Goal: Task Accomplishment & Management: Use online tool/utility

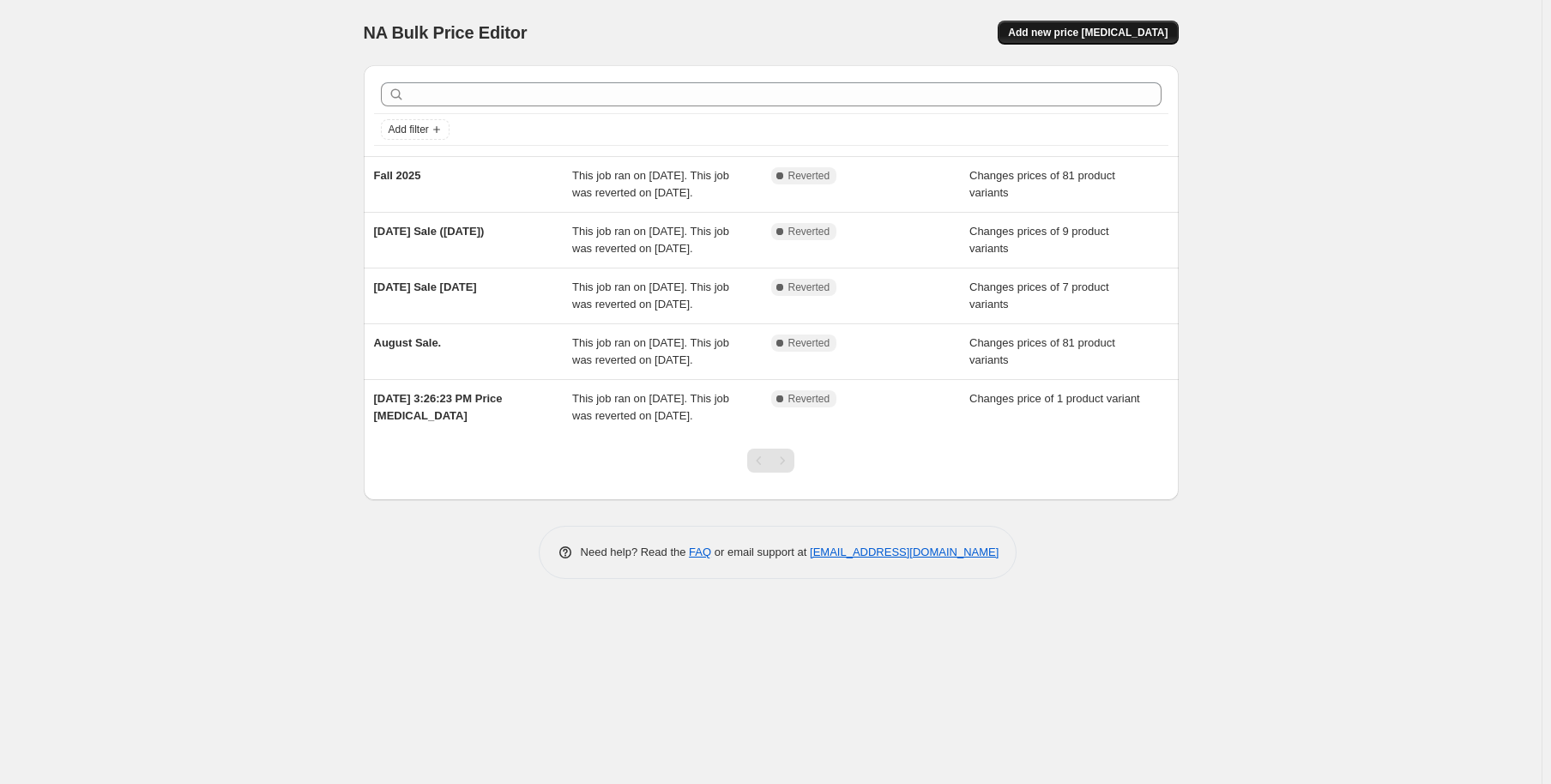
click at [1057, 35] on span "Add new price [MEDICAL_DATA]" at bounding box center [1087, 32] width 160 height 14
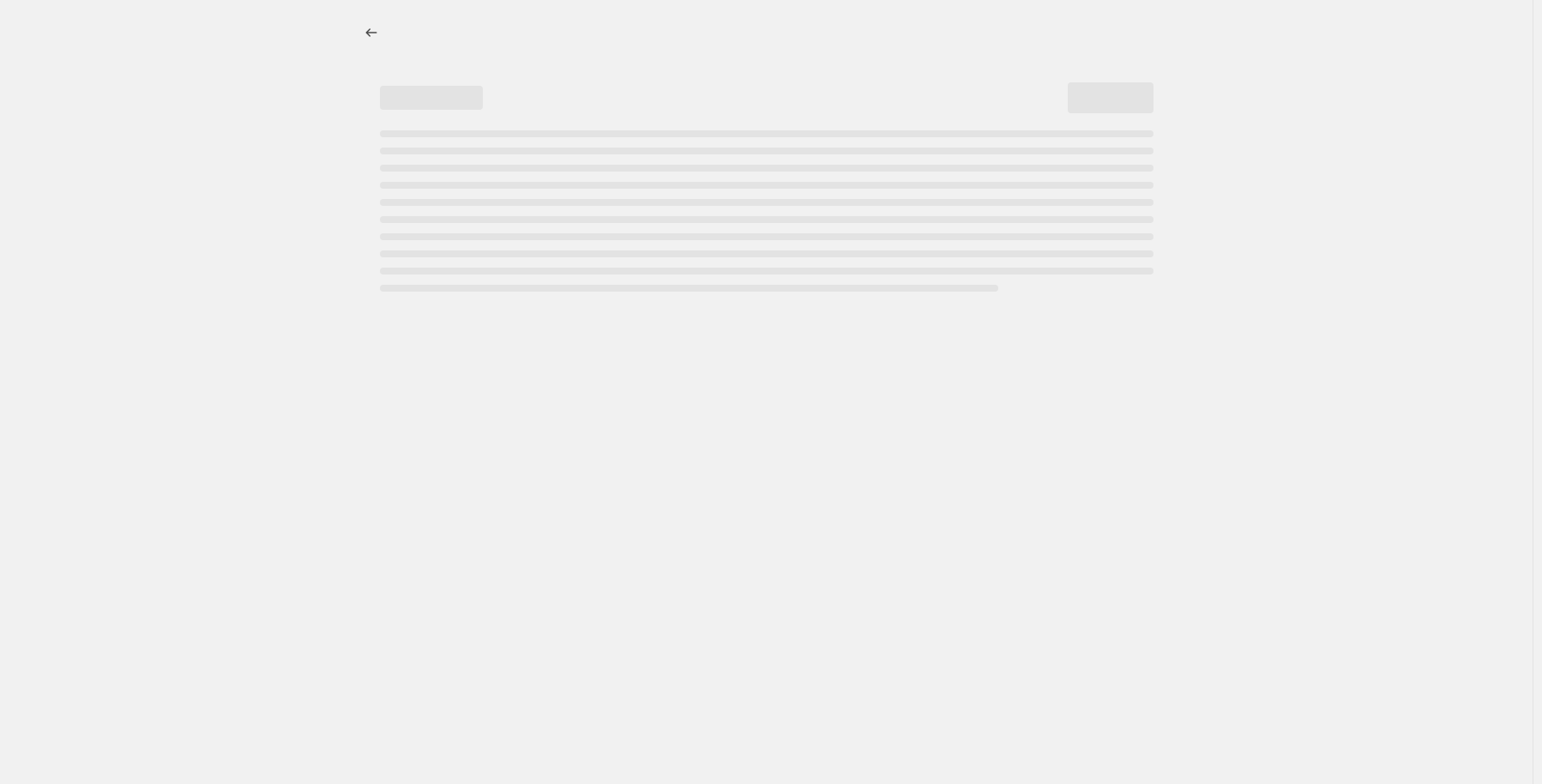
select select "percentage"
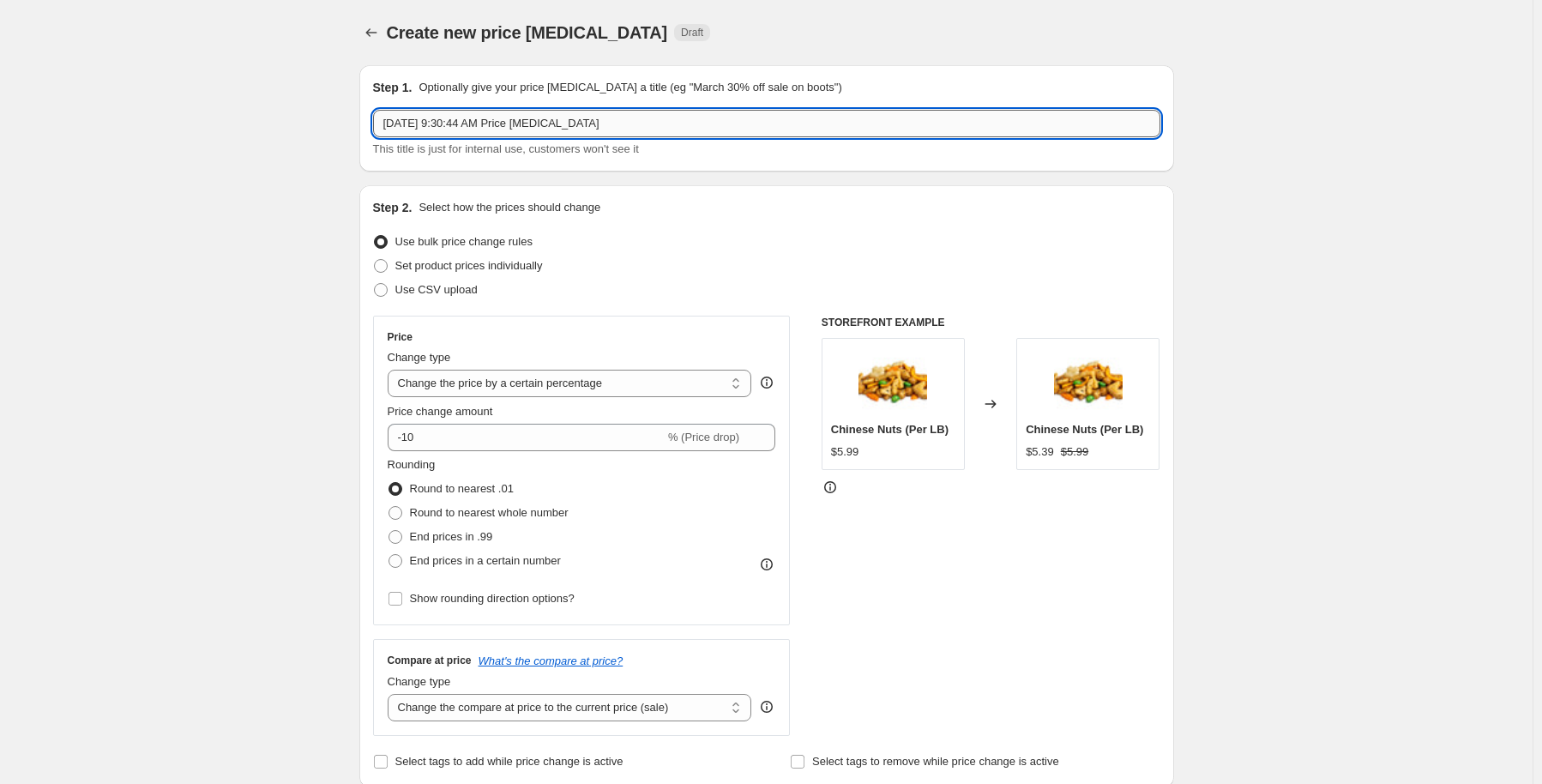
click at [575, 129] on input "[DATE] 9:30:44 AM Price [MEDICAL_DATA]" at bounding box center [767, 123] width 787 height 27
drag, startPoint x: 600, startPoint y: 124, endPoint x: 368, endPoint y: 160, distance: 234.8
click at [368, 160] on div "Step 1. Optionally give your price [MEDICAL_DATA] a title (eg "March 30% off sa…" at bounding box center [767, 118] width 815 height 106
type input "w"
type input "Weekend Sale"
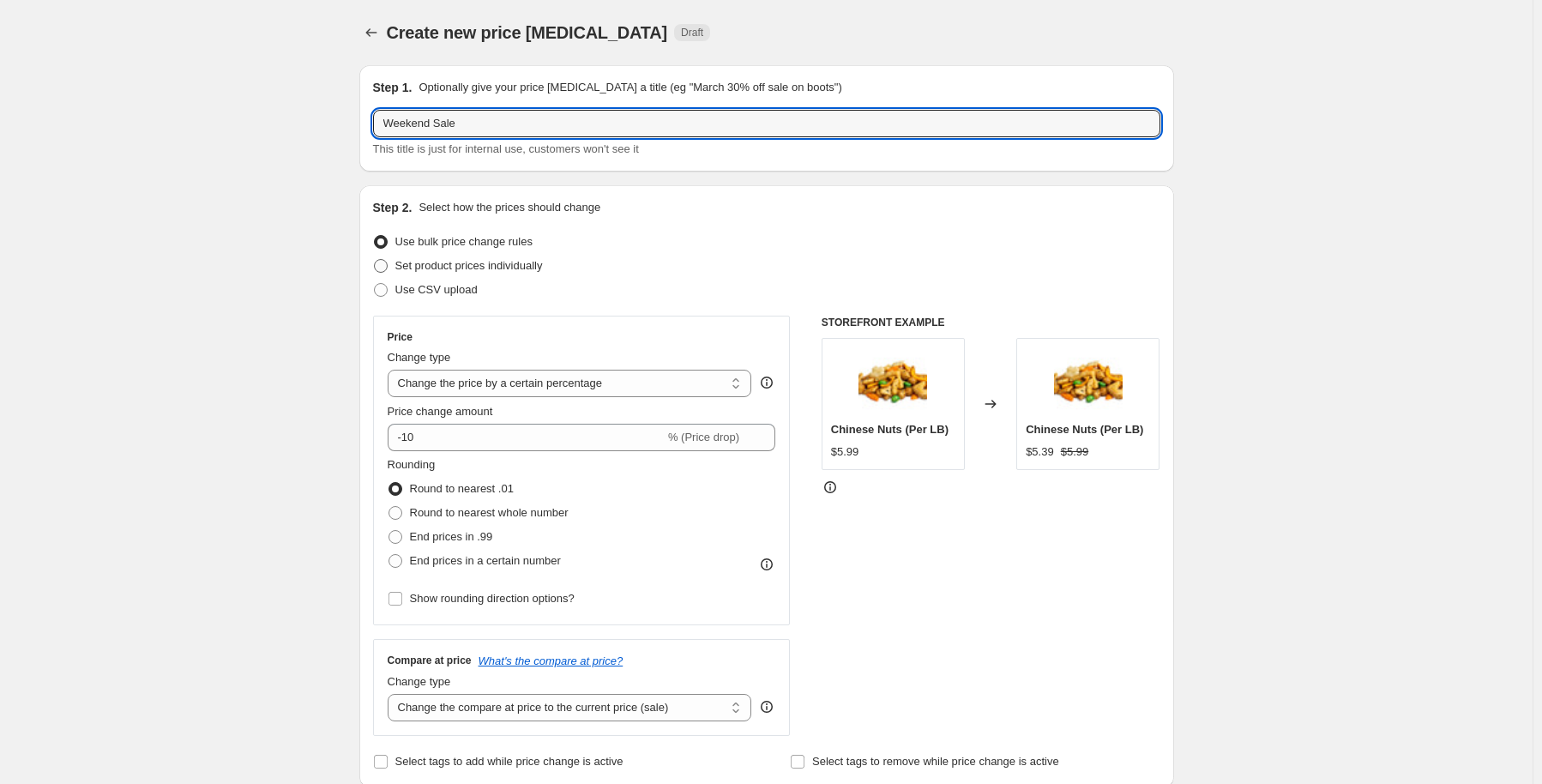
click at [507, 268] on span "Set product prices individually" at bounding box center [469, 265] width 147 height 13
click at [374, 260] on input "Set product prices individually" at bounding box center [373, 259] width 1 height 1
radio input "true"
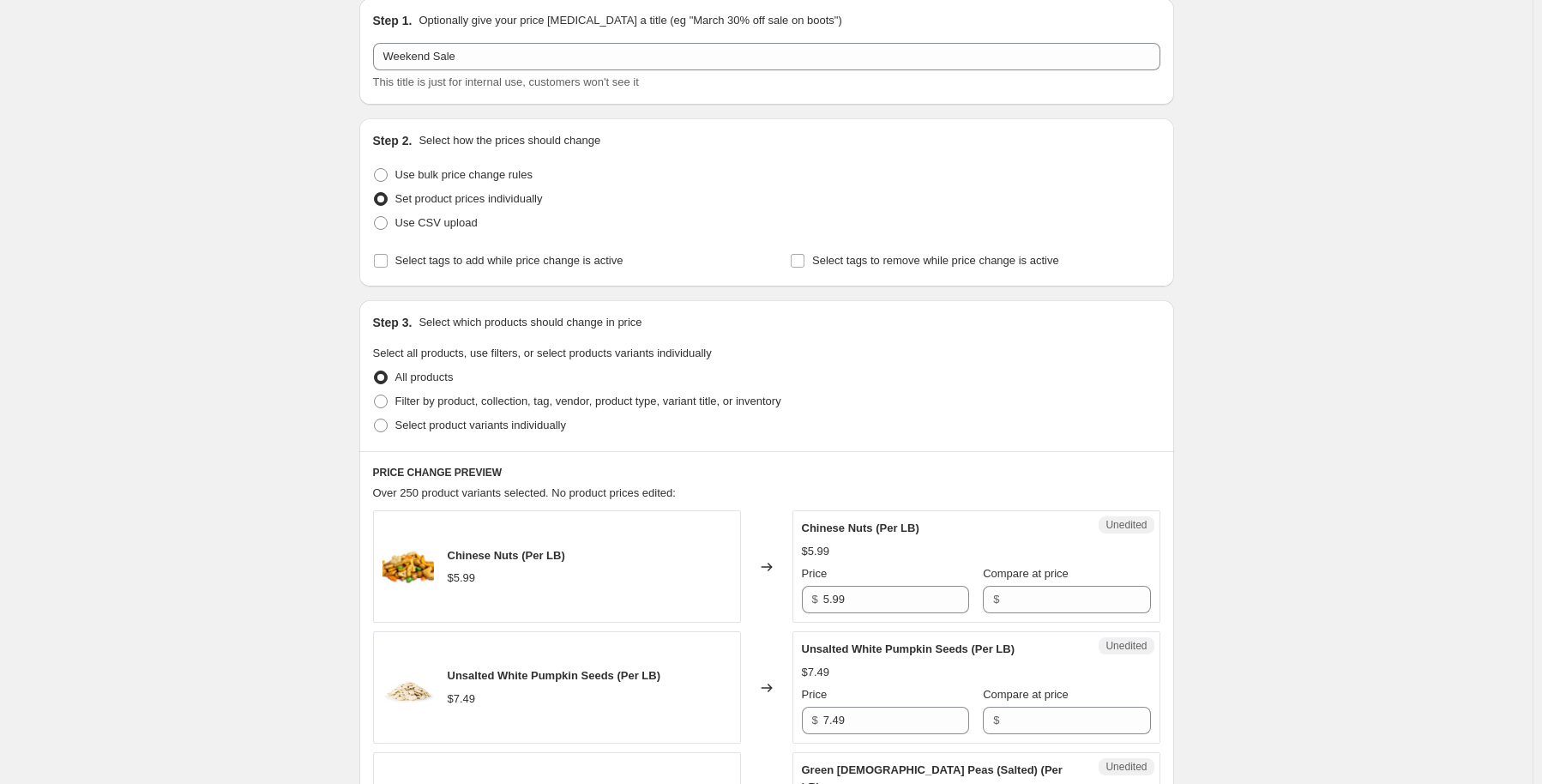
scroll to position [85, 0]
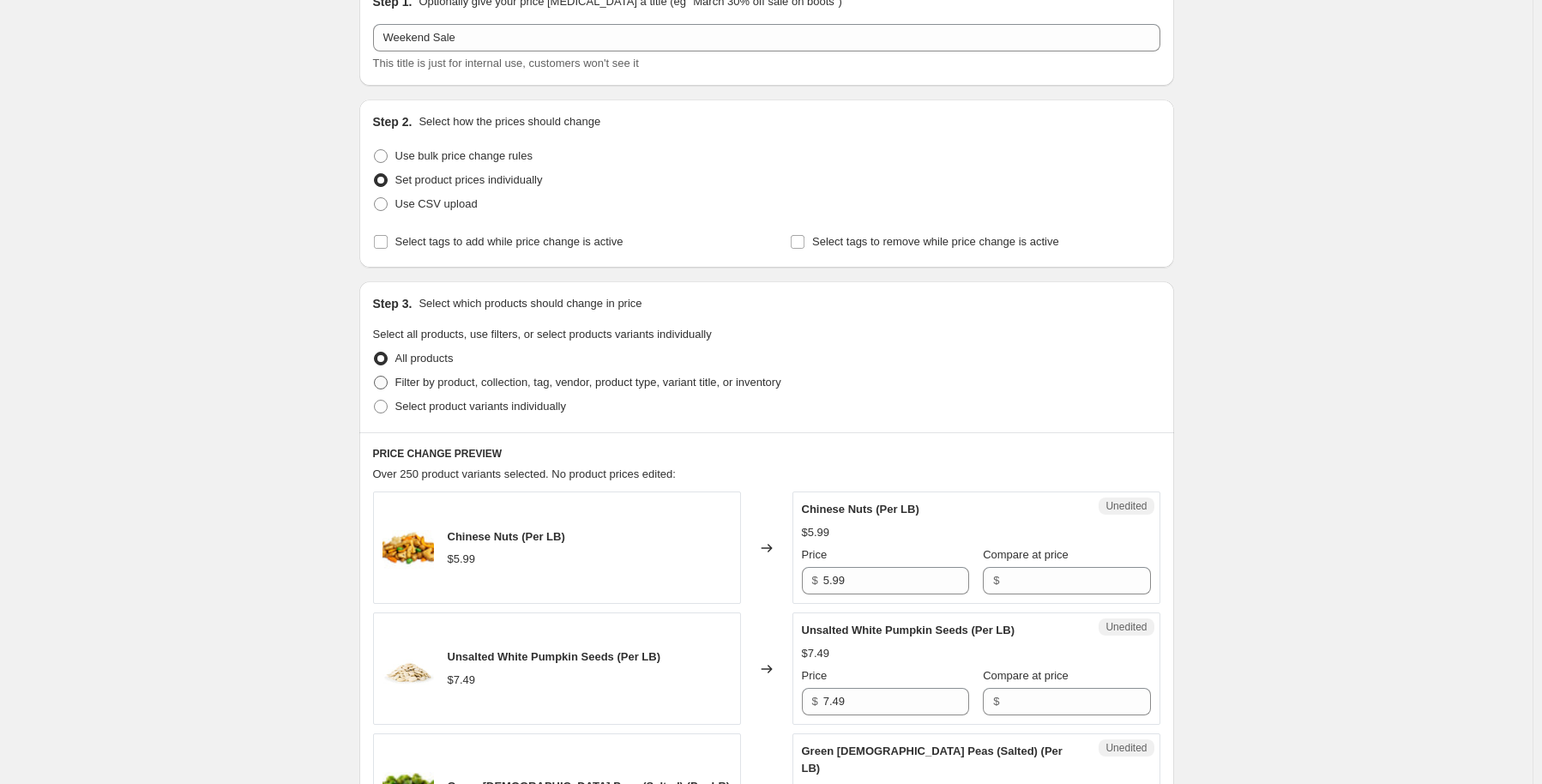
click at [412, 389] on span "Filter by product, collection, tag, vendor, product type, variant title, or inv…" at bounding box center [588, 381] width 386 height 17
click at [374, 376] on input "Filter by product, collection, tag, vendor, product type, variant title, or inv…" at bounding box center [373, 375] width 1 height 1
radio input "true"
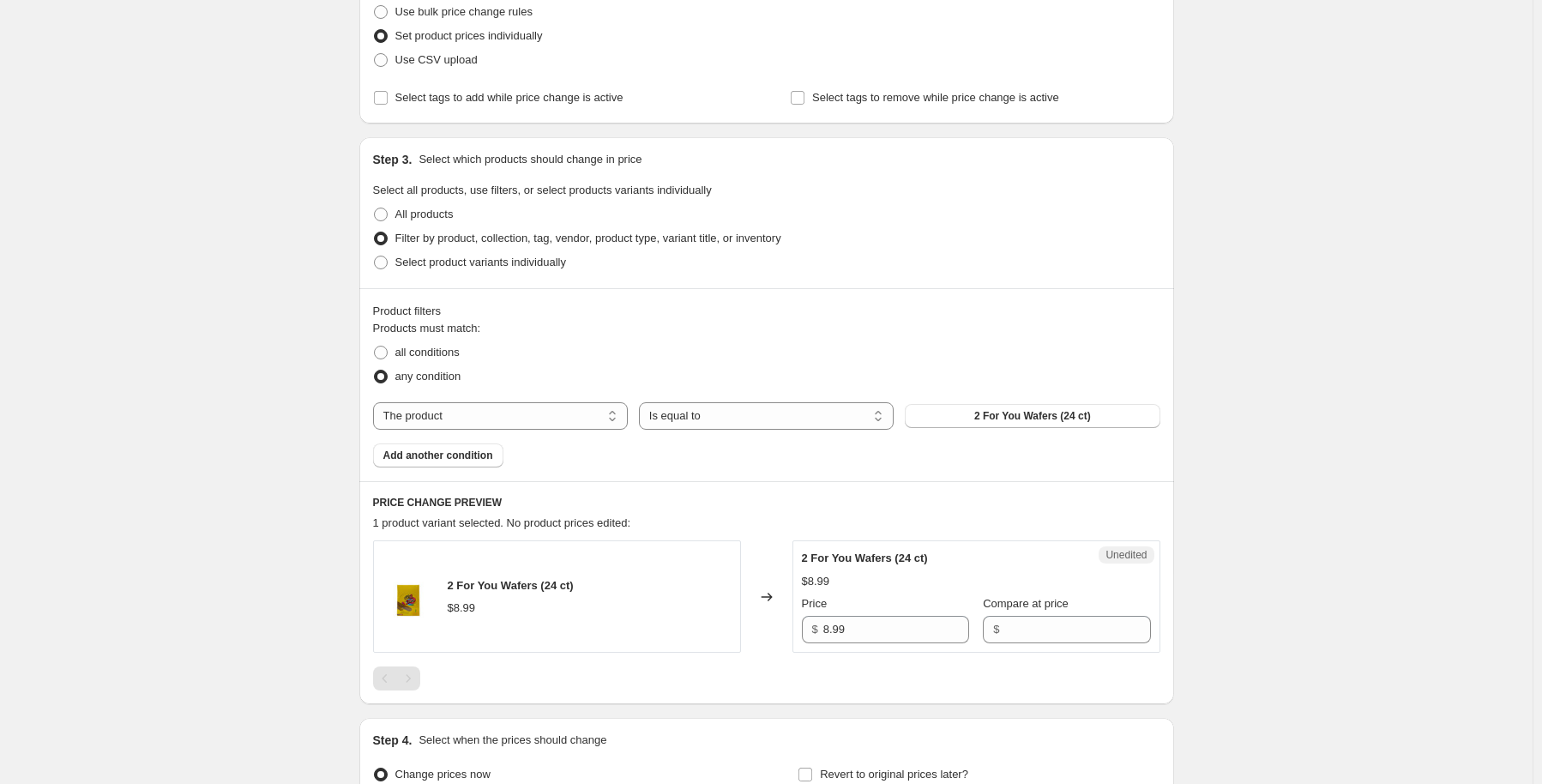
scroll to position [257, 0]
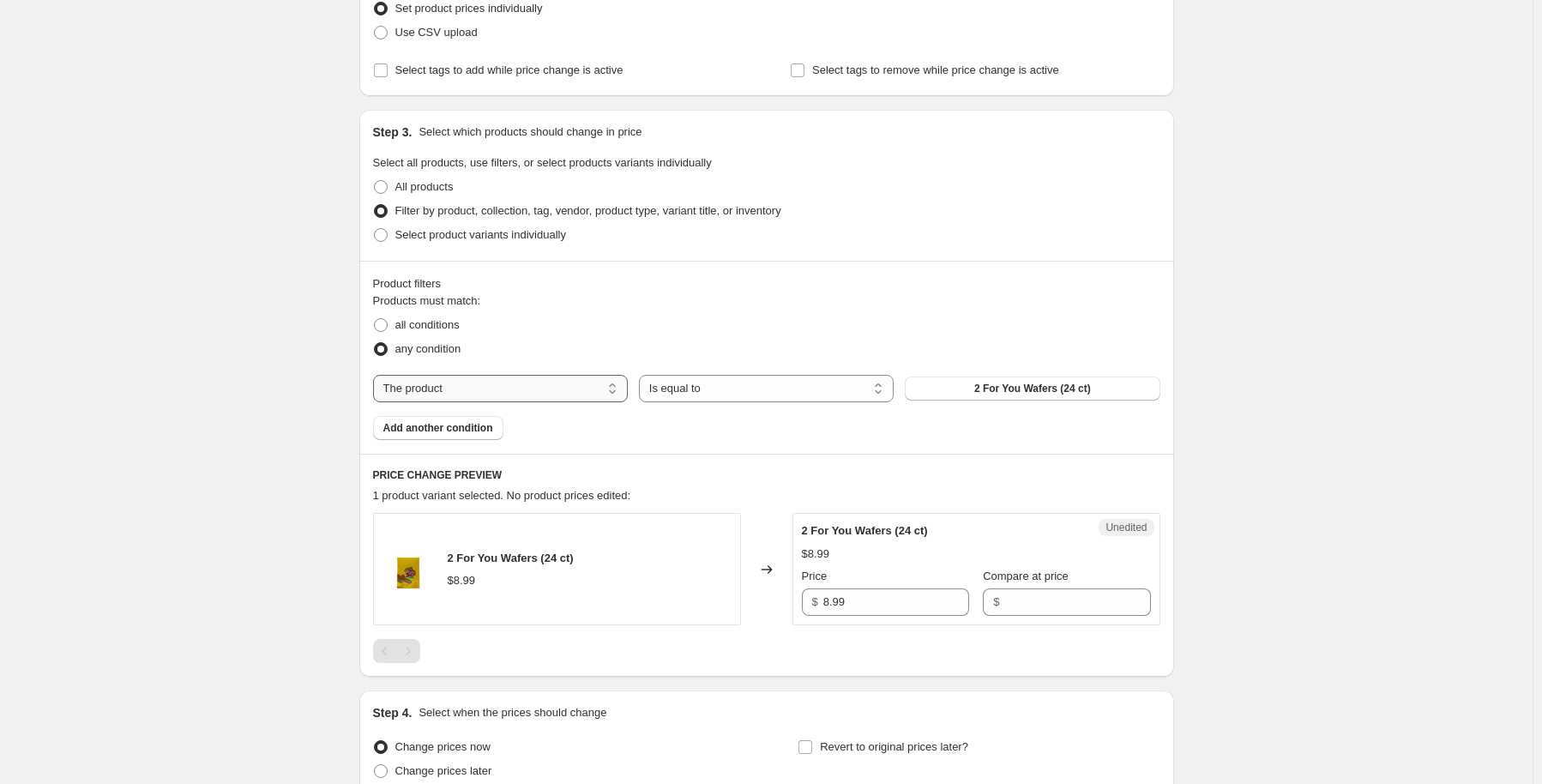
click at [461, 385] on select "The product The product's collection The product's tag The product's vendor The…" at bounding box center [501, 388] width 255 height 27
select select "collection"
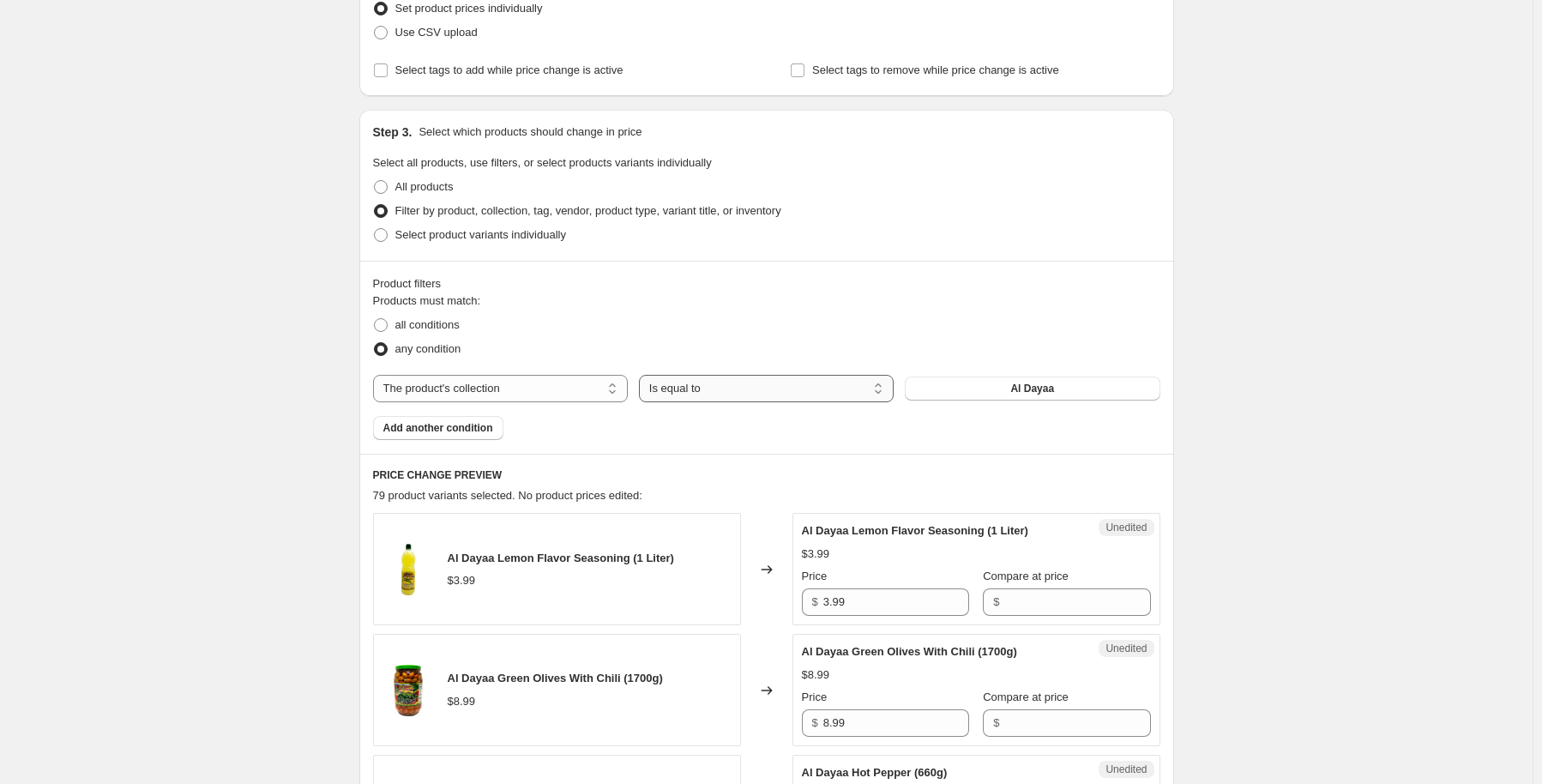
click at [744, 391] on select "Is equal to Is not equal to" at bounding box center [767, 388] width 255 height 27
click at [1026, 387] on span "Al Dayaa" at bounding box center [1032, 388] width 44 height 14
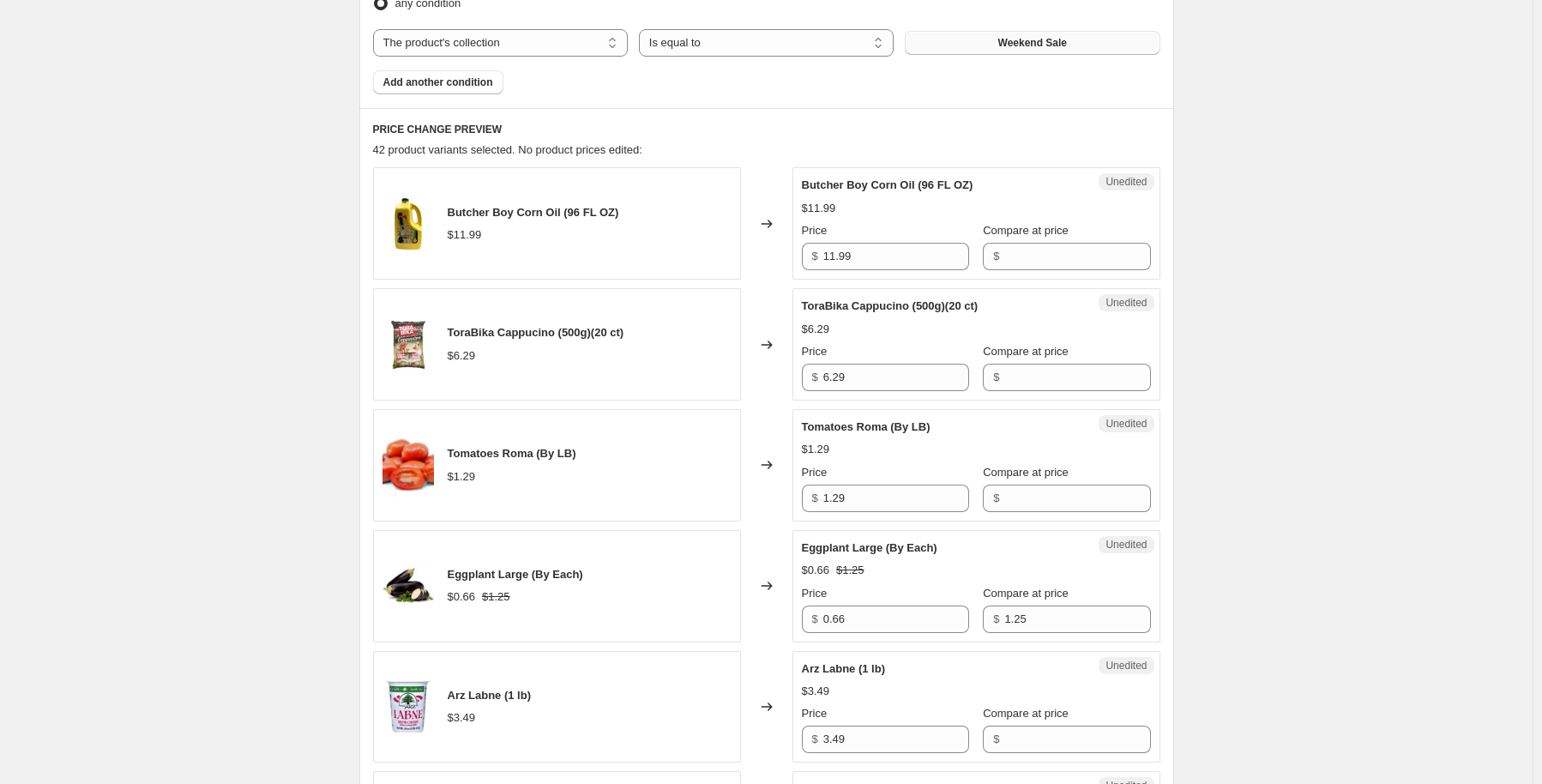
scroll to position [600, 0]
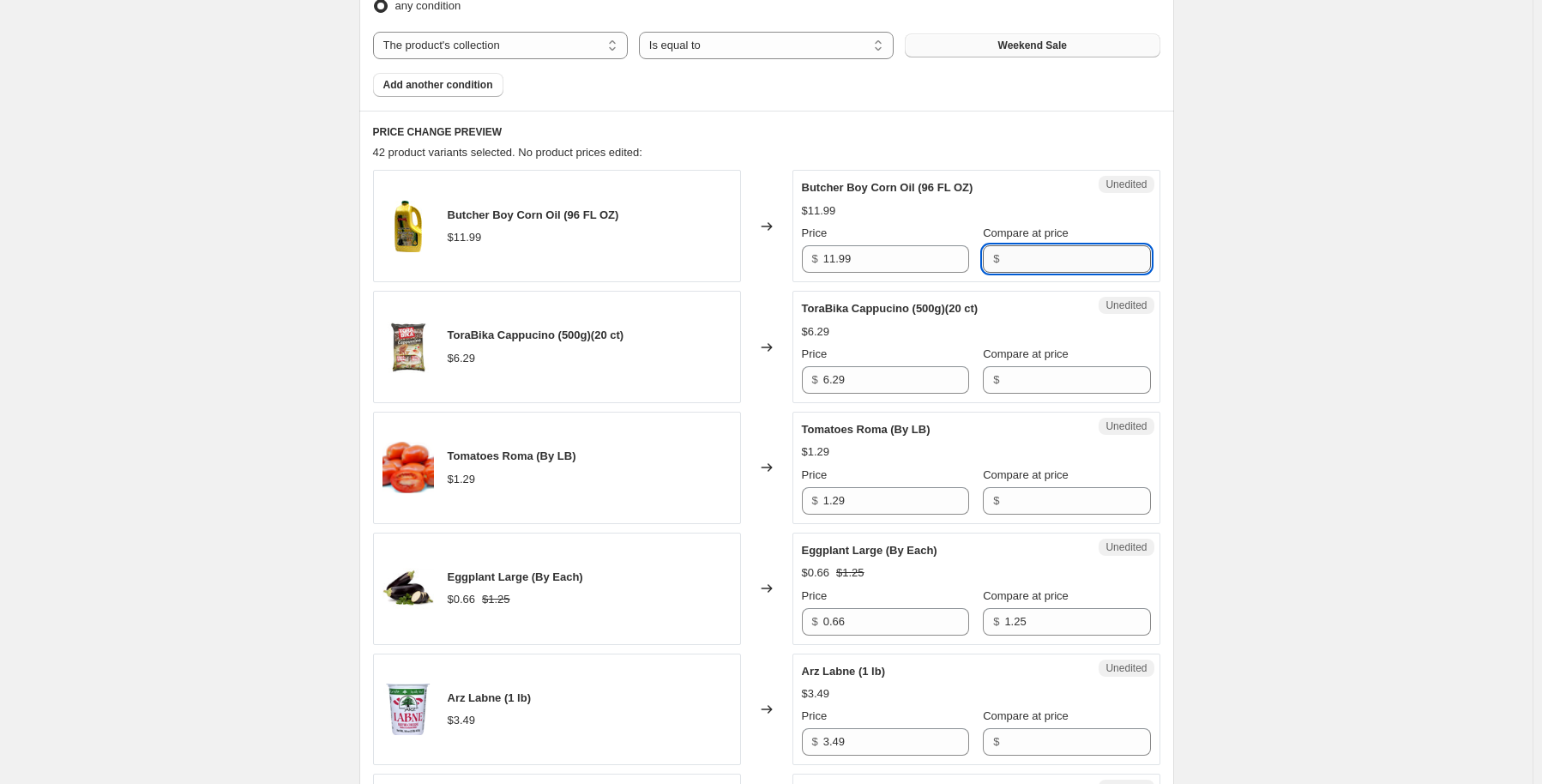
click at [1046, 256] on input "Compare at price" at bounding box center [1077, 259] width 146 height 27
type input "11.99"
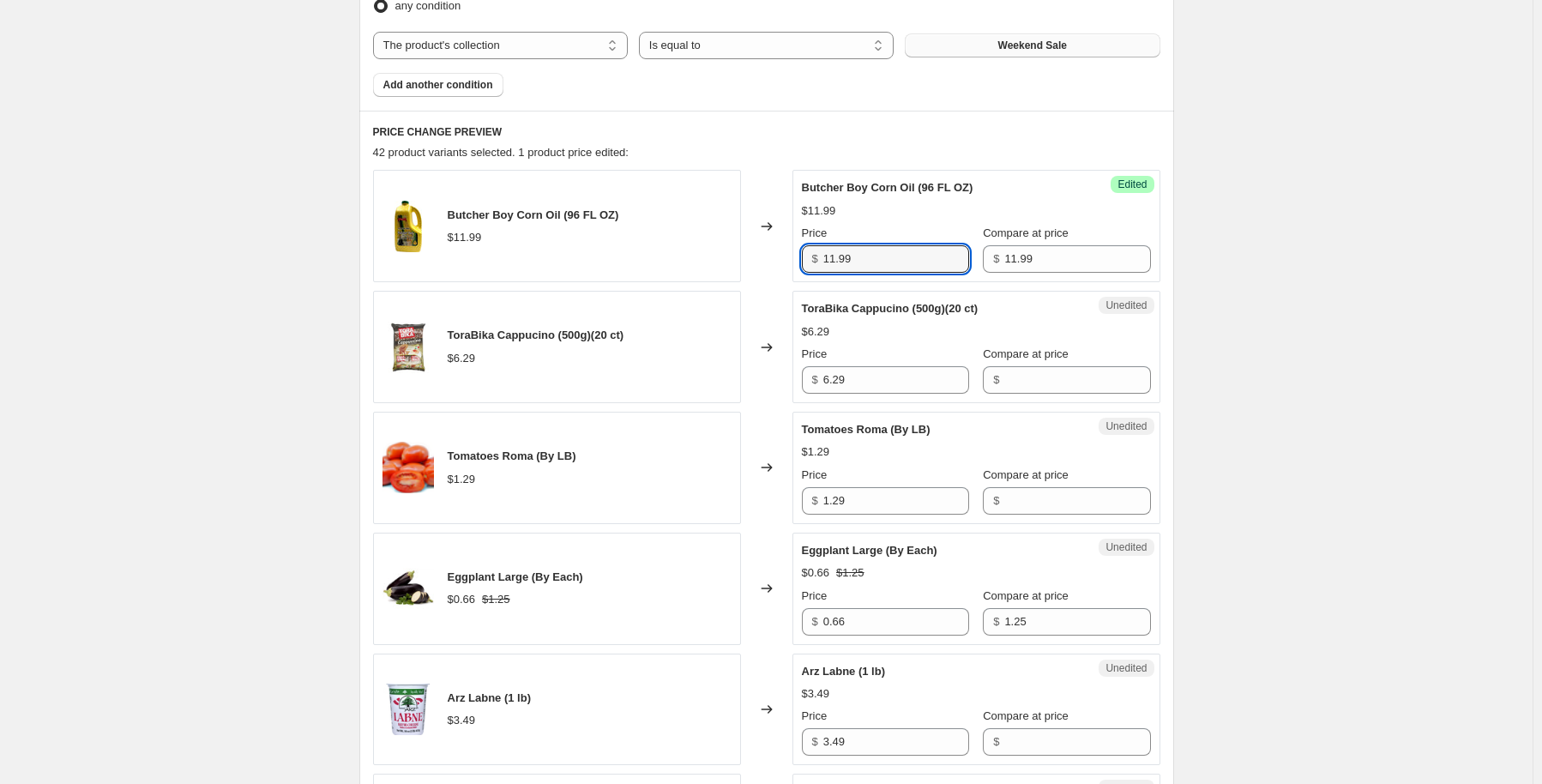
drag, startPoint x: 896, startPoint y: 257, endPoint x: 586, endPoint y: 283, distance: 311.1
type input "4.99"
click at [1005, 381] on input "Compare at price" at bounding box center [1077, 380] width 146 height 27
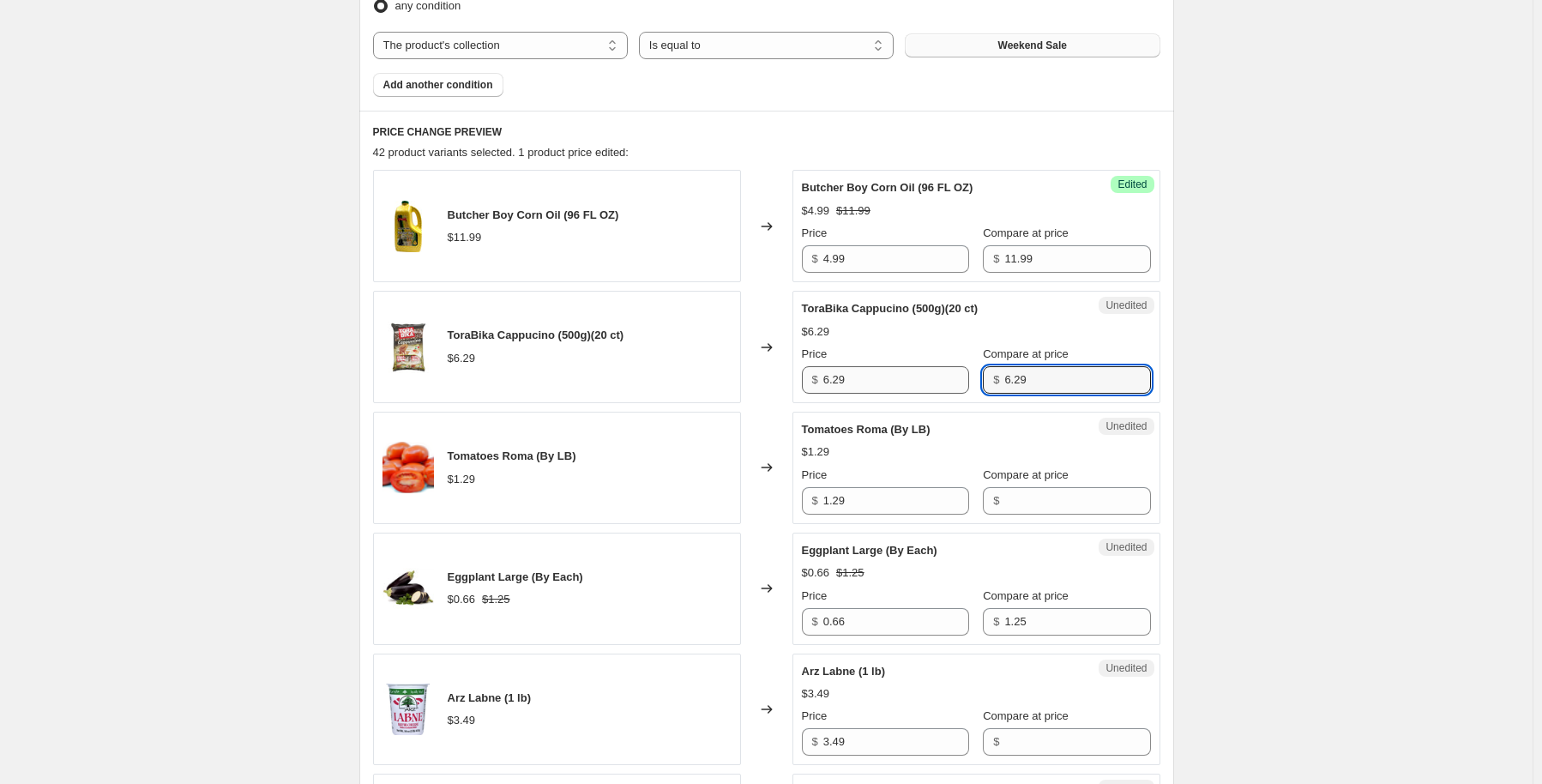
type input "6.29"
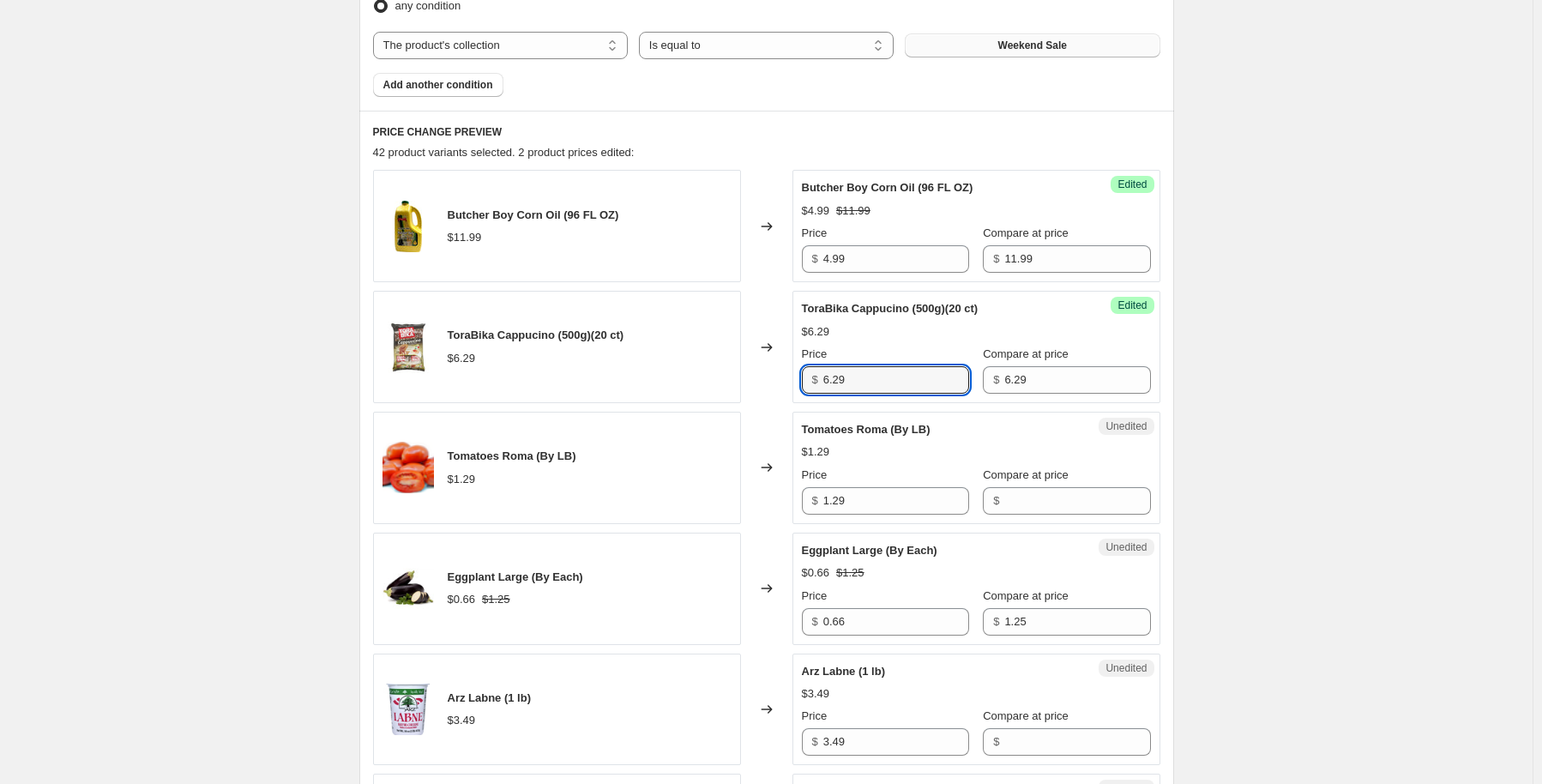
drag, startPoint x: 876, startPoint y: 380, endPoint x: 817, endPoint y: 379, distance: 59.0
click at [817, 379] on div "$ 6.29" at bounding box center [885, 380] width 168 height 27
type input "3.50"
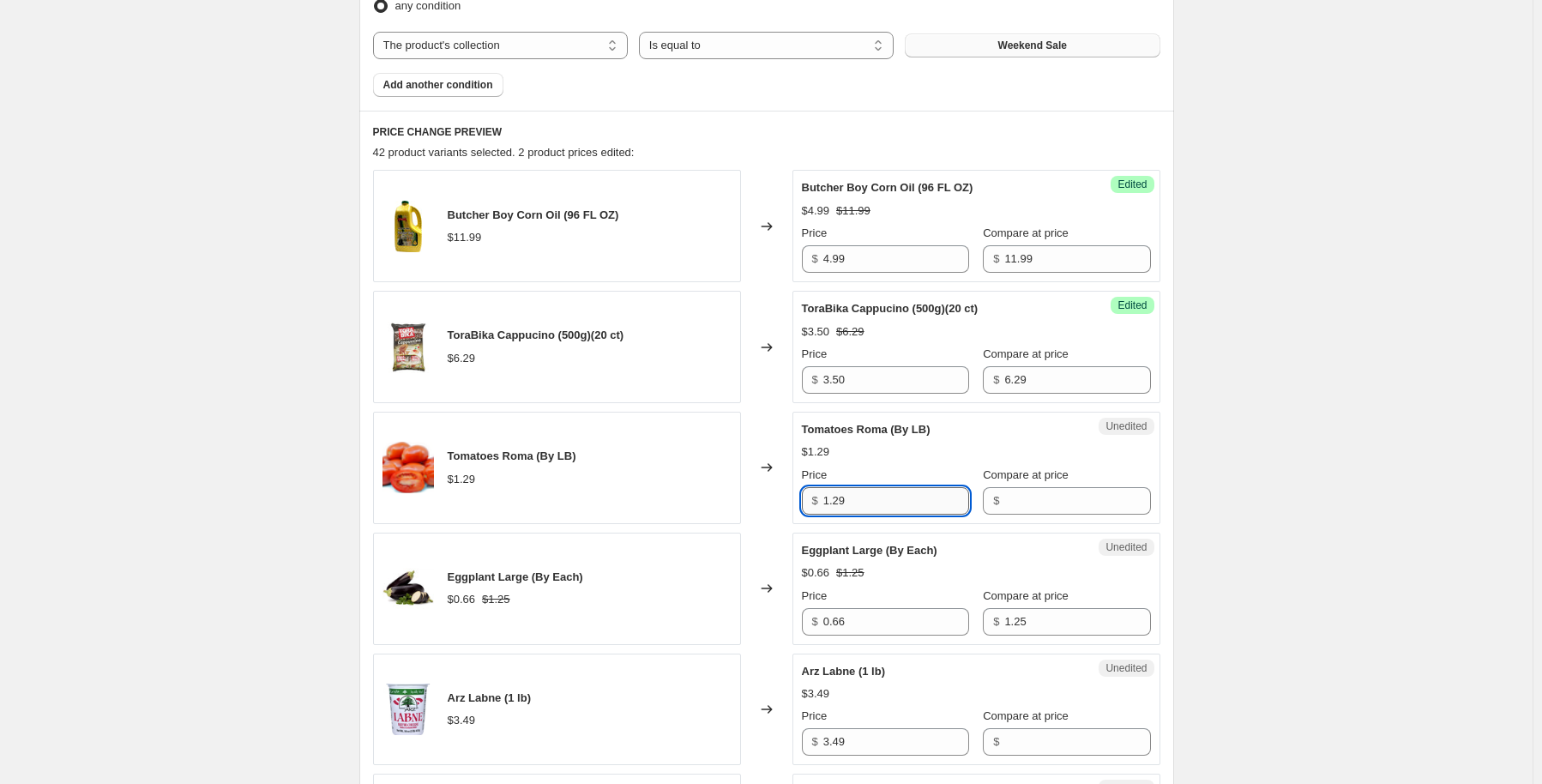
click at [855, 504] on input "1.29" at bounding box center [896, 501] width 146 height 27
click at [1009, 501] on input "Compare at price" at bounding box center [1077, 501] width 146 height 27
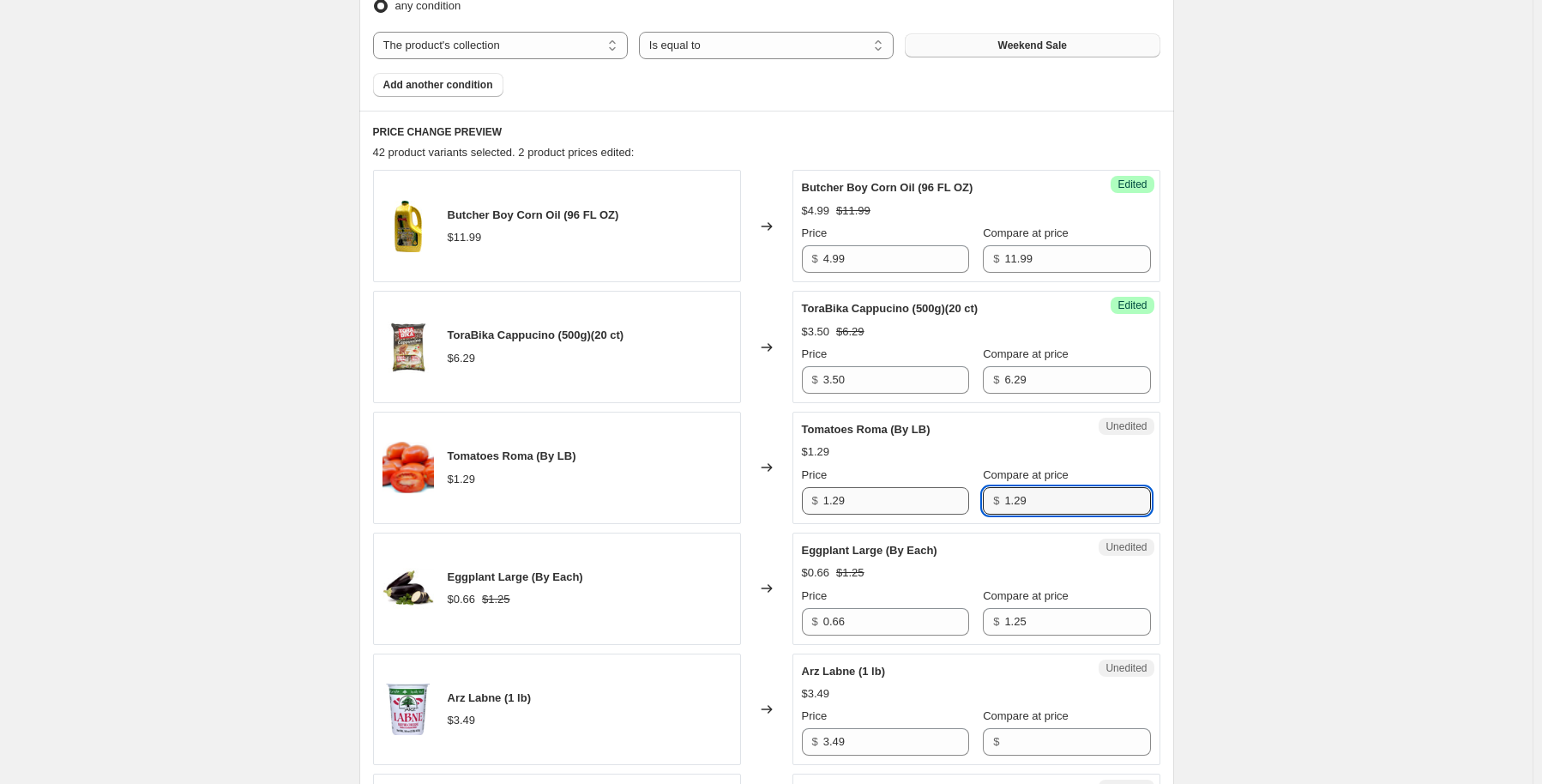
type input "1.29"
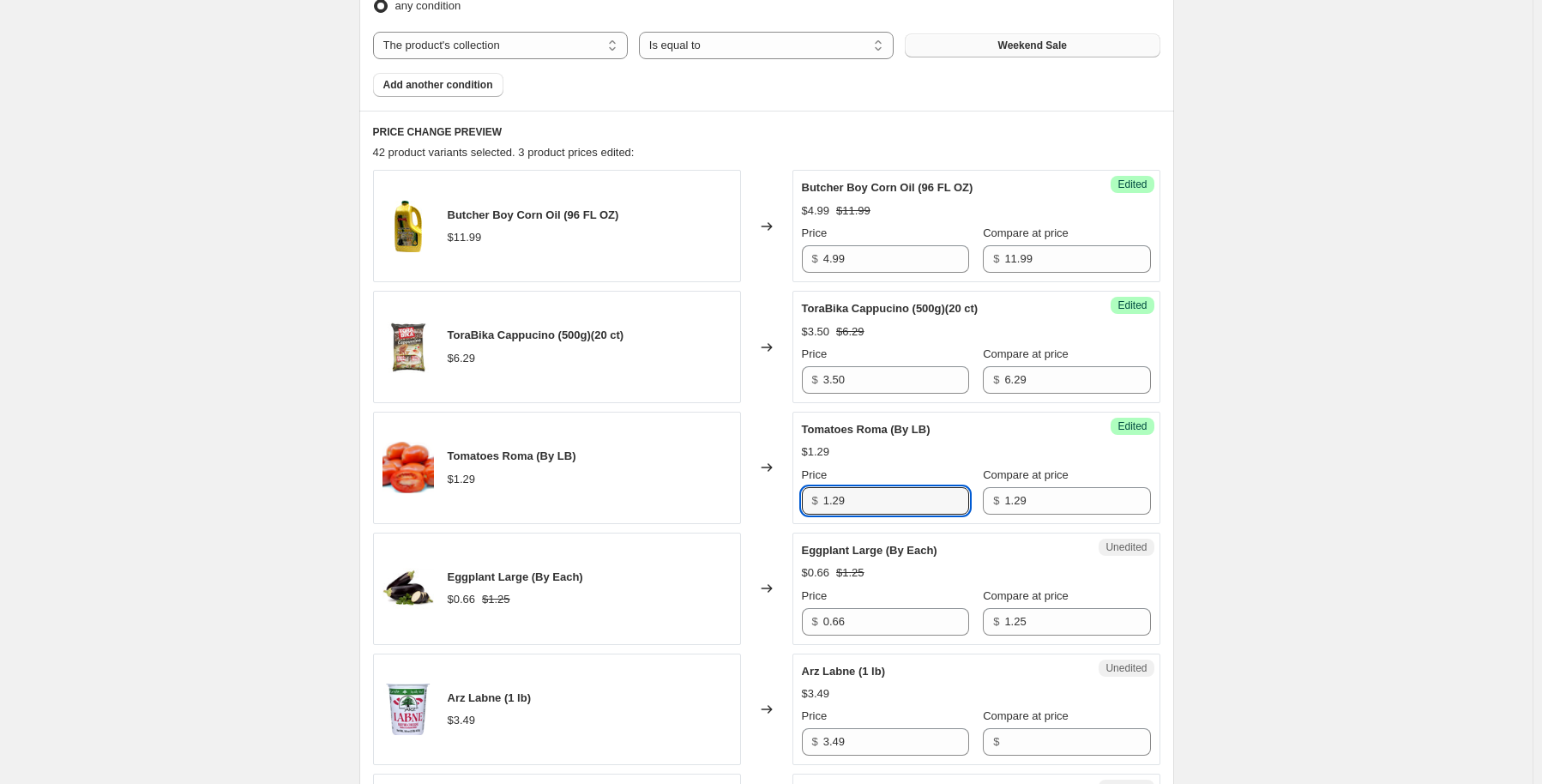
drag, startPoint x: 917, startPoint y: 507, endPoint x: 666, endPoint y: 514, distance: 251.1
click at [666, 514] on div "Tomatoes Roma (By LB) $1.29 Changed to Success Edited Tomatoes Roma (By LB) $1.…" at bounding box center [767, 467] width 787 height 113
type input "0.69"
click at [886, 625] on input "0.66" at bounding box center [896, 621] width 146 height 27
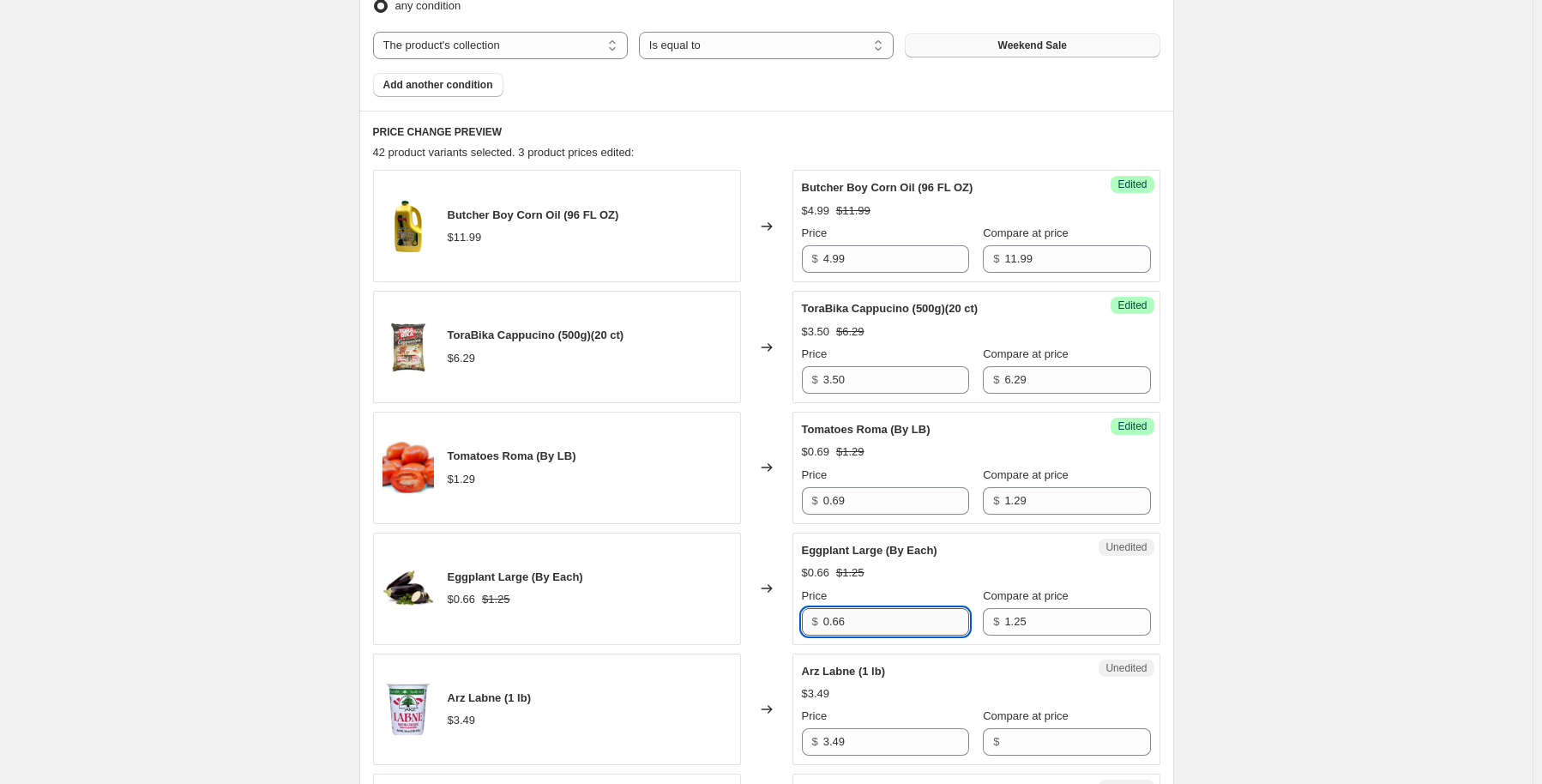
click at [886, 625] on input "0.66" at bounding box center [896, 621] width 146 height 27
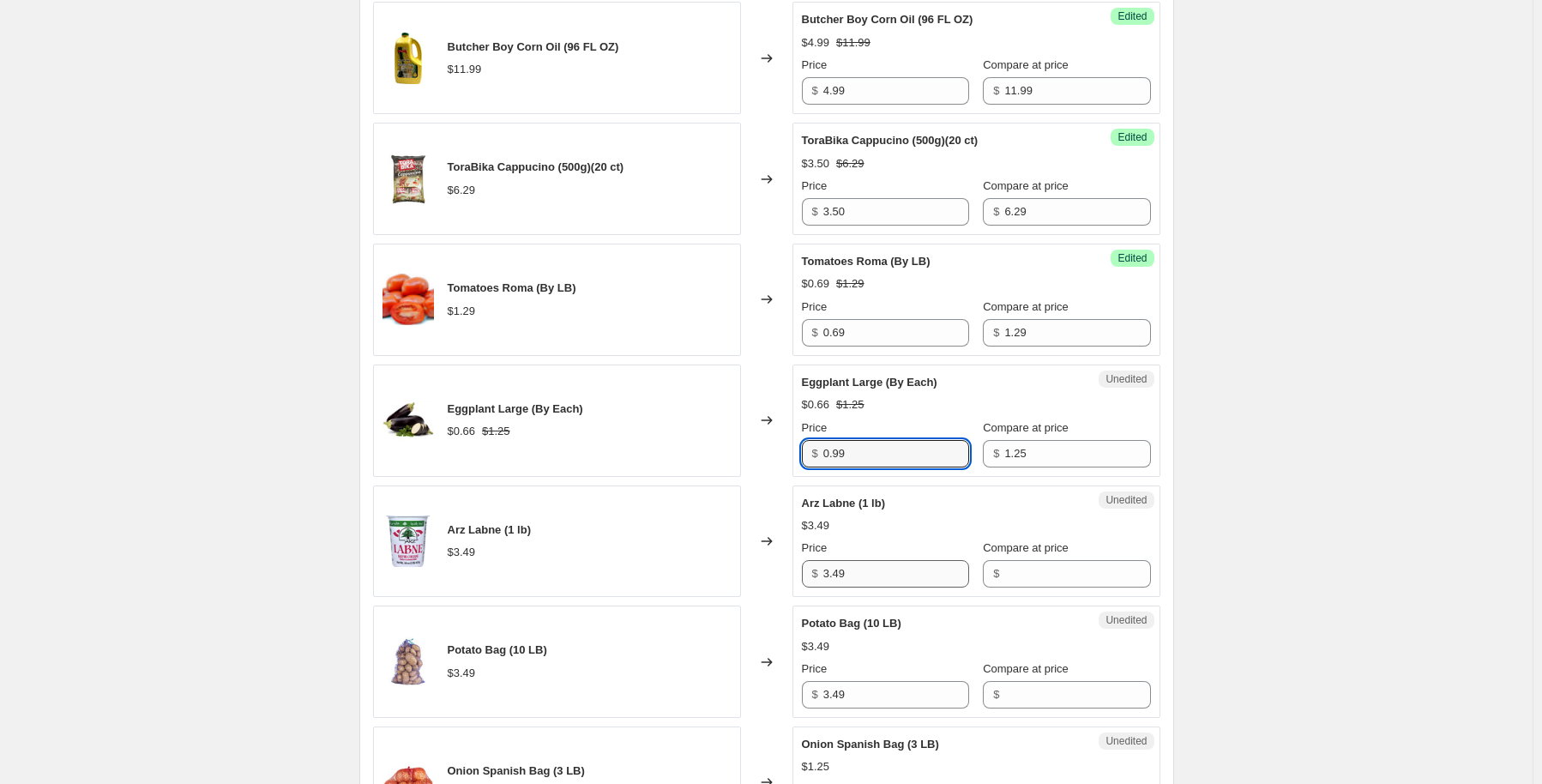
scroll to position [771, 0]
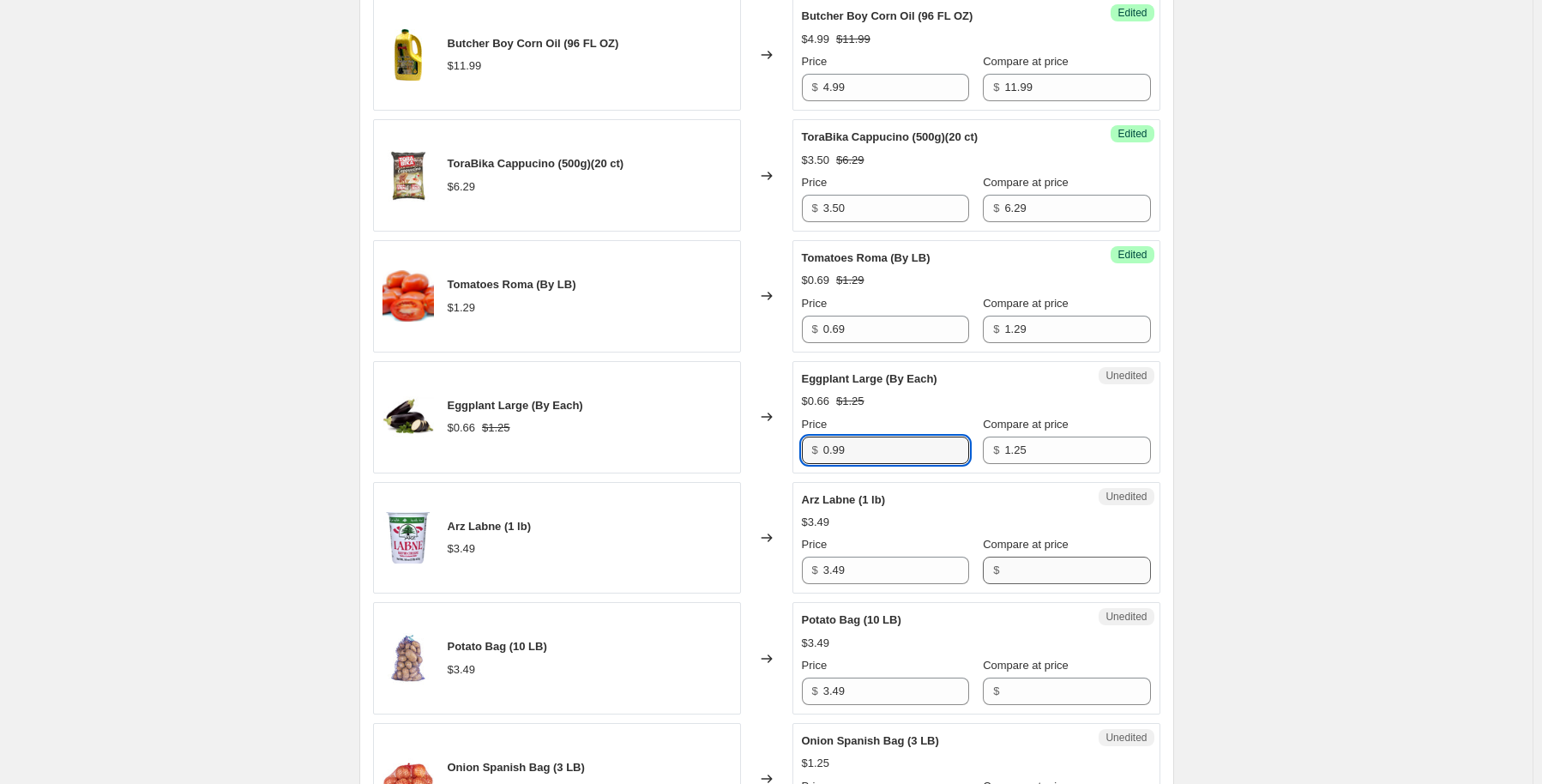
type input "0.99"
click at [1005, 575] on input "Compare at price" at bounding box center [1077, 570] width 146 height 27
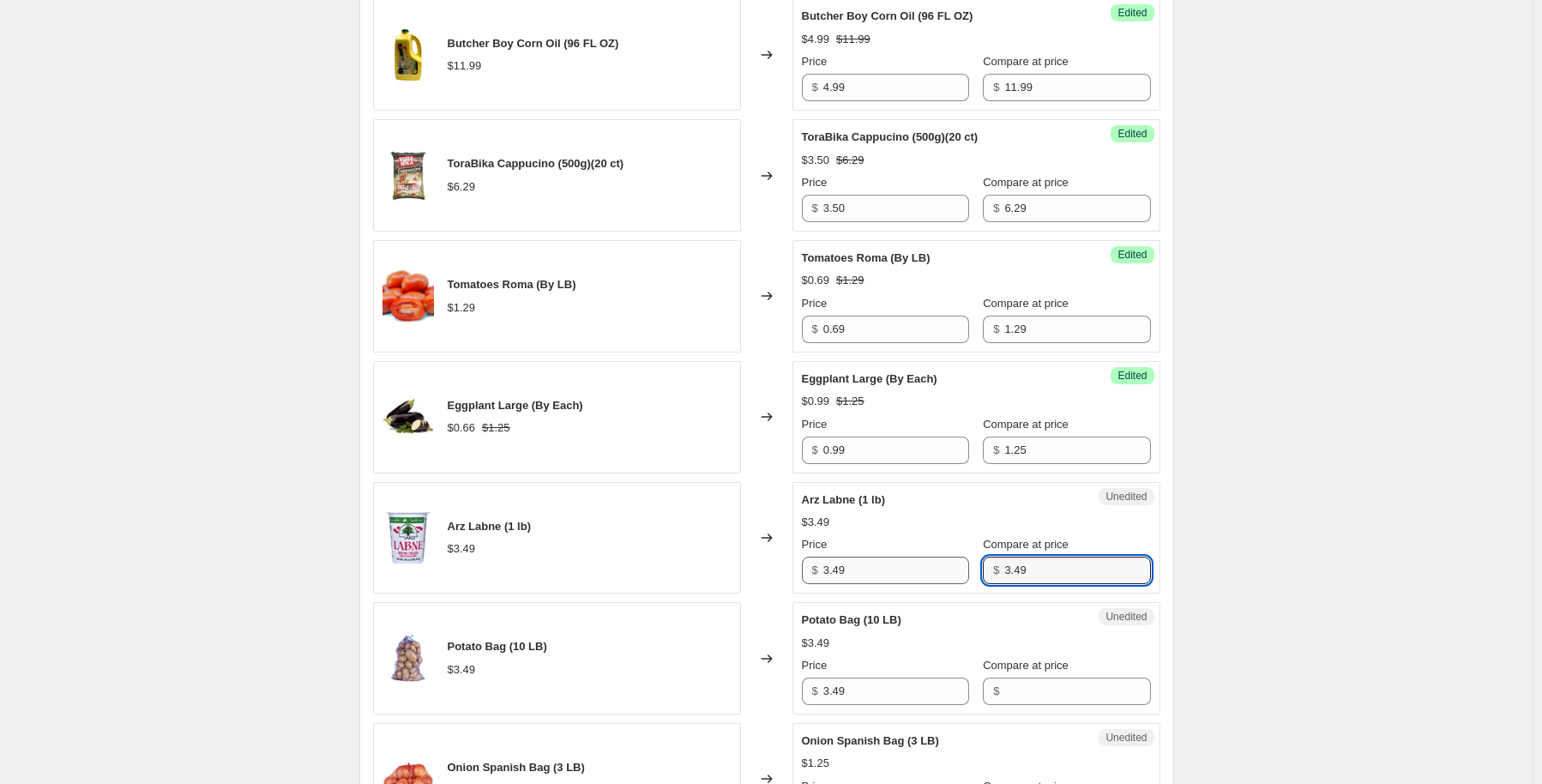
type input "3.49"
drag, startPoint x: 859, startPoint y: 572, endPoint x: 864, endPoint y: 580, distance: 9.4
click at [864, 580] on input "3.49" at bounding box center [896, 570] width 146 height 27
click at [881, 591] on div "Success Edited Arz Labne (1 lb) $3.49 Price $ 3.49 Compare at price $ 3.49" at bounding box center [975, 538] width 368 height 113
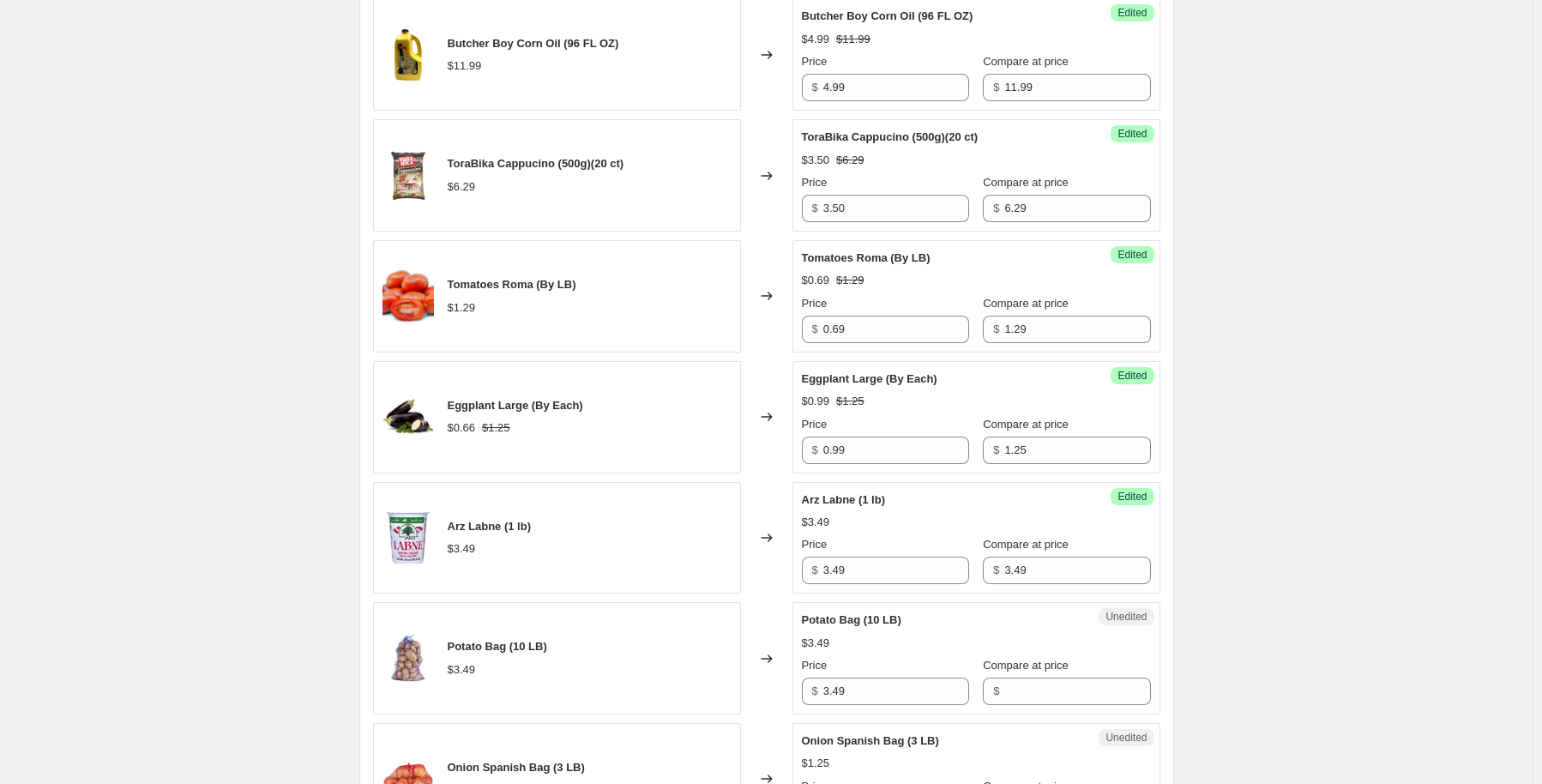
click at [881, 591] on div "Success Edited Arz Labne (1 lb) $3.49 Price $ 3.49 Compare at price $ 3.49" at bounding box center [975, 538] width 368 height 113
click at [871, 563] on input "3.49" at bounding box center [896, 570] width 146 height 27
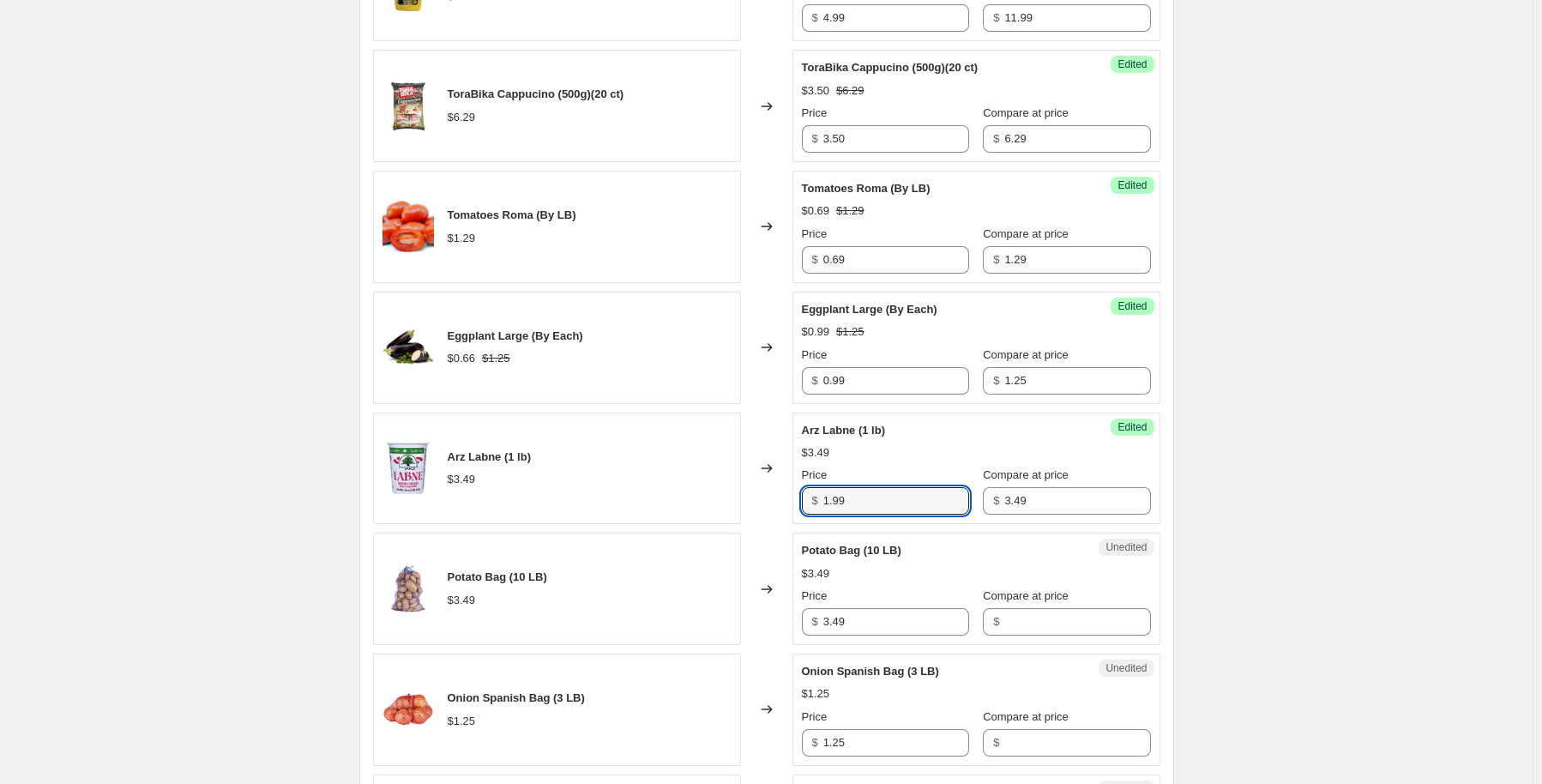
scroll to position [858, 0]
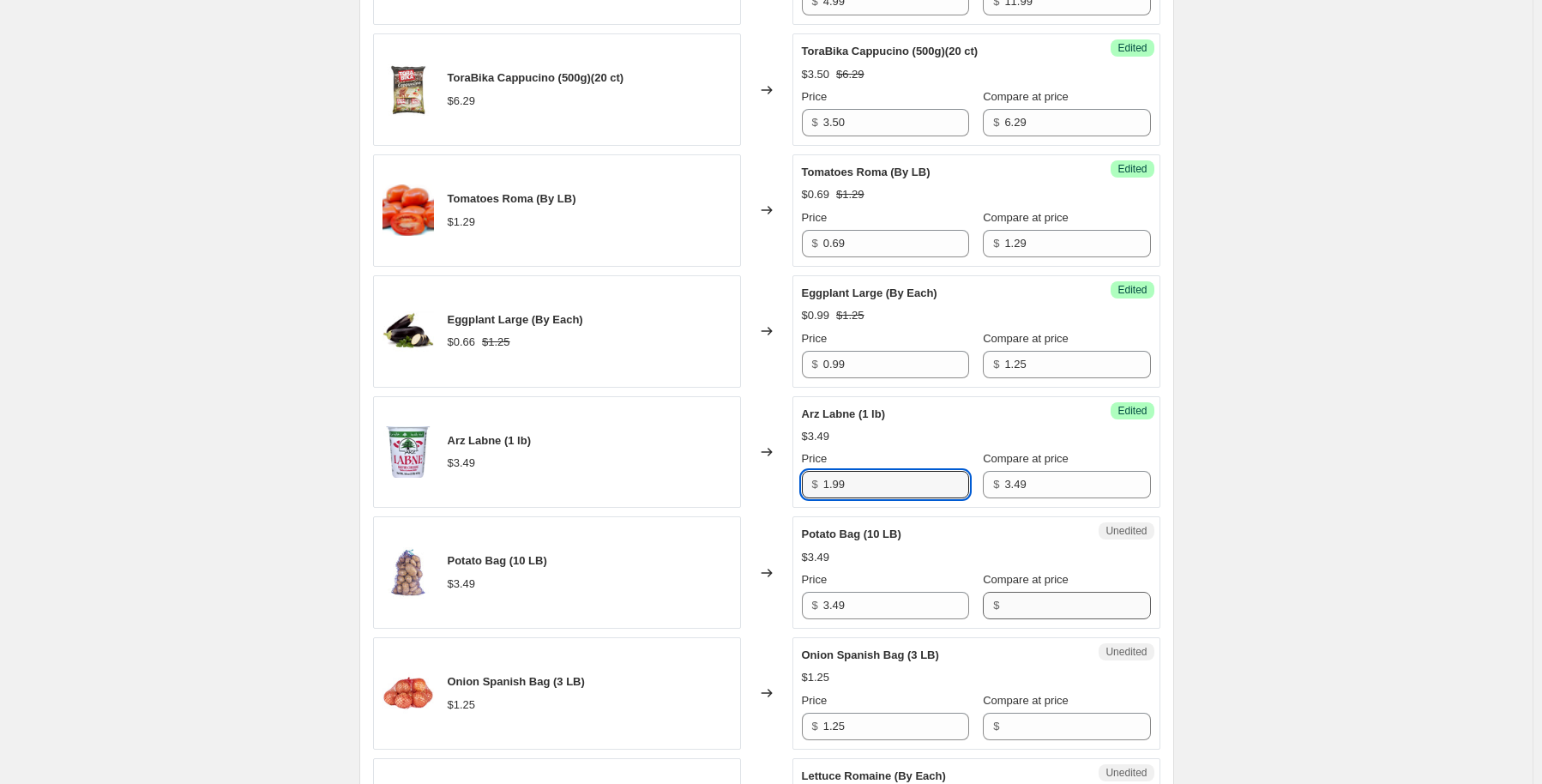
type input "1.99"
click at [1032, 601] on input "Compare at price" at bounding box center [1077, 606] width 146 height 27
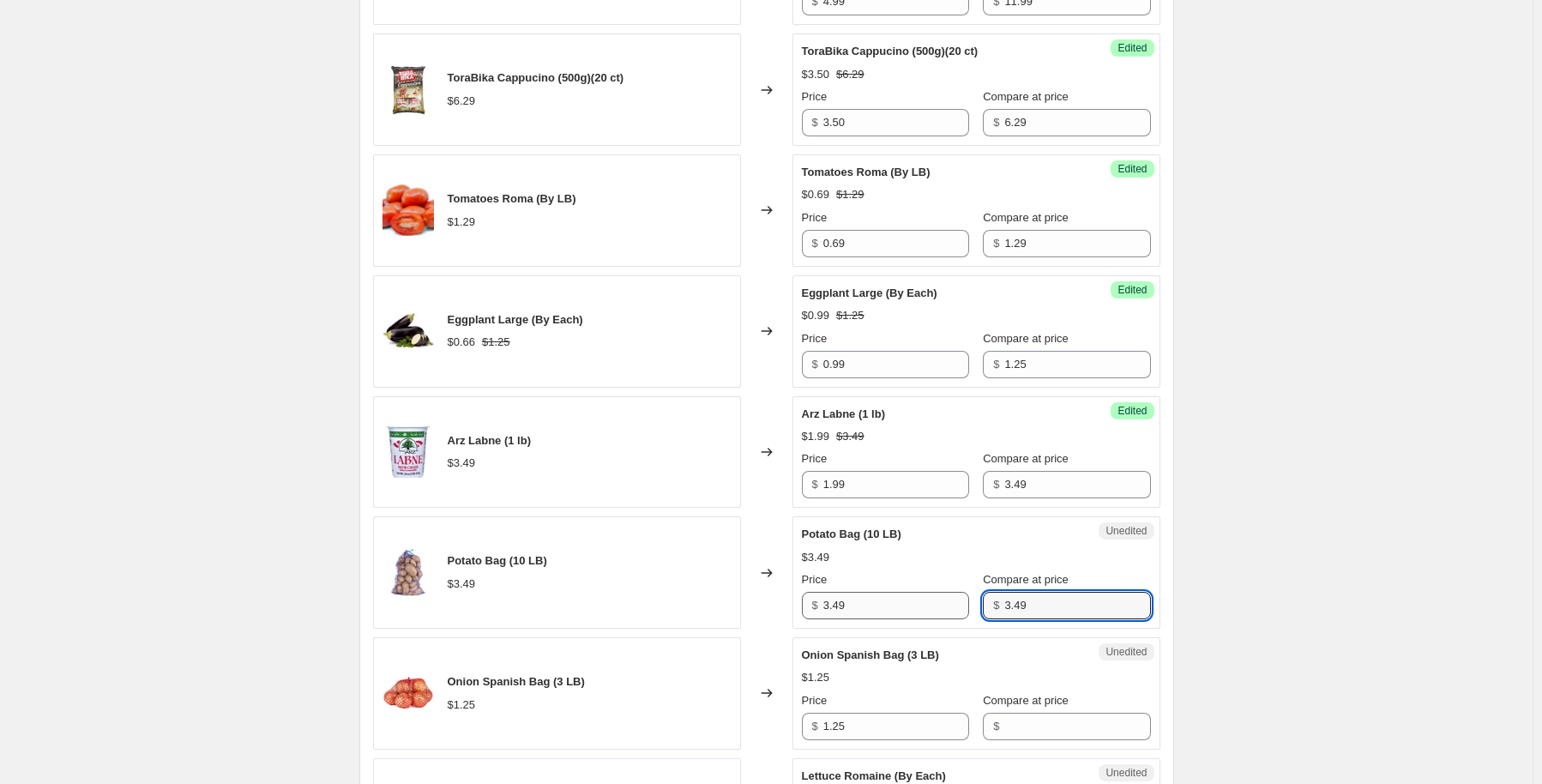
type input "3.49"
click at [885, 601] on input "3.49" at bounding box center [896, 606] width 146 height 27
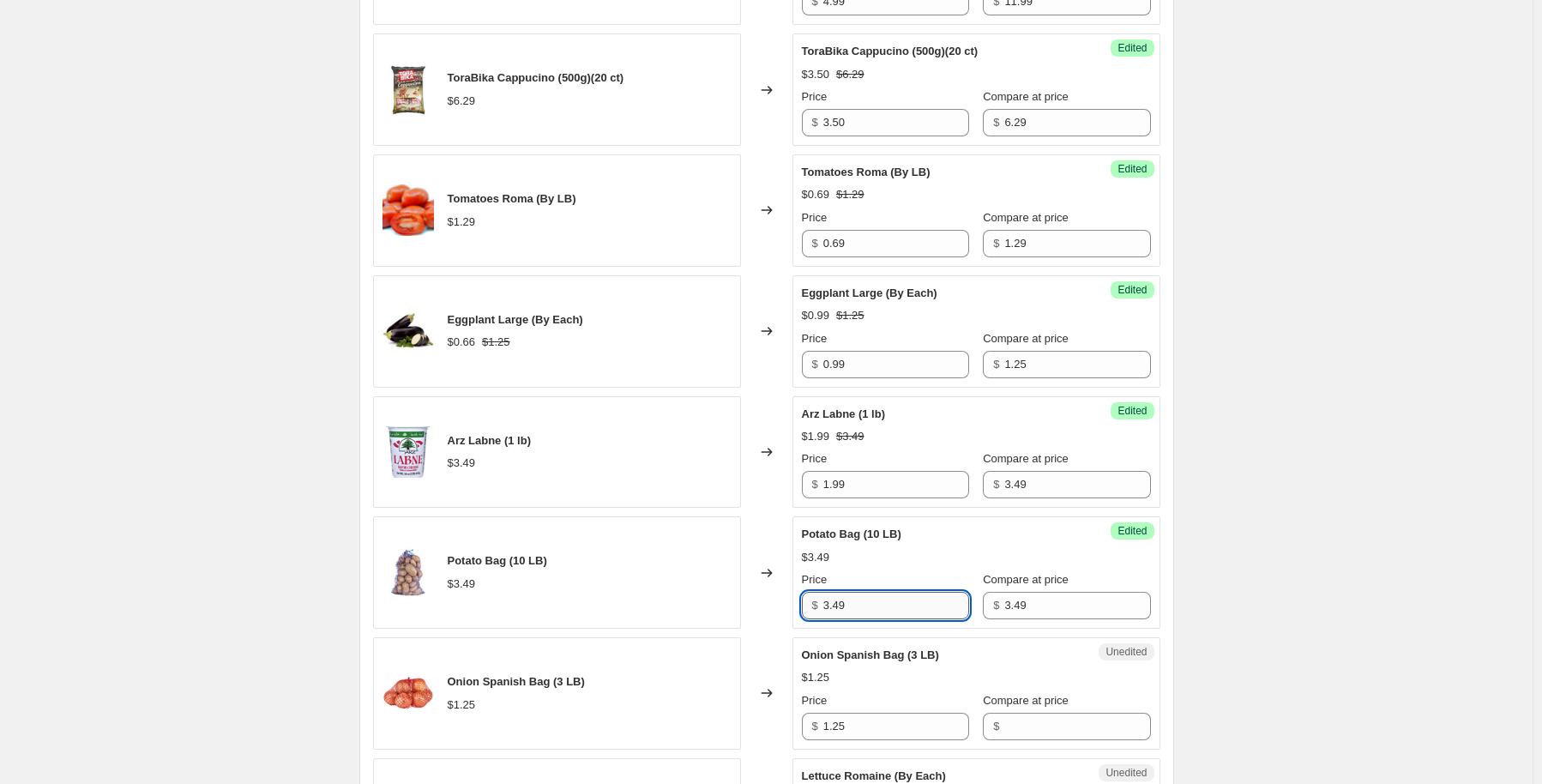
click at [885, 601] on input "3.49" at bounding box center [896, 606] width 146 height 27
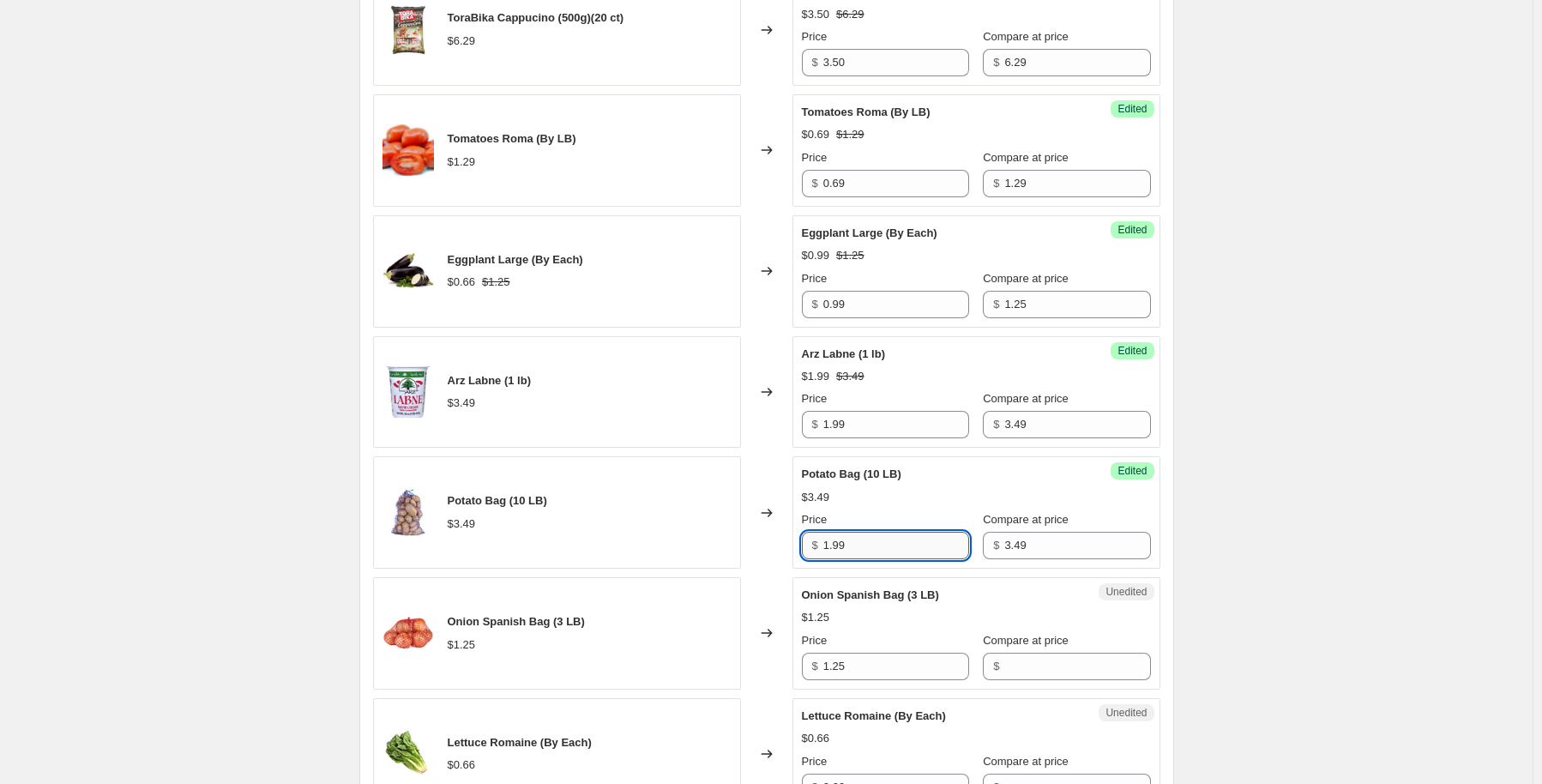
scroll to position [943, 0]
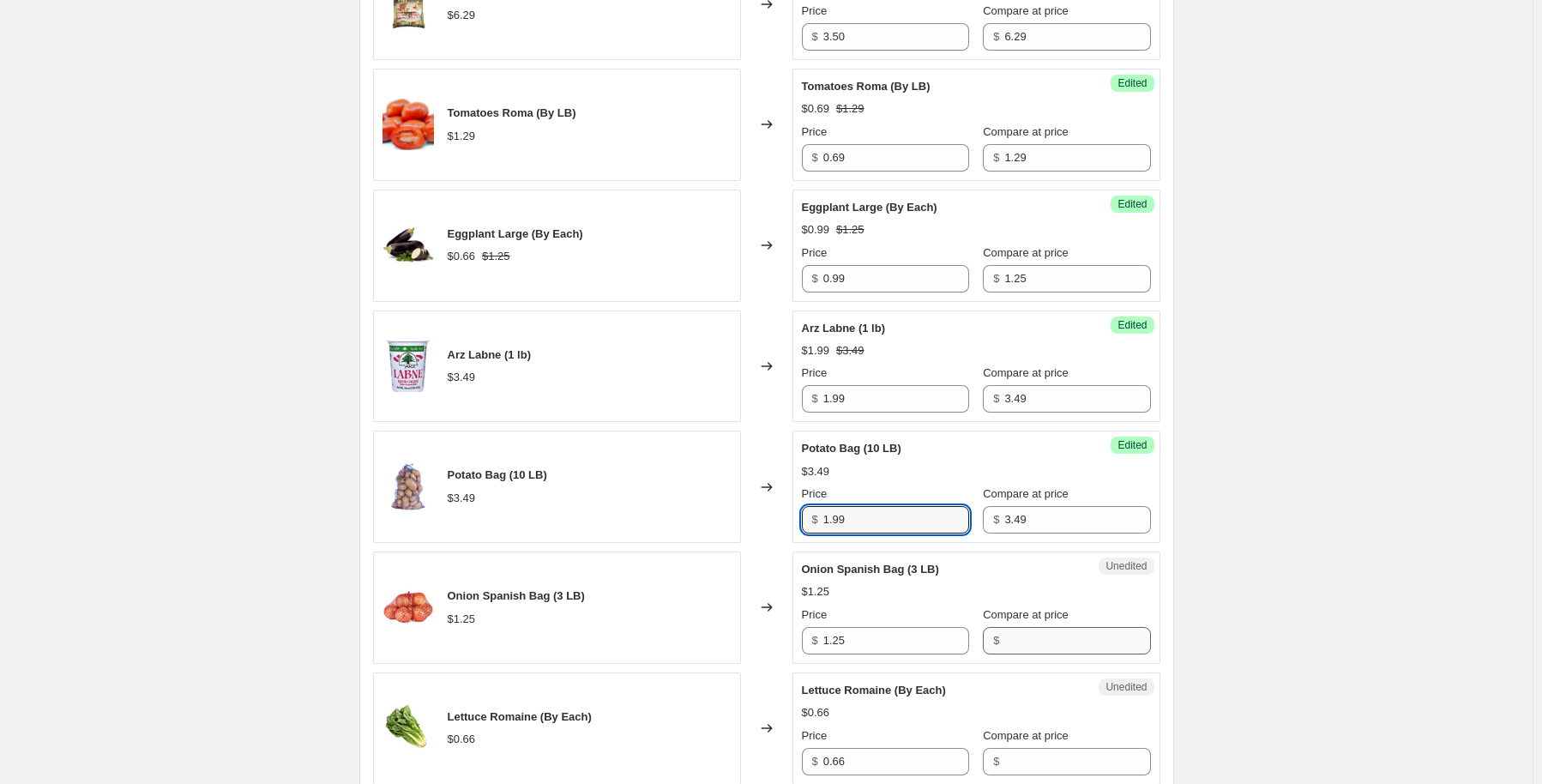
type input "1.99"
click at [1025, 640] on input "Compare at price" at bounding box center [1077, 641] width 146 height 27
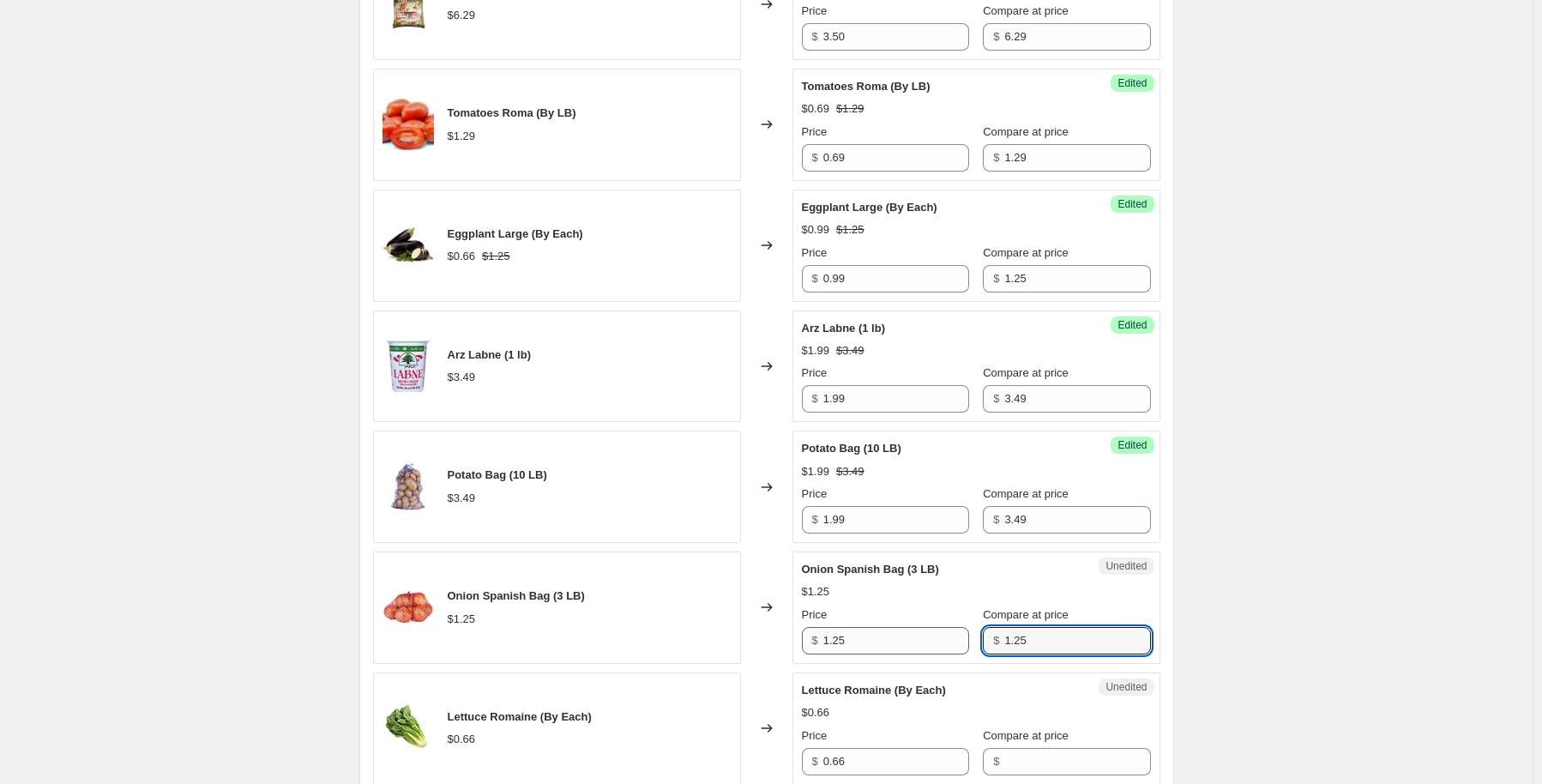
type input "1.25"
click at [874, 642] on input "1.25" at bounding box center [896, 641] width 146 height 27
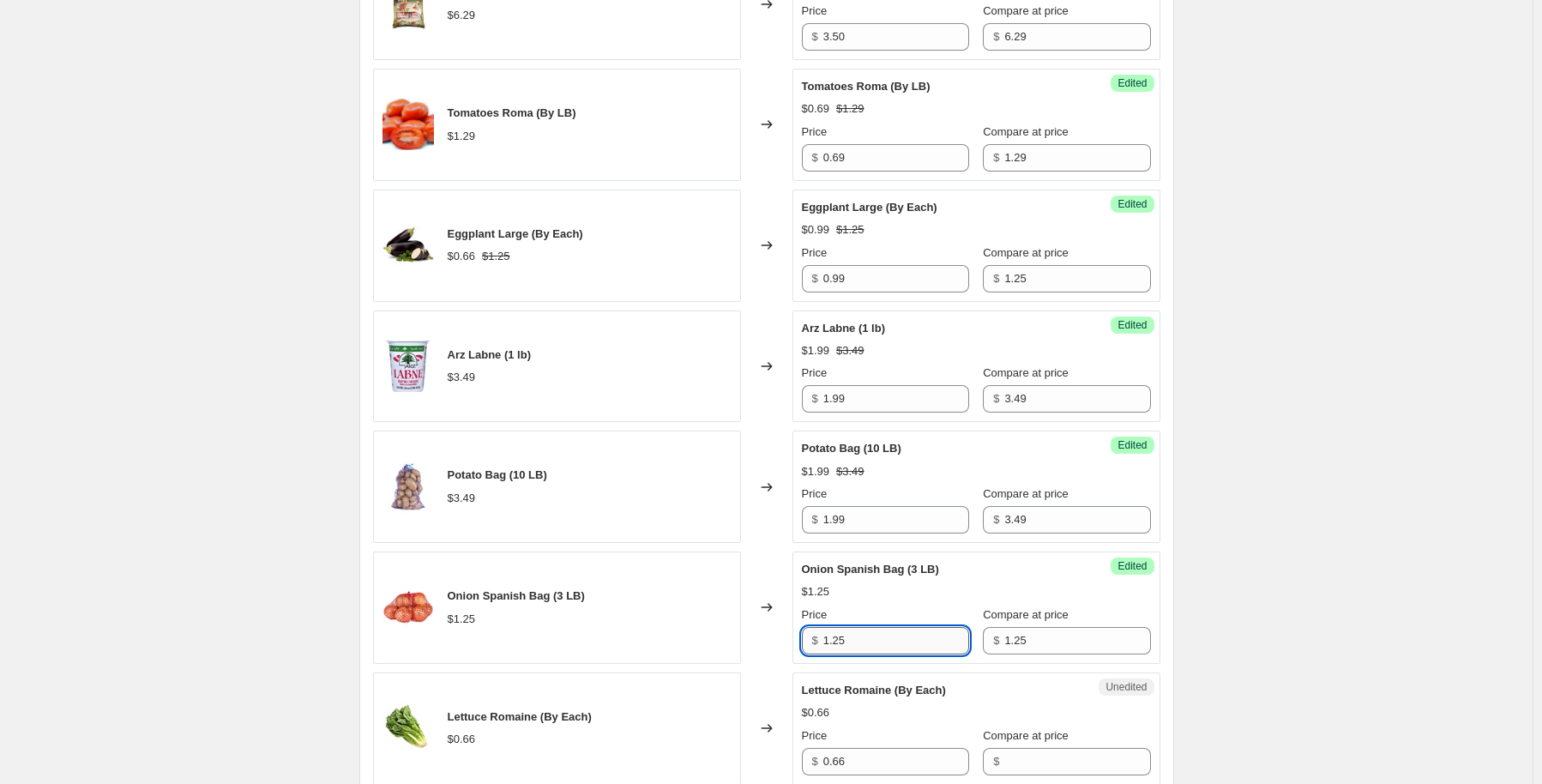
click at [874, 642] on input "1.25" at bounding box center [896, 641] width 146 height 27
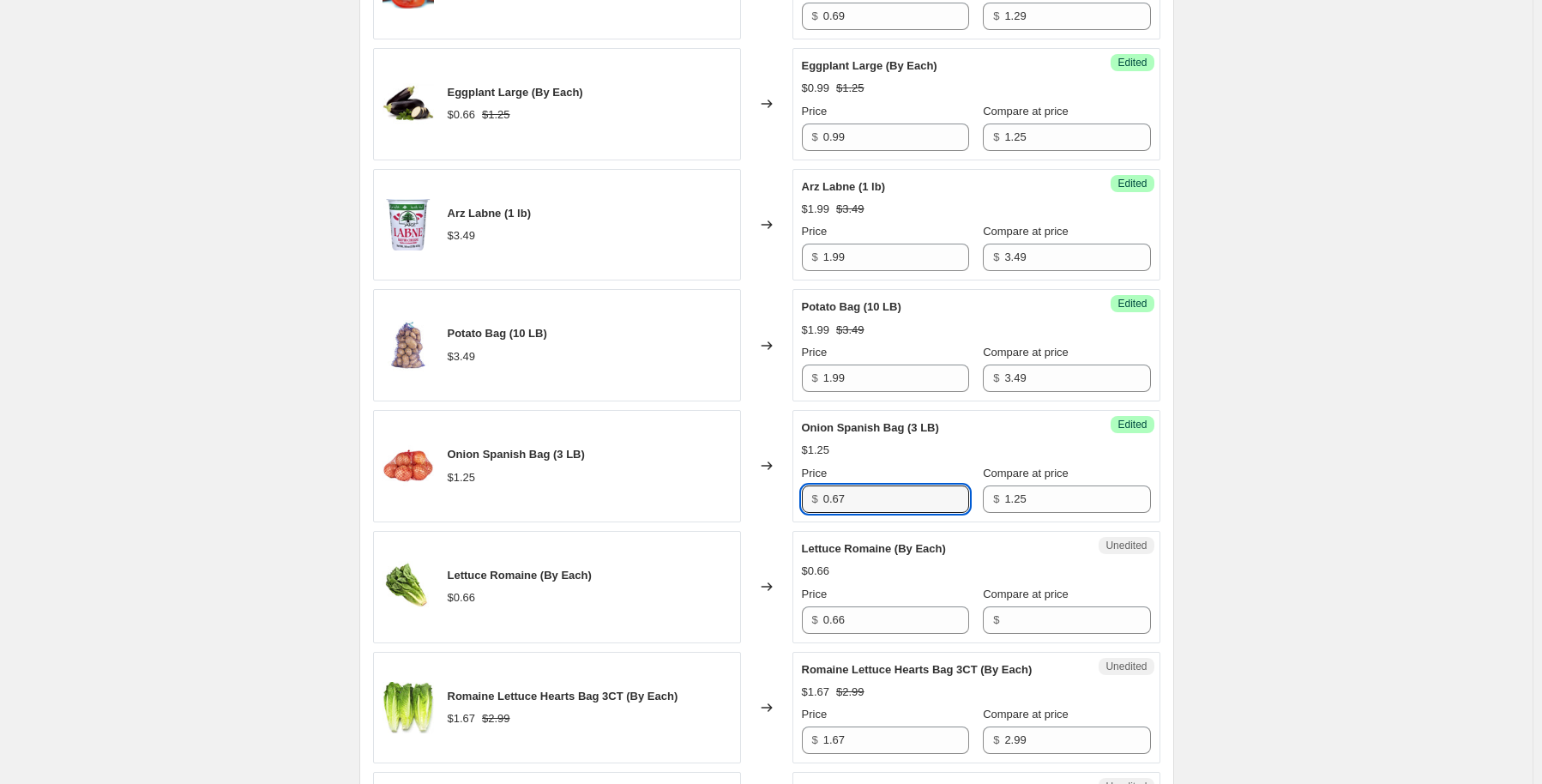
scroll to position [1114, 0]
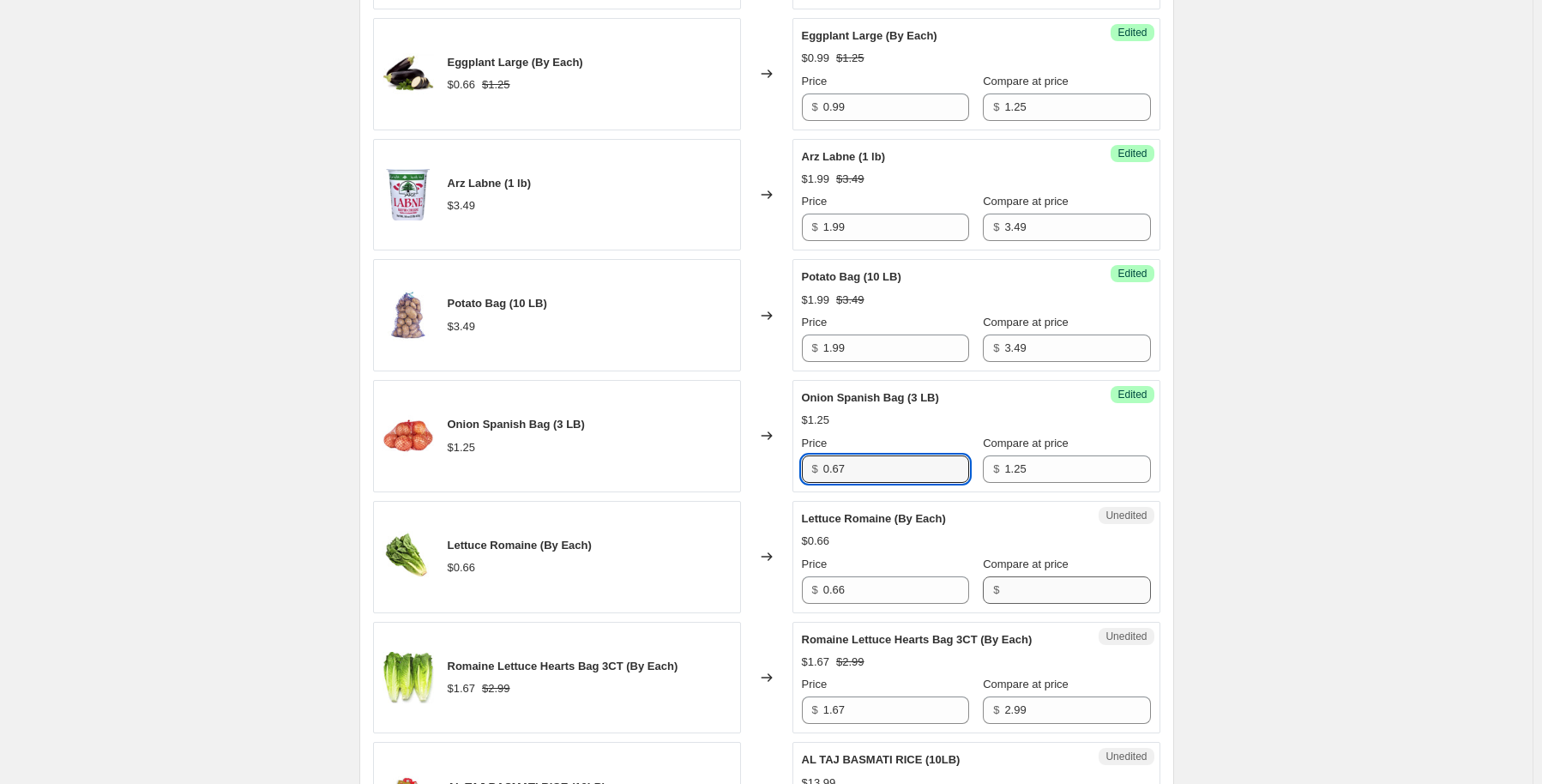
type input "0.67"
click at [1023, 599] on input "Compare at price" at bounding box center [1077, 590] width 146 height 27
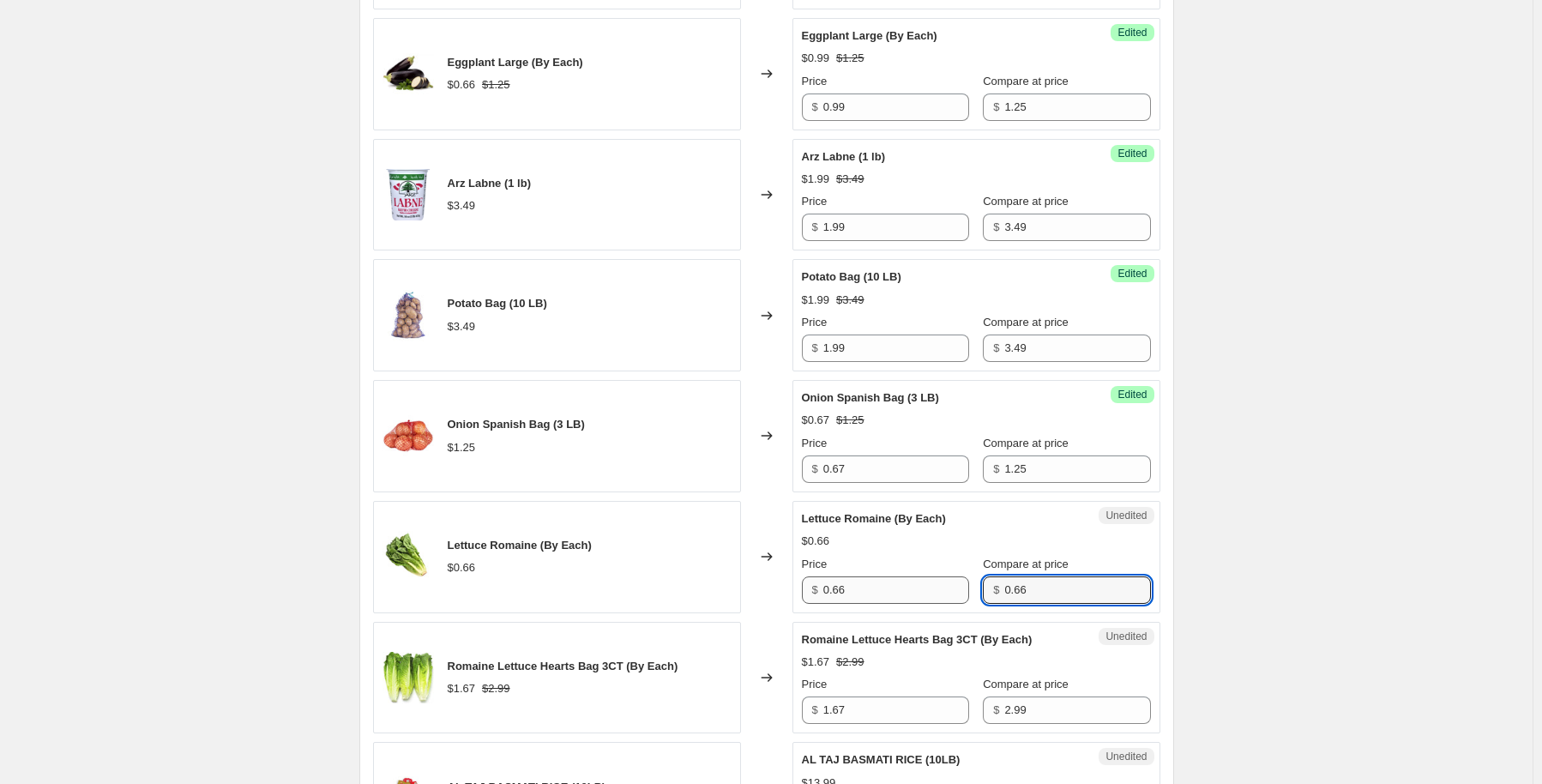
type input "0.66"
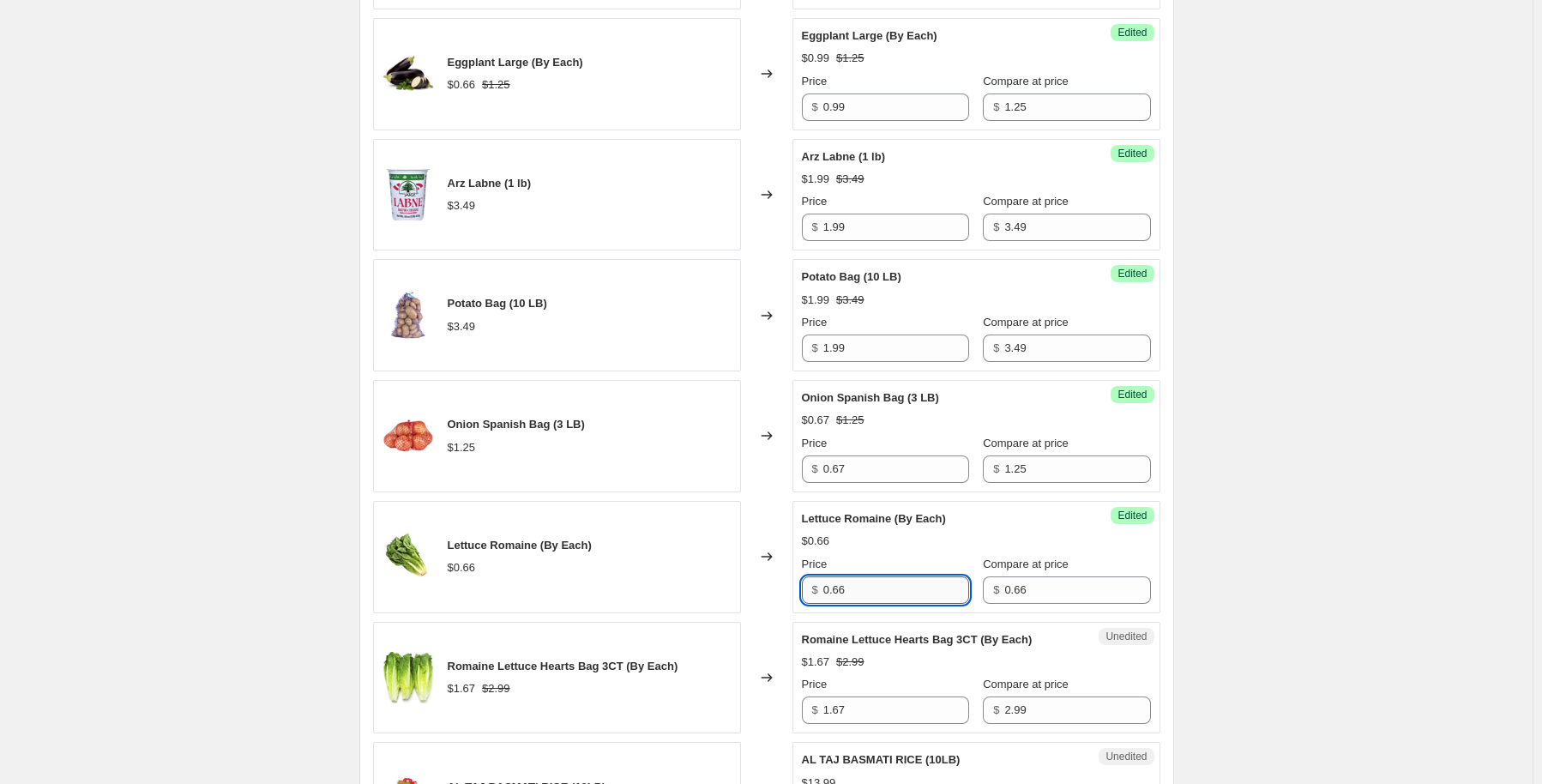
click at [894, 588] on input "0.66" at bounding box center [896, 590] width 146 height 27
click at [894, 580] on input "0.66" at bounding box center [896, 590] width 146 height 27
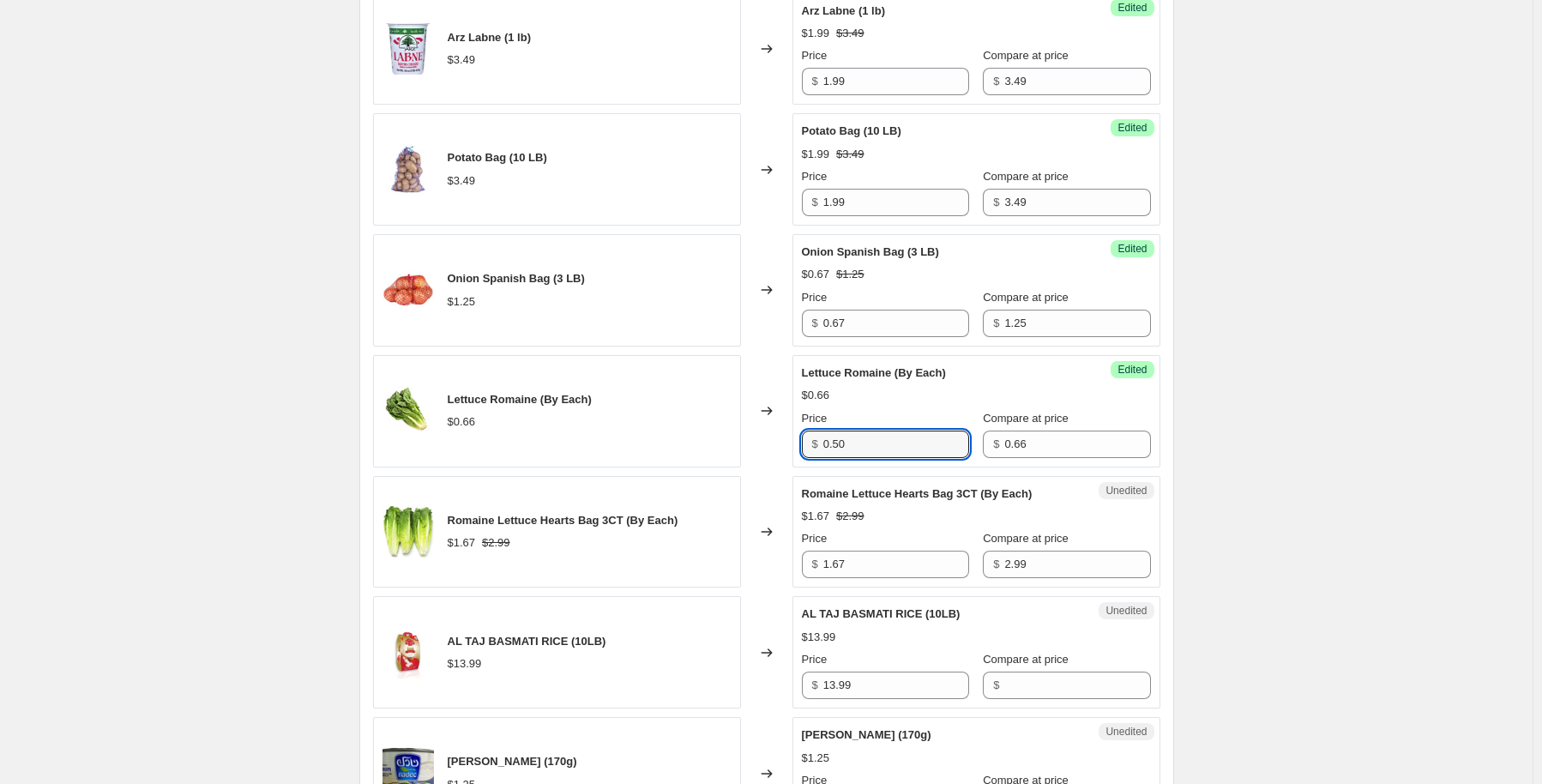
scroll to position [1286, 0]
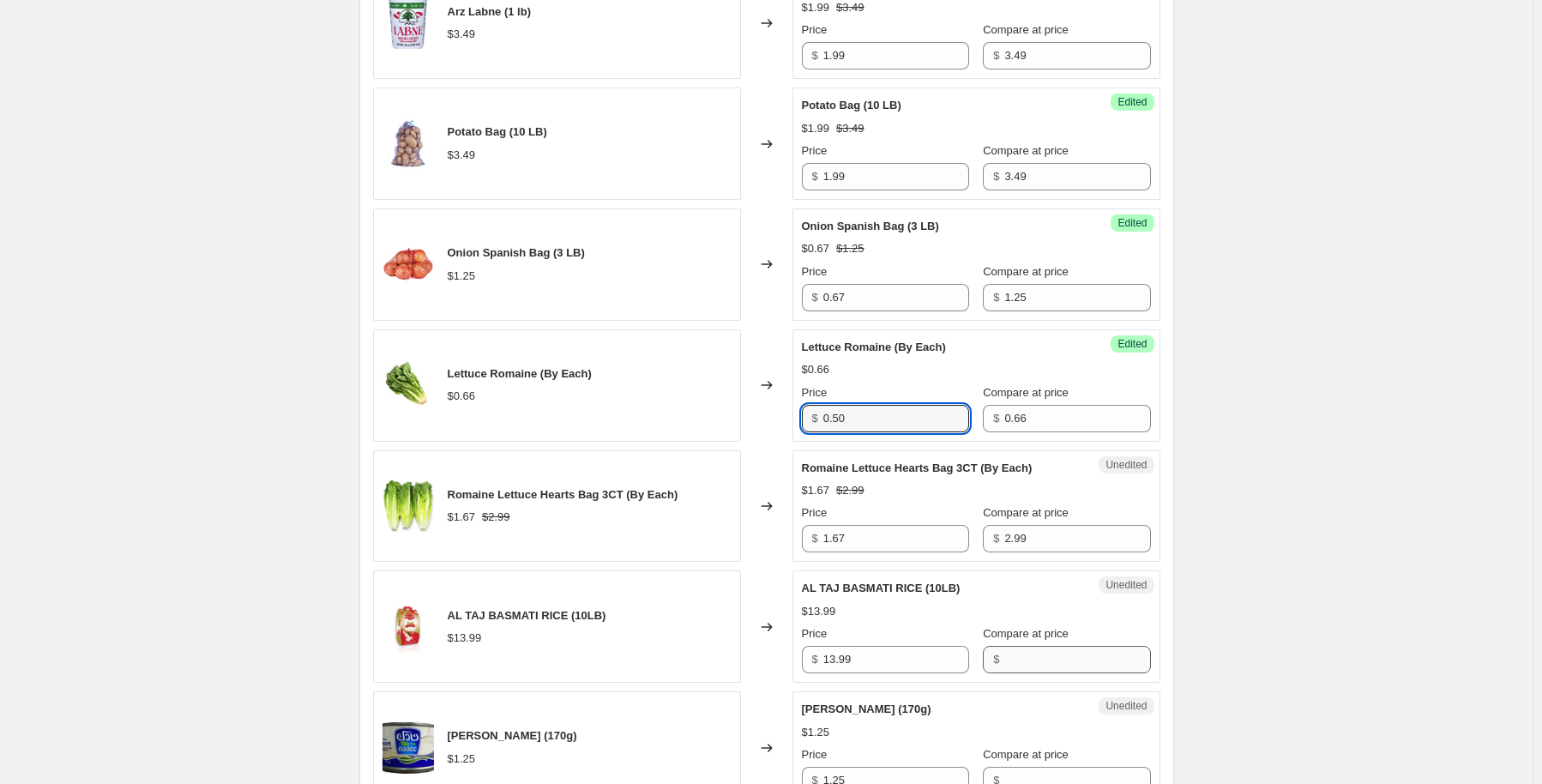
type input "0.50"
click at [1019, 655] on input "Compare at price" at bounding box center [1077, 660] width 146 height 27
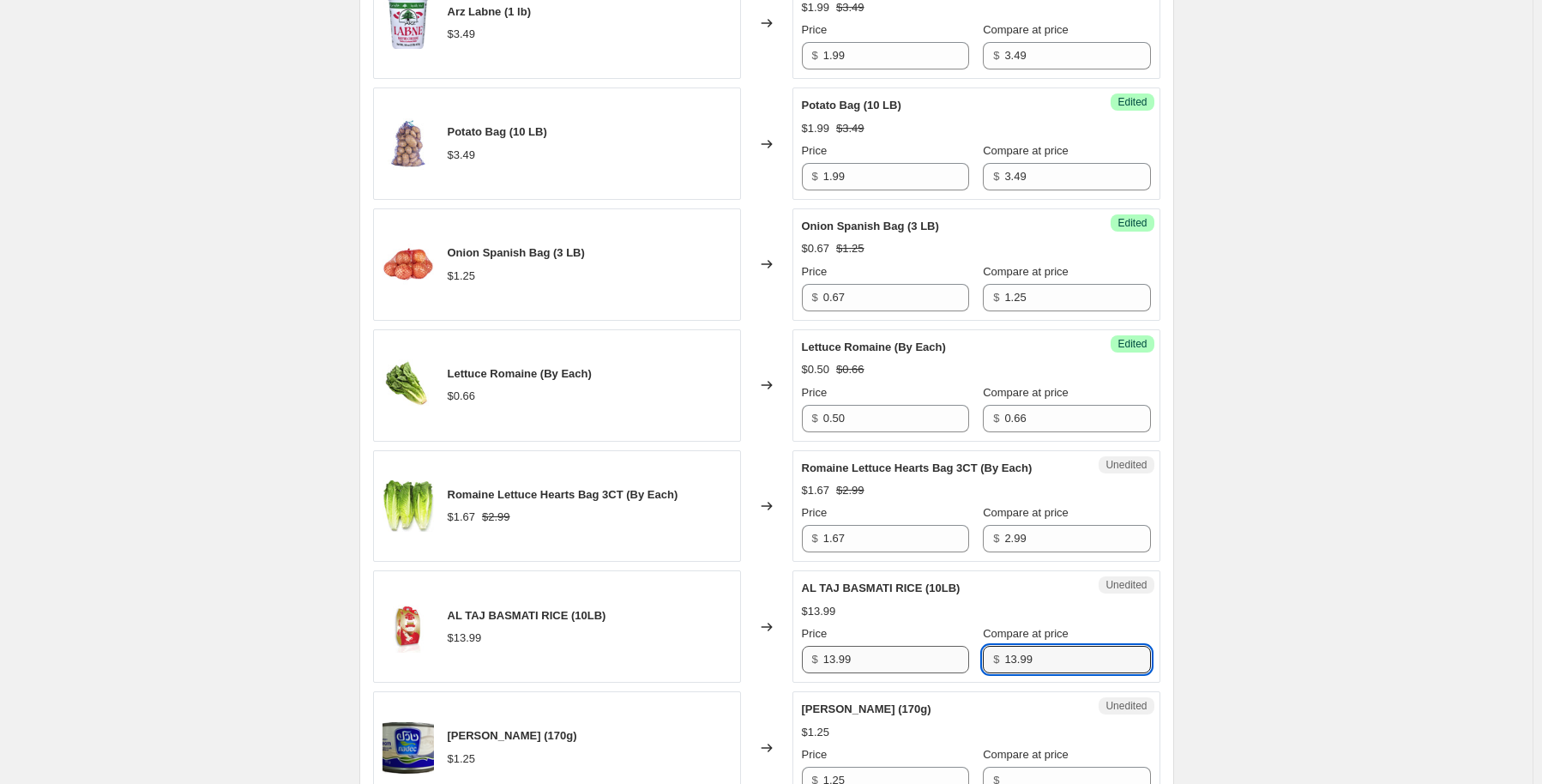
type input "13.99"
click at [911, 659] on input "13.99" at bounding box center [896, 660] width 146 height 27
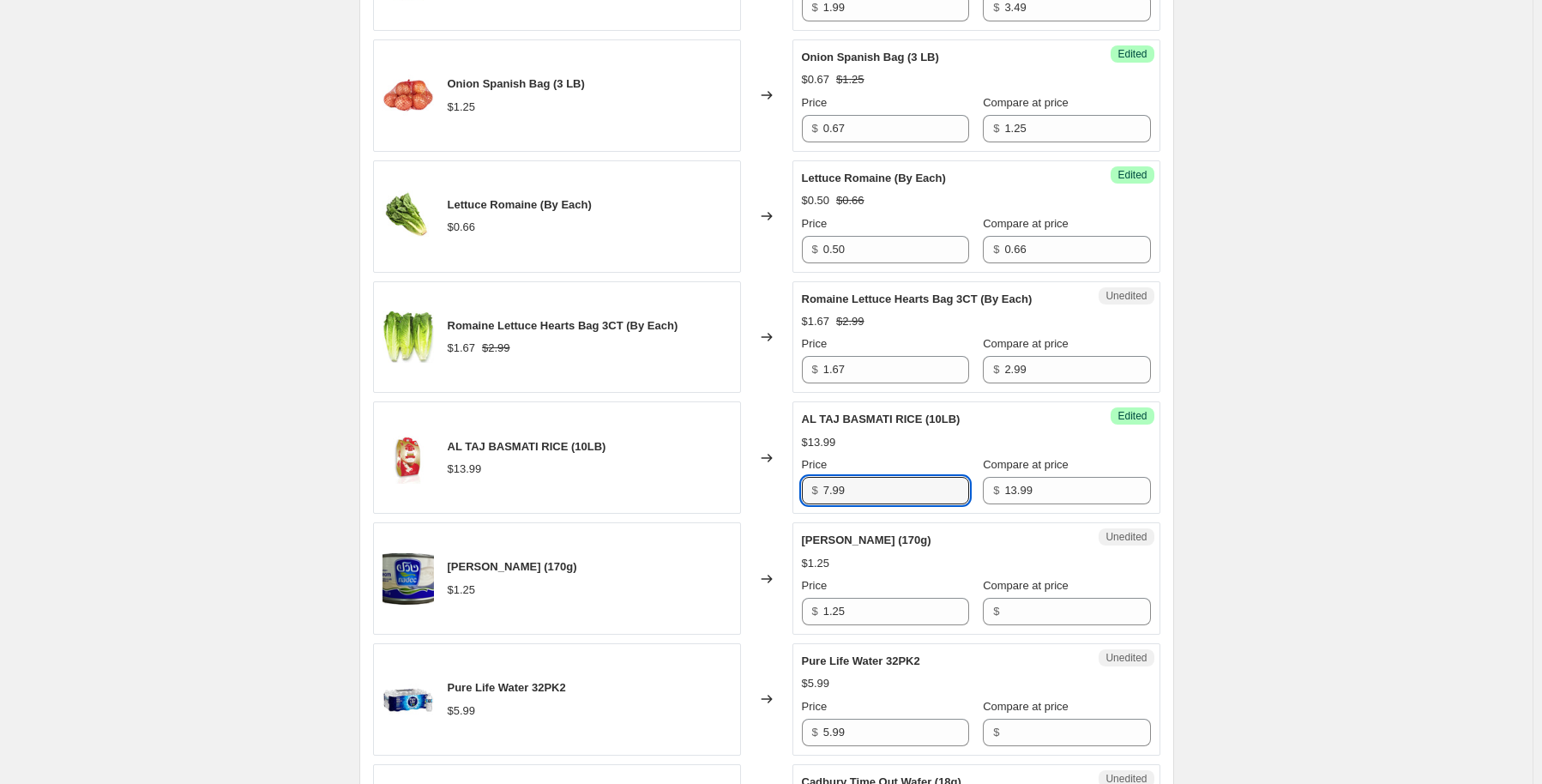
scroll to position [1457, 0]
type input "7.99"
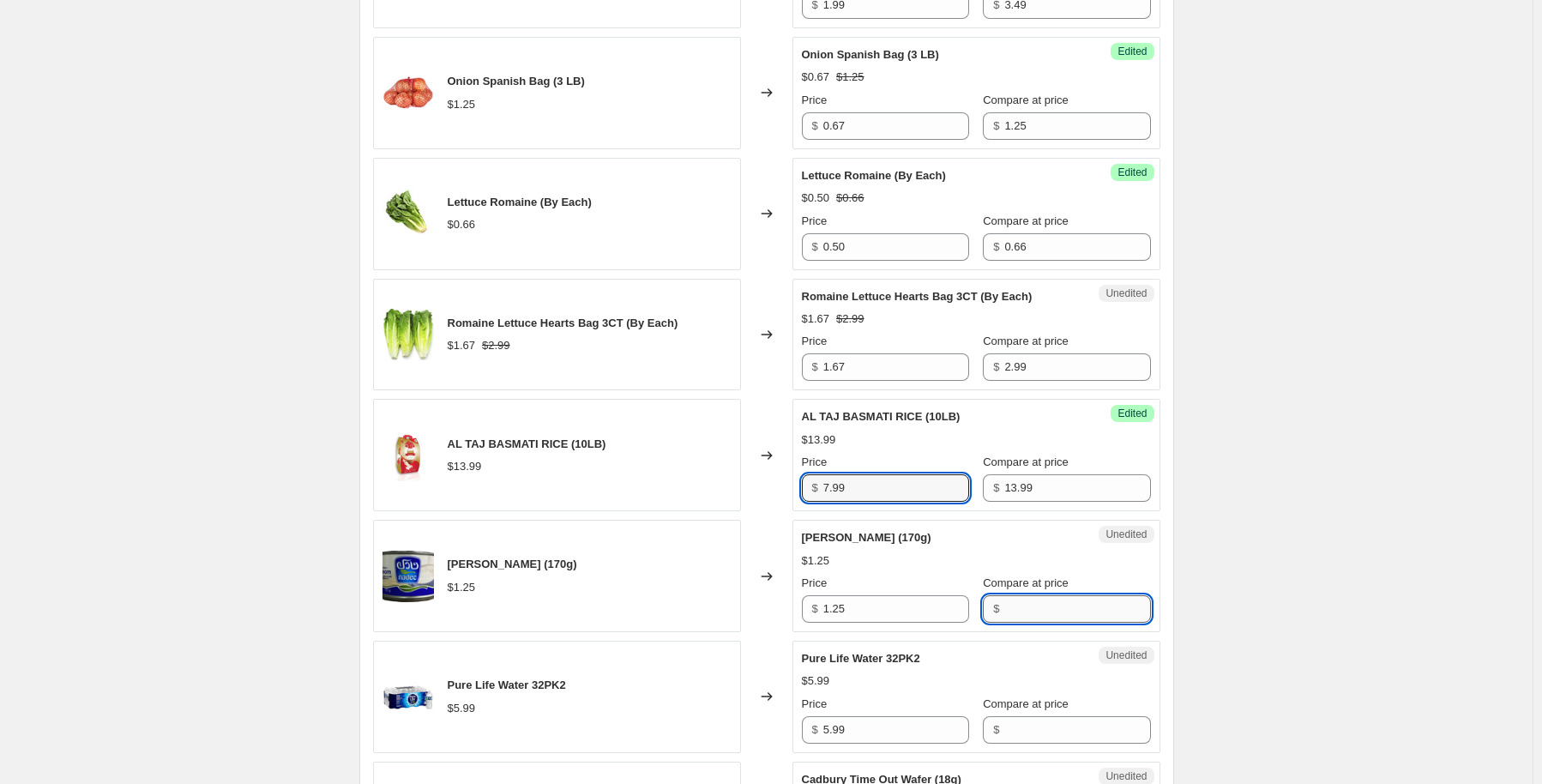
click at [1020, 618] on input "Compare at price" at bounding box center [1077, 609] width 146 height 27
type input "1.25"
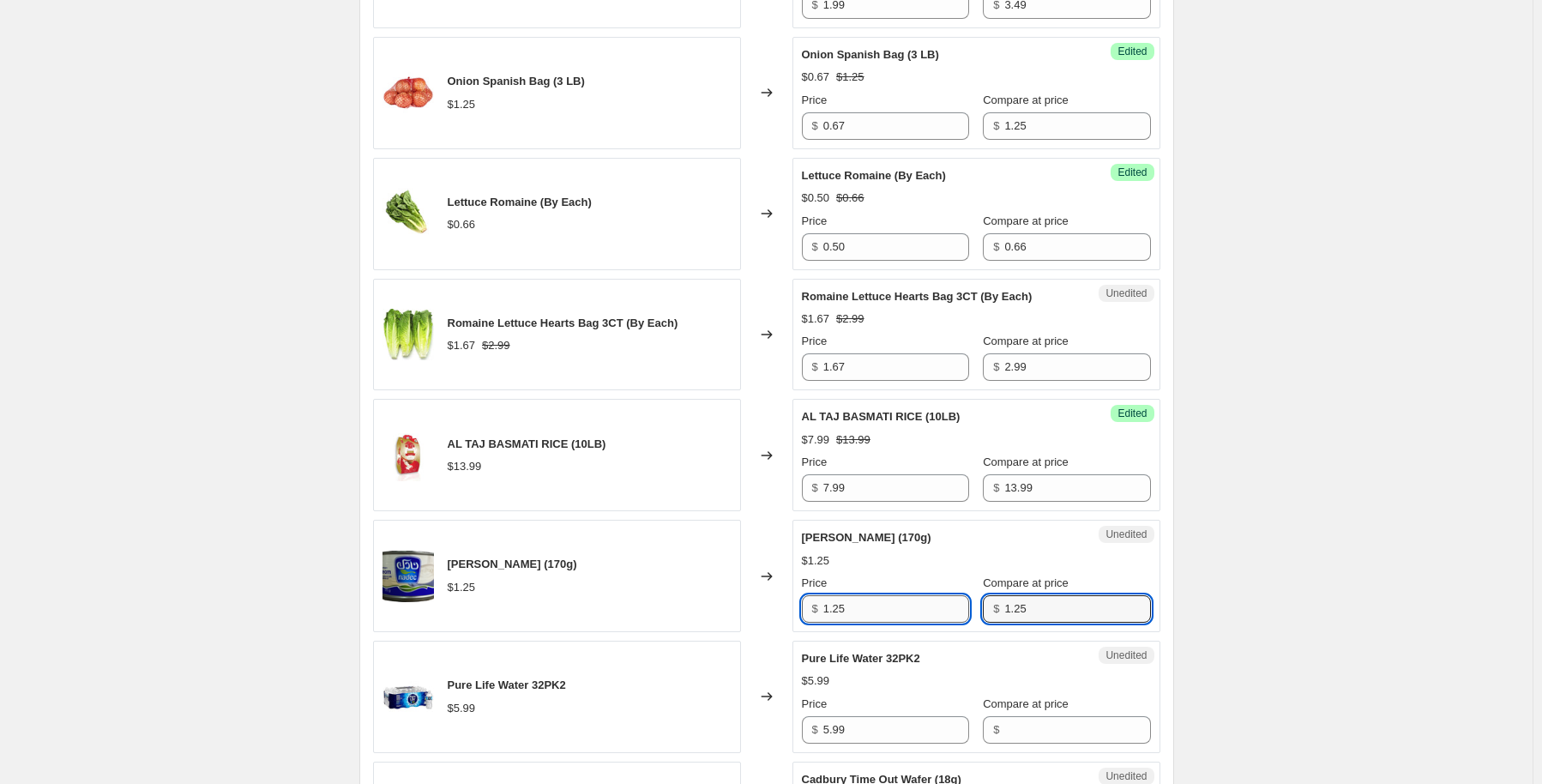
click at [906, 604] on input "1.25" at bounding box center [896, 609] width 146 height 27
click at [906, 598] on input "1.25" at bounding box center [896, 609] width 146 height 27
click at [899, 604] on input "1.25" at bounding box center [896, 609] width 146 height 27
drag, startPoint x: 899, startPoint y: 604, endPoint x: 888, endPoint y: 600, distance: 11.7
click at [898, 604] on input "1.25" at bounding box center [896, 609] width 146 height 27
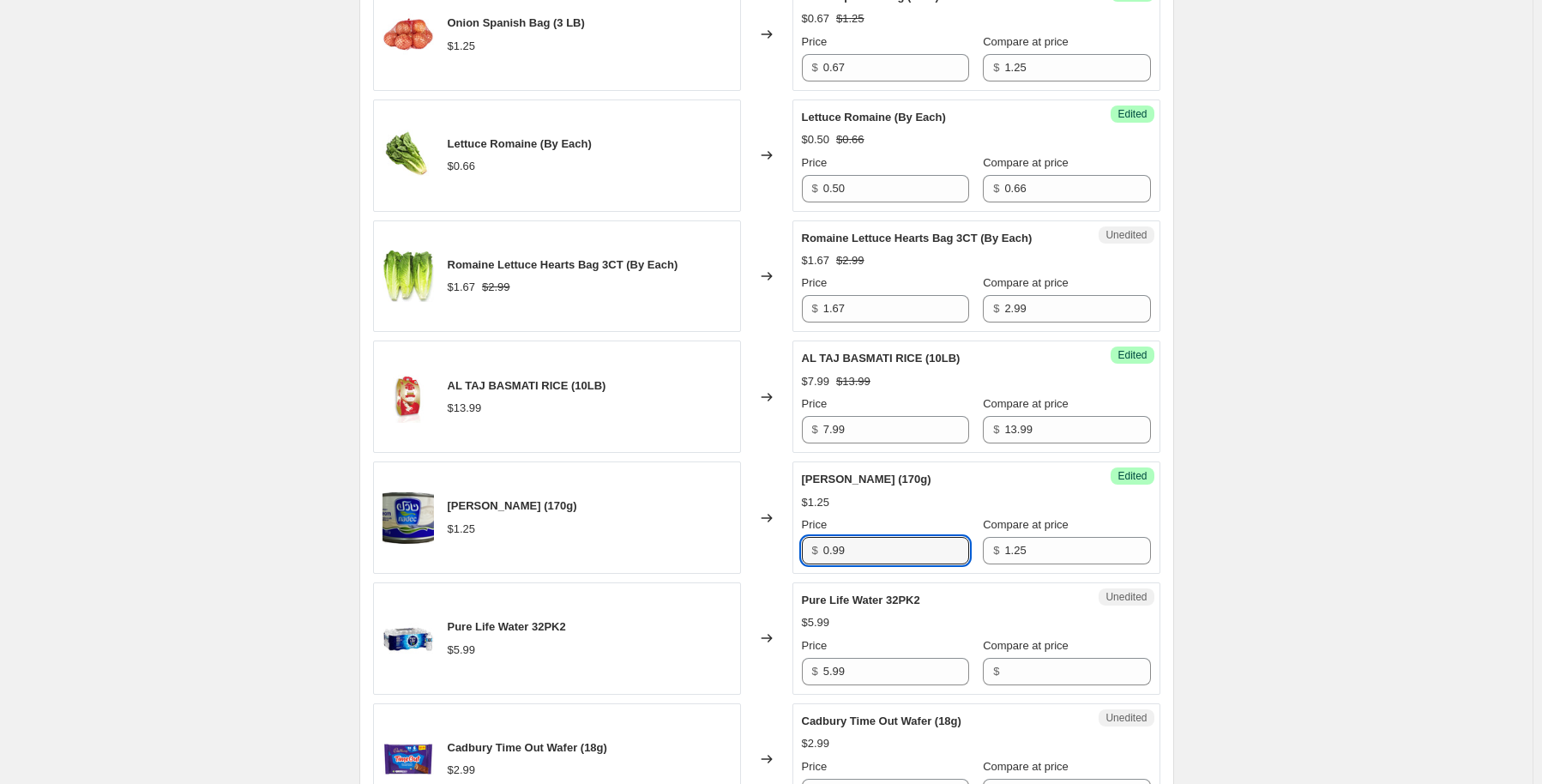
scroll to position [1629, 0]
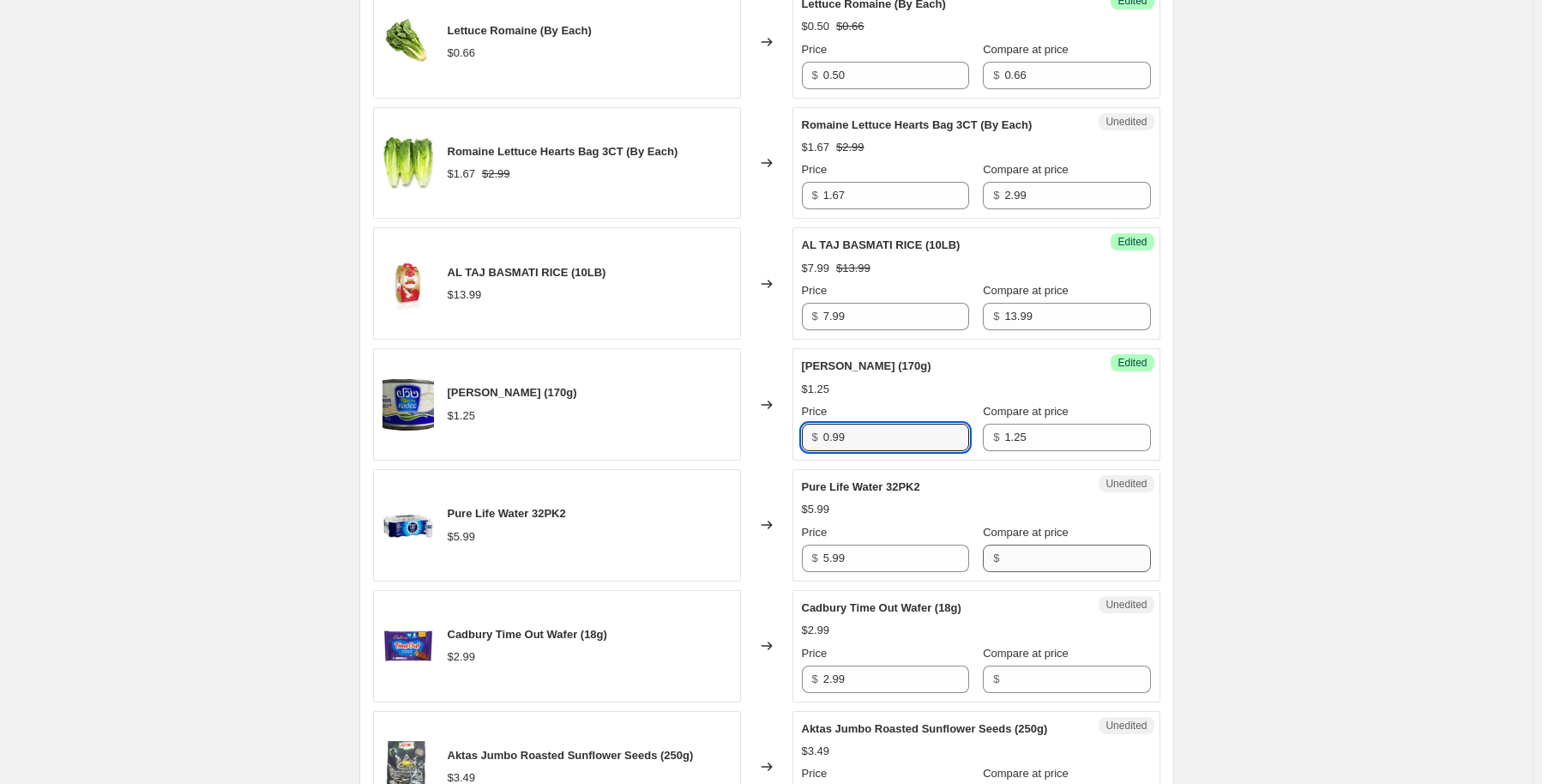
type input "0.99"
click at [1026, 562] on input "Compare at price" at bounding box center [1077, 559] width 146 height 27
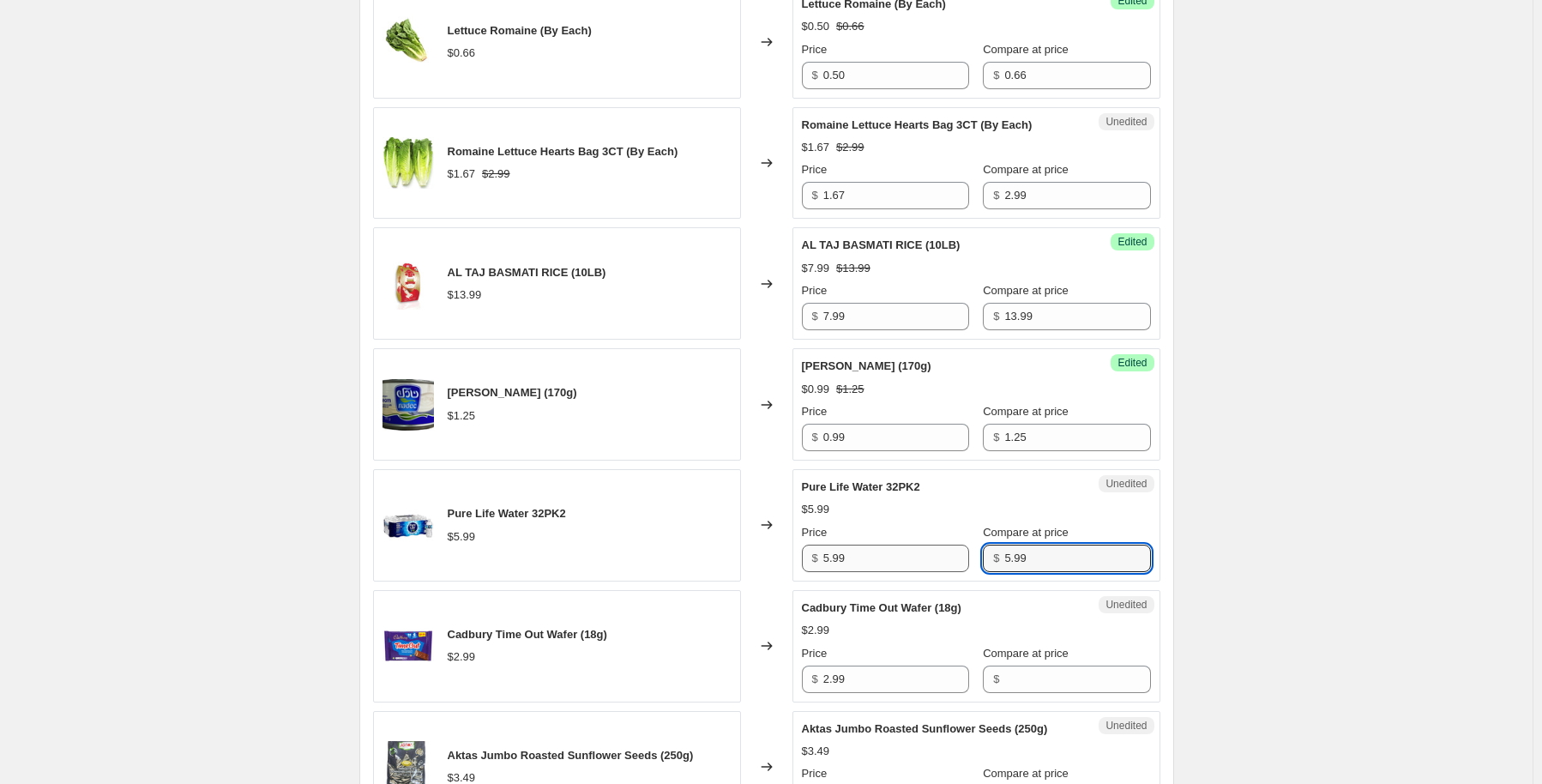
type input "5.99"
click at [878, 548] on input "5.99" at bounding box center [896, 559] width 146 height 27
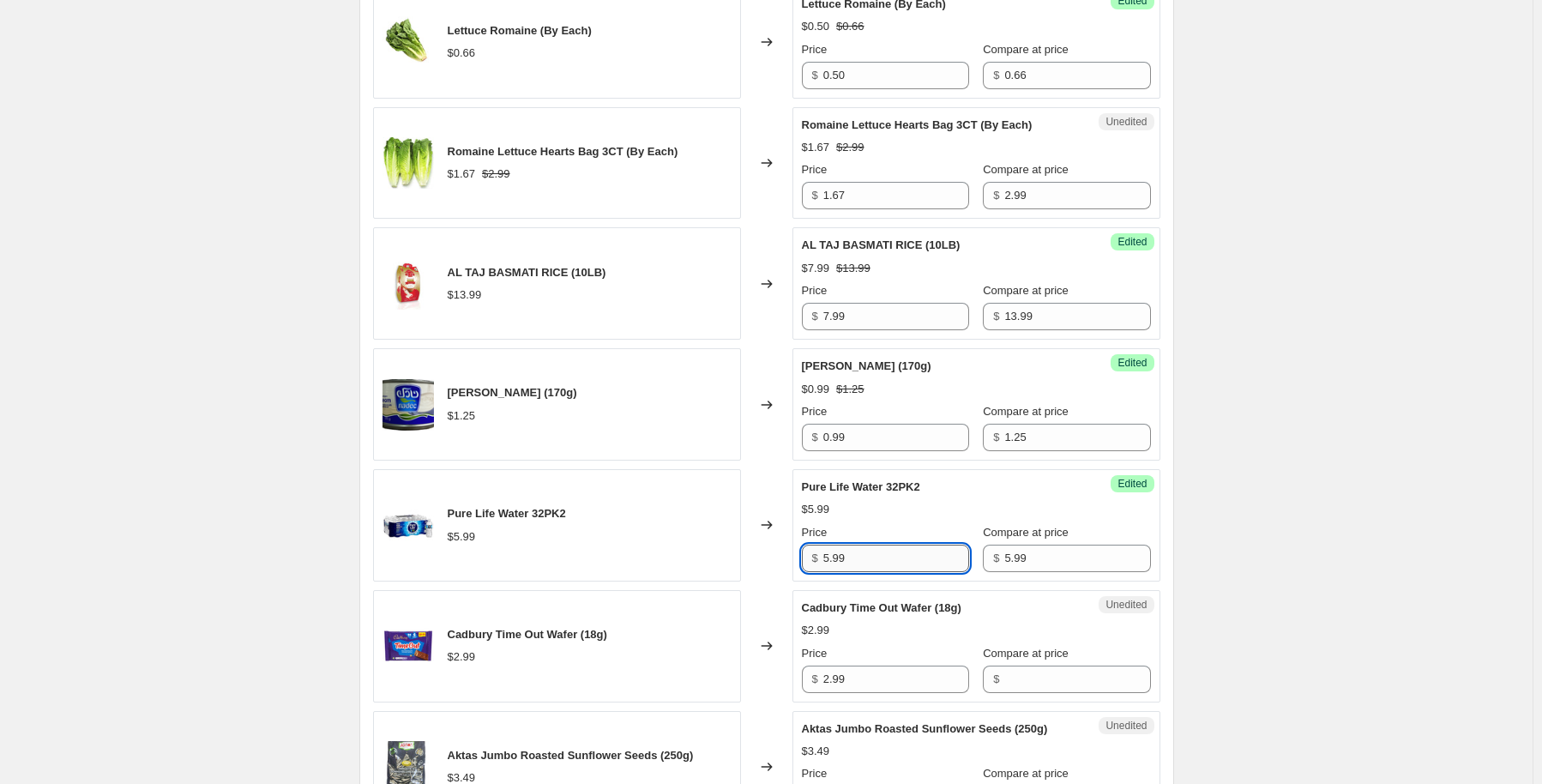
click at [878, 548] on input "5.99" at bounding box center [896, 559] width 146 height 27
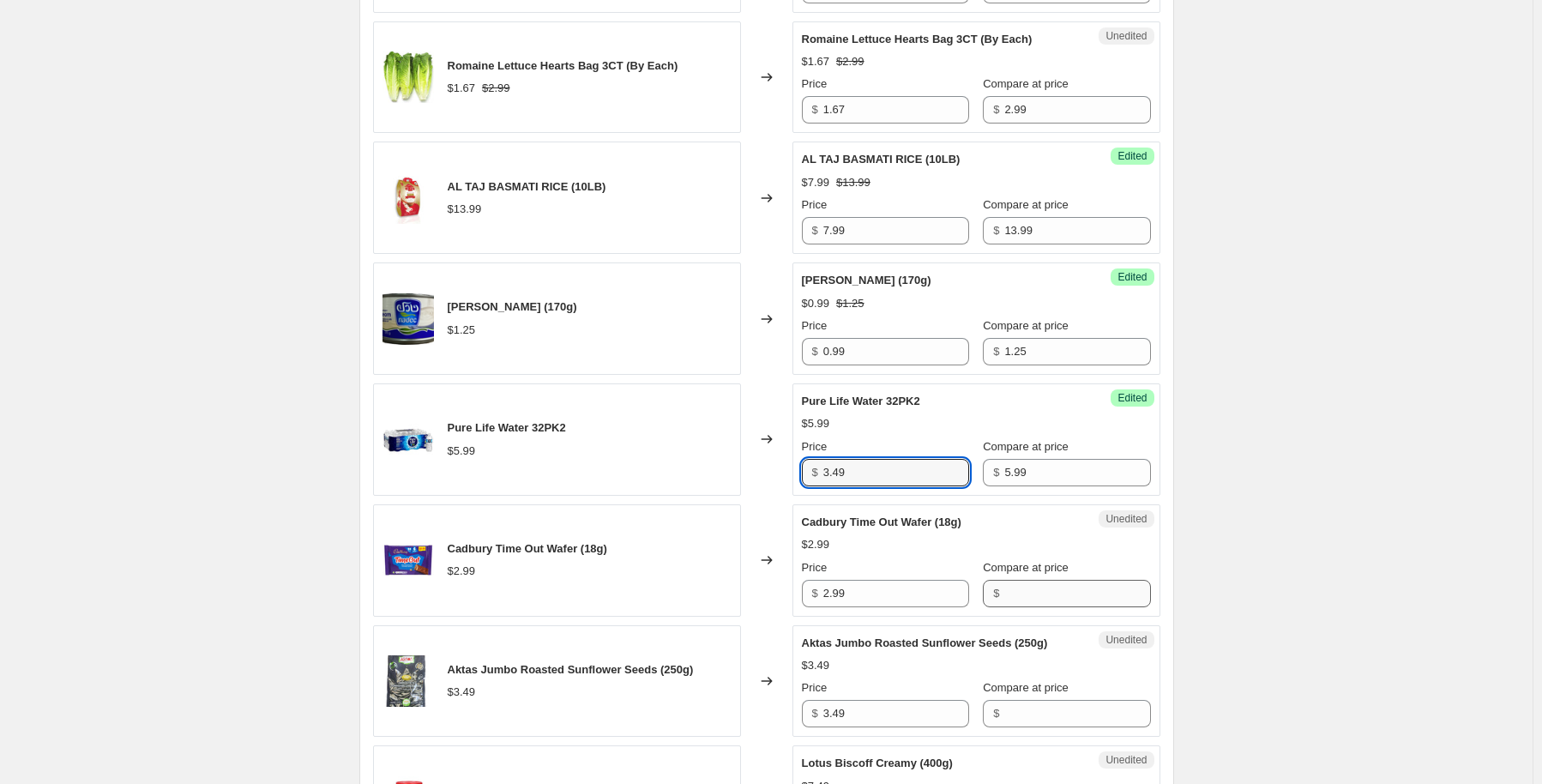
type input "3.49"
click at [1009, 594] on input "Compare at price" at bounding box center [1077, 593] width 146 height 27
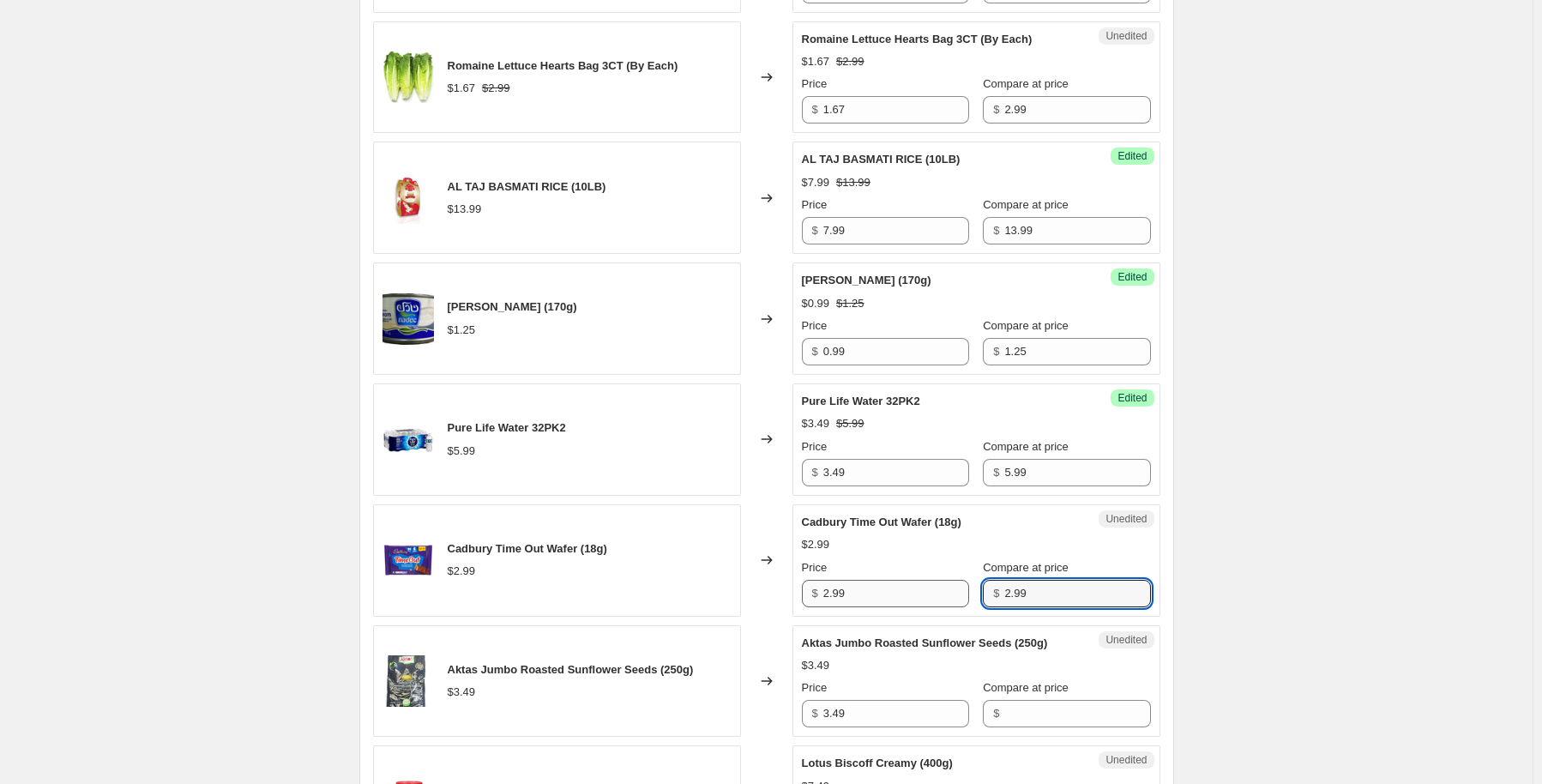
type input "2.99"
click at [868, 593] on input "2.99" at bounding box center [896, 593] width 146 height 27
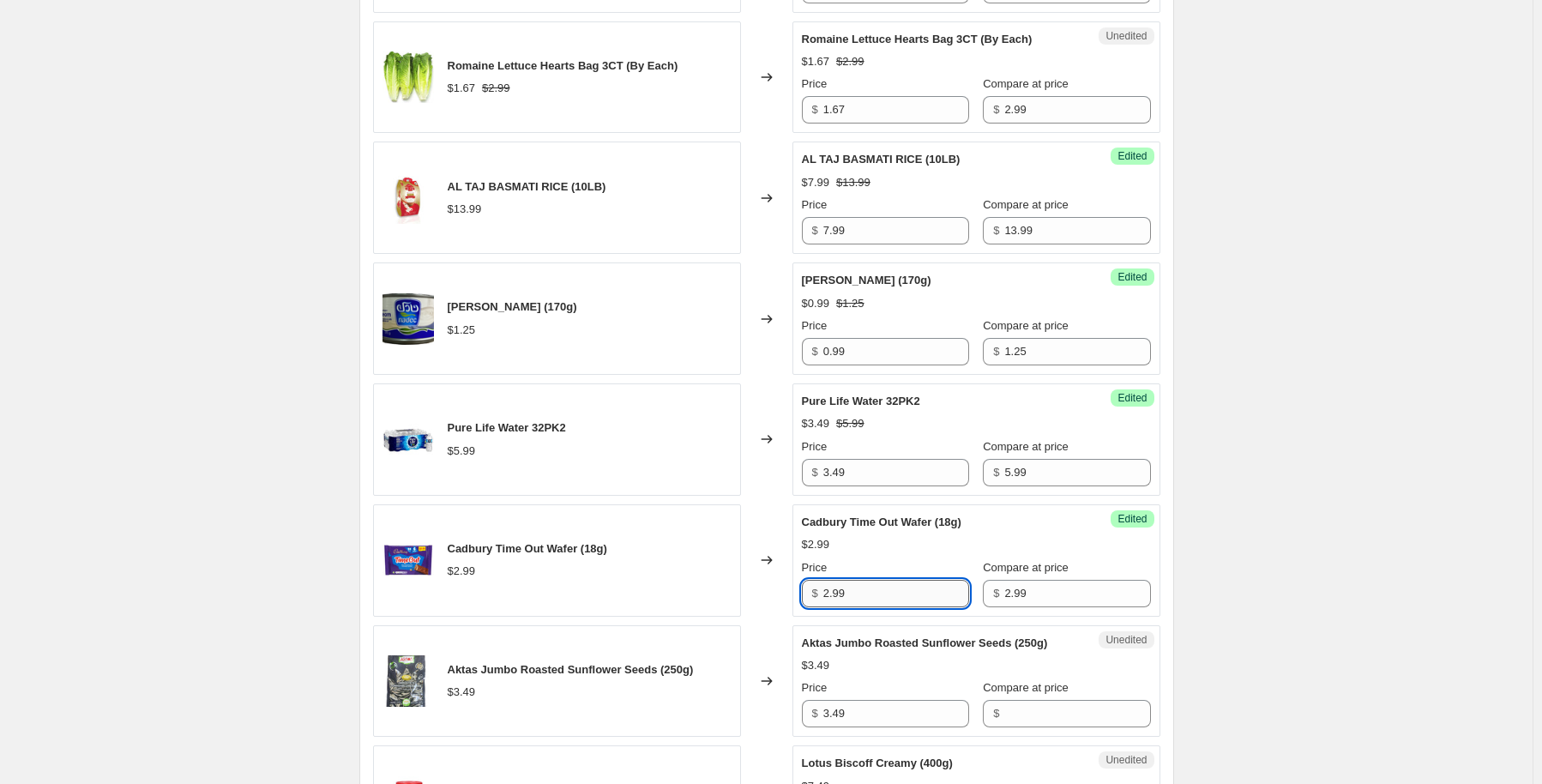
click at [868, 593] on input "2.99" at bounding box center [896, 593] width 146 height 27
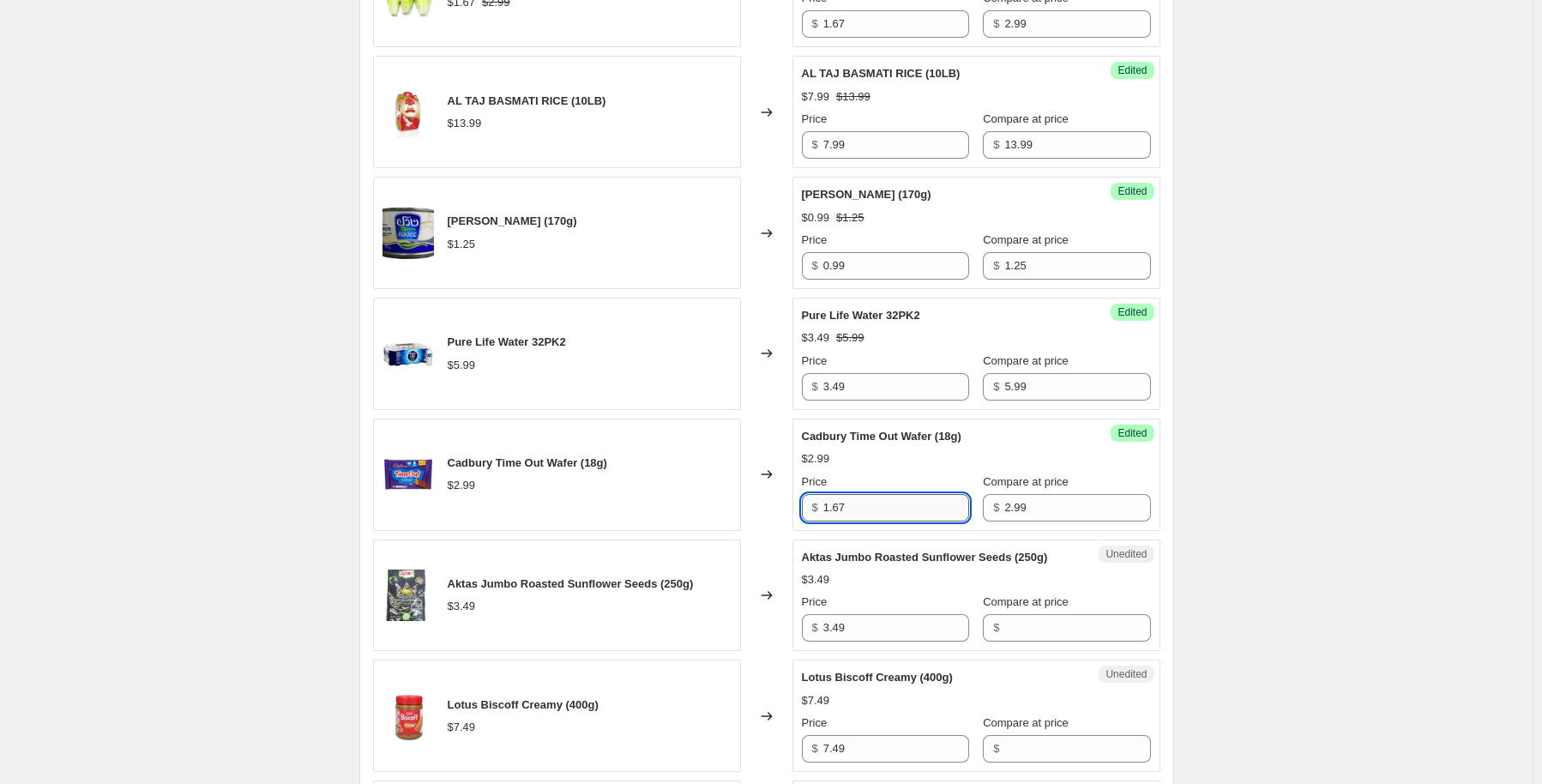
scroll to position [1886, 0]
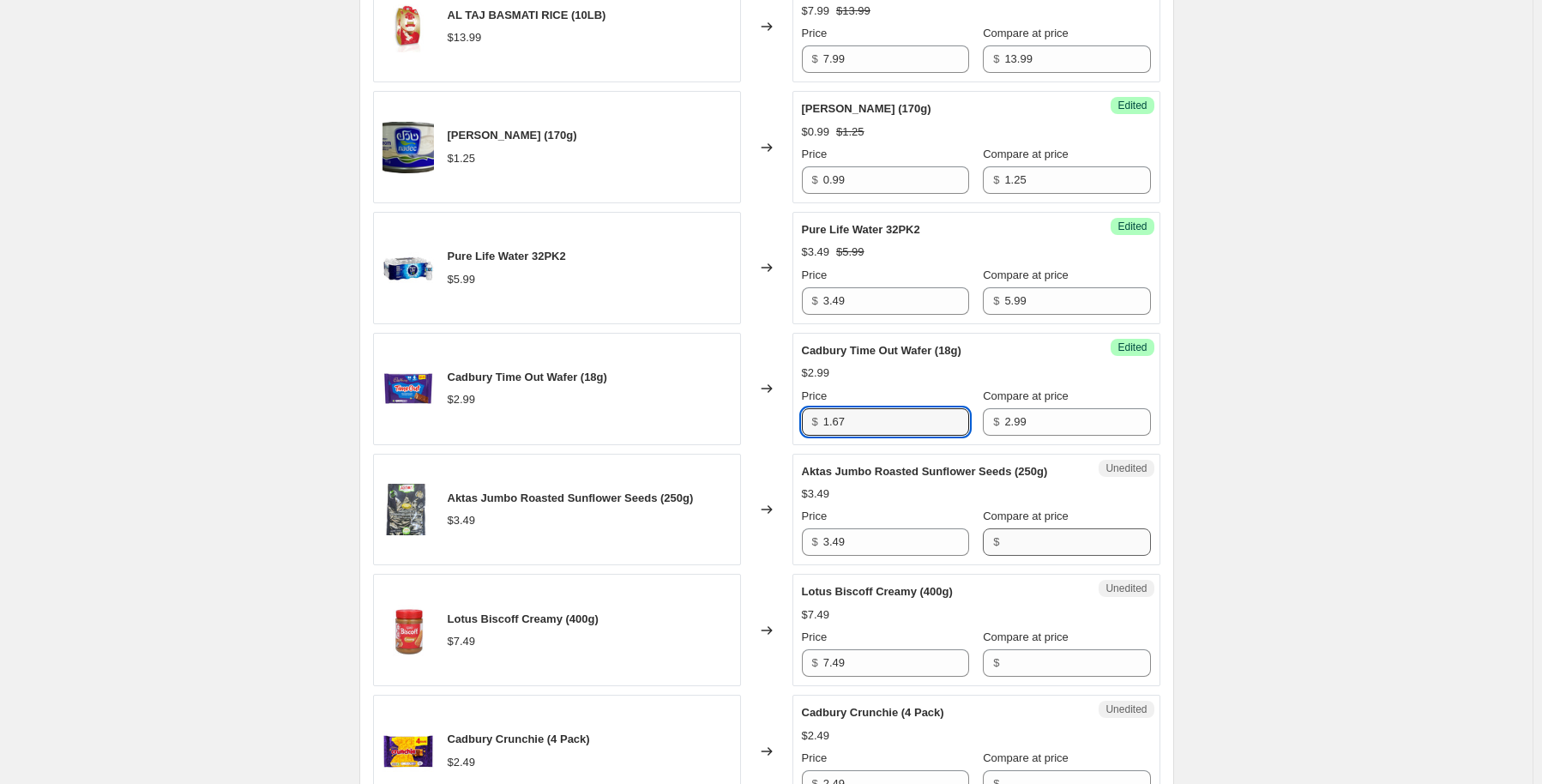
type input "1.67"
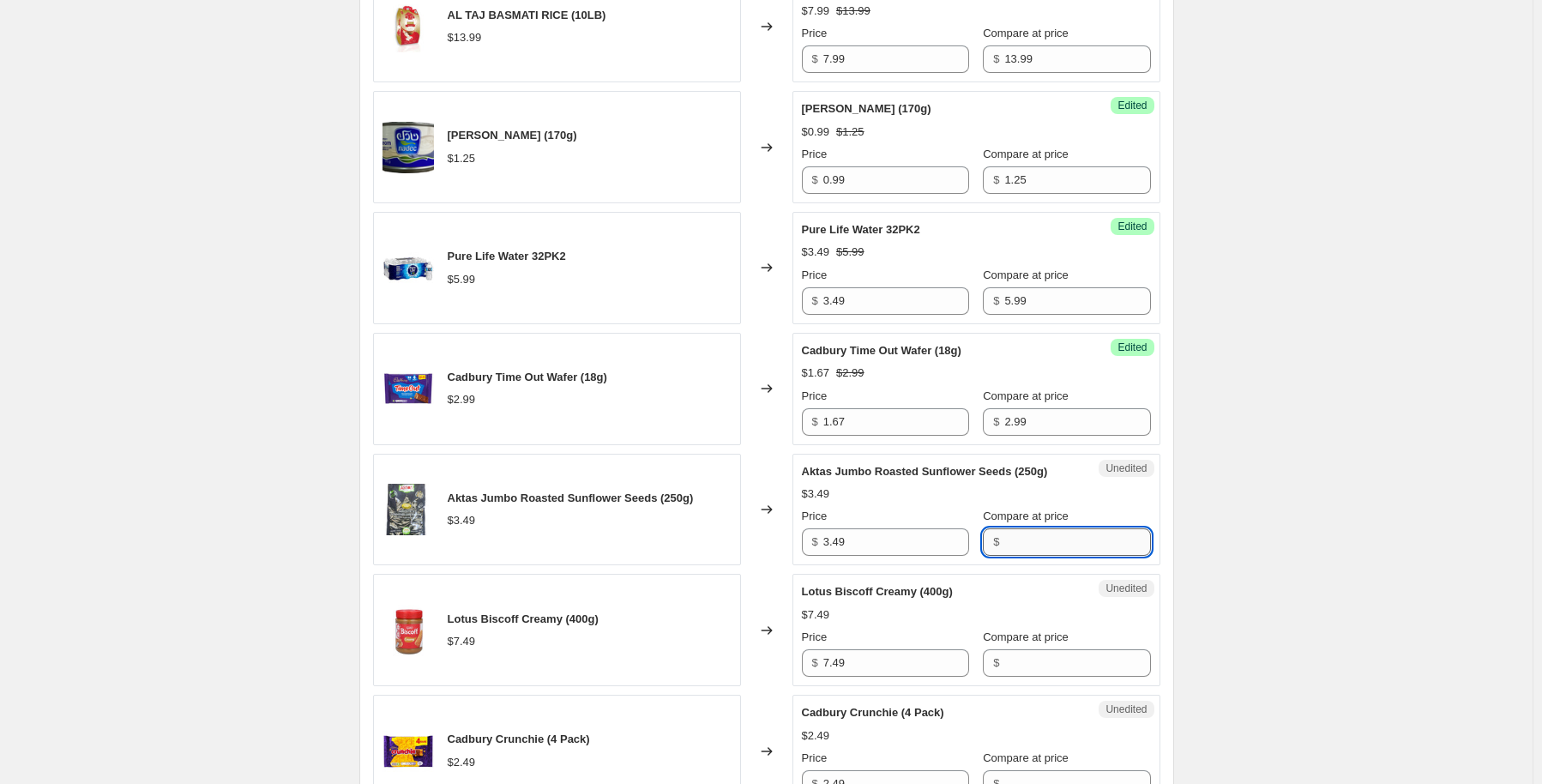
click at [1024, 543] on input "Compare at price" at bounding box center [1077, 542] width 146 height 27
type input "3.49"
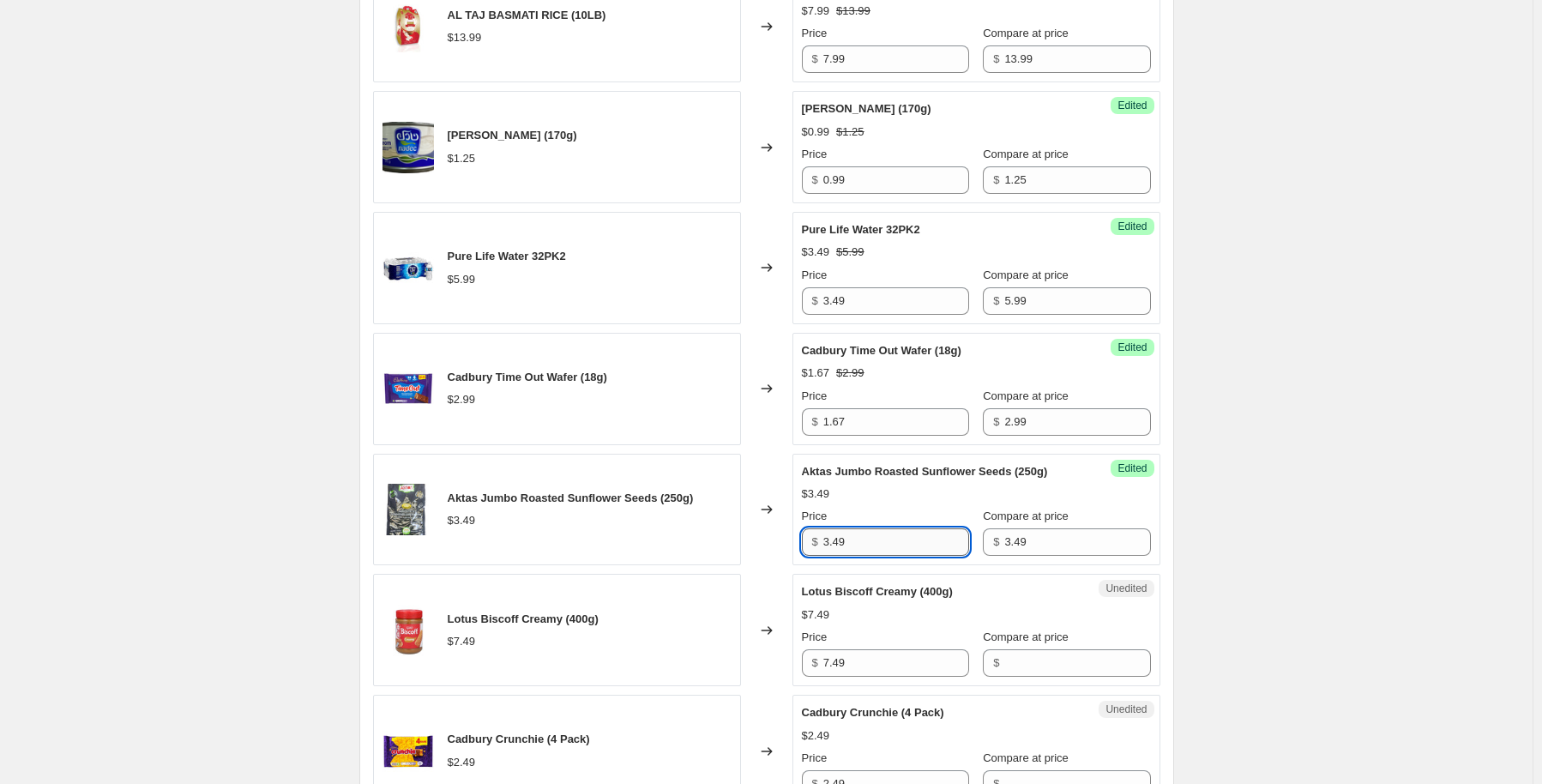
click at [880, 544] on input "3.49" at bounding box center [896, 542] width 146 height 27
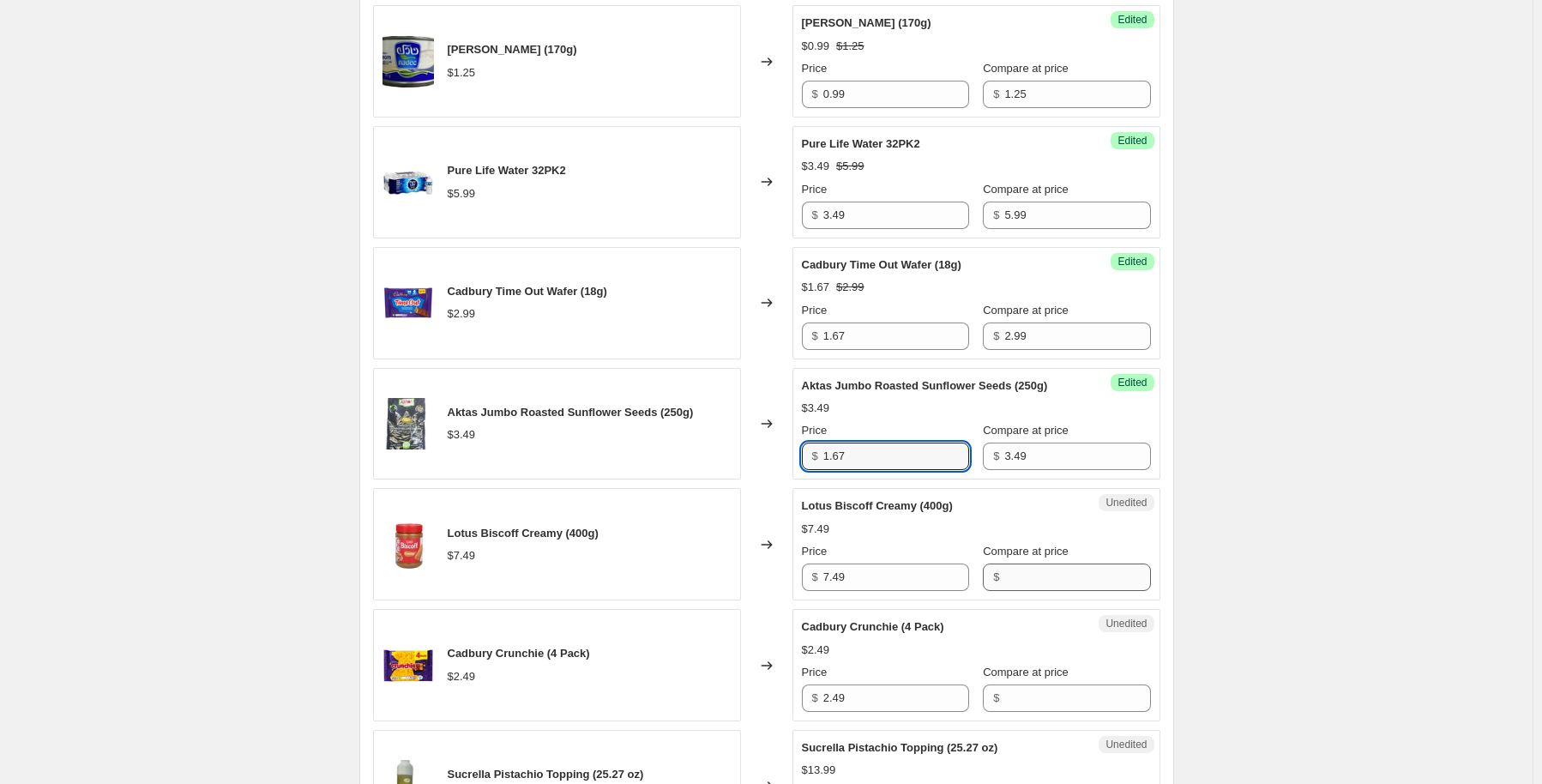
type input "1.67"
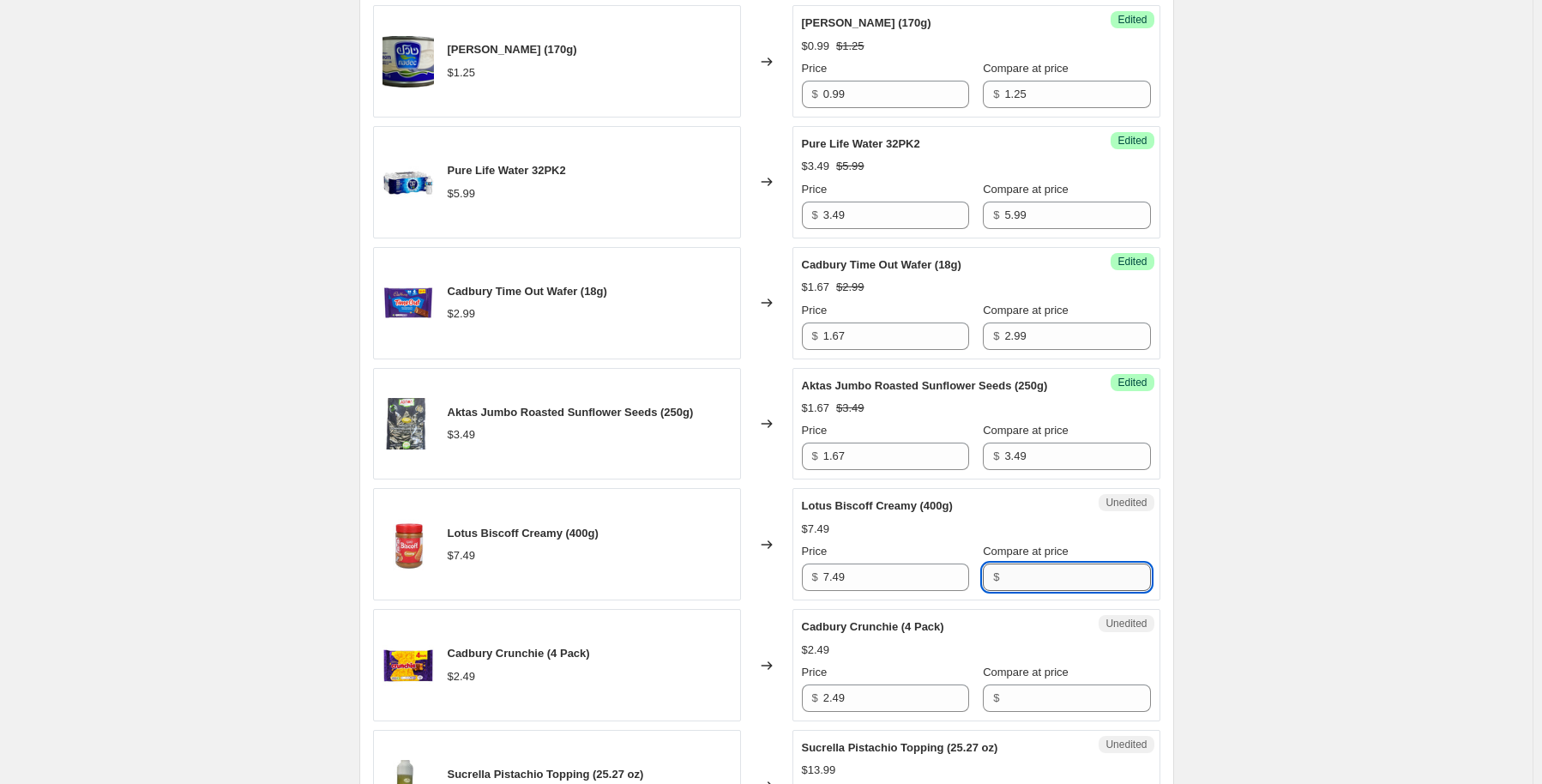
click at [1005, 569] on input "Compare at price" at bounding box center [1077, 577] width 146 height 27
type input "7.29"
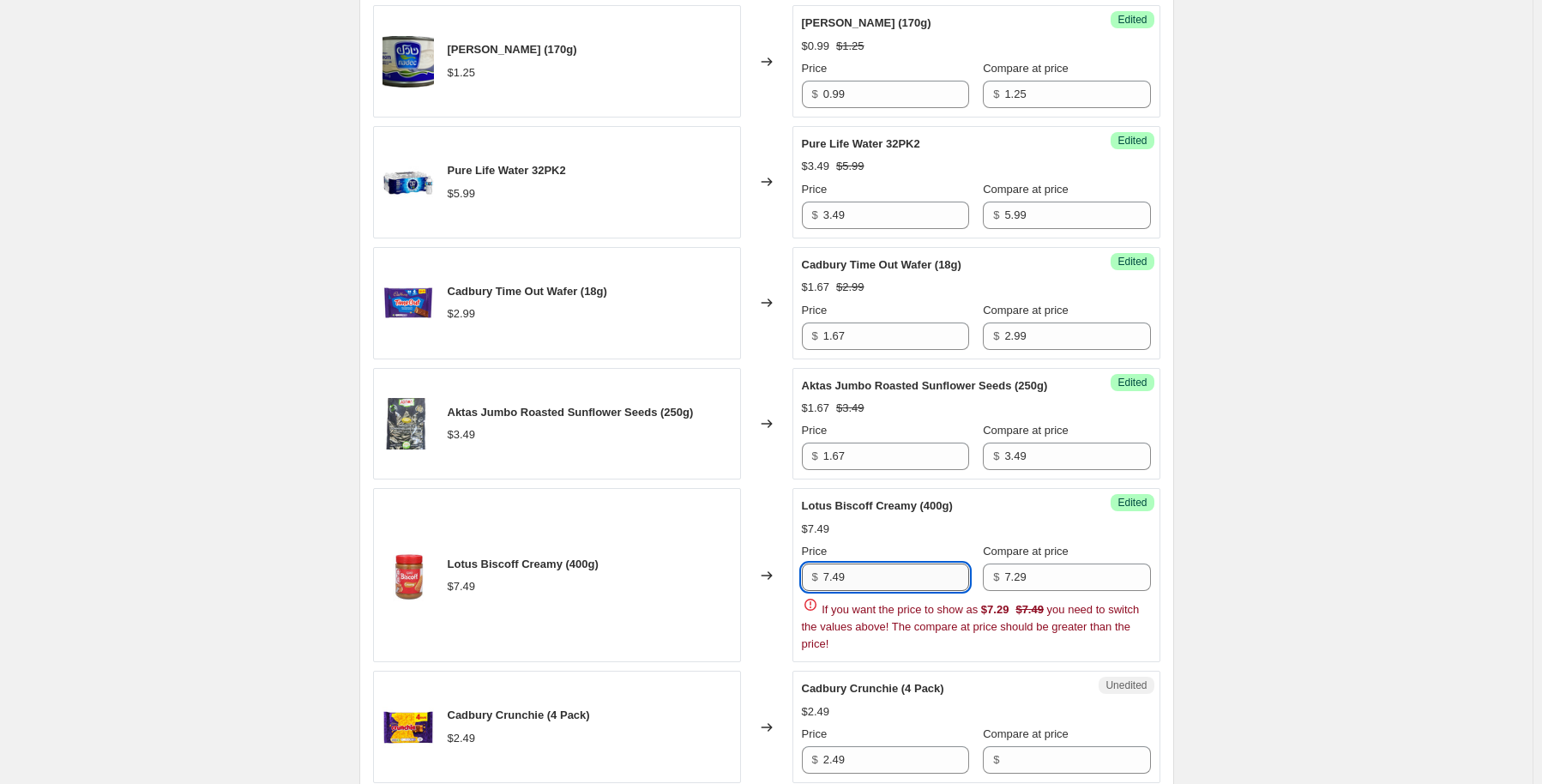
click at [899, 568] on input "7.49" at bounding box center [896, 577] width 146 height 27
click at [895, 565] on input "7.49" at bounding box center [896, 577] width 146 height 27
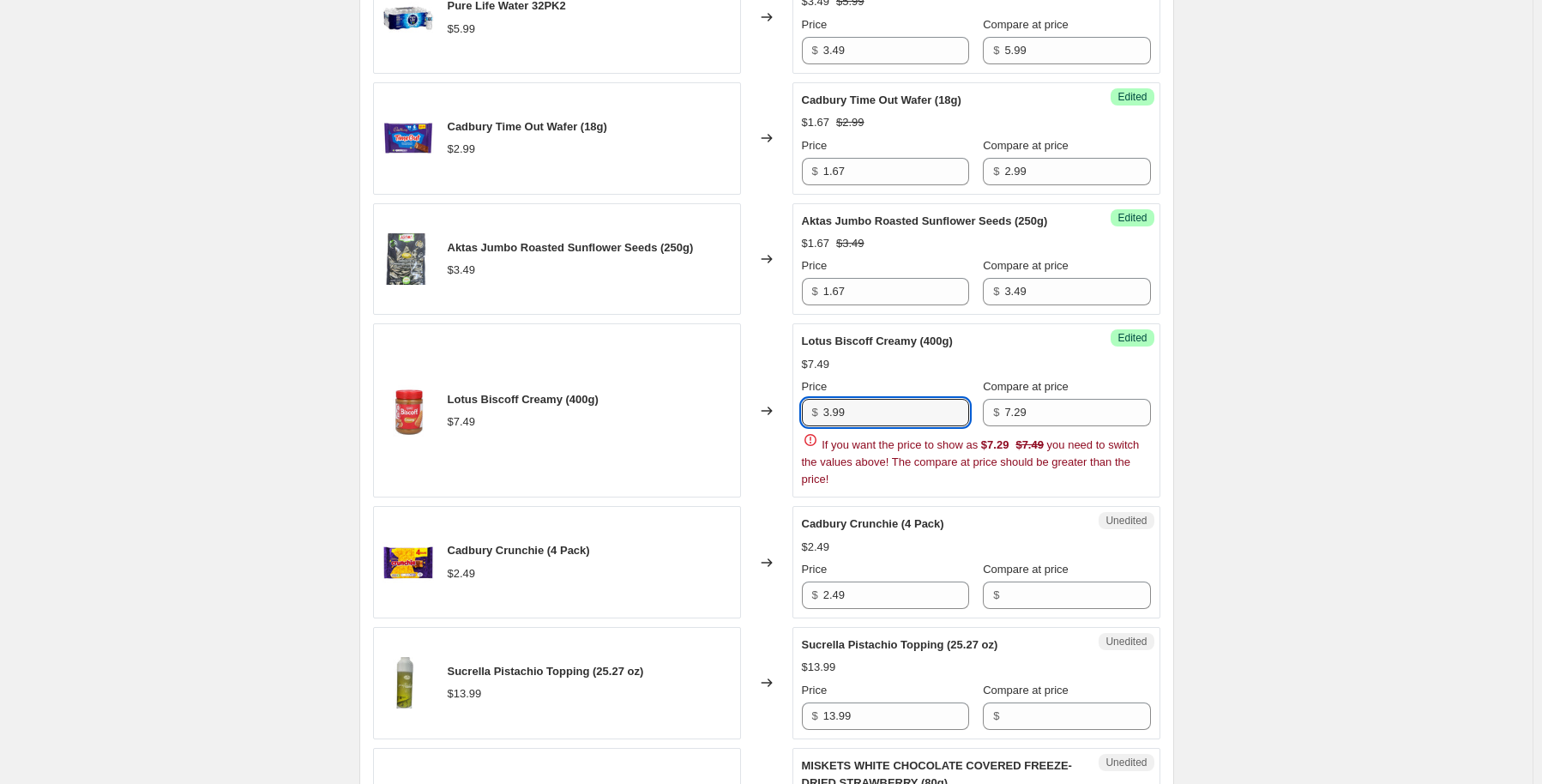
scroll to position [2143, 0]
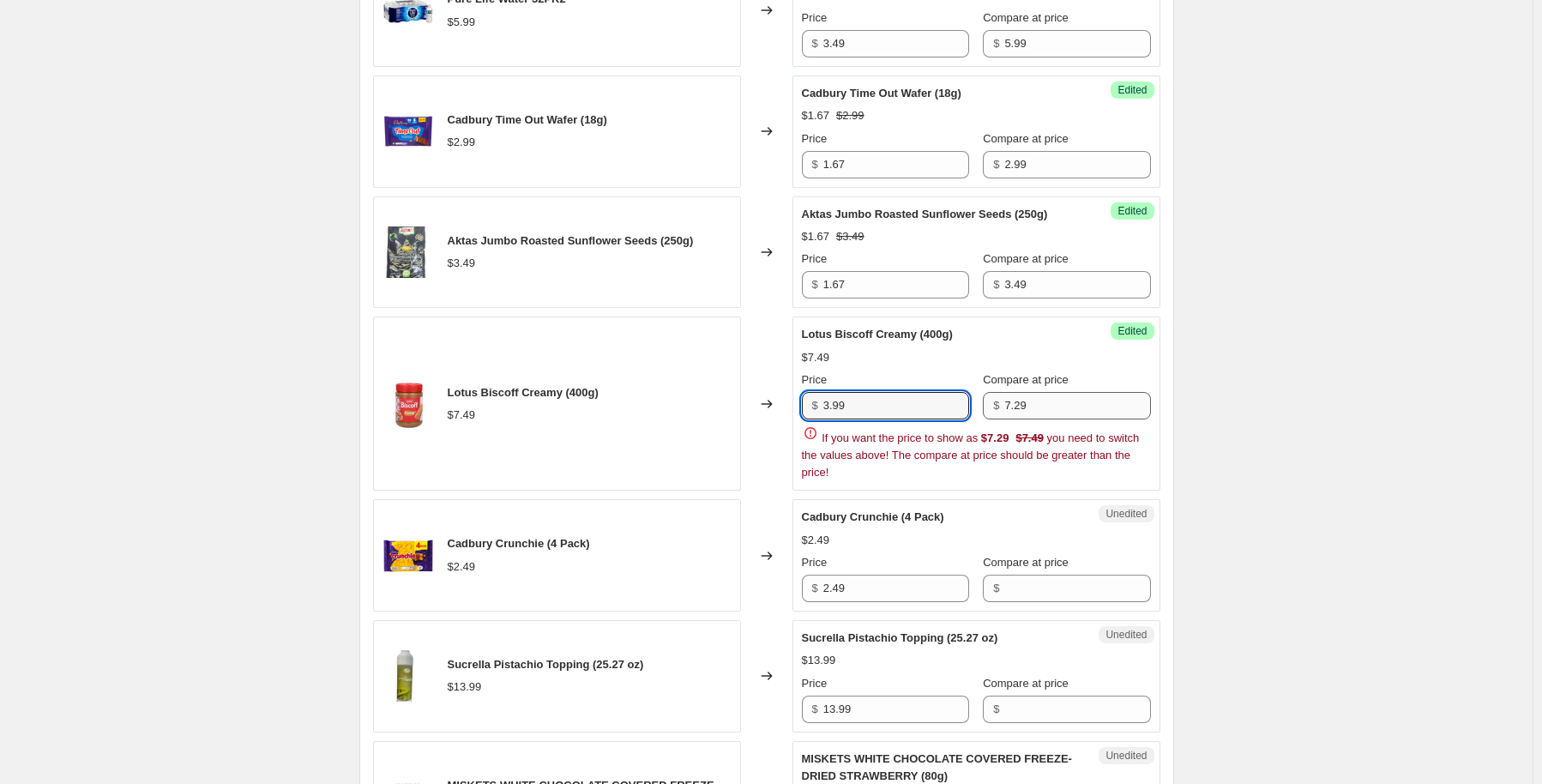
type input "3.99"
click at [1022, 406] on input "7.29" at bounding box center [1077, 406] width 146 height 27
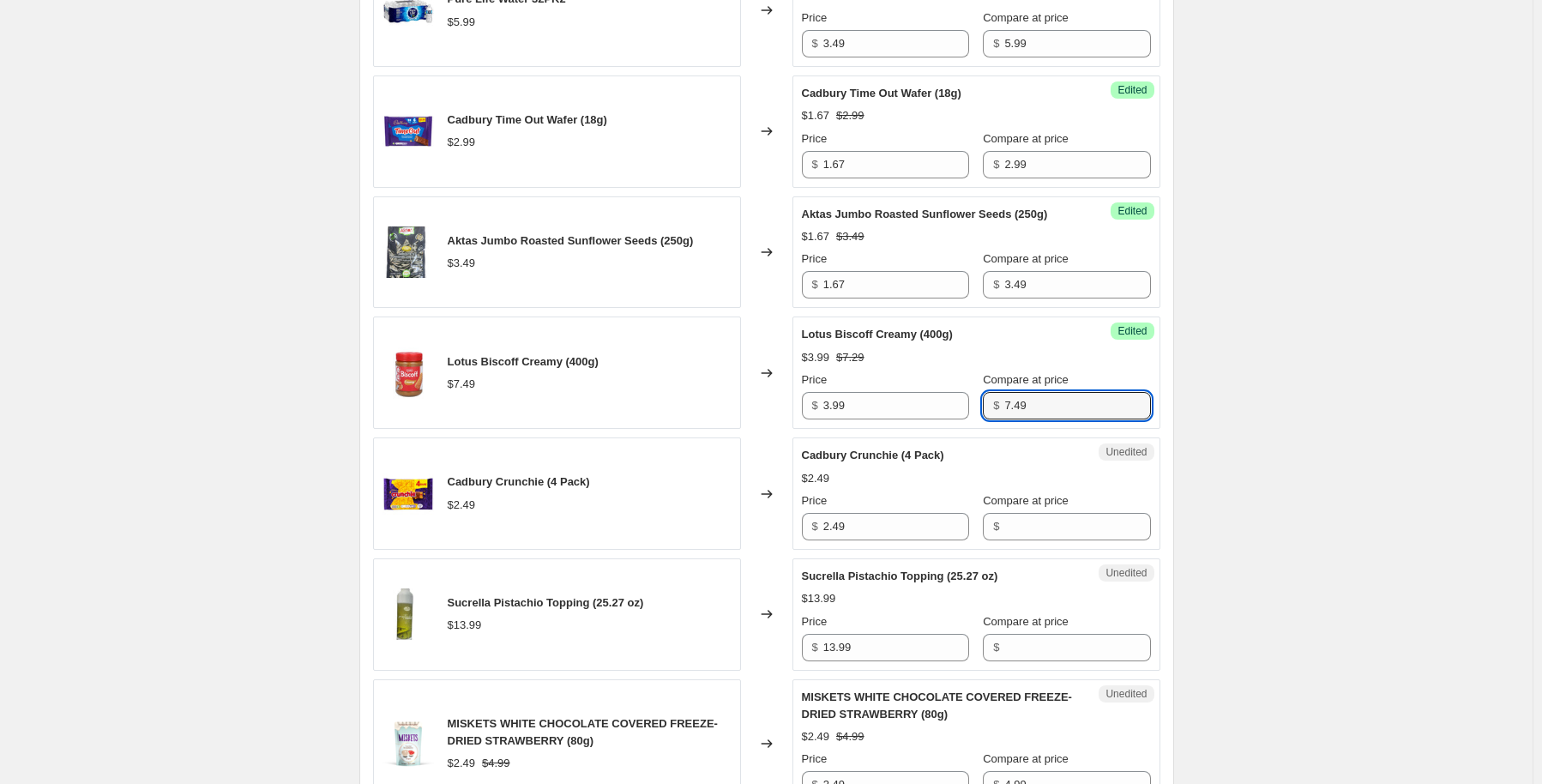
type input "7.49"
click at [1080, 500] on div "Compare at price" at bounding box center [1067, 500] width 168 height 17
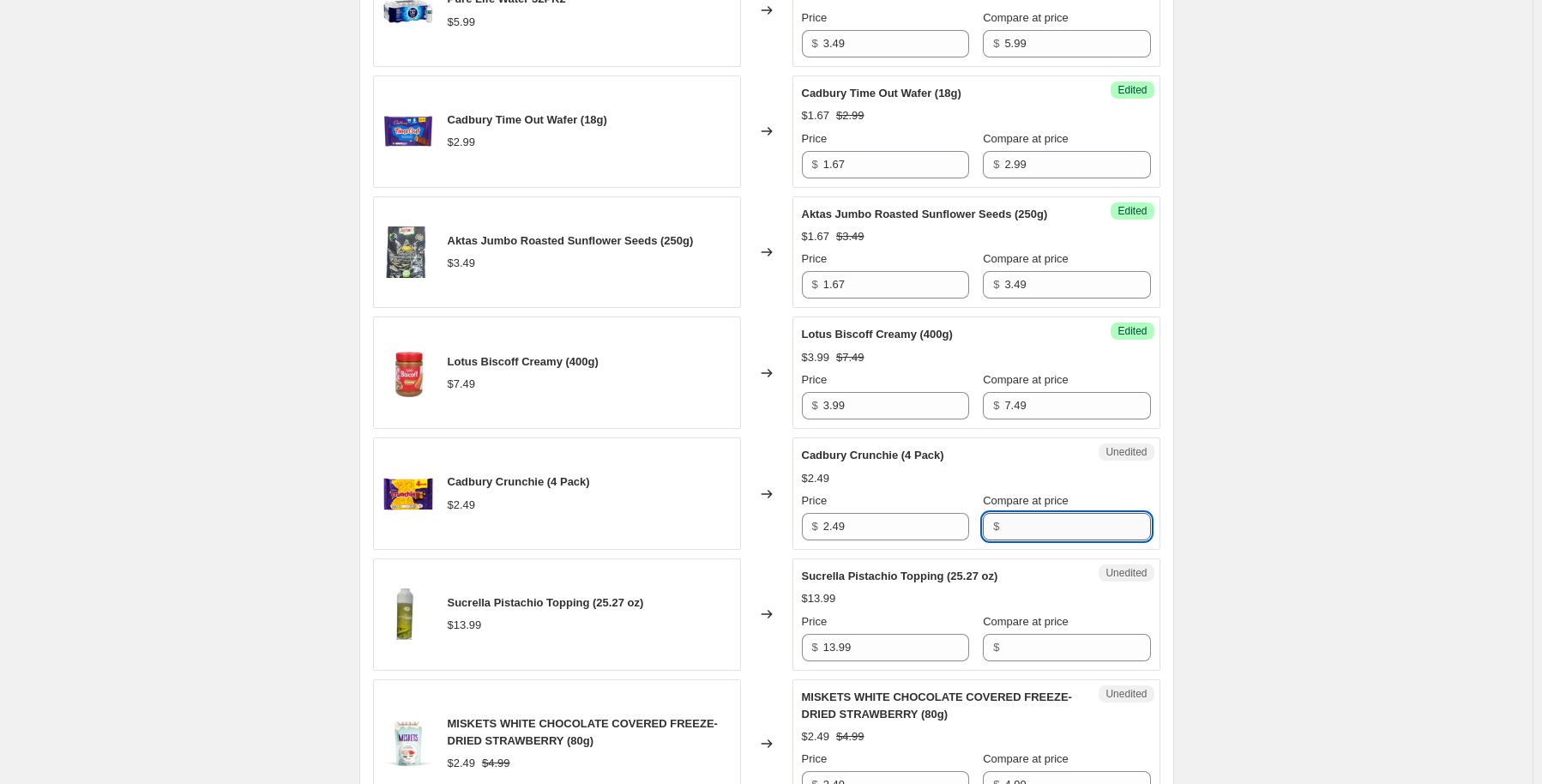
click at [1075, 522] on input "Compare at price" at bounding box center [1077, 526] width 146 height 27
type input "2.49"
click at [865, 520] on input "2.49" at bounding box center [896, 526] width 146 height 27
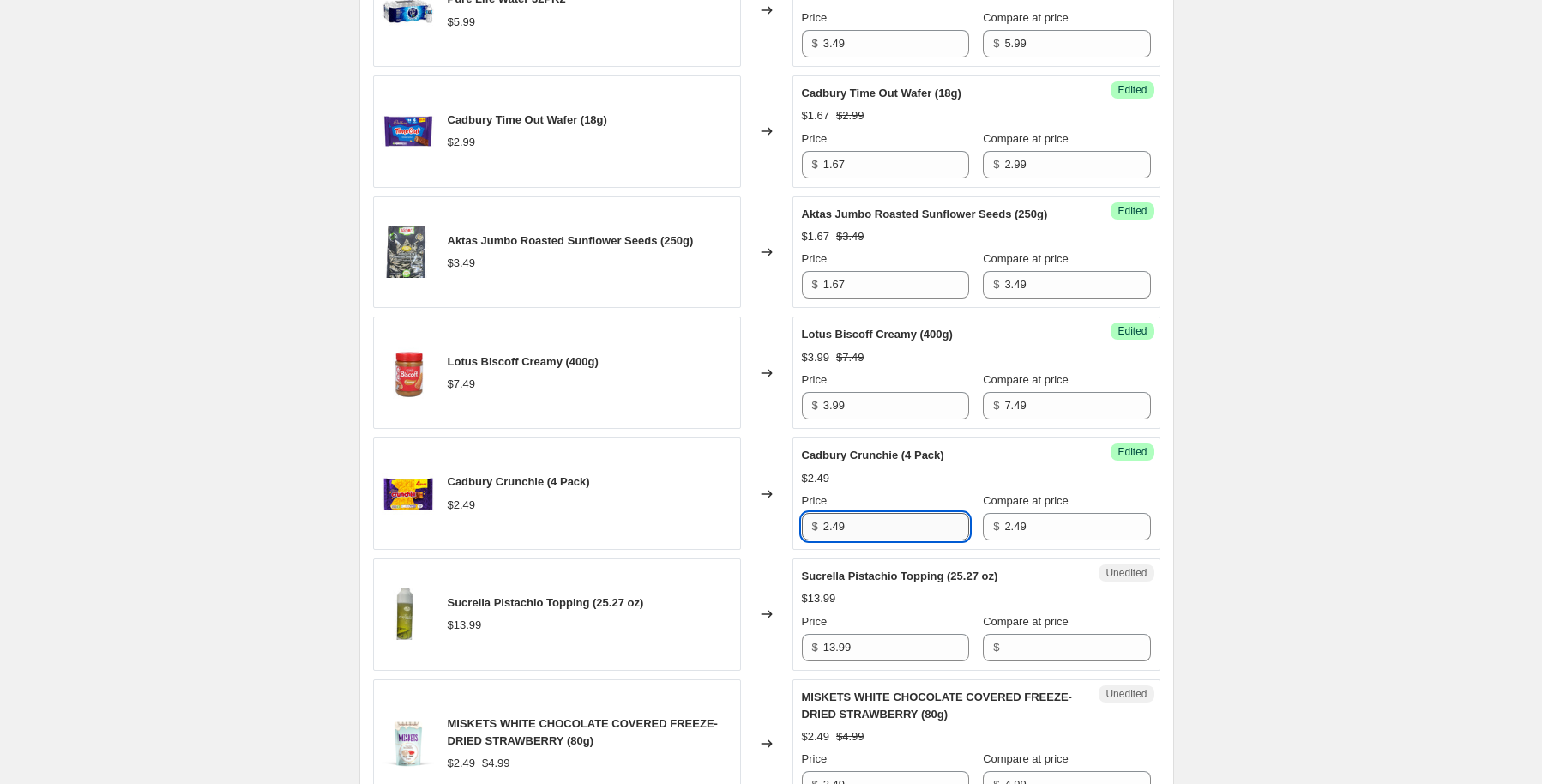
click at [884, 514] on input "2.49" at bounding box center [896, 526] width 146 height 27
click at [871, 524] on input "2.49" at bounding box center [896, 526] width 146 height 27
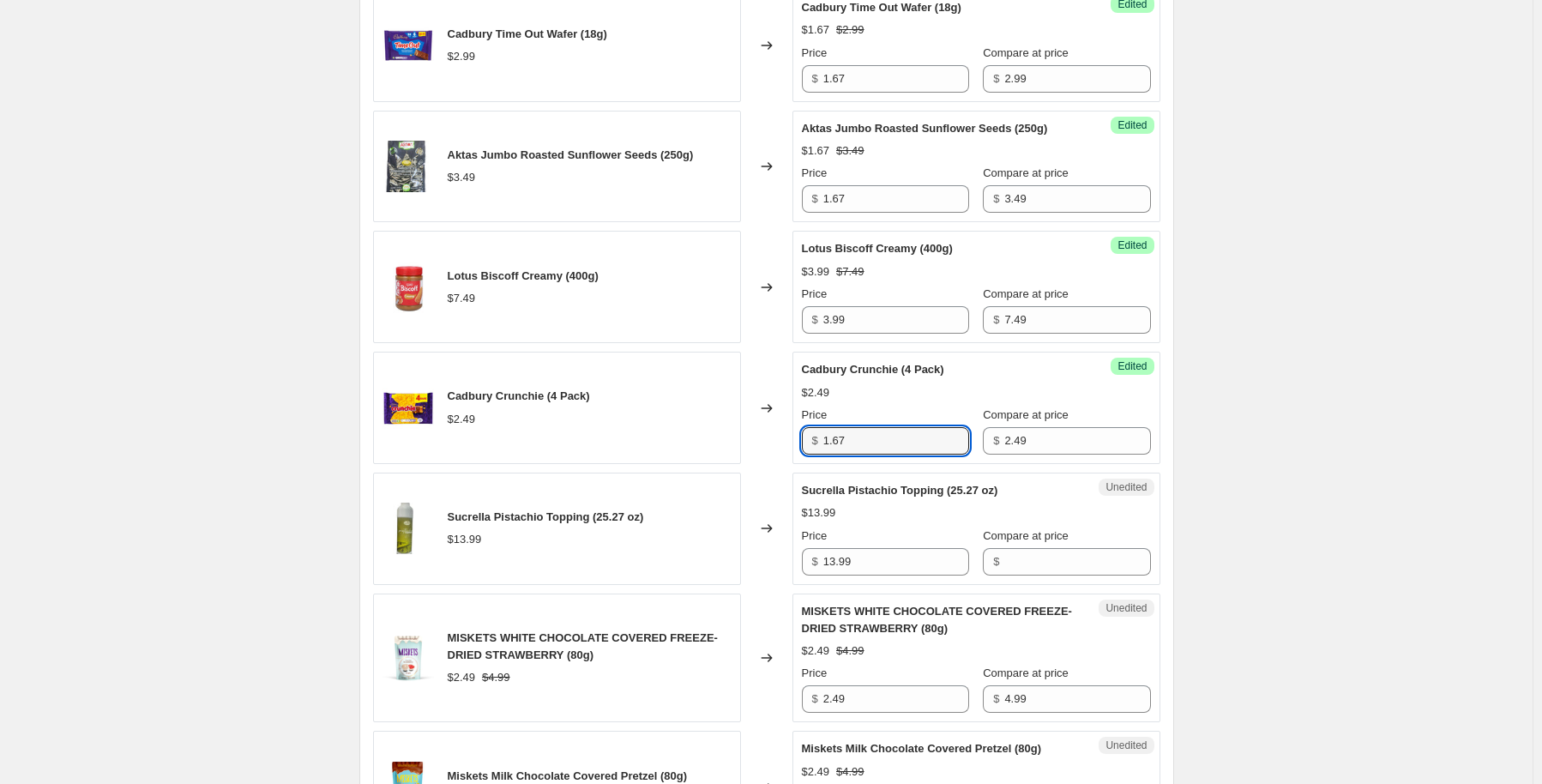
type input "1.67"
click at [1032, 540] on div "Compare at price $" at bounding box center [1067, 551] width 168 height 48
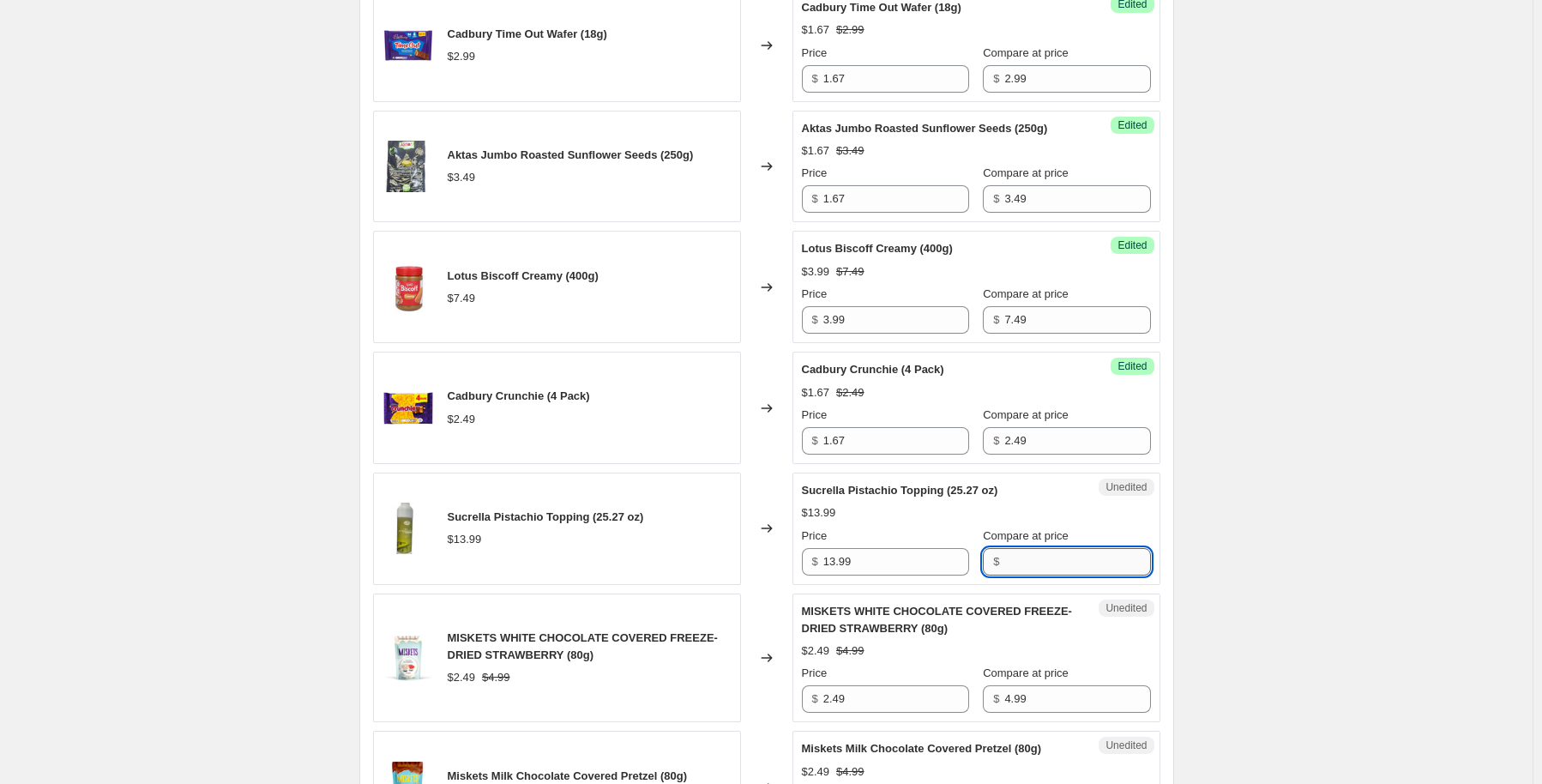
click at [1029, 567] on input "Compare at price" at bounding box center [1077, 562] width 146 height 27
type input "13.99"
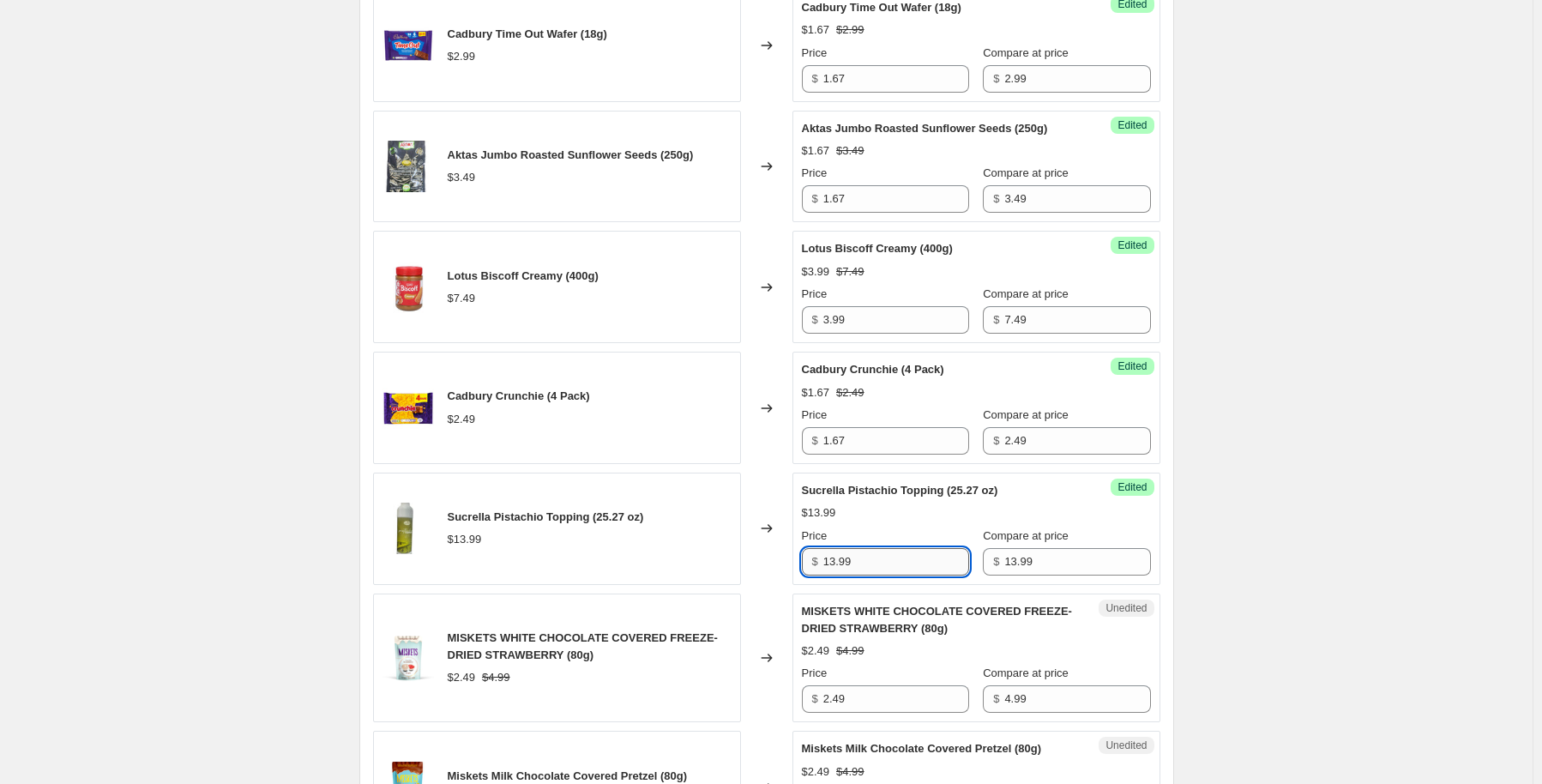
click at [920, 557] on input "13.99" at bounding box center [896, 562] width 146 height 27
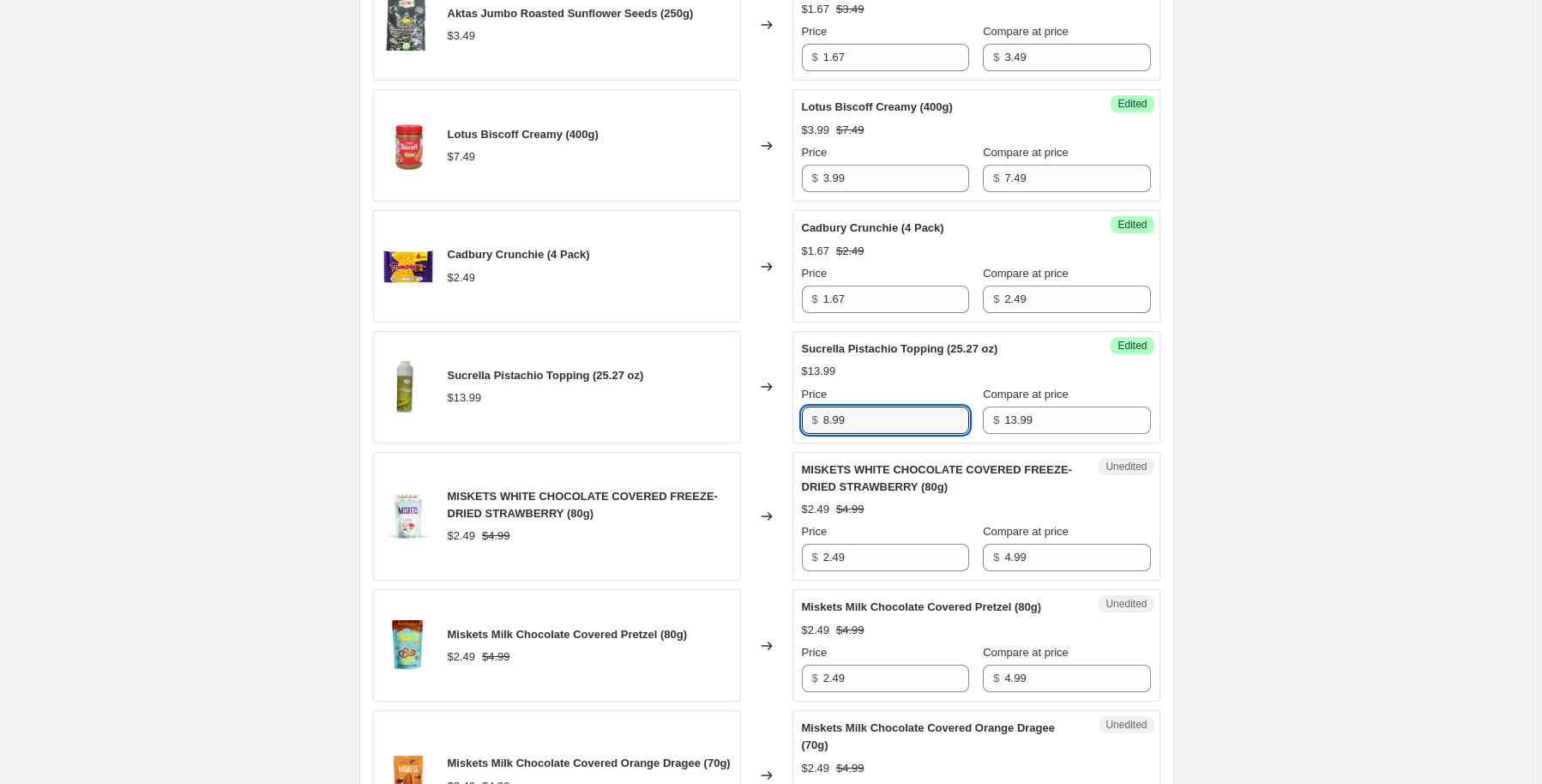
scroll to position [2401, 0]
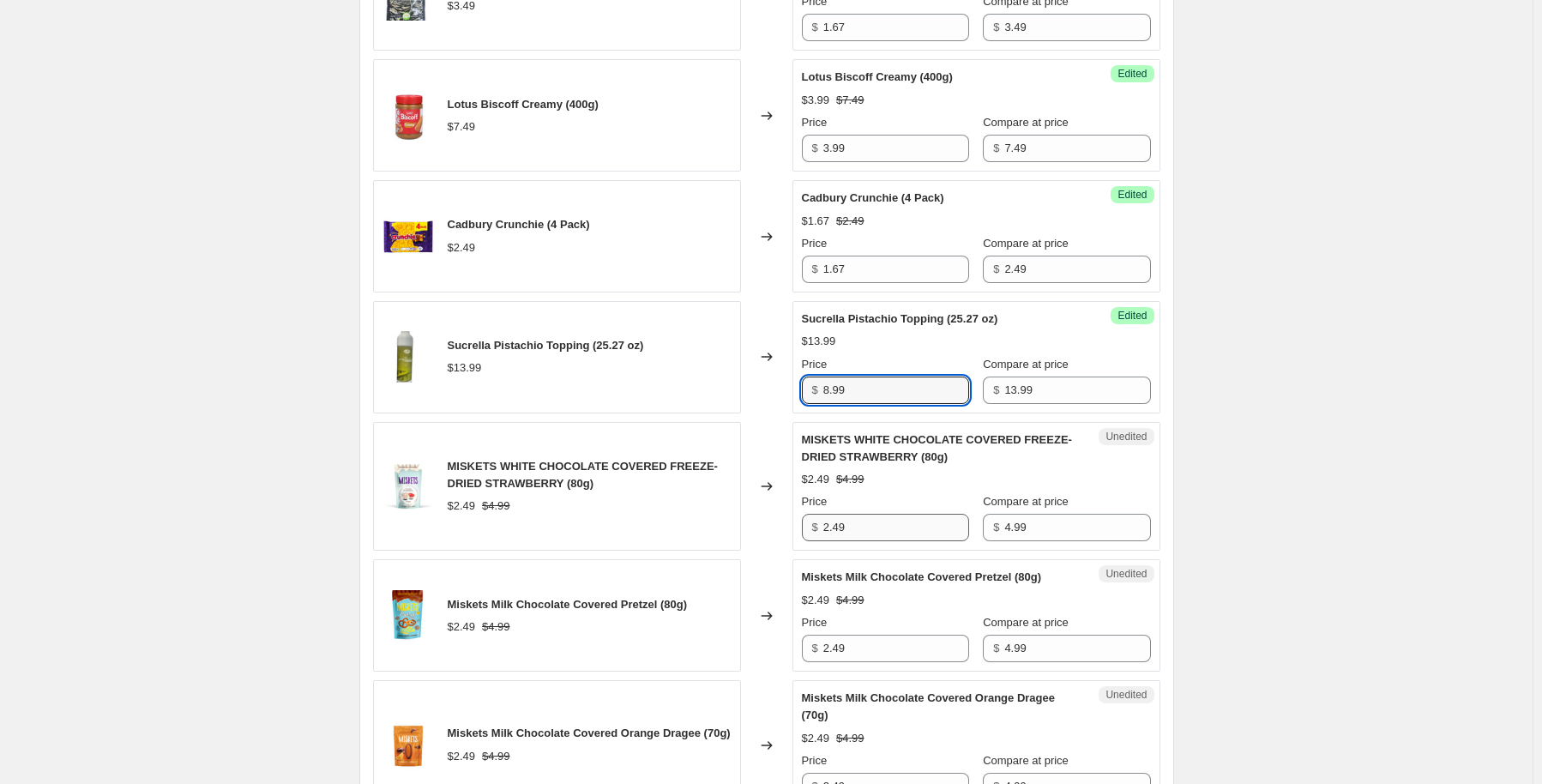
type input "8.99"
click at [861, 519] on input "2.49" at bounding box center [896, 527] width 146 height 27
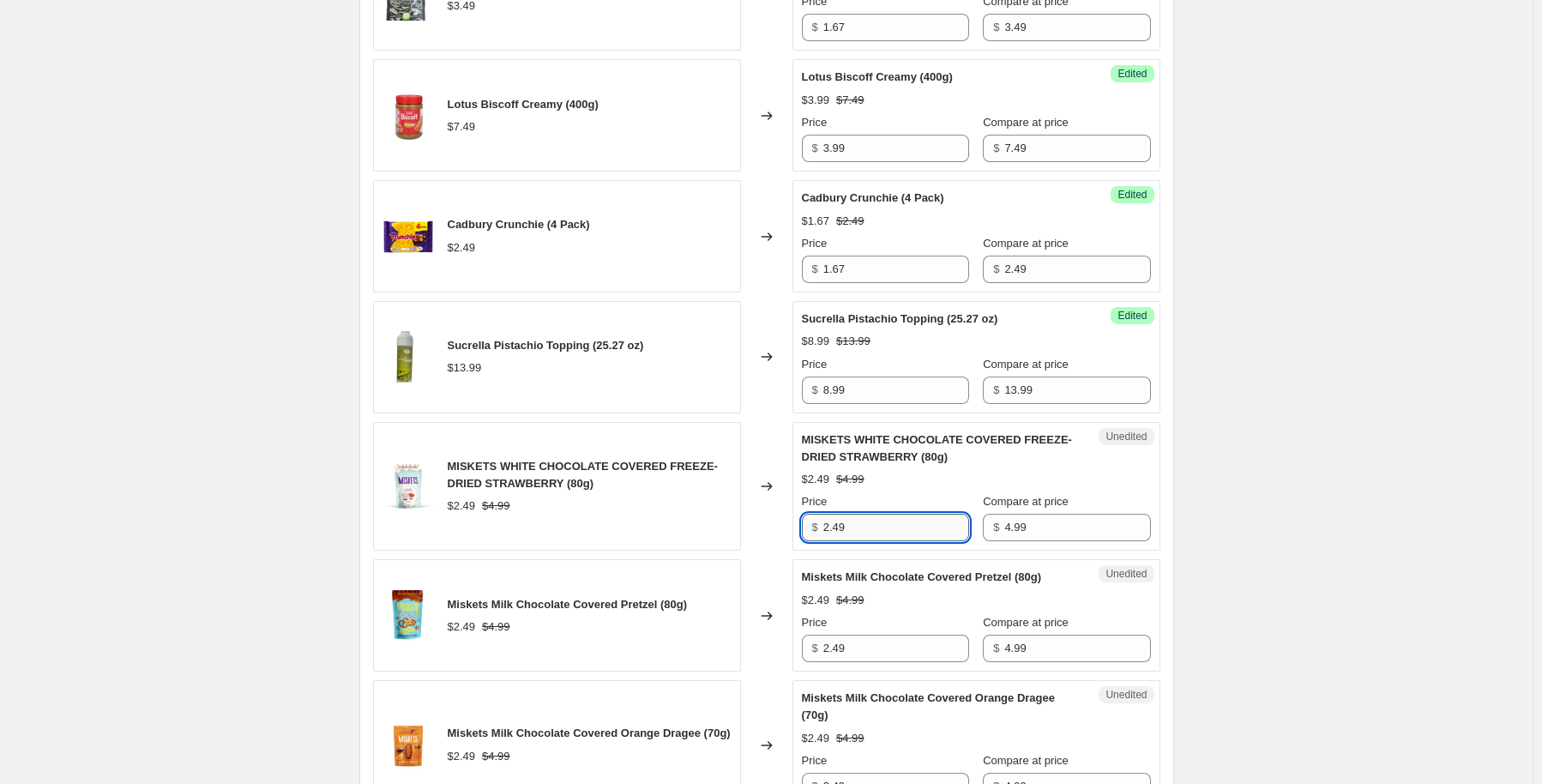
click at [861, 519] on input "2.49" at bounding box center [896, 527] width 146 height 27
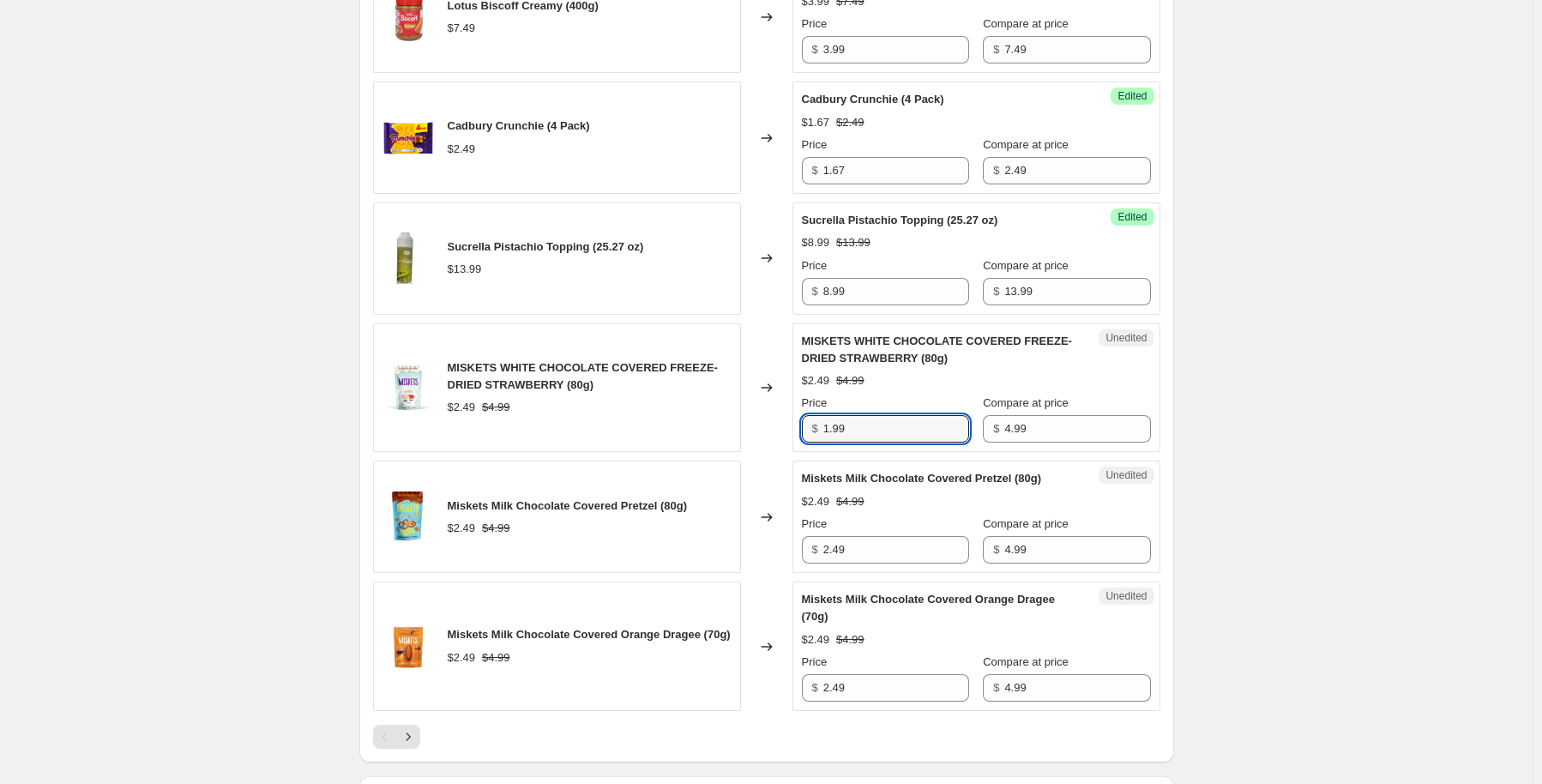
scroll to position [2572, 0]
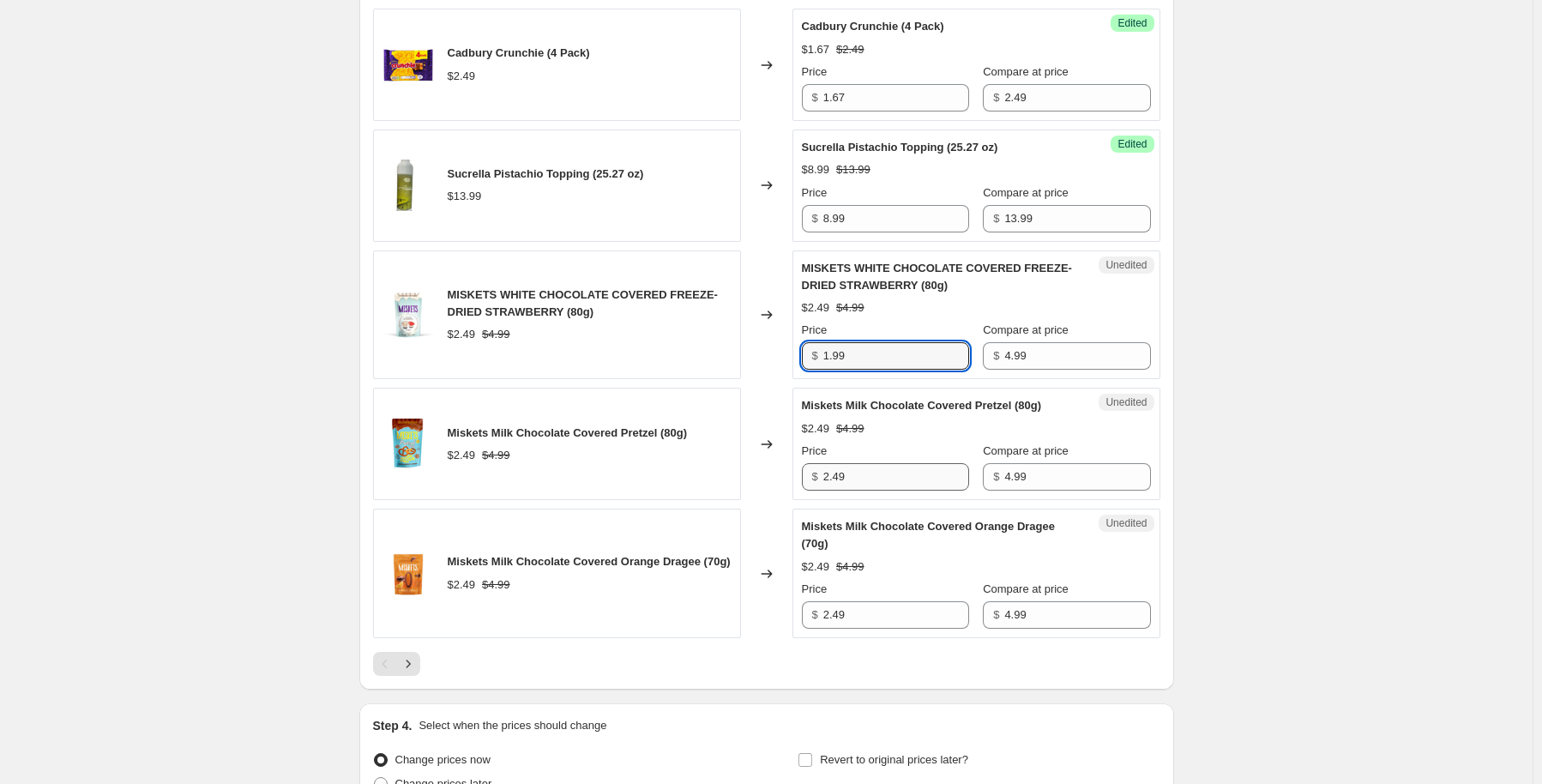
type input "1.99"
click at [858, 470] on input "2.49" at bounding box center [896, 476] width 146 height 27
drag, startPoint x: 858, startPoint y: 470, endPoint x: 840, endPoint y: 459, distance: 21.1
click at [855, 468] on input "2.49" at bounding box center [896, 476] width 146 height 27
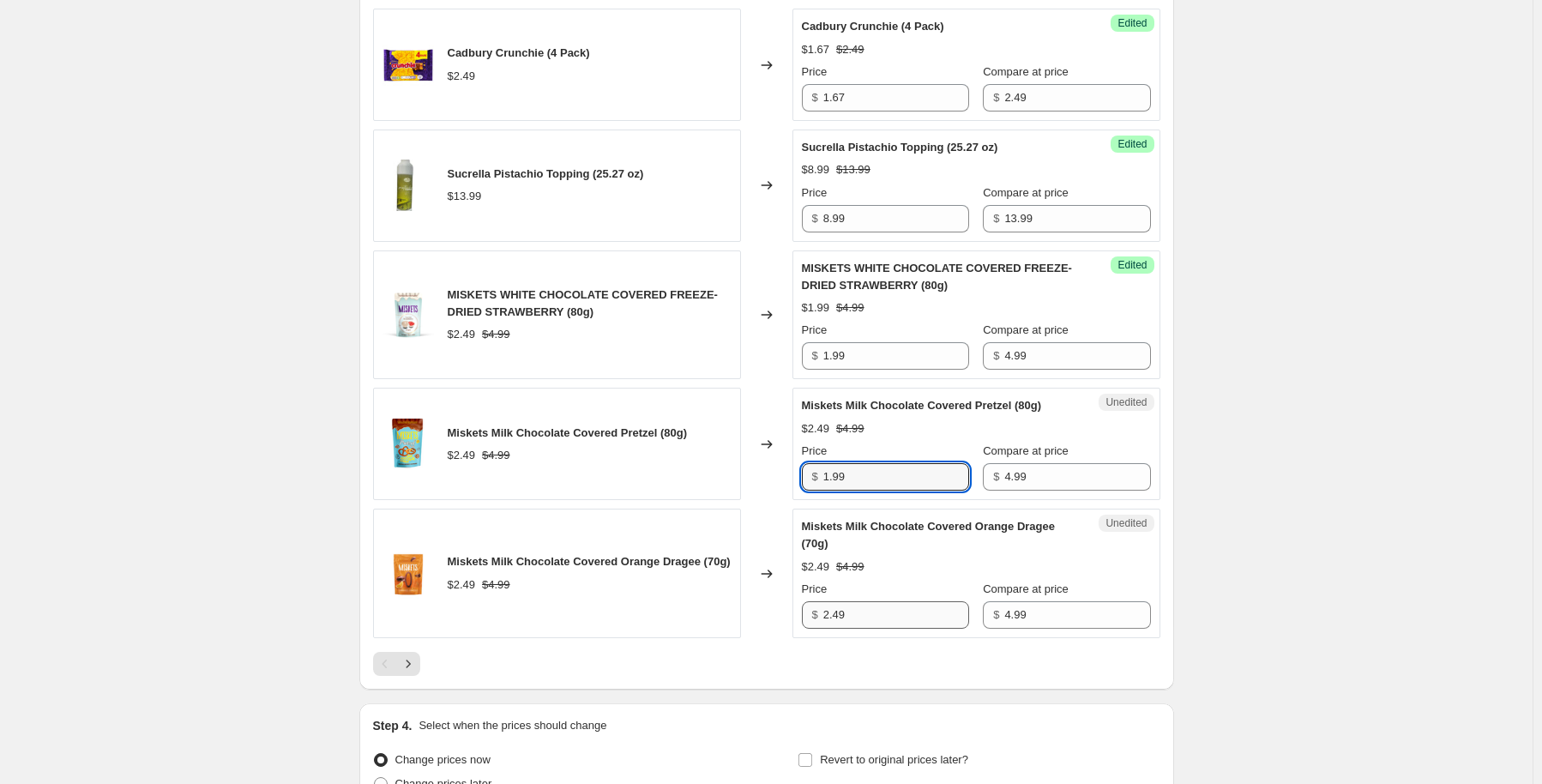
type input "1.99"
click at [878, 605] on input "2.49" at bounding box center [896, 614] width 146 height 27
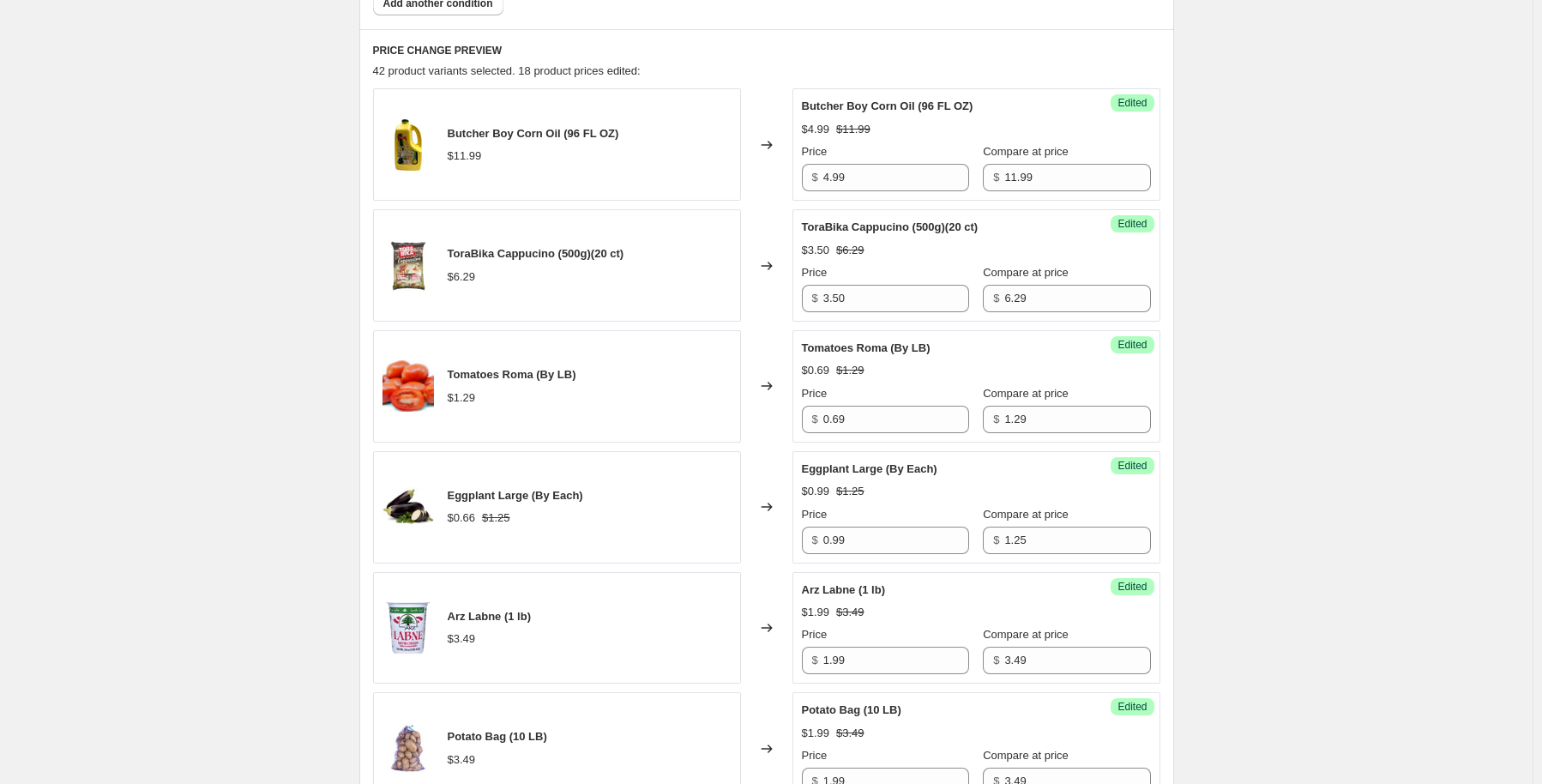
scroll to position [686, 0]
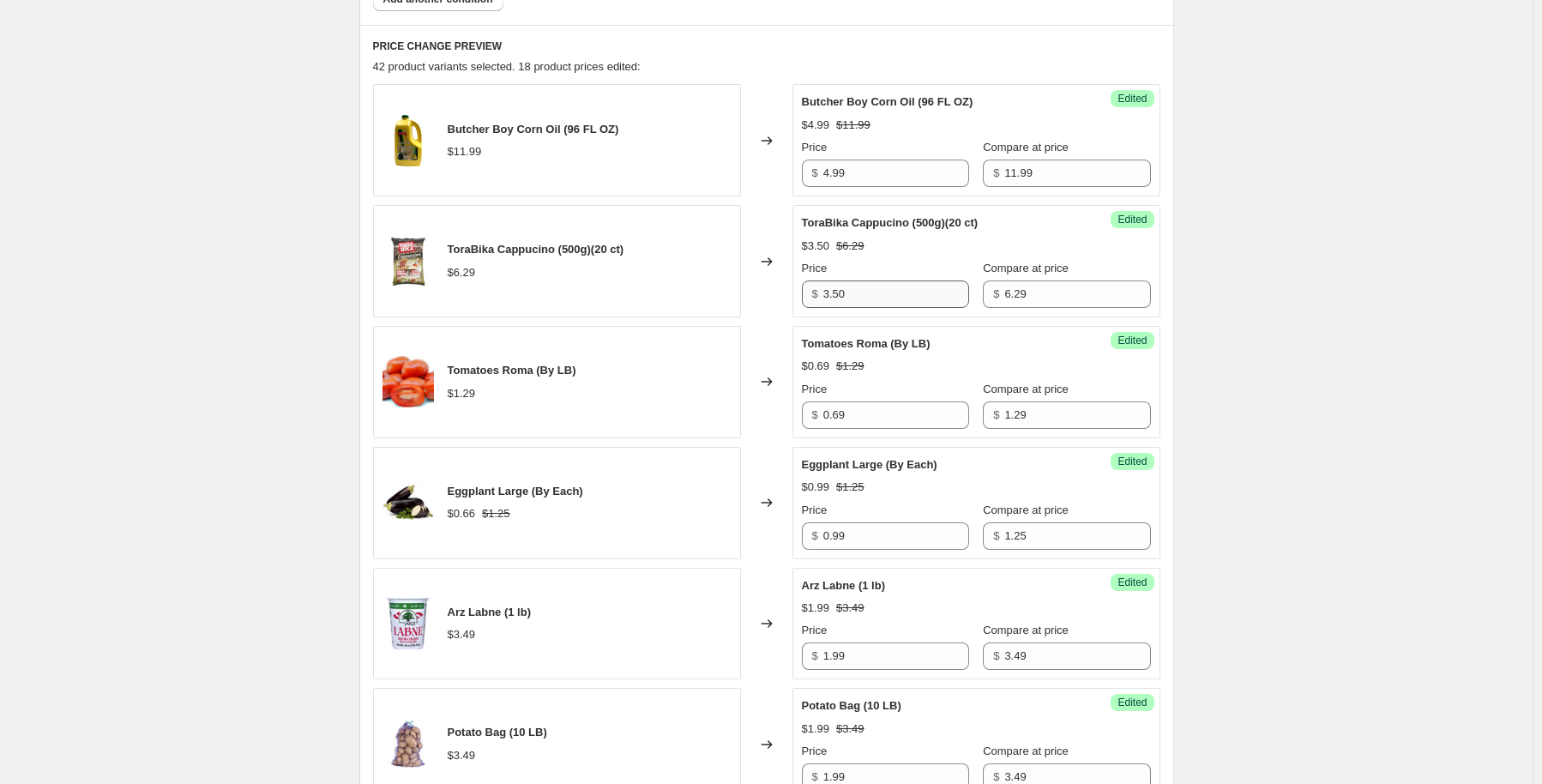
type input "1.99"
click at [847, 298] on input "3.50" at bounding box center [896, 294] width 146 height 27
click at [840, 293] on input "3.50" at bounding box center [896, 294] width 146 height 27
click at [851, 299] on input "3.50" at bounding box center [896, 294] width 146 height 27
drag, startPoint x: 848, startPoint y: 297, endPoint x: 836, endPoint y: 291, distance: 13.4
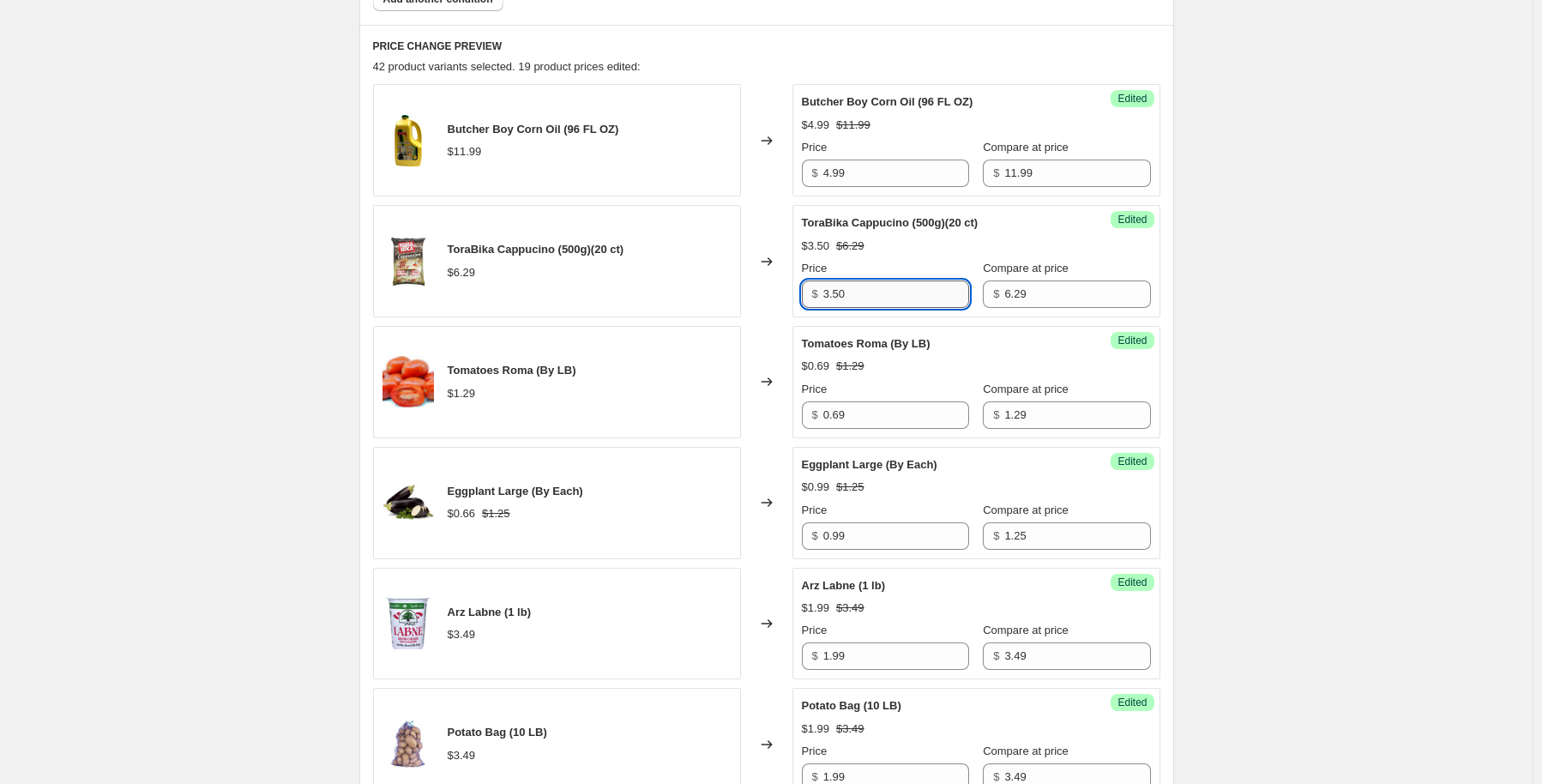
click at [836, 291] on input "3.50" at bounding box center [896, 294] width 146 height 27
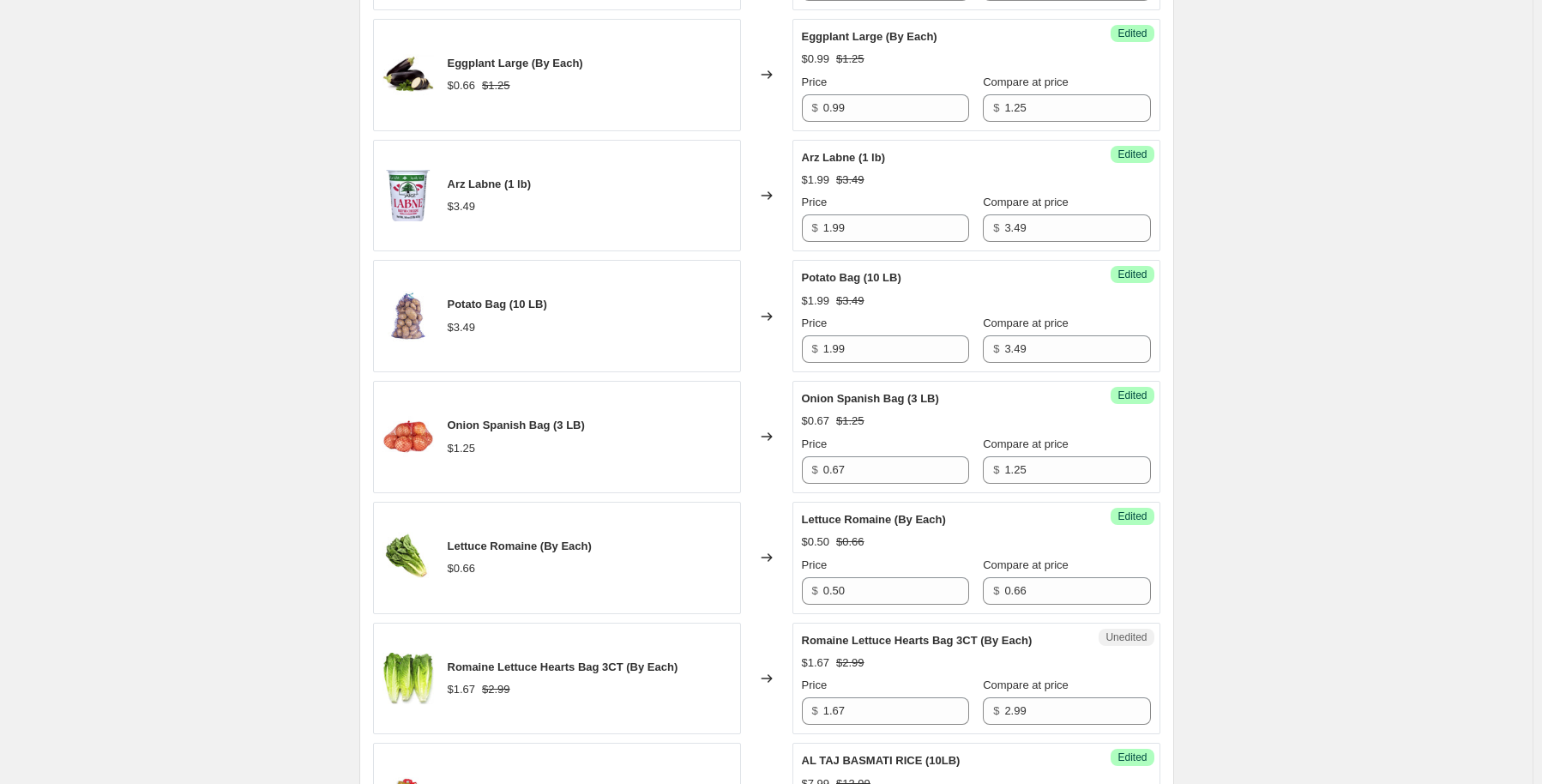
scroll to position [1114, 0]
type input "3.49"
drag, startPoint x: 860, startPoint y: 591, endPoint x: 837, endPoint y: 588, distance: 23.2
click at [837, 588] on input "0.50" at bounding box center [896, 590] width 146 height 27
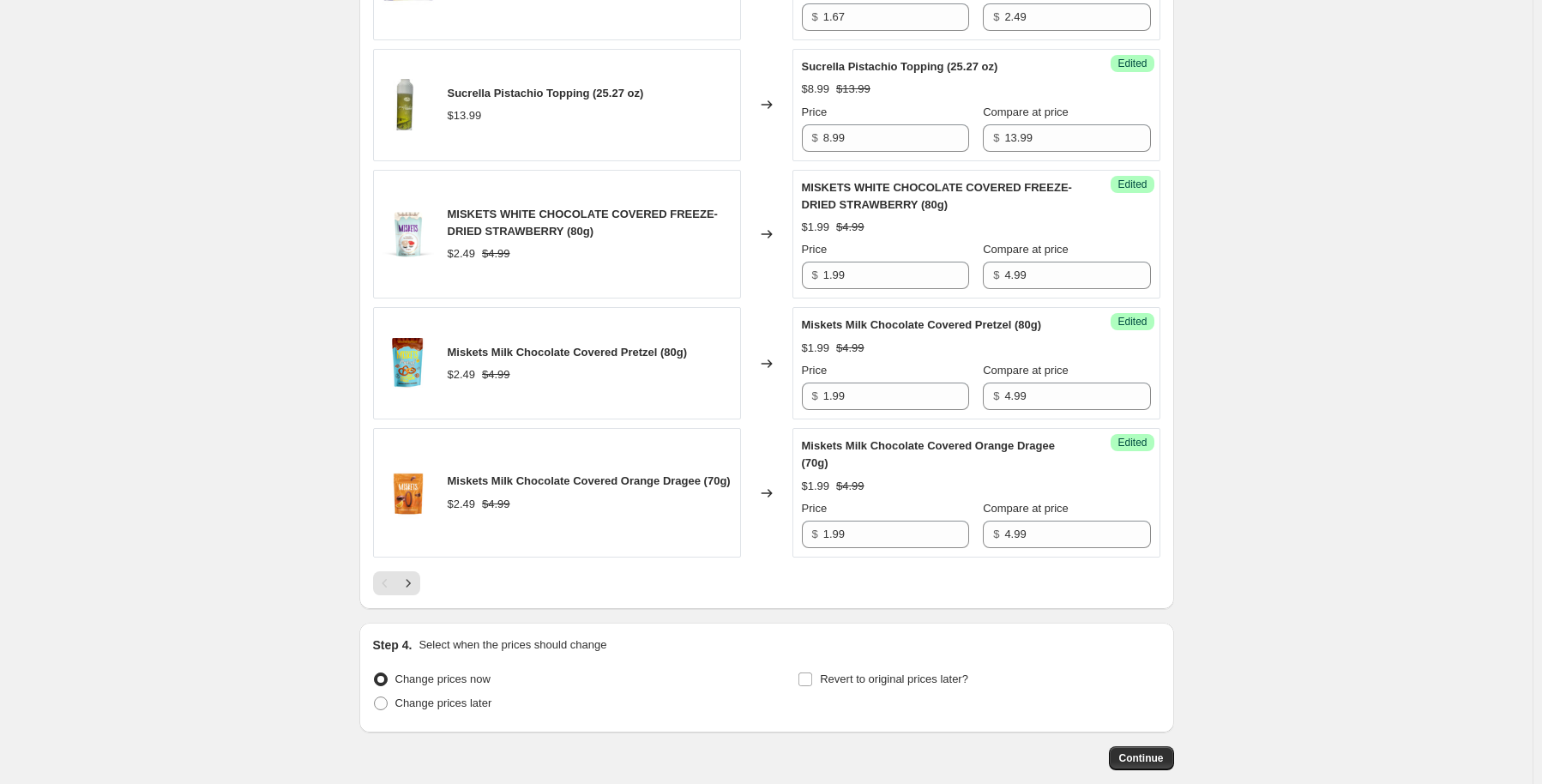
scroll to position [2737, 0]
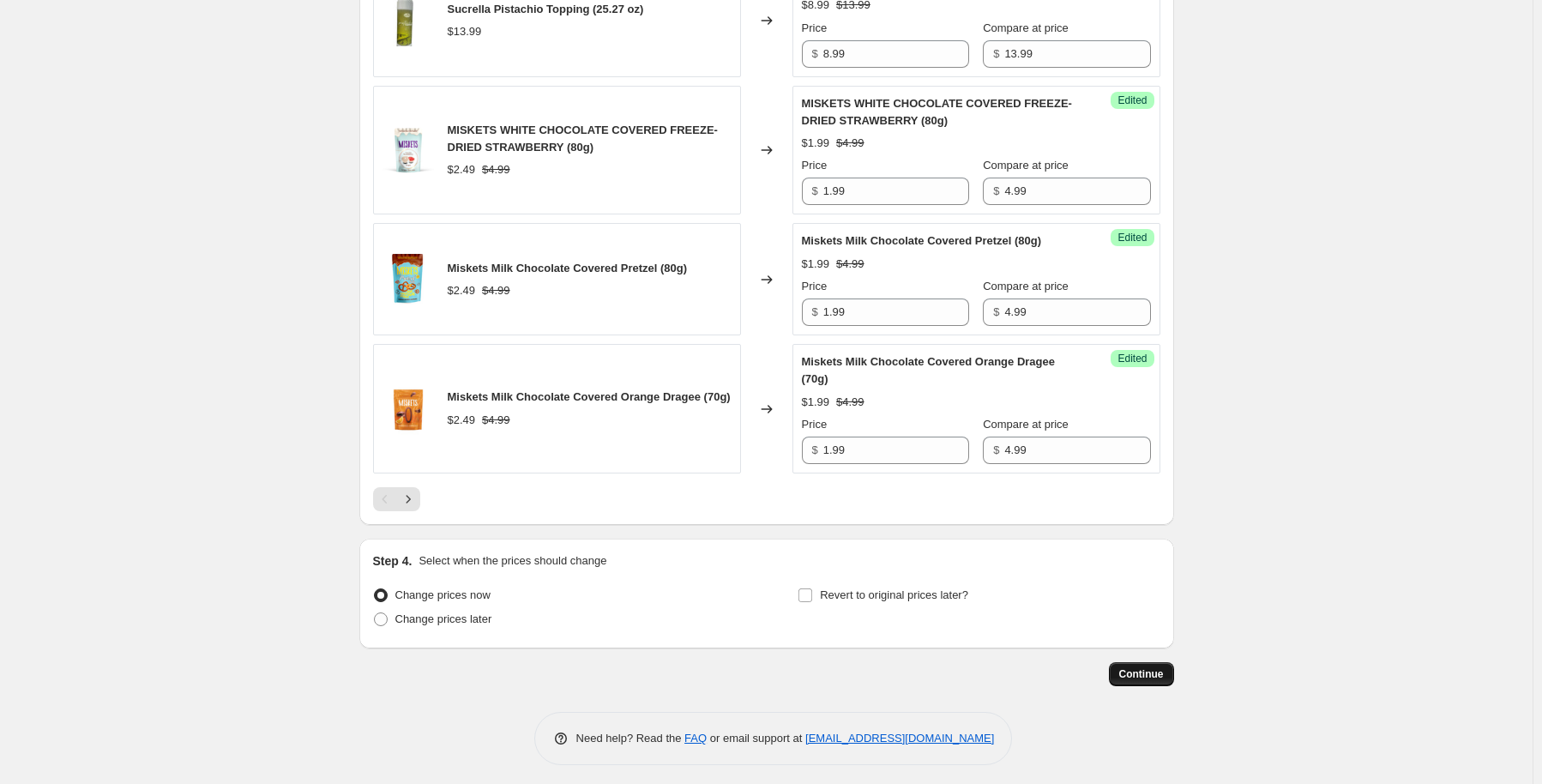
type input "0.49"
click at [1133, 676] on button "Continue" at bounding box center [1141, 673] width 65 height 24
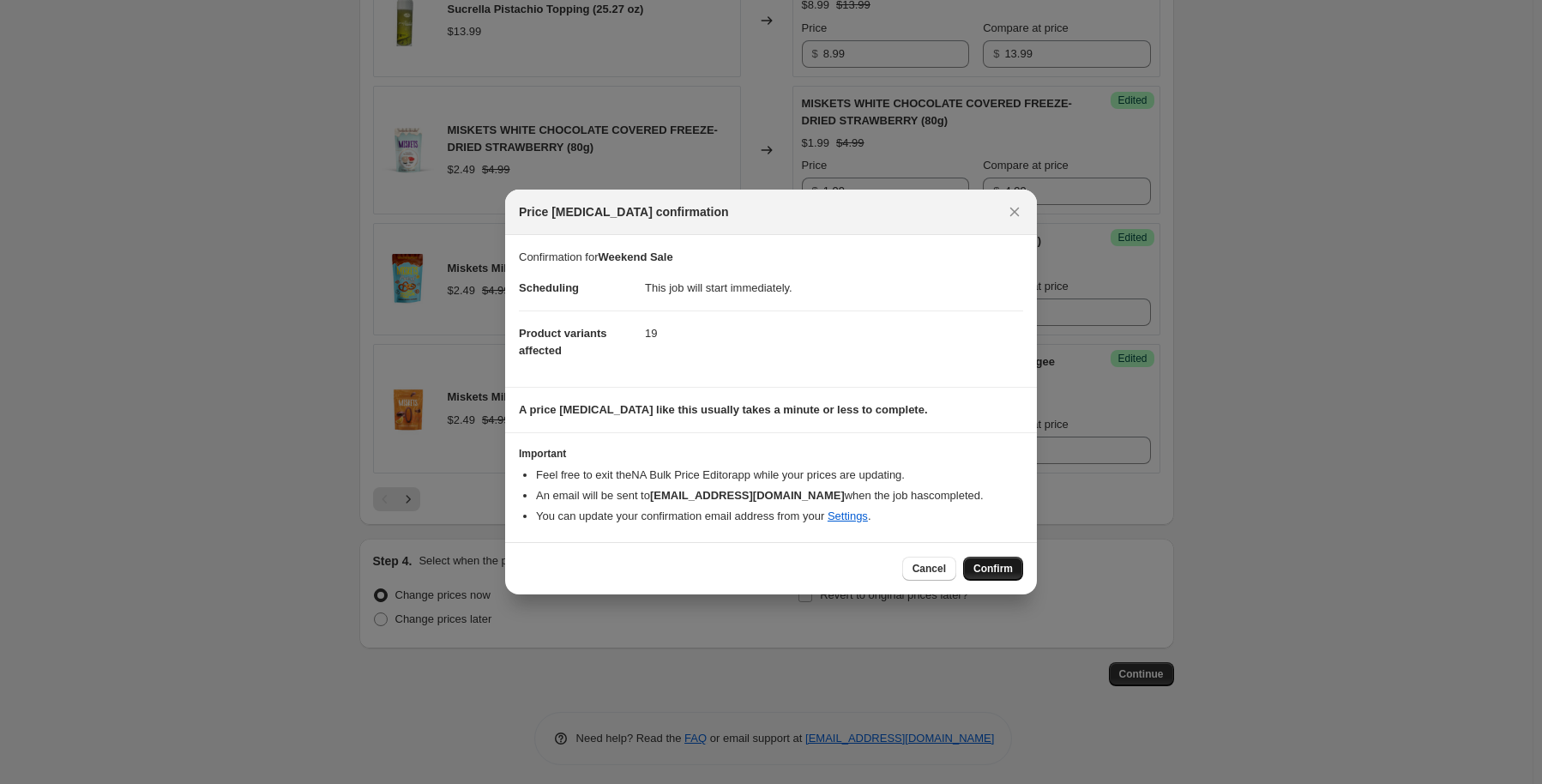
click at [989, 562] on span "Confirm" at bounding box center [993, 568] width 39 height 14
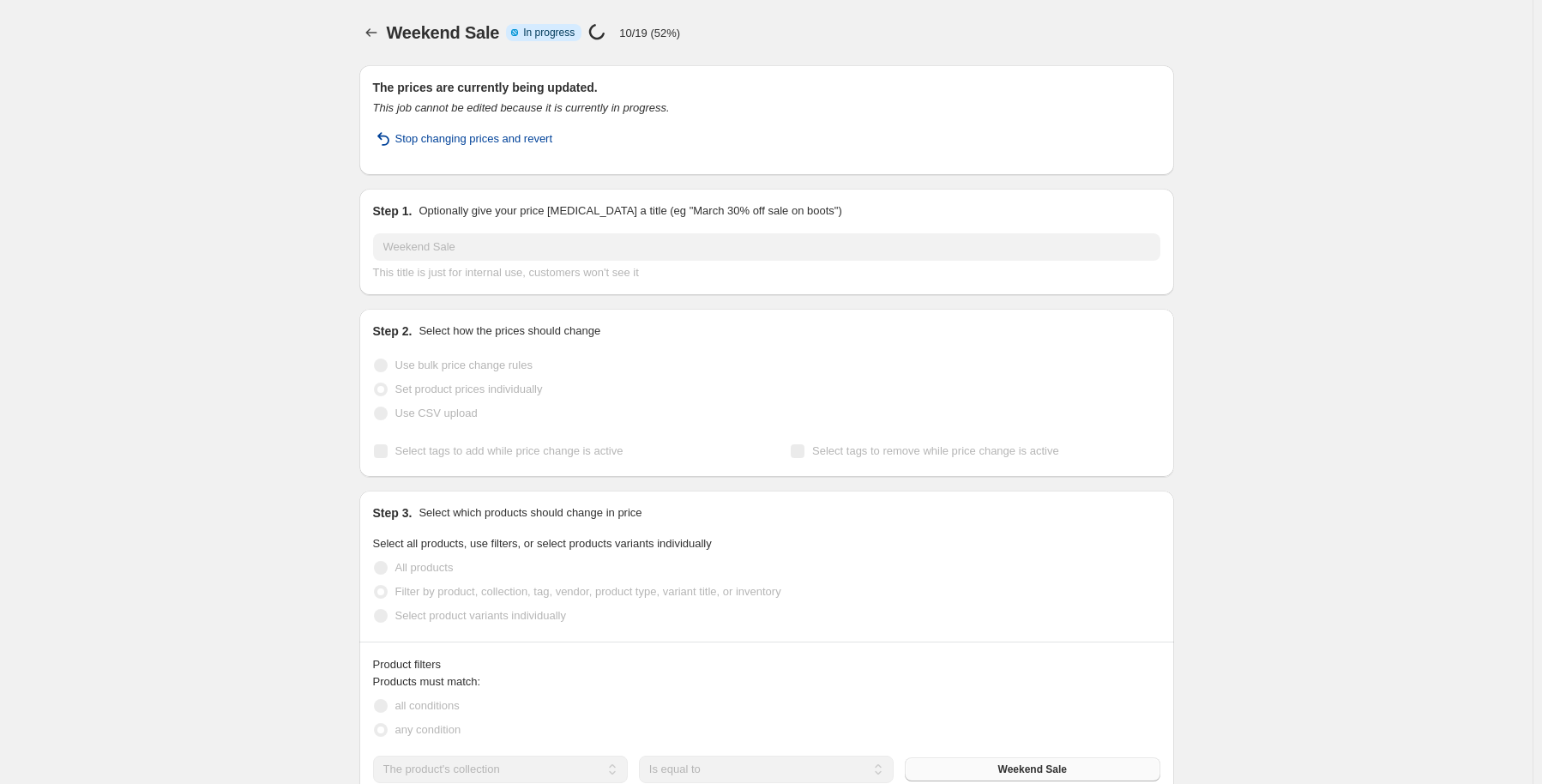
click at [424, 137] on span "Stop changing prices and revert" at bounding box center [473, 138] width 158 height 17
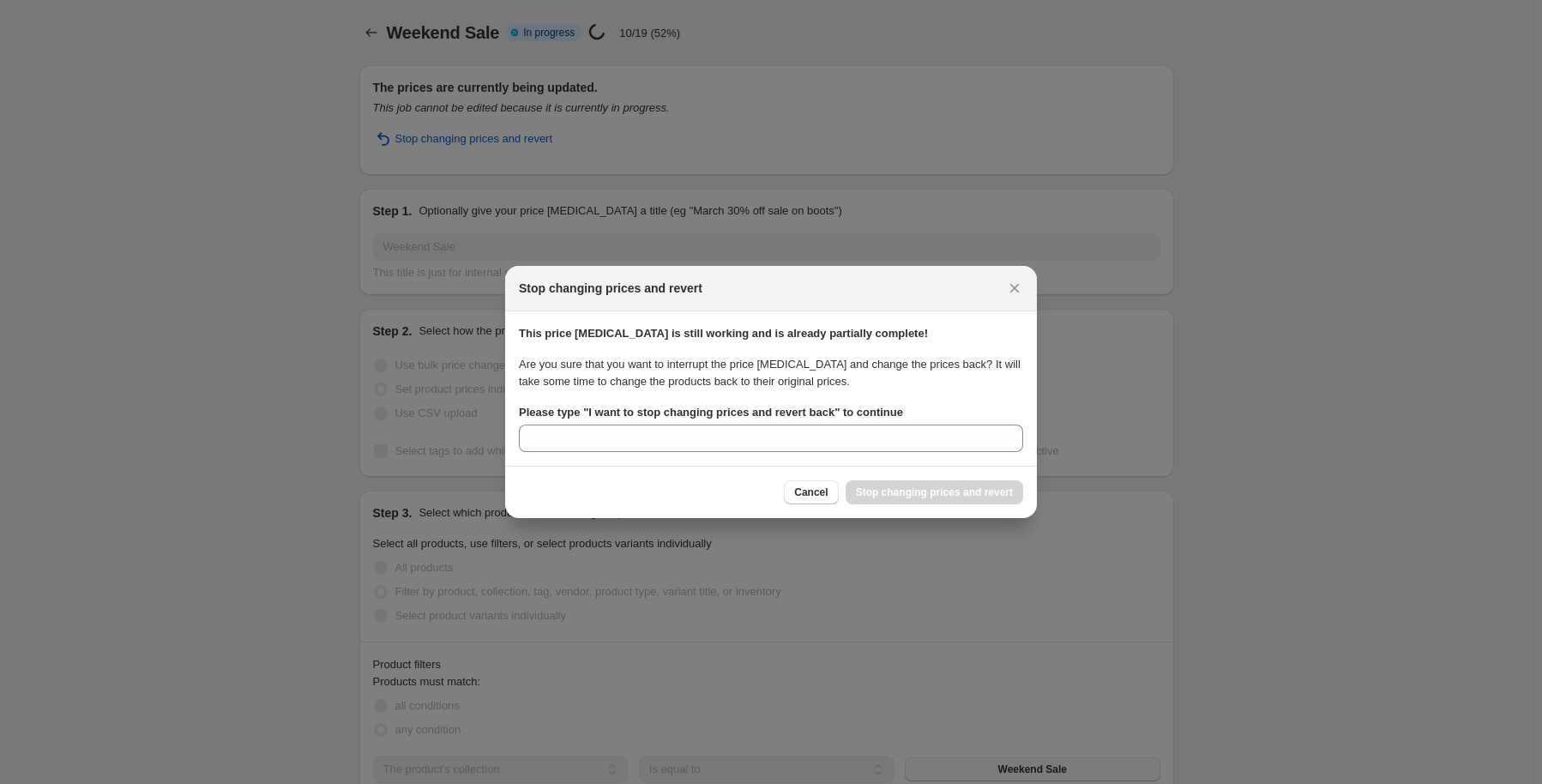
select select "collection"
click at [1029, 283] on div "Stop changing prices and revert" at bounding box center [771, 288] width 531 height 45
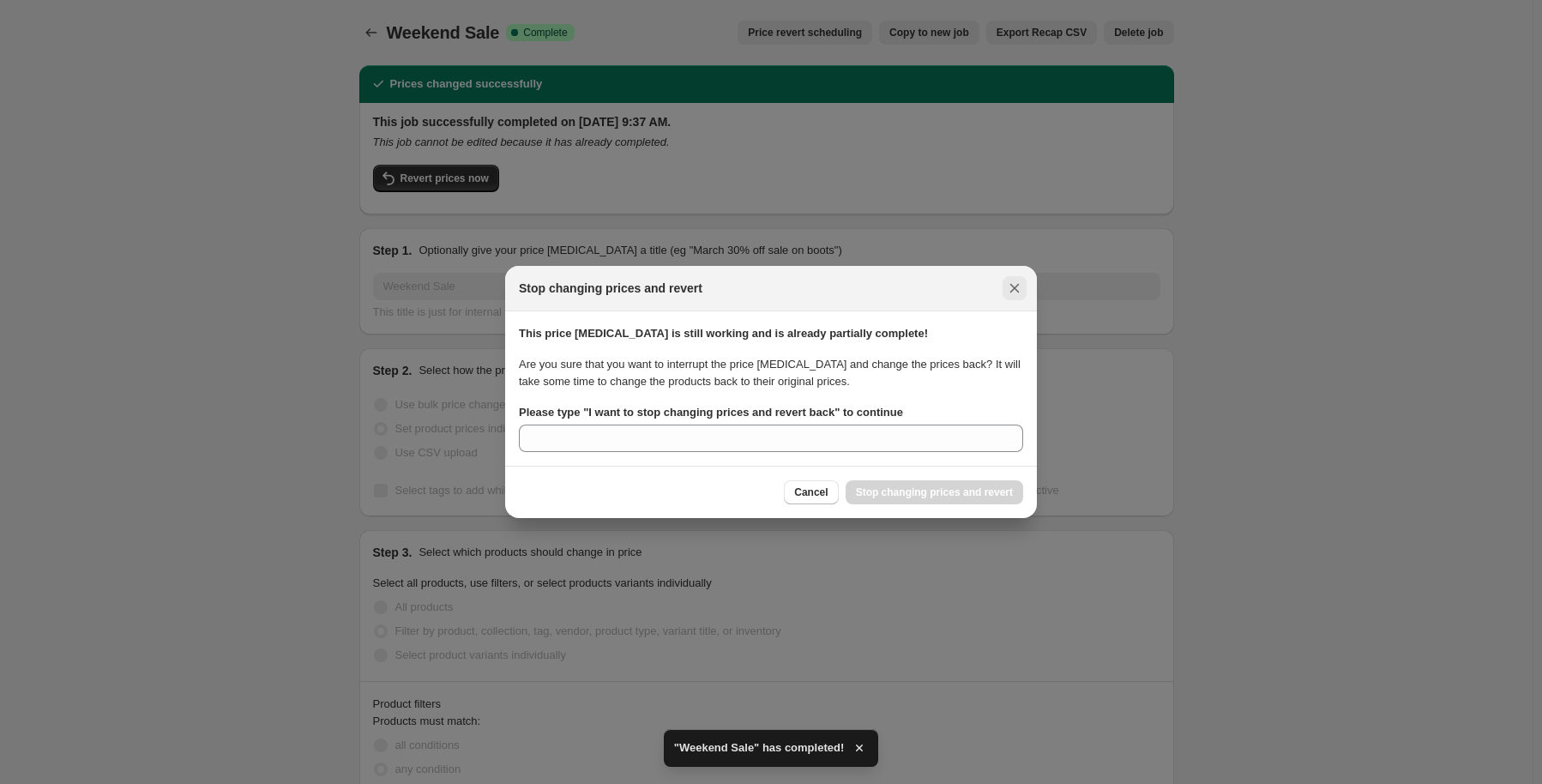
click at [1016, 276] on button "Close" at bounding box center [1015, 288] width 24 height 24
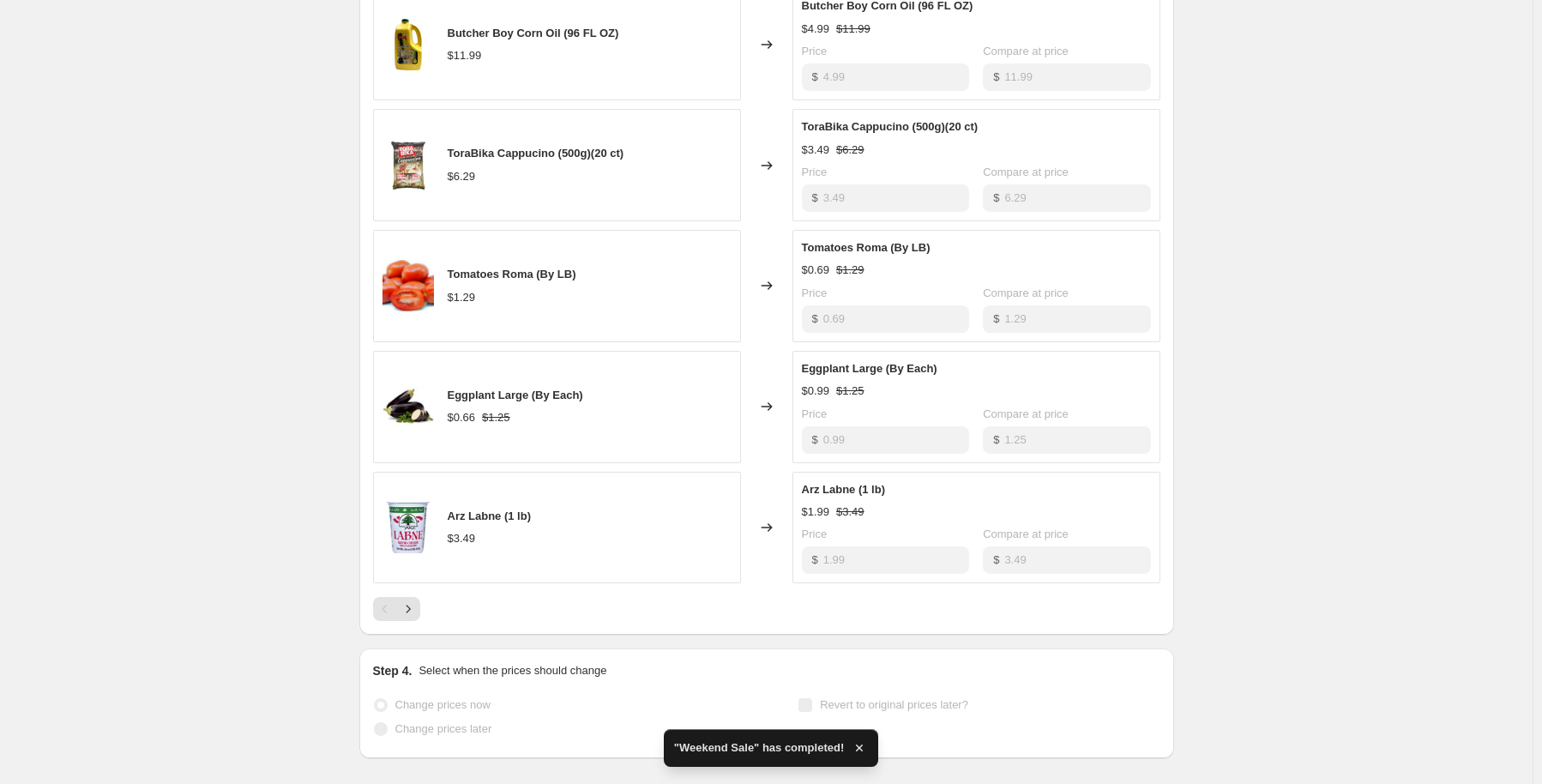
scroll to position [1022, 0]
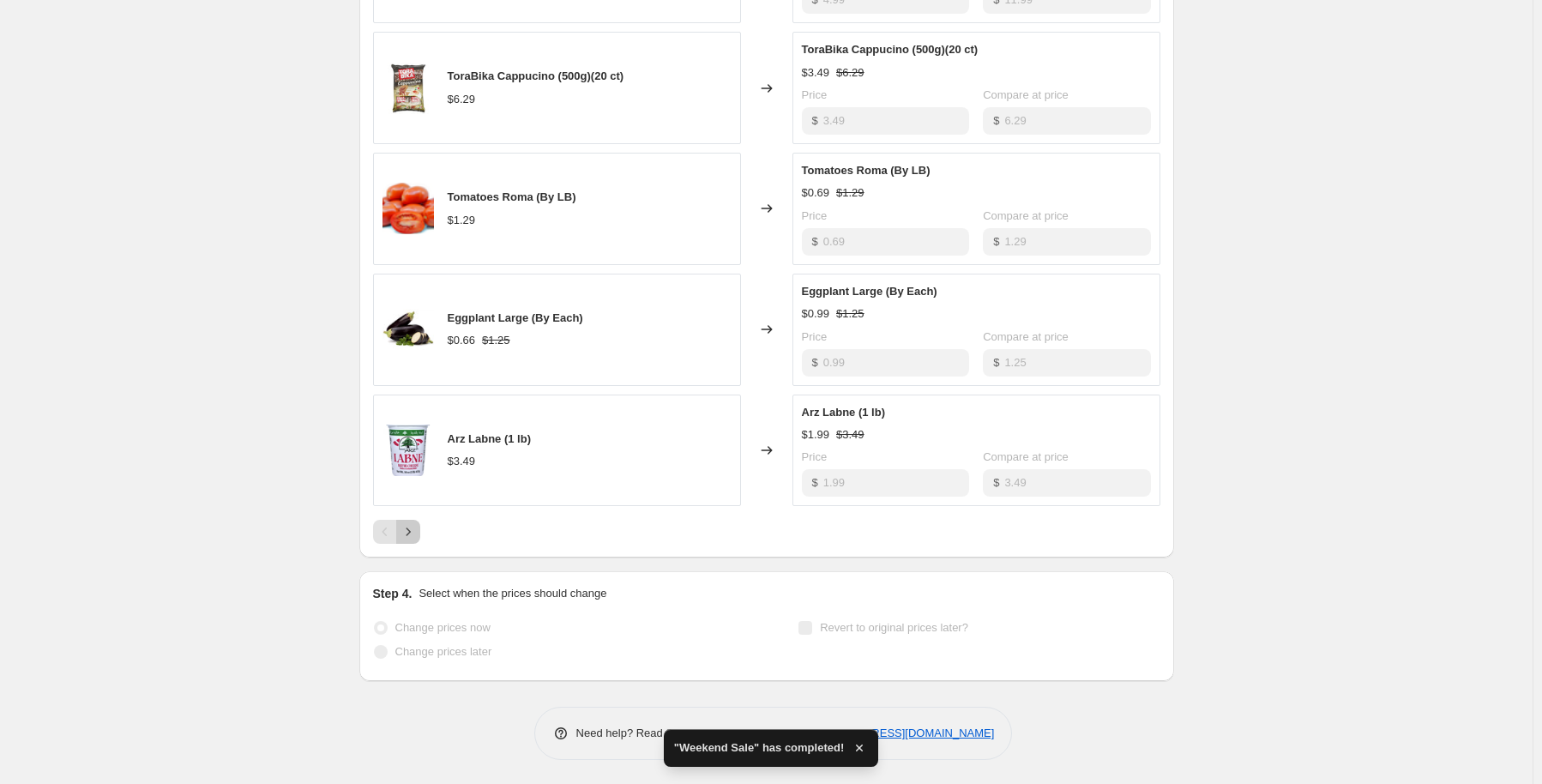
click at [417, 531] on icon "Next" at bounding box center [408, 531] width 17 height 17
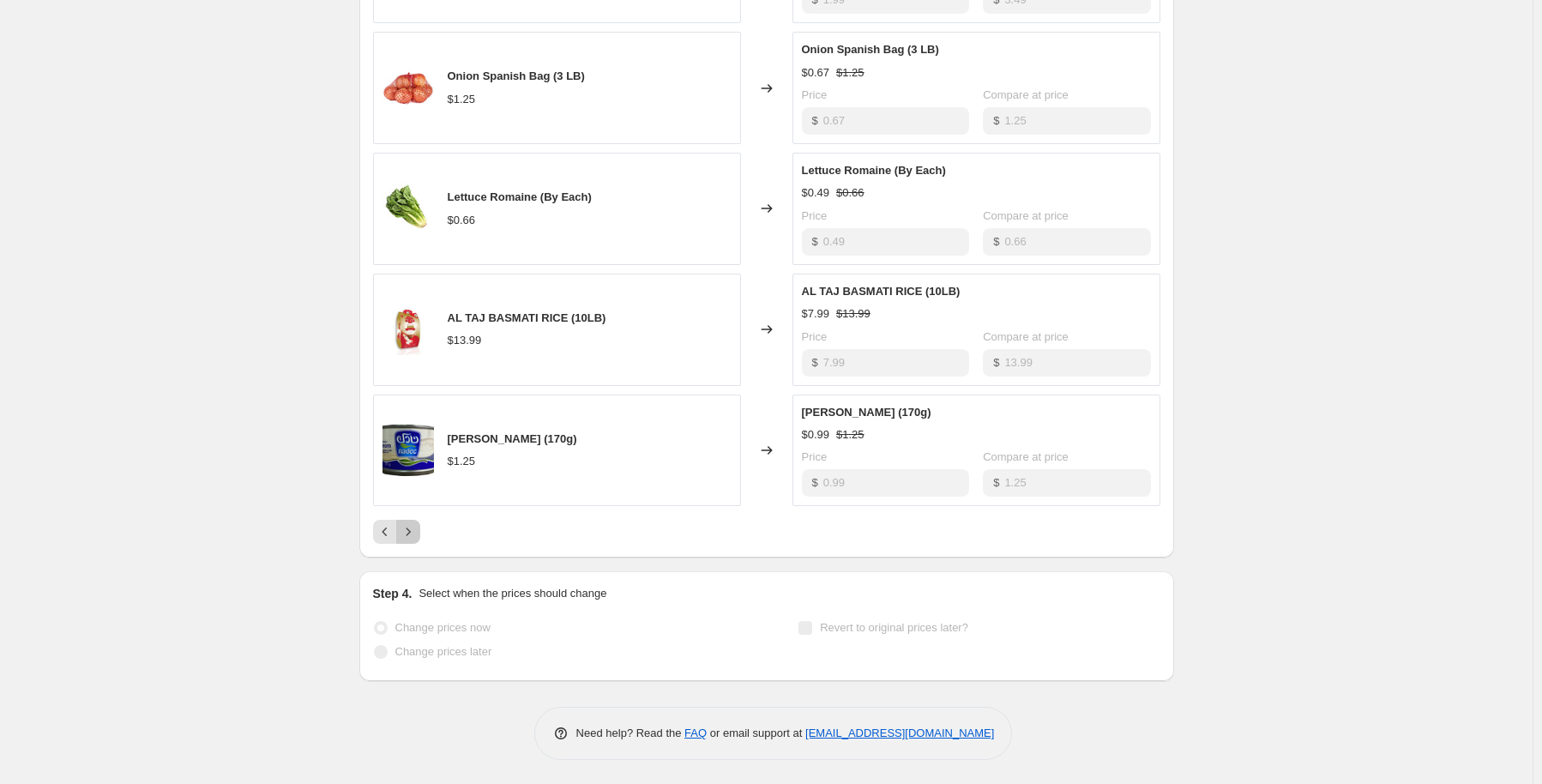
click at [417, 528] on icon "Next" at bounding box center [408, 531] width 17 height 17
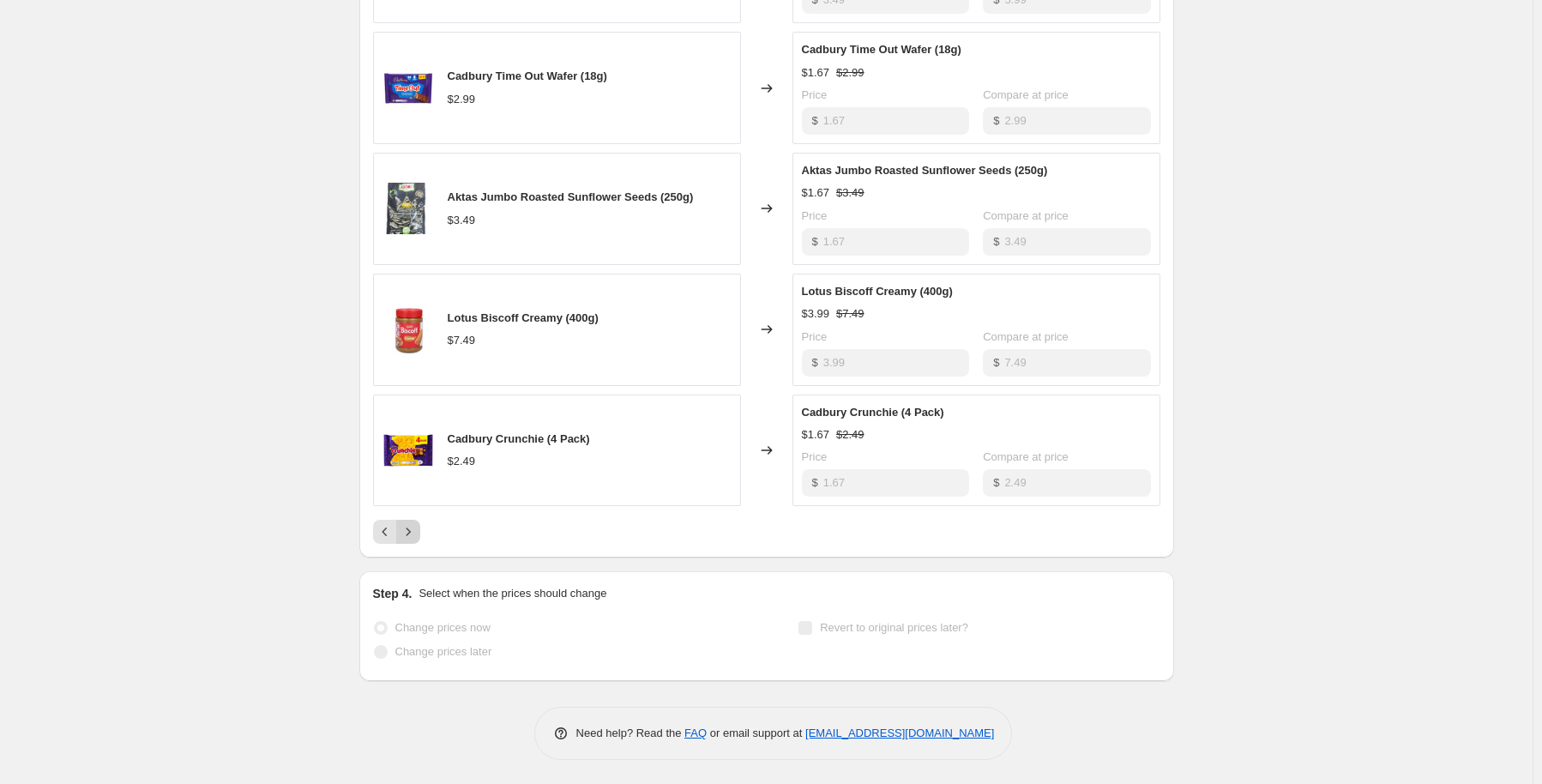
click at [421, 538] on button "Next" at bounding box center [408, 531] width 24 height 24
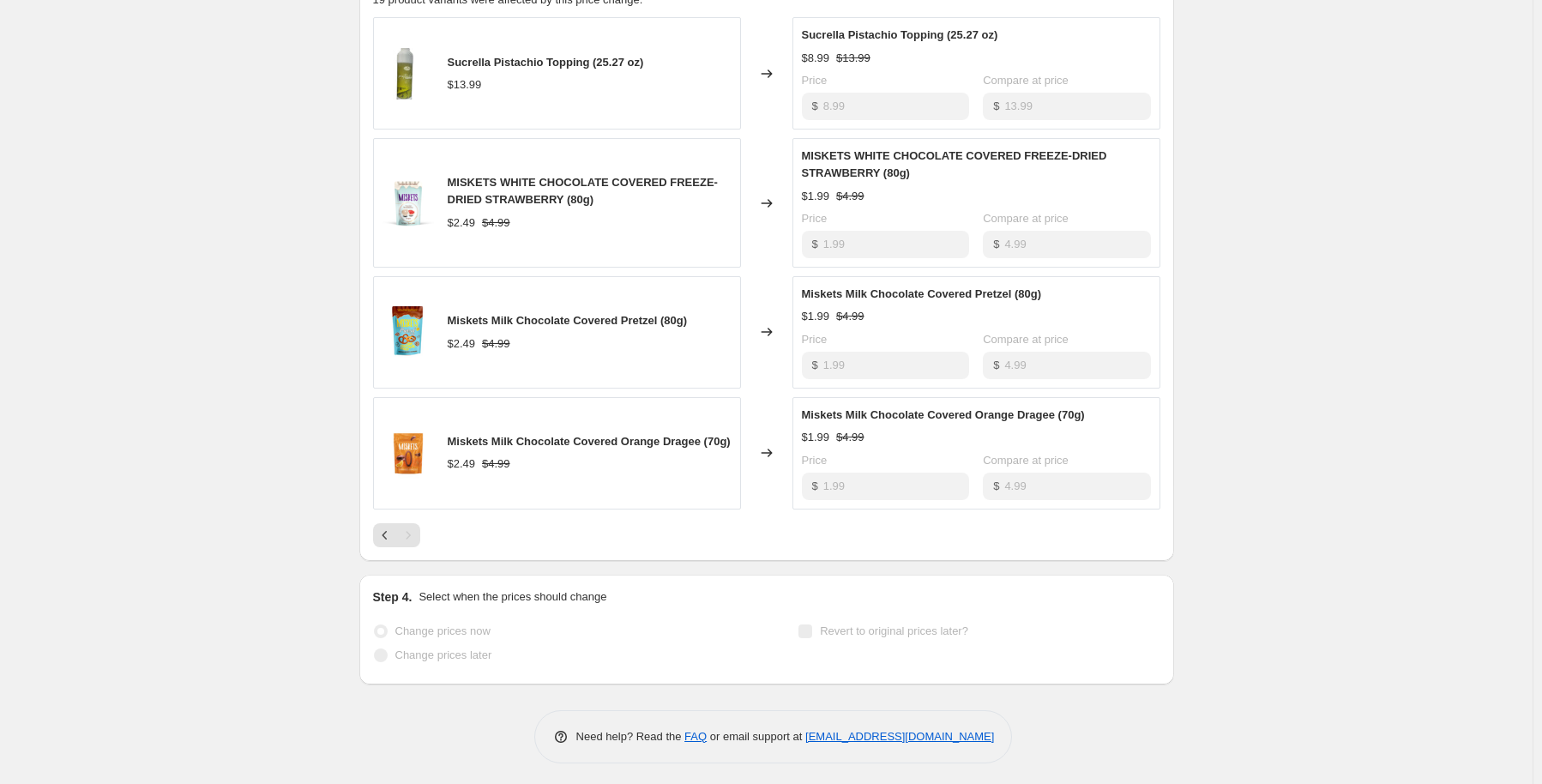
scroll to position [919, 0]
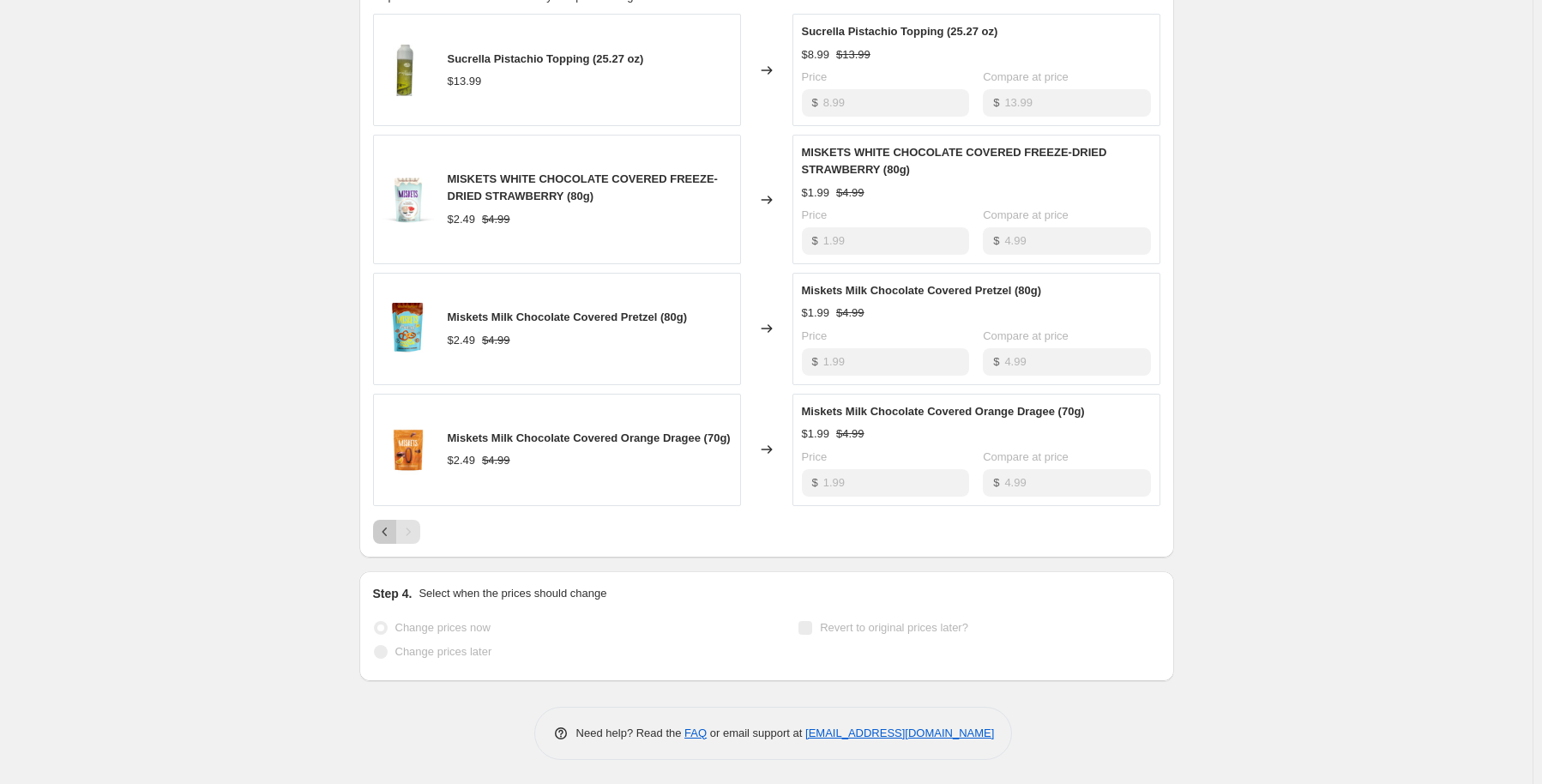
click at [384, 531] on icon "Previous" at bounding box center [384, 531] width 17 height 17
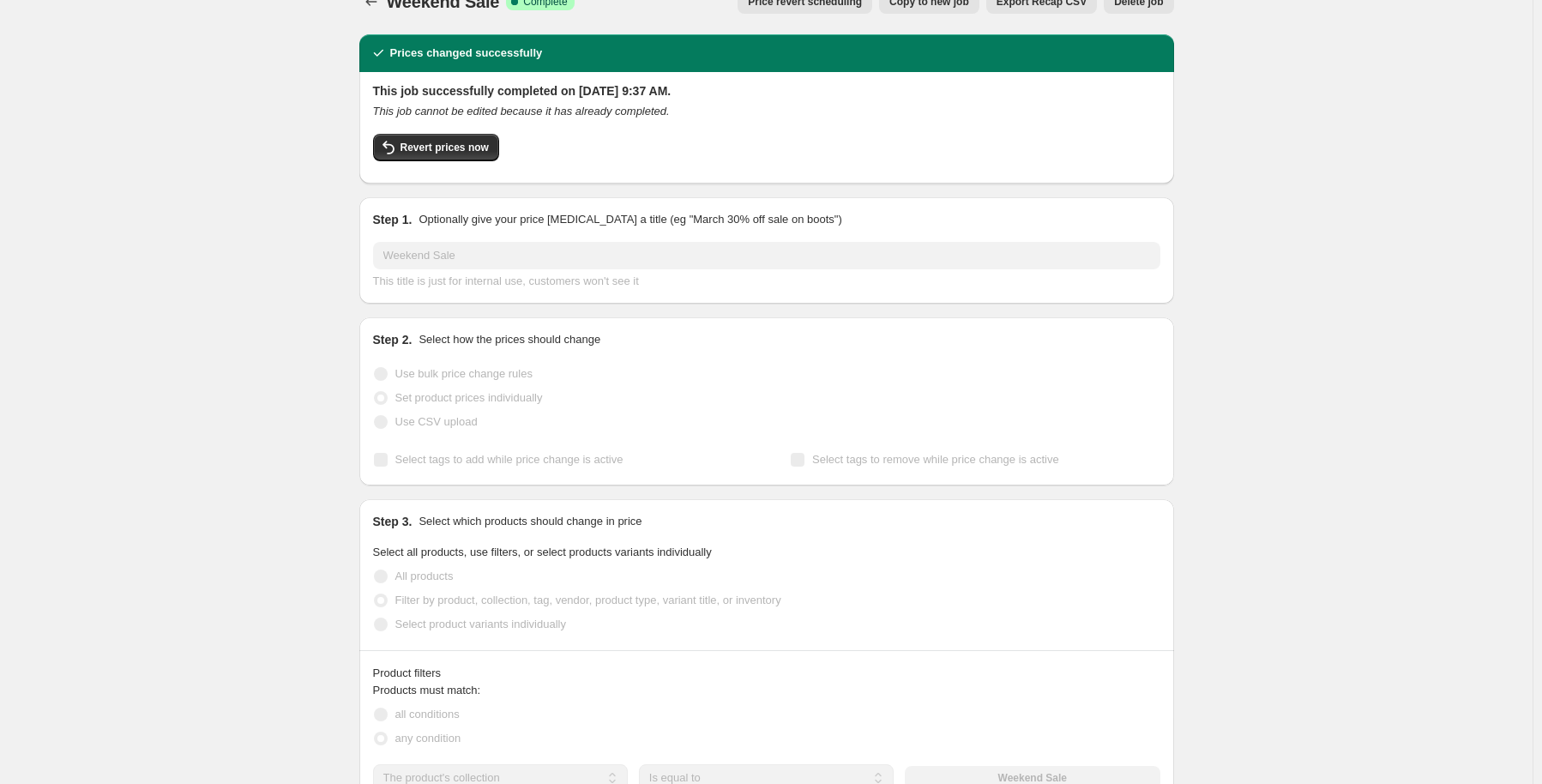
scroll to position [0, 0]
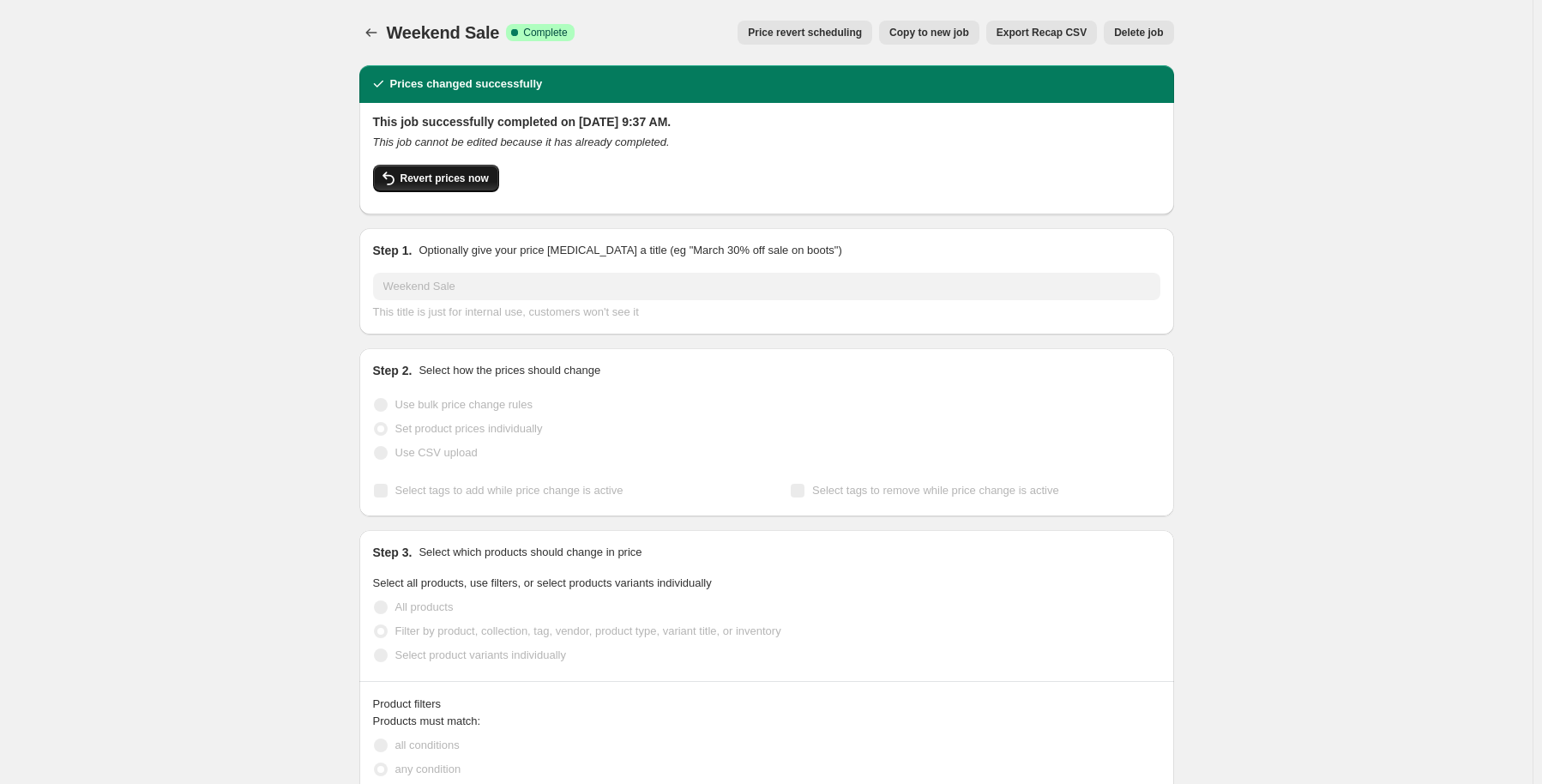
click at [456, 188] on button "Revert prices now" at bounding box center [436, 178] width 126 height 27
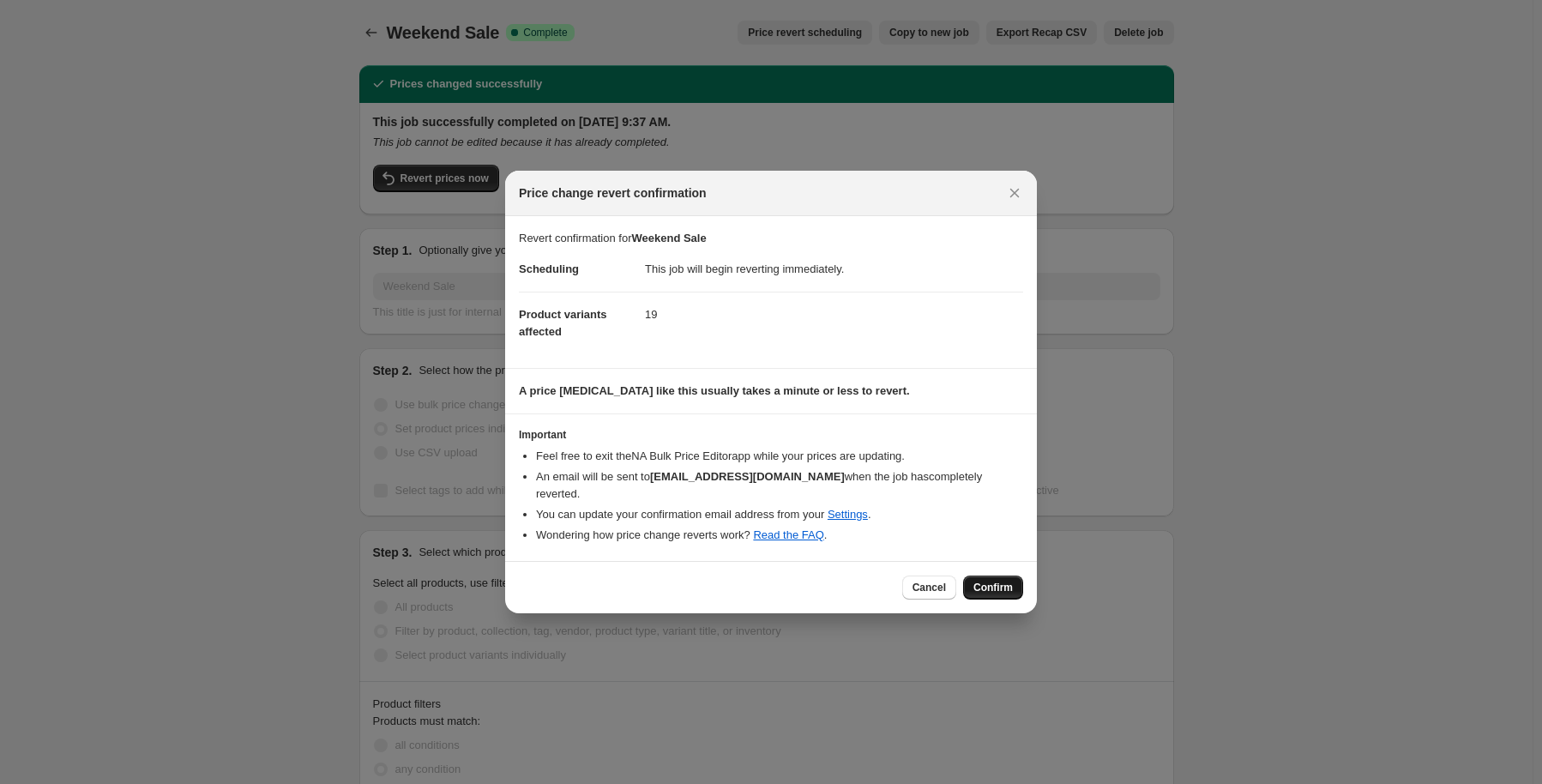
click at [1006, 580] on span "Confirm" at bounding box center [993, 587] width 39 height 14
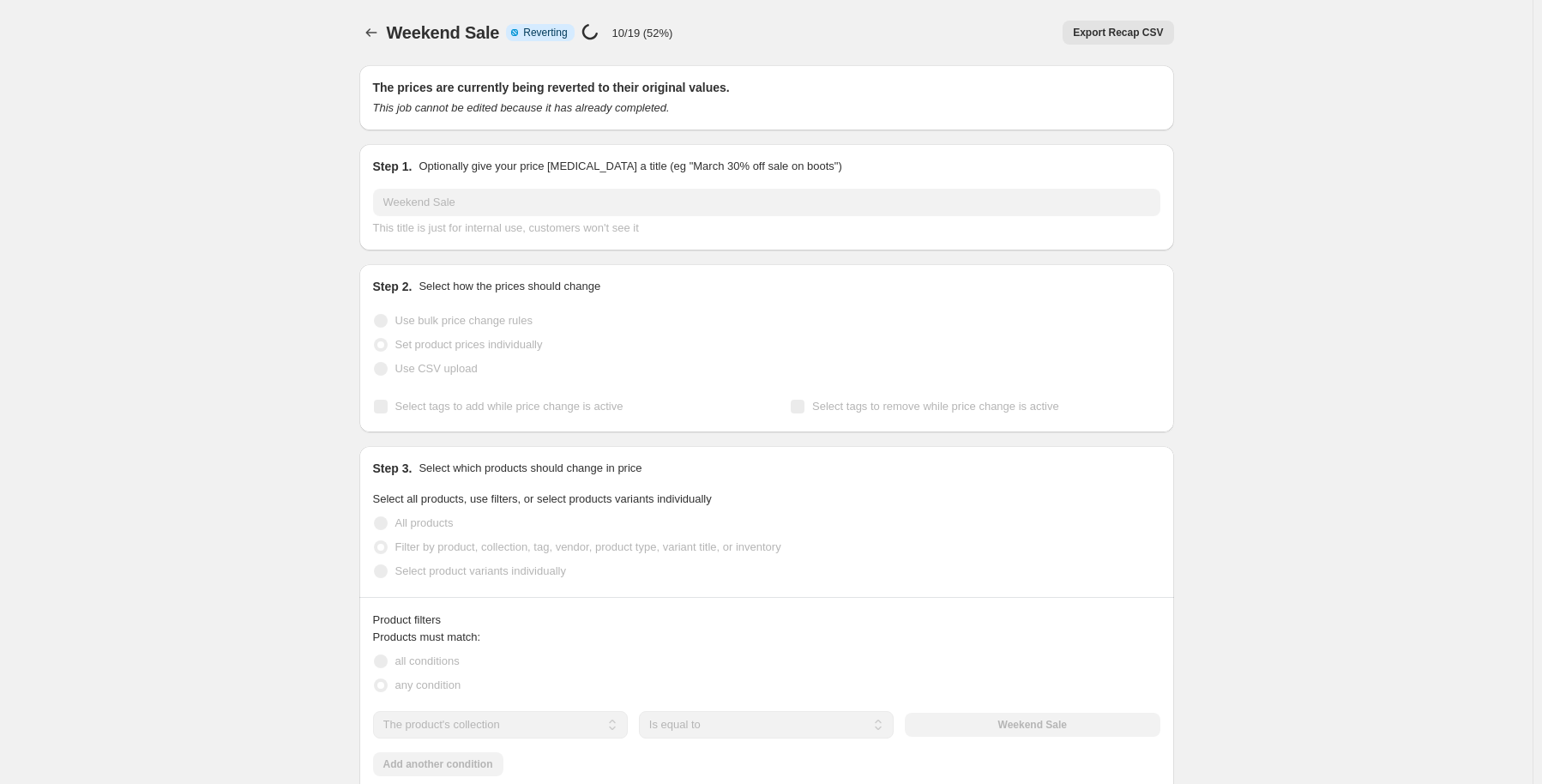
select select "collection"
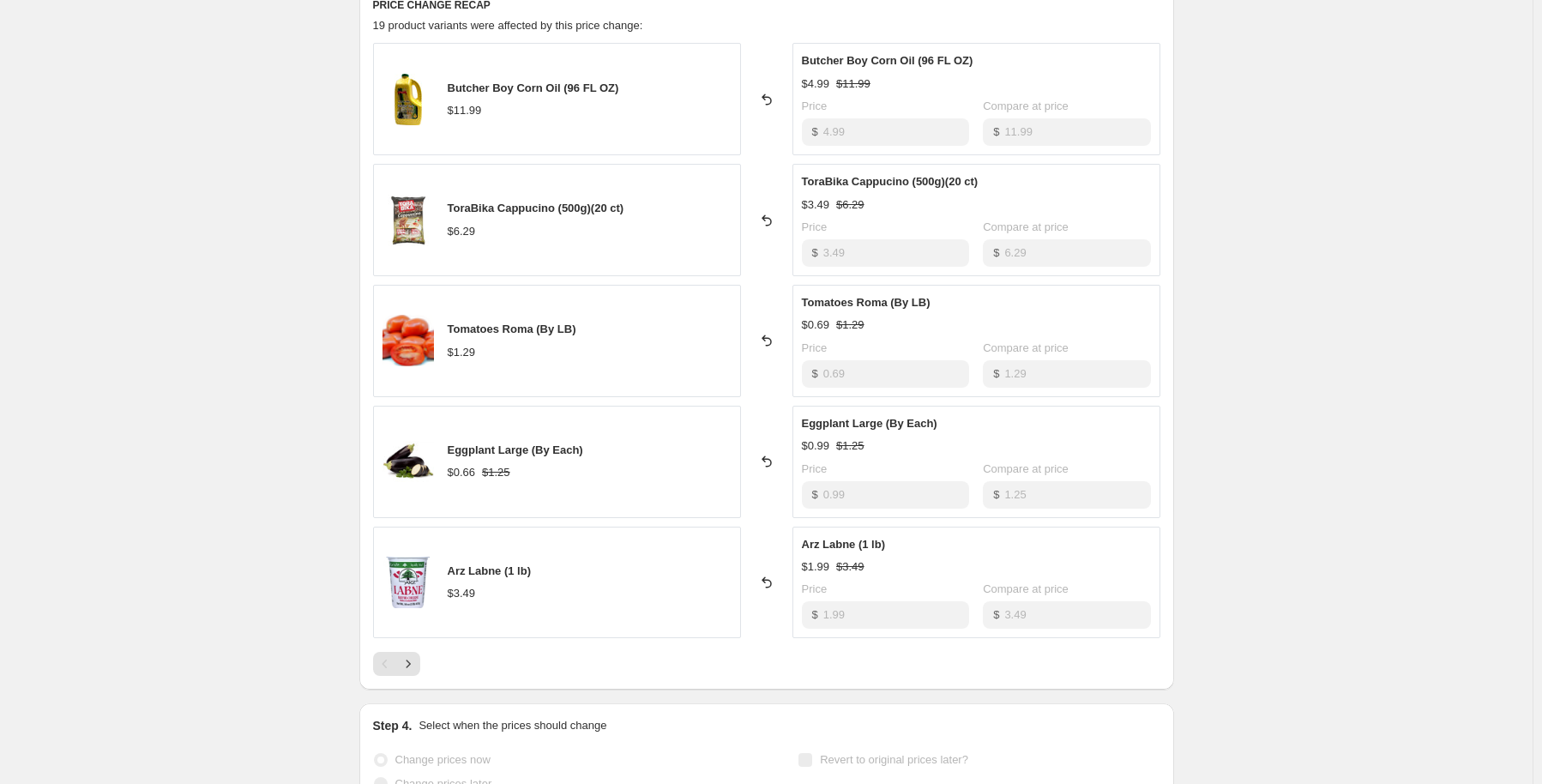
scroll to position [801, 0]
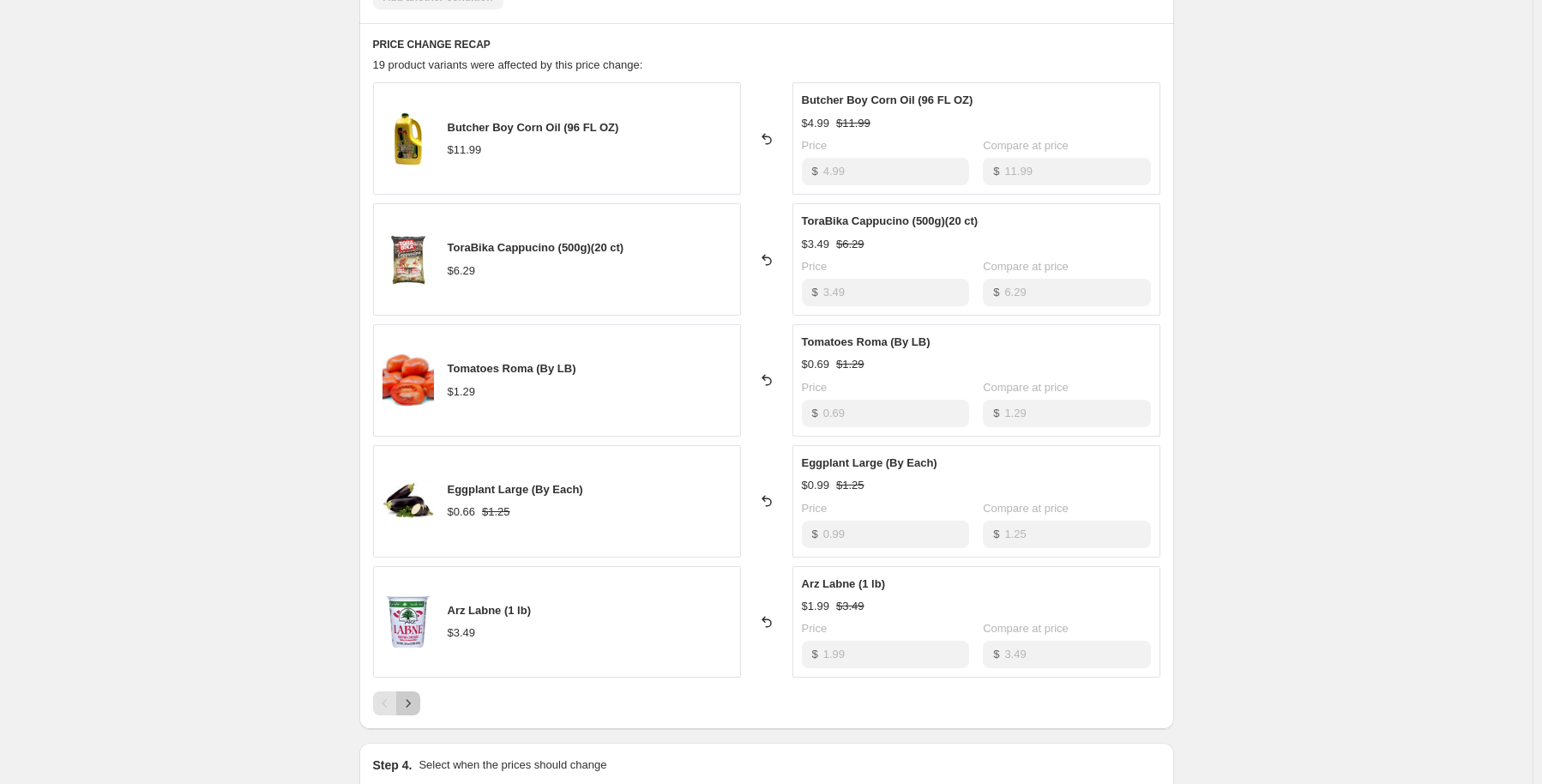
click at [407, 704] on icon "Next" at bounding box center [408, 703] width 17 height 17
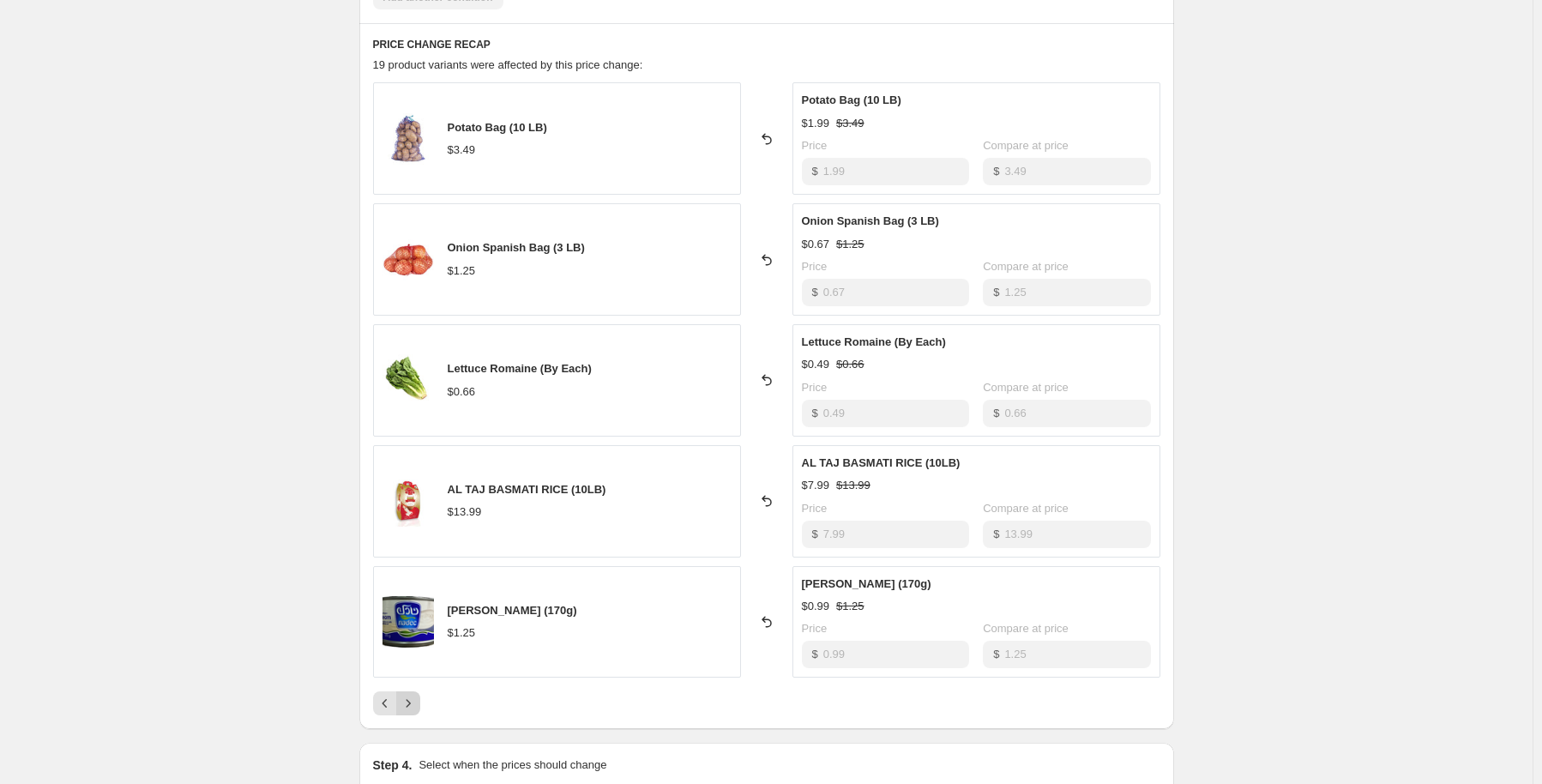
click at [404, 703] on icon "Next" at bounding box center [408, 703] width 17 height 17
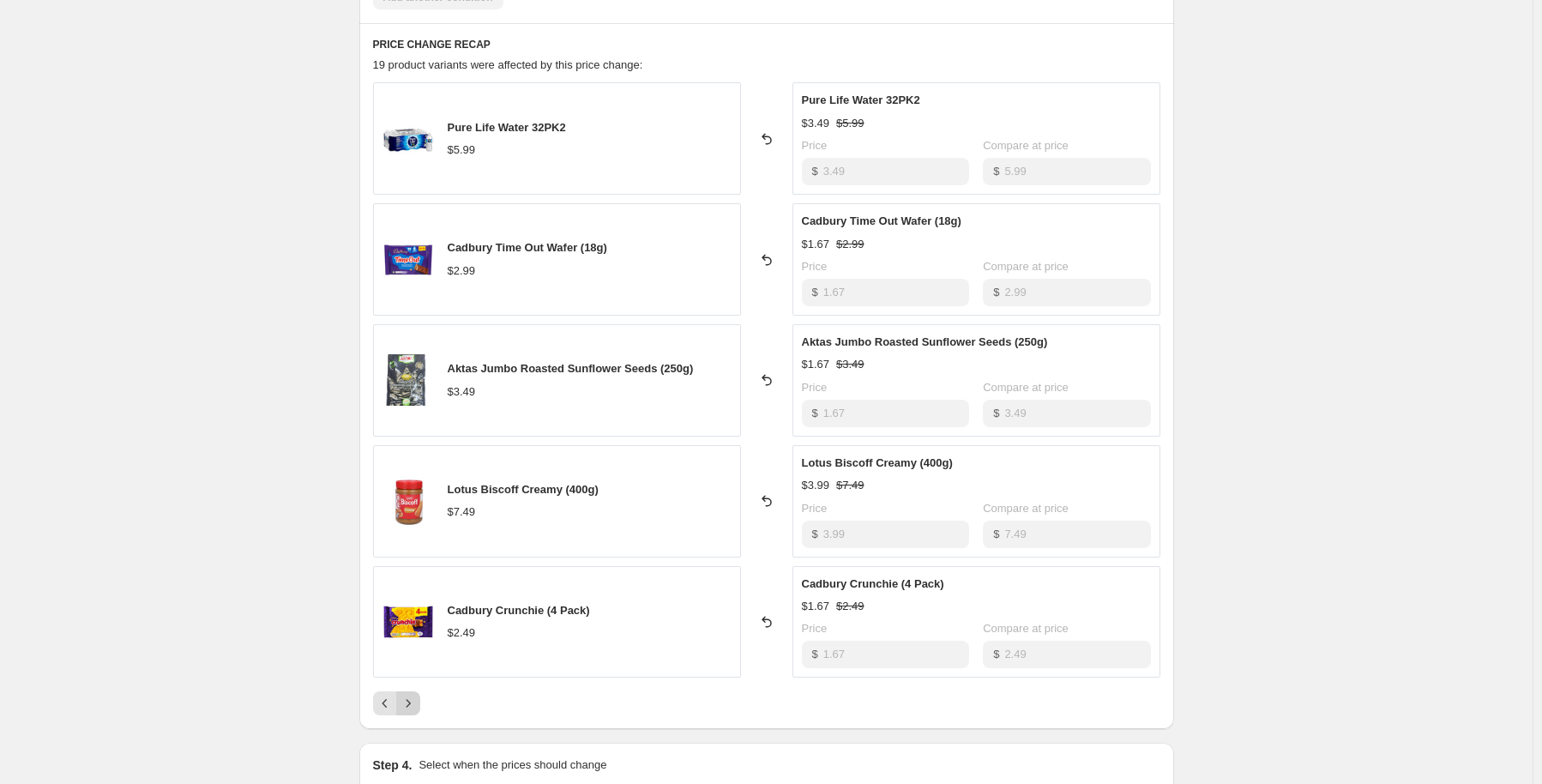
click at [402, 702] on button "Next" at bounding box center [408, 703] width 24 height 24
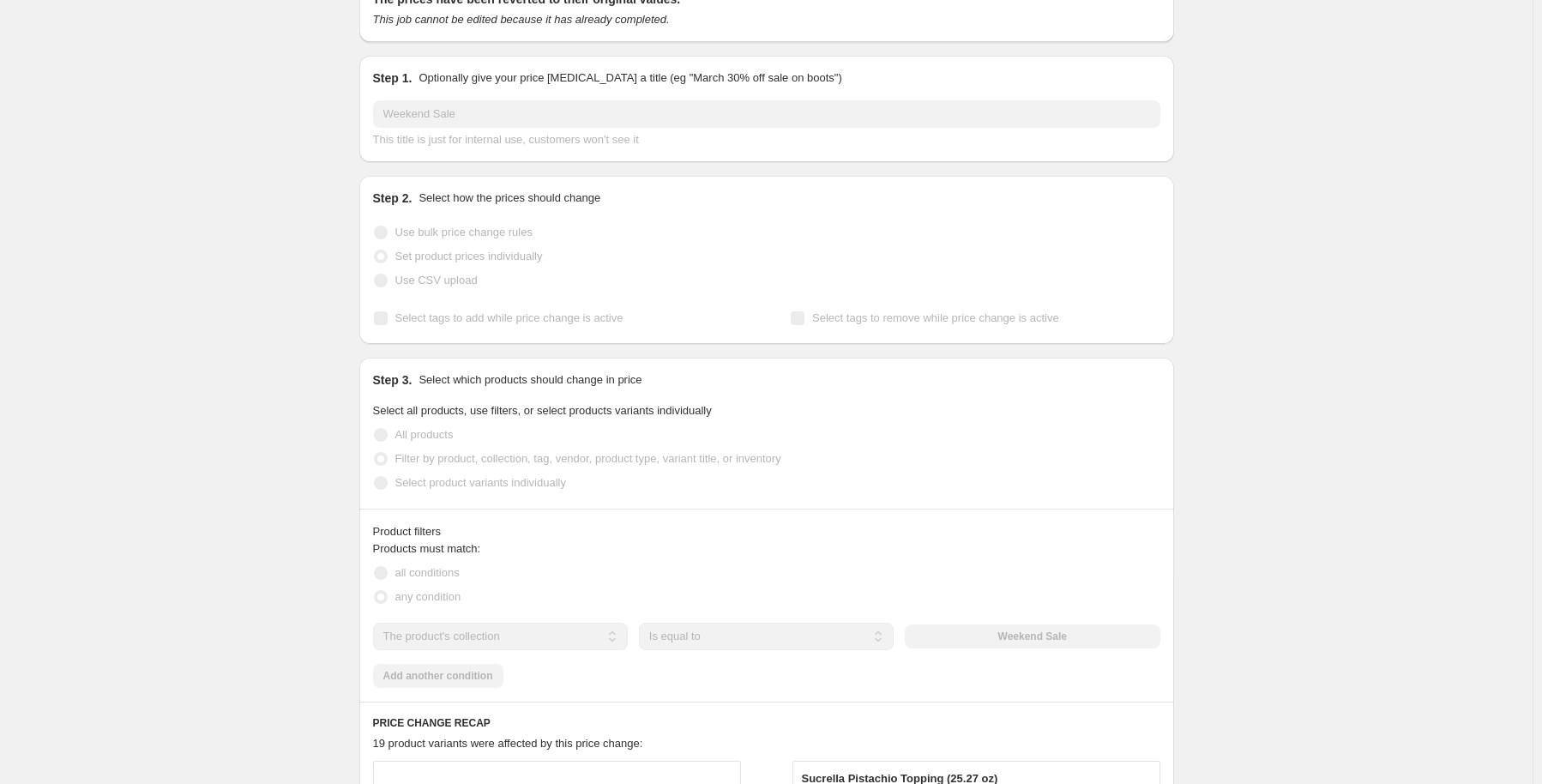
scroll to position [0, 0]
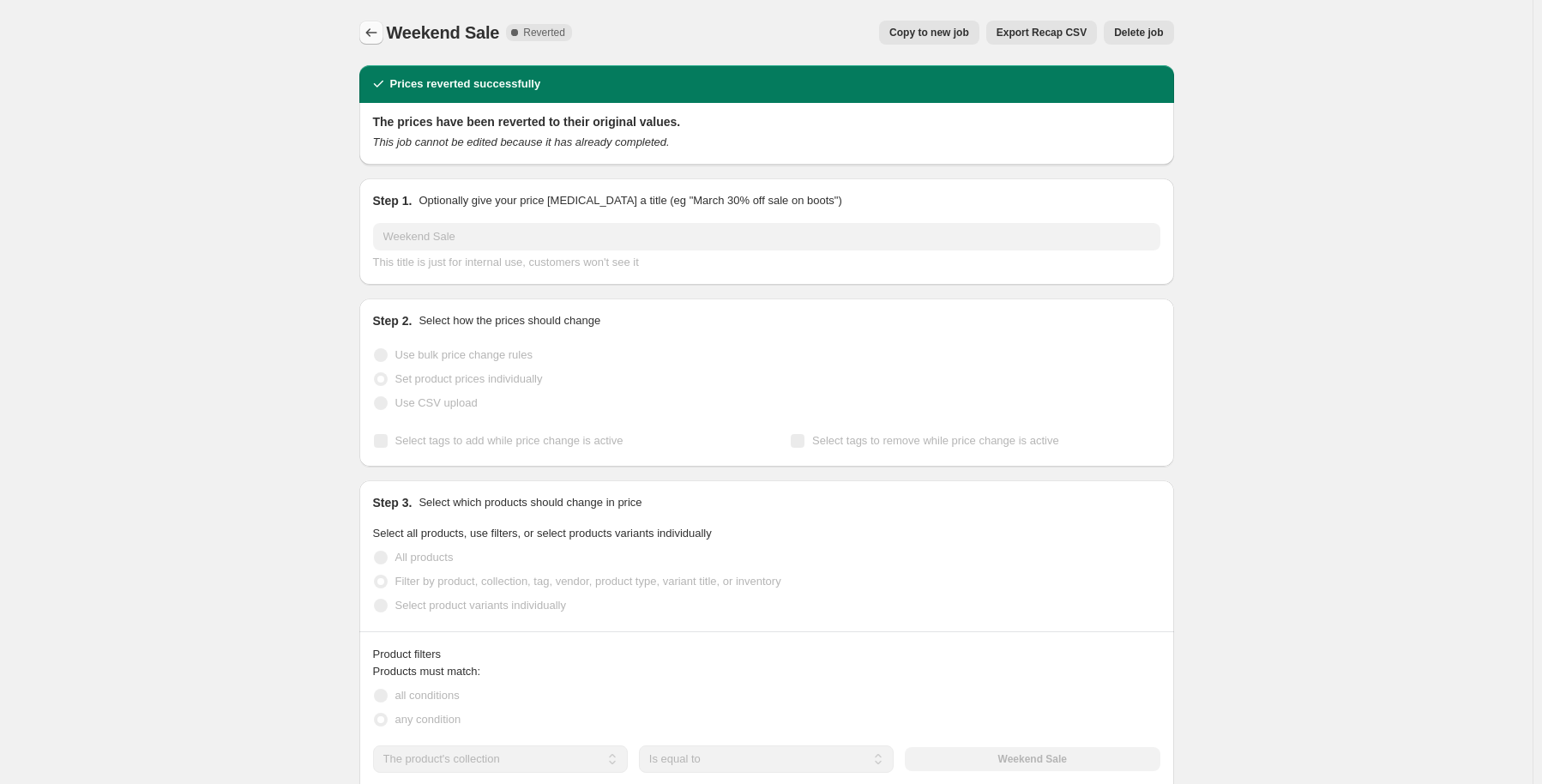
click at [379, 37] on icon "Price change jobs" at bounding box center [371, 31] width 17 height 17
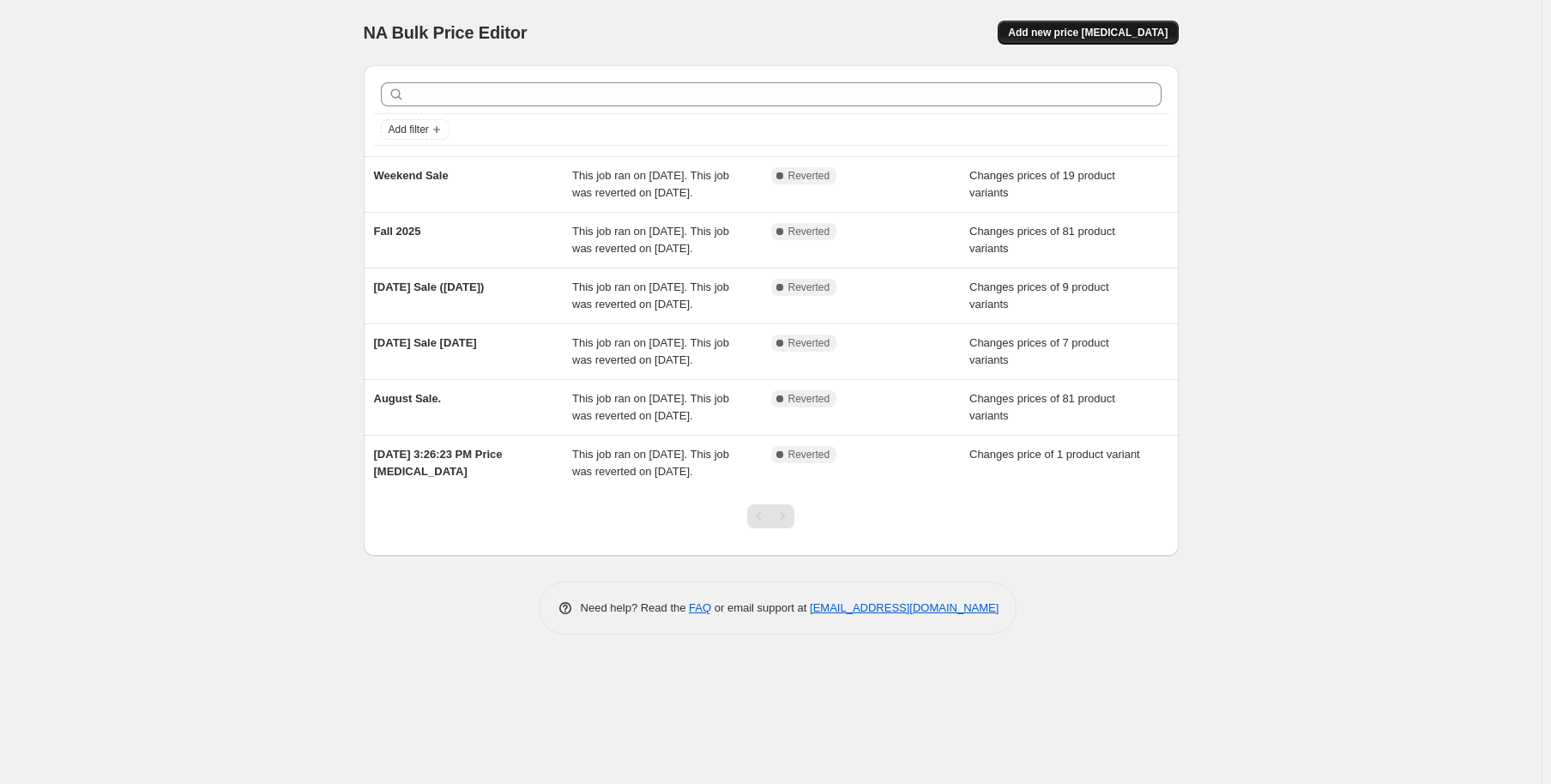
click at [1080, 38] on span "Add new price [MEDICAL_DATA]" at bounding box center [1087, 32] width 160 height 14
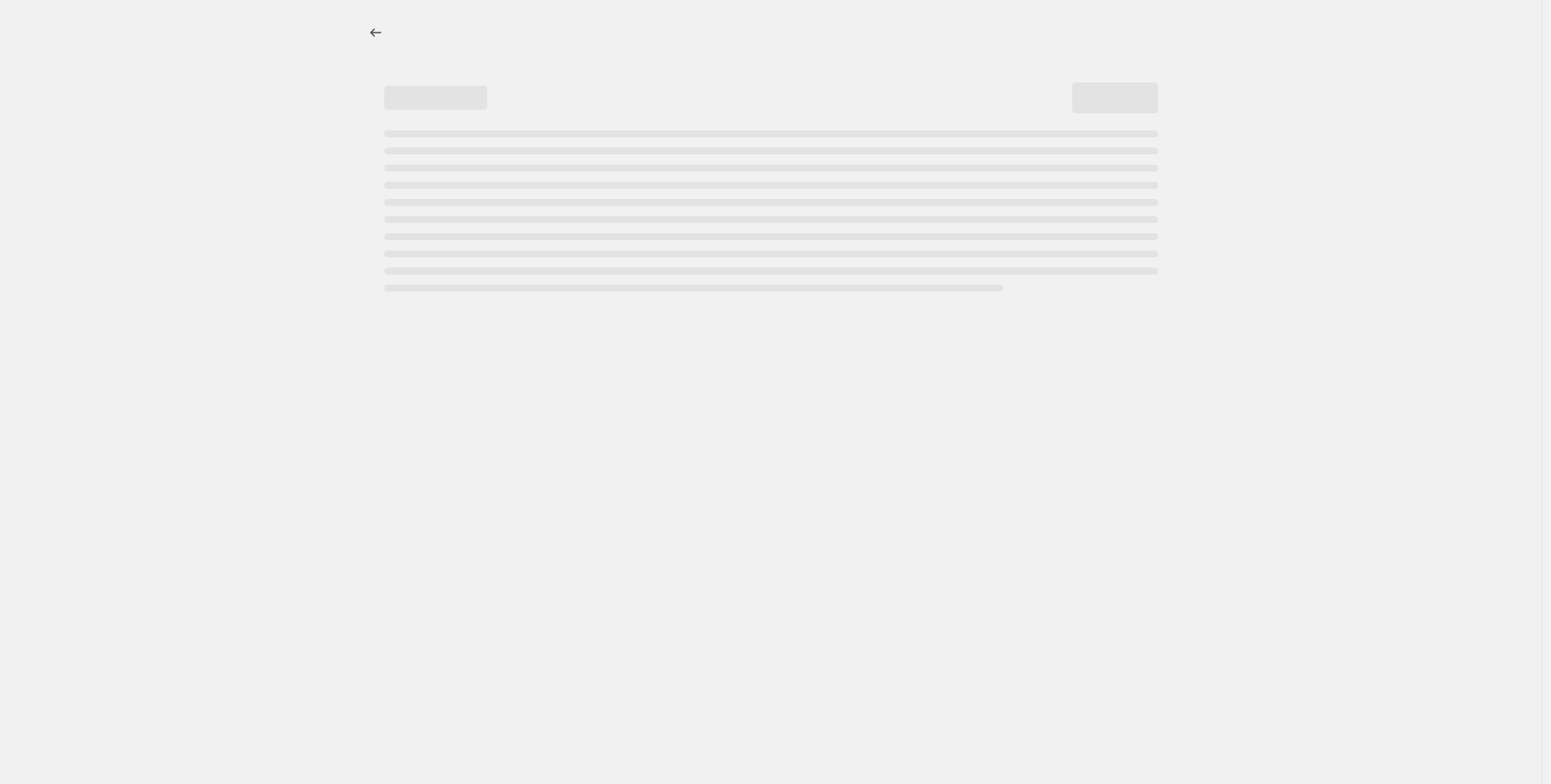
select select "percentage"
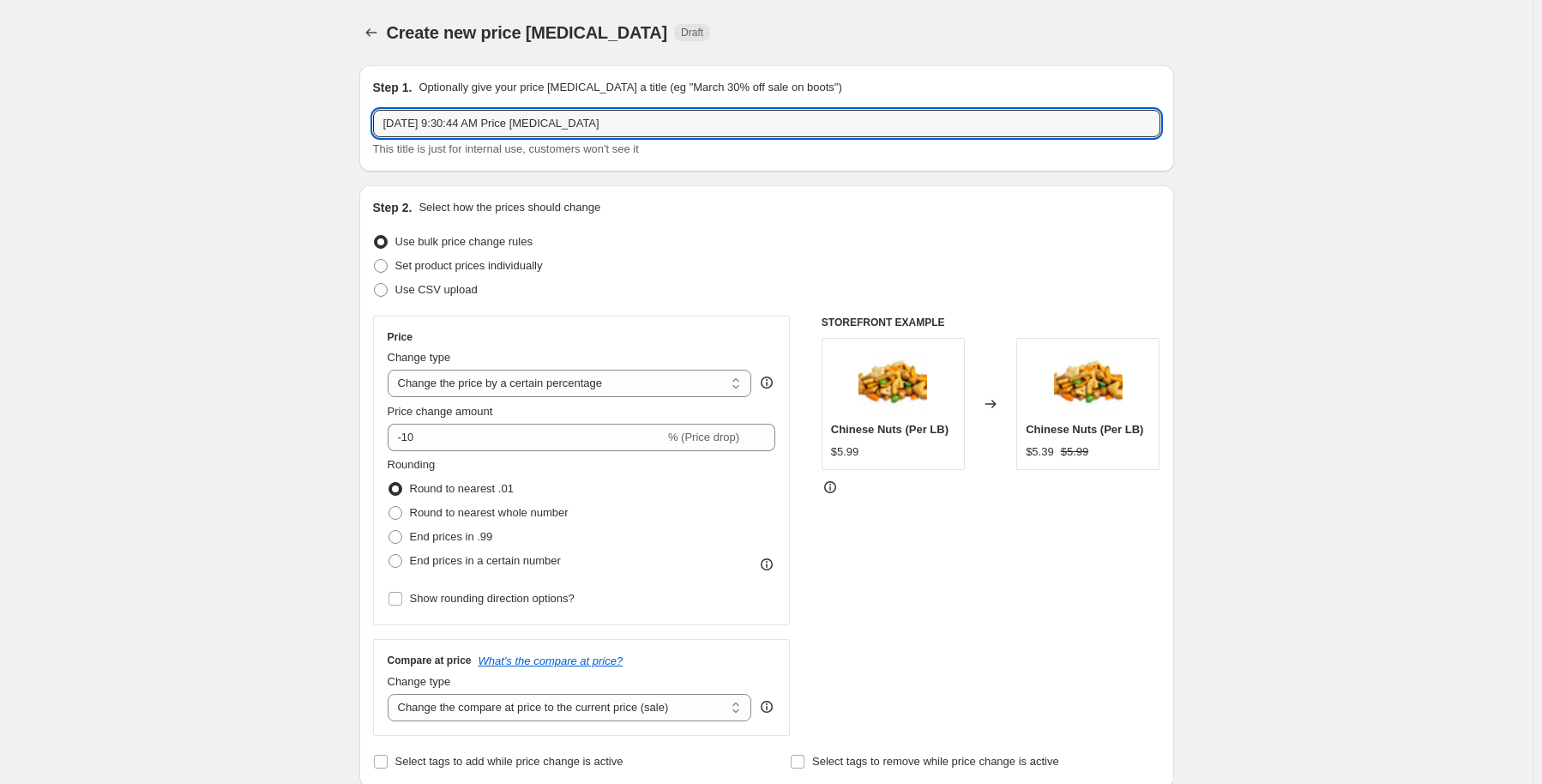
drag, startPoint x: 651, startPoint y: 115, endPoint x: 219, endPoint y: 127, distance: 432.2
type input "Weekend Sale"
click at [398, 264] on span "Set product prices individually" at bounding box center [469, 265] width 147 height 13
click at [374, 260] on input "Set product prices individually" at bounding box center [373, 259] width 1 height 1
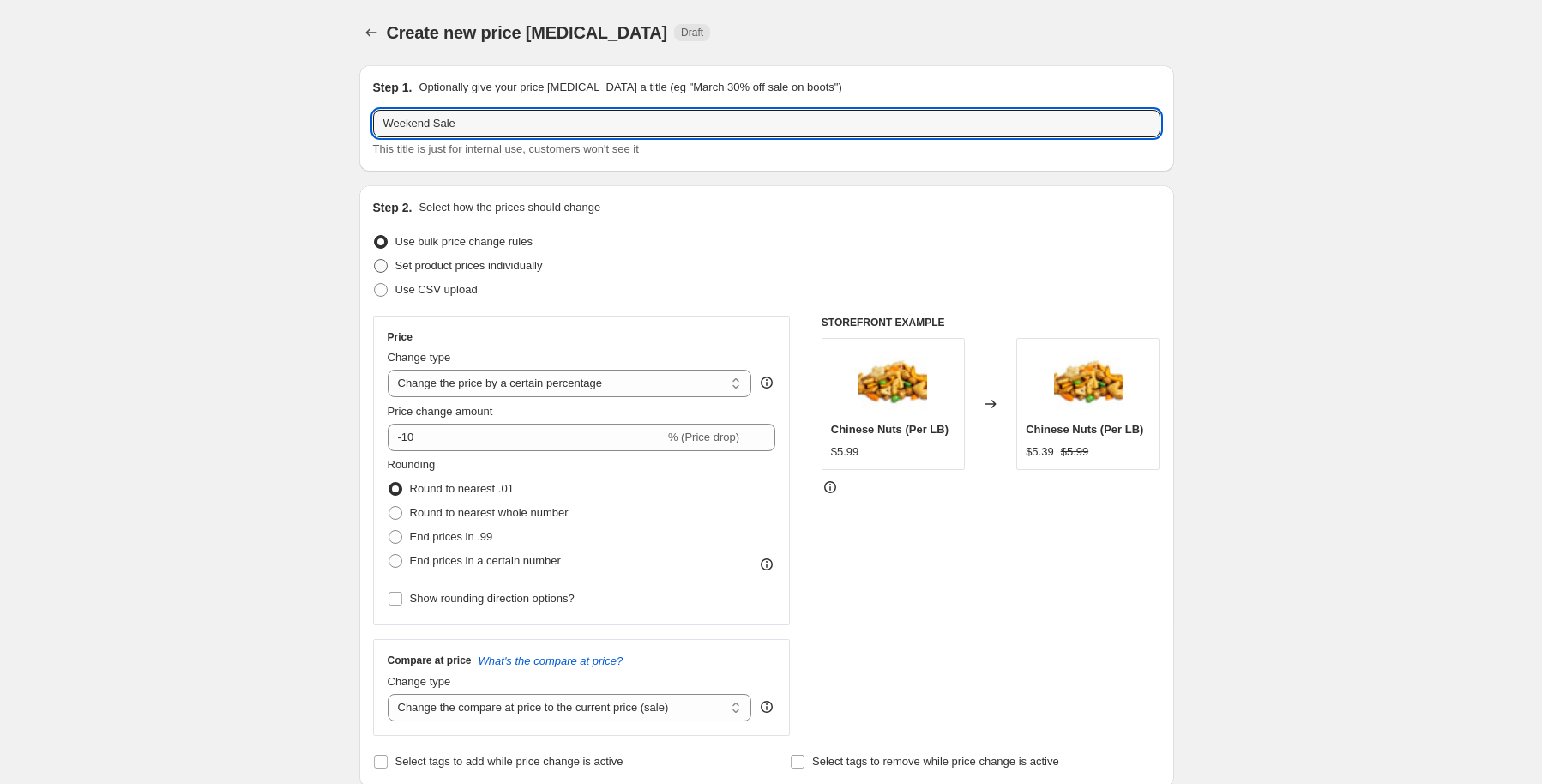
radio input "true"
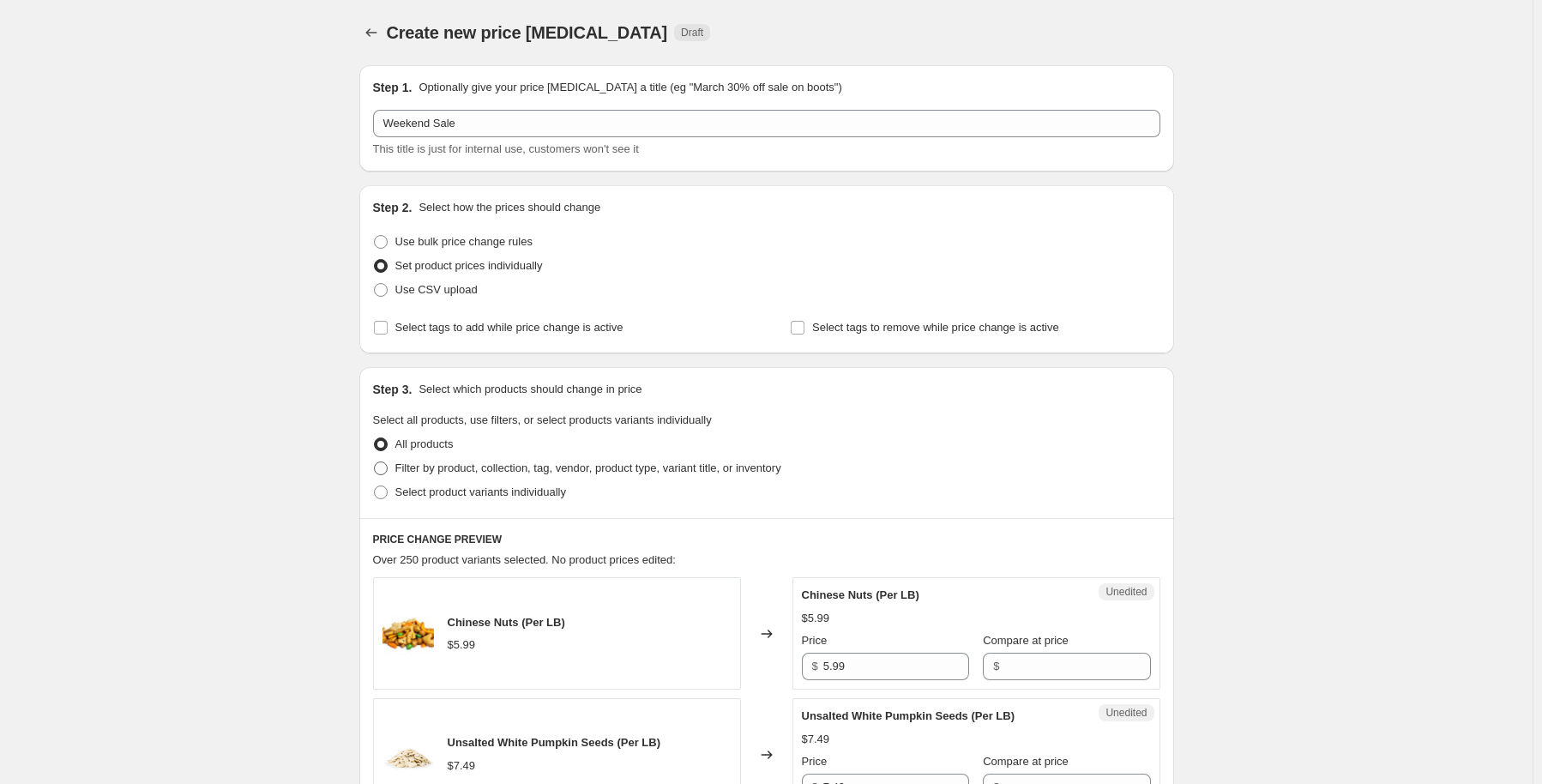
click at [439, 467] on span "Filter by product, collection, tag, vendor, product type, variant title, or inv…" at bounding box center [588, 467] width 386 height 13
click at [374, 463] on input "Filter by product, collection, tag, vendor, product type, variant title, or inv…" at bounding box center [373, 462] width 1 height 1
radio input "true"
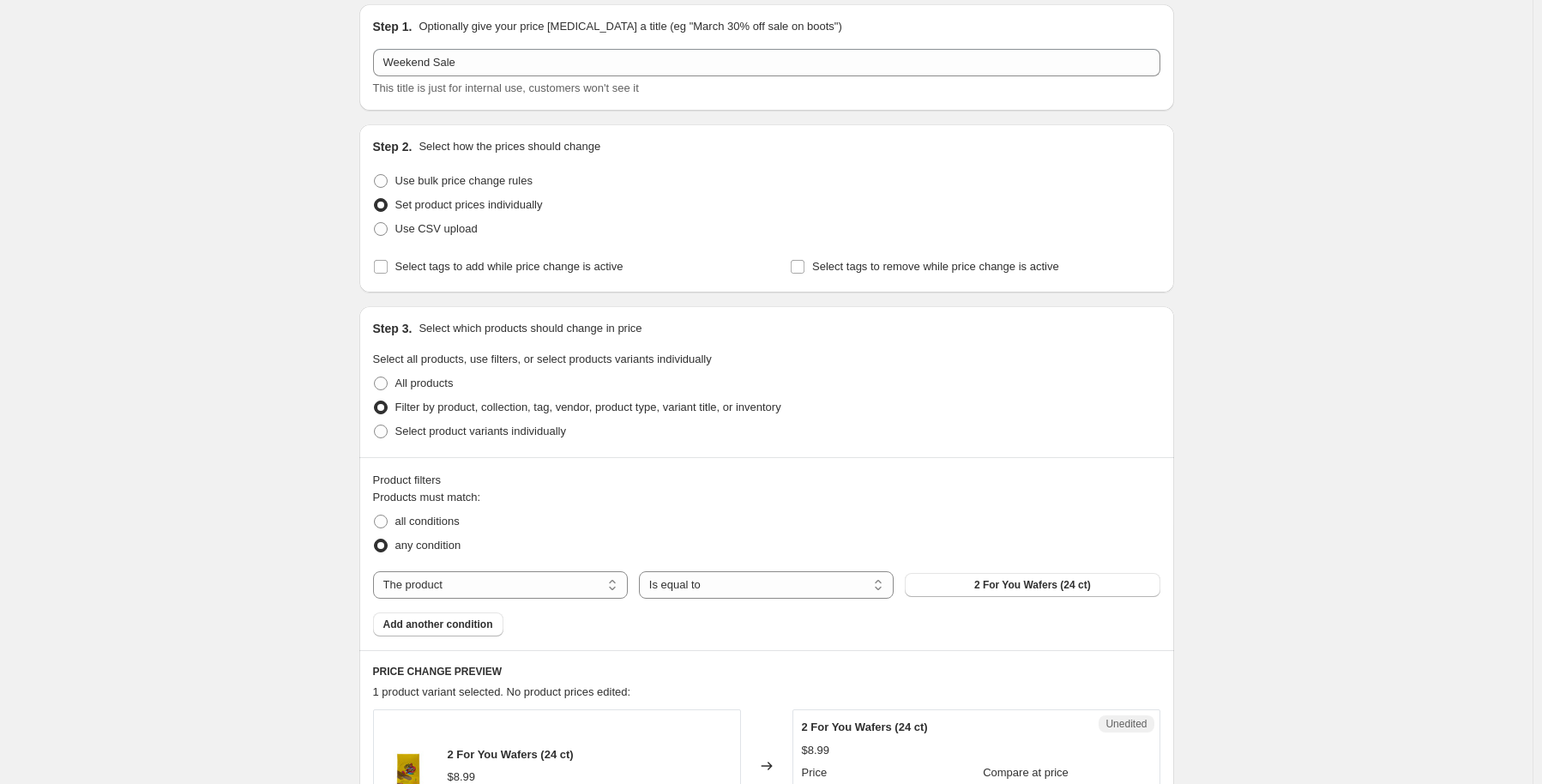
scroll to position [85, 0]
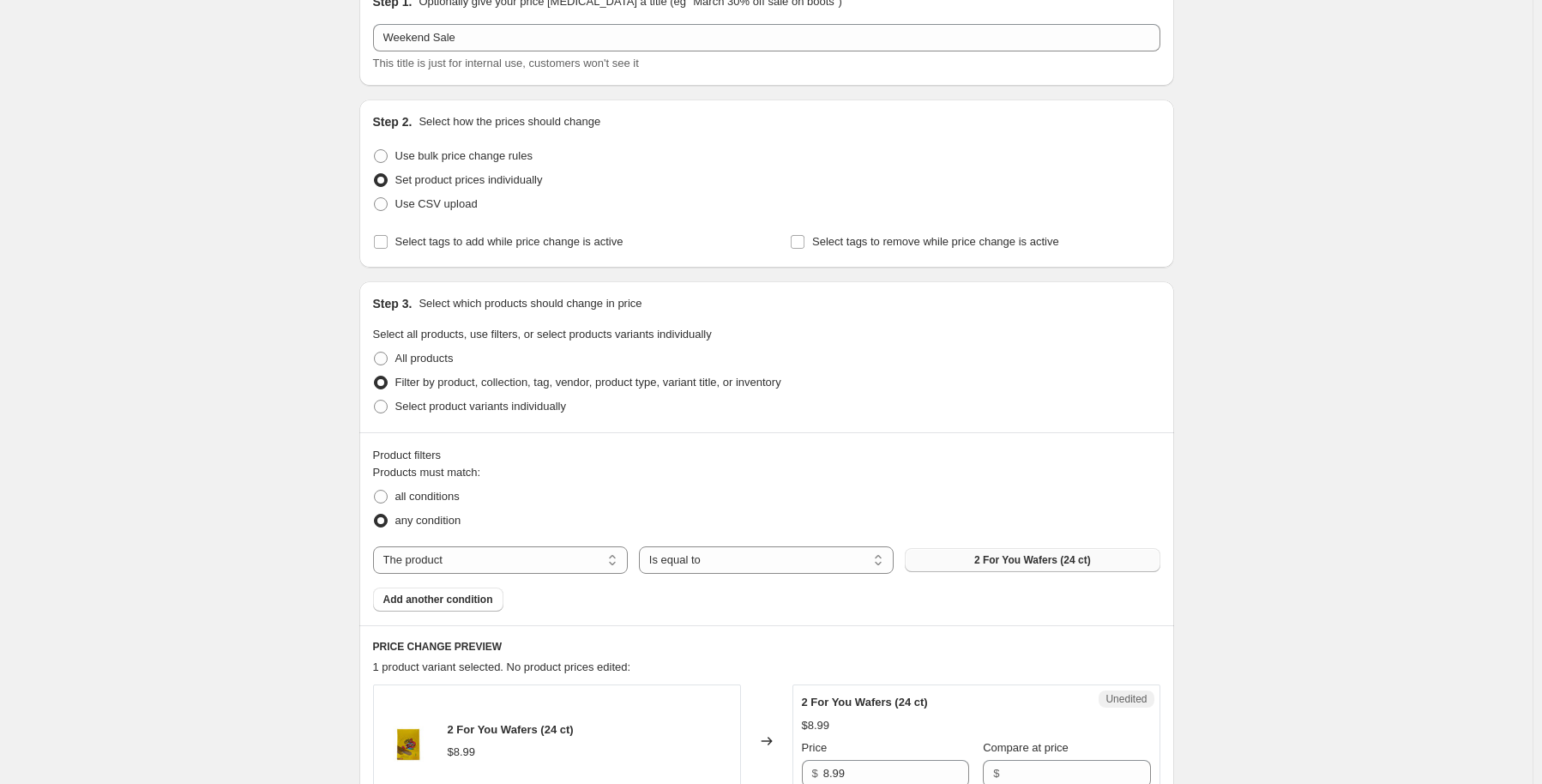
click at [1078, 557] on span "2 For You Wafers (24 ct)" at bounding box center [1032, 560] width 117 height 14
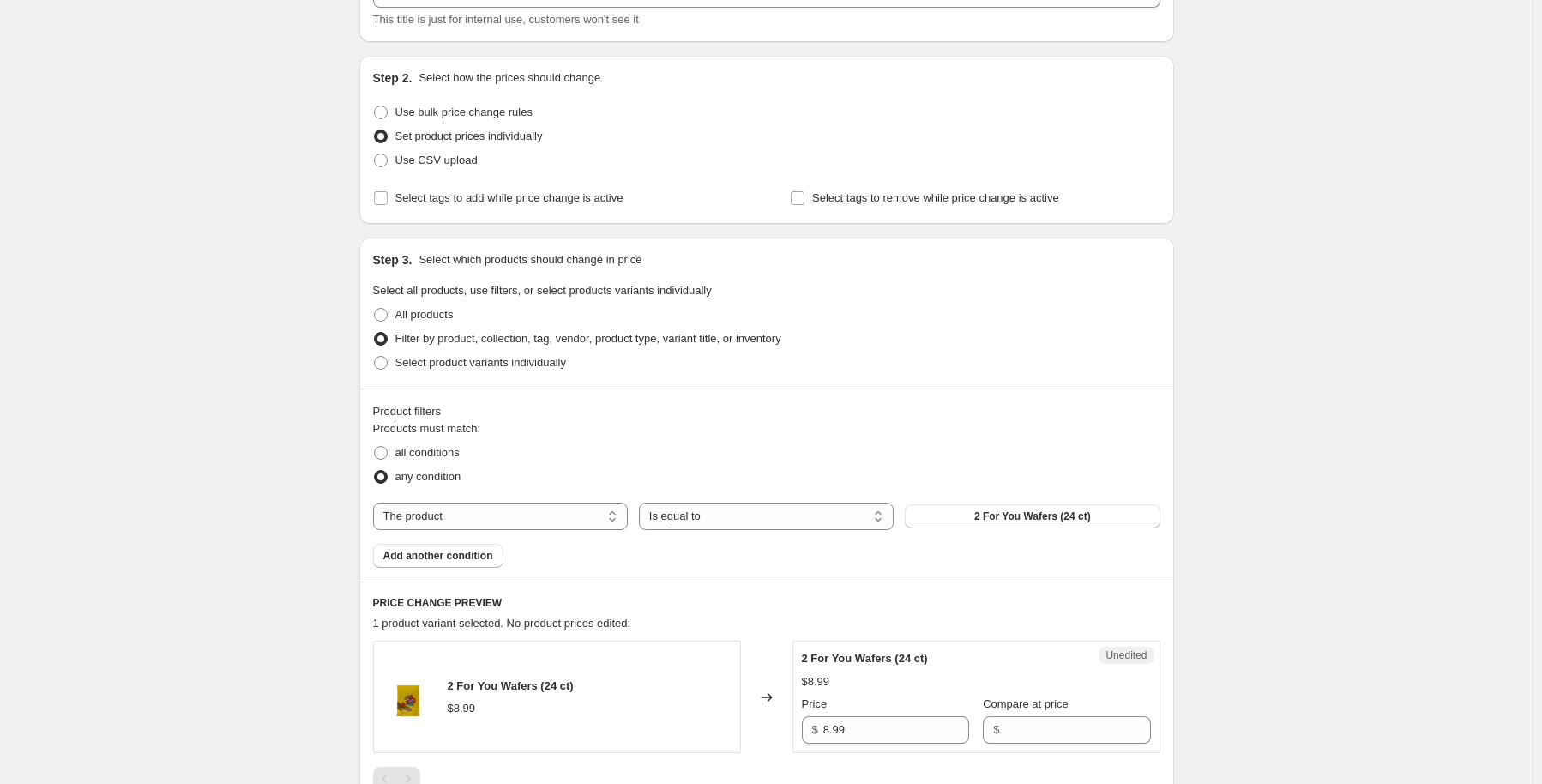
scroll to position [172, 0]
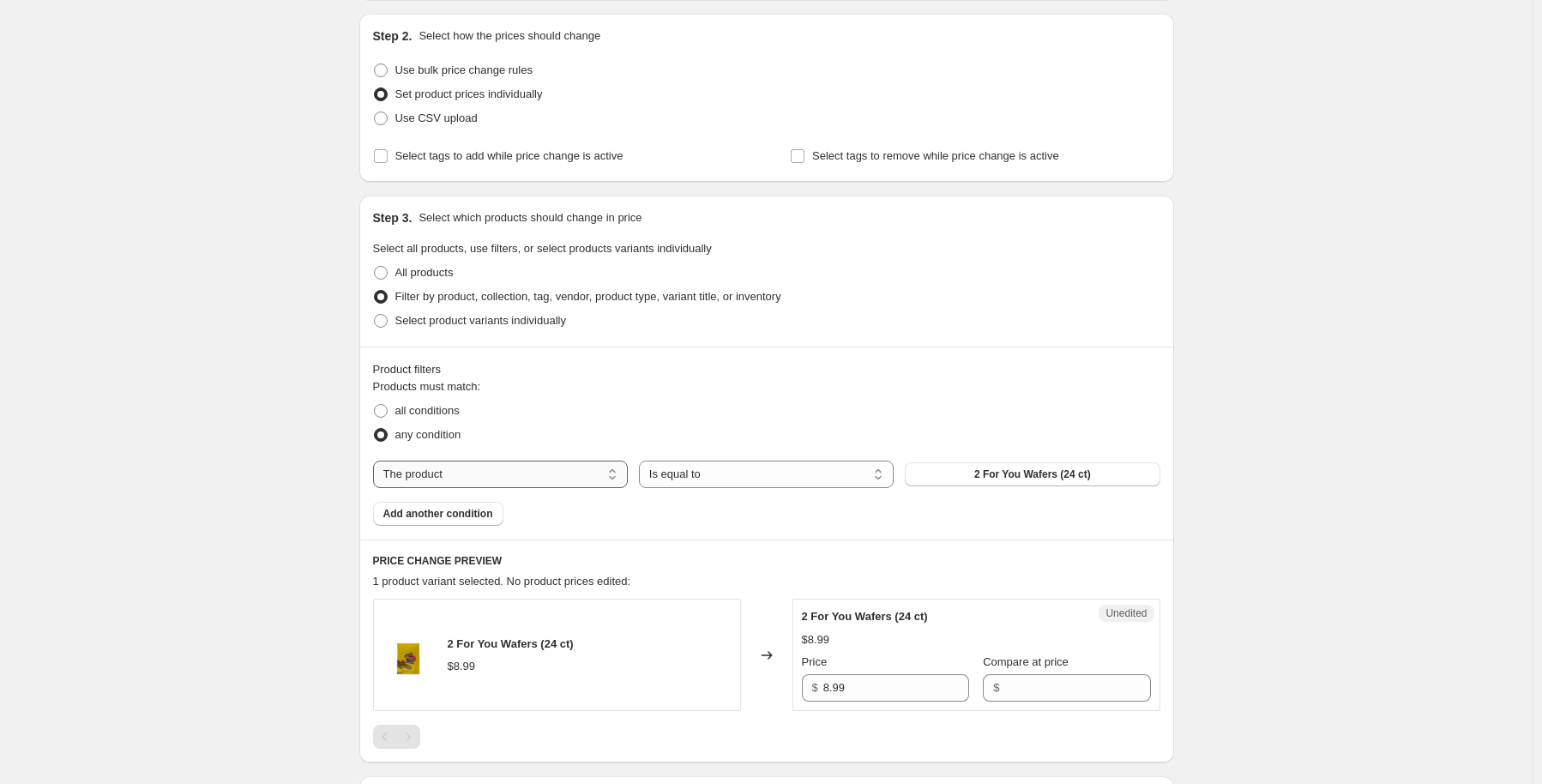
click at [524, 477] on select "The product The product's collection The product's tag The product's vendor The…" at bounding box center [501, 474] width 255 height 27
select select "collection"
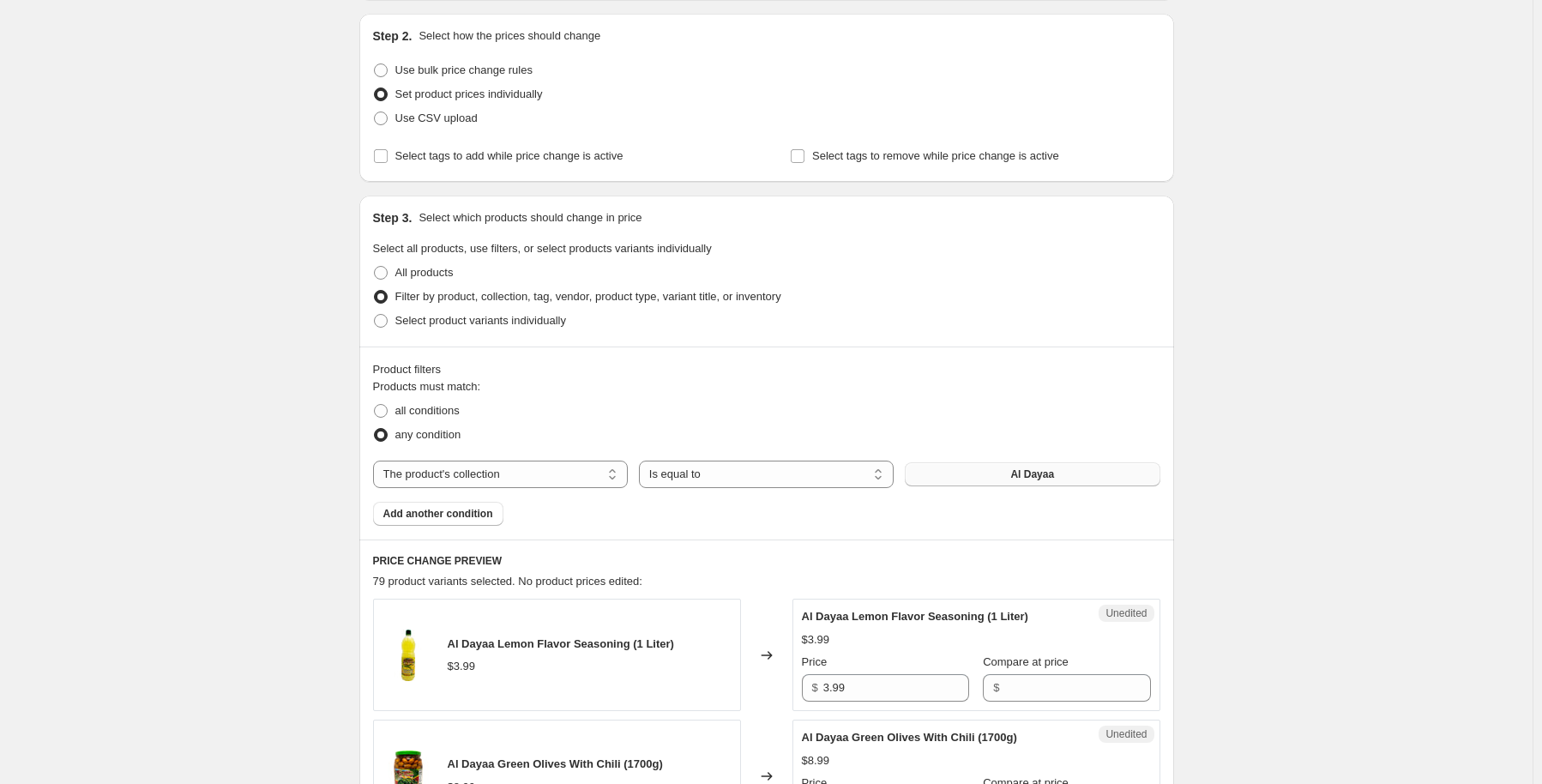
click at [950, 467] on button "Al Dayaa" at bounding box center [1032, 474] width 255 height 24
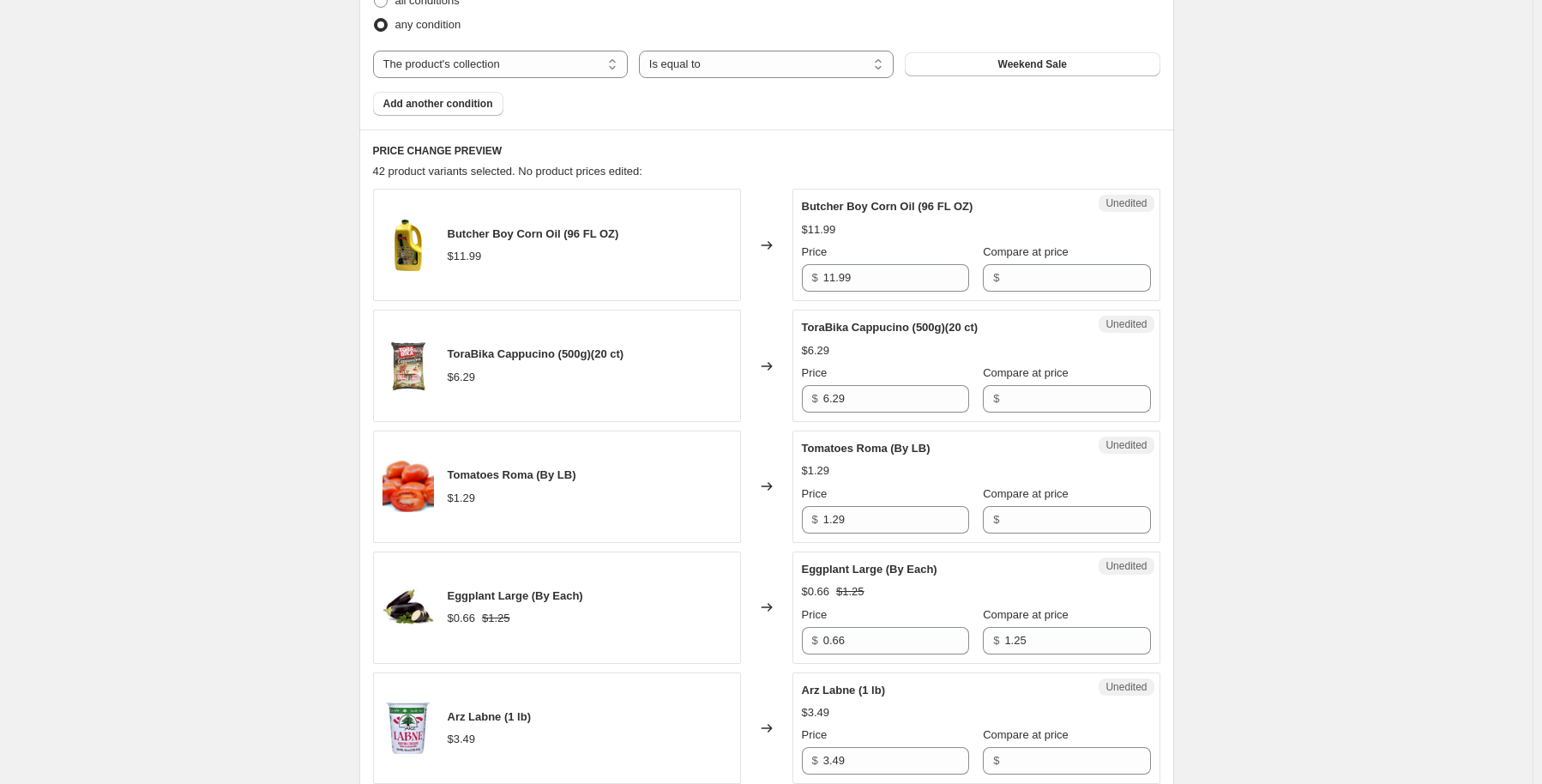
scroll to position [600, 0]
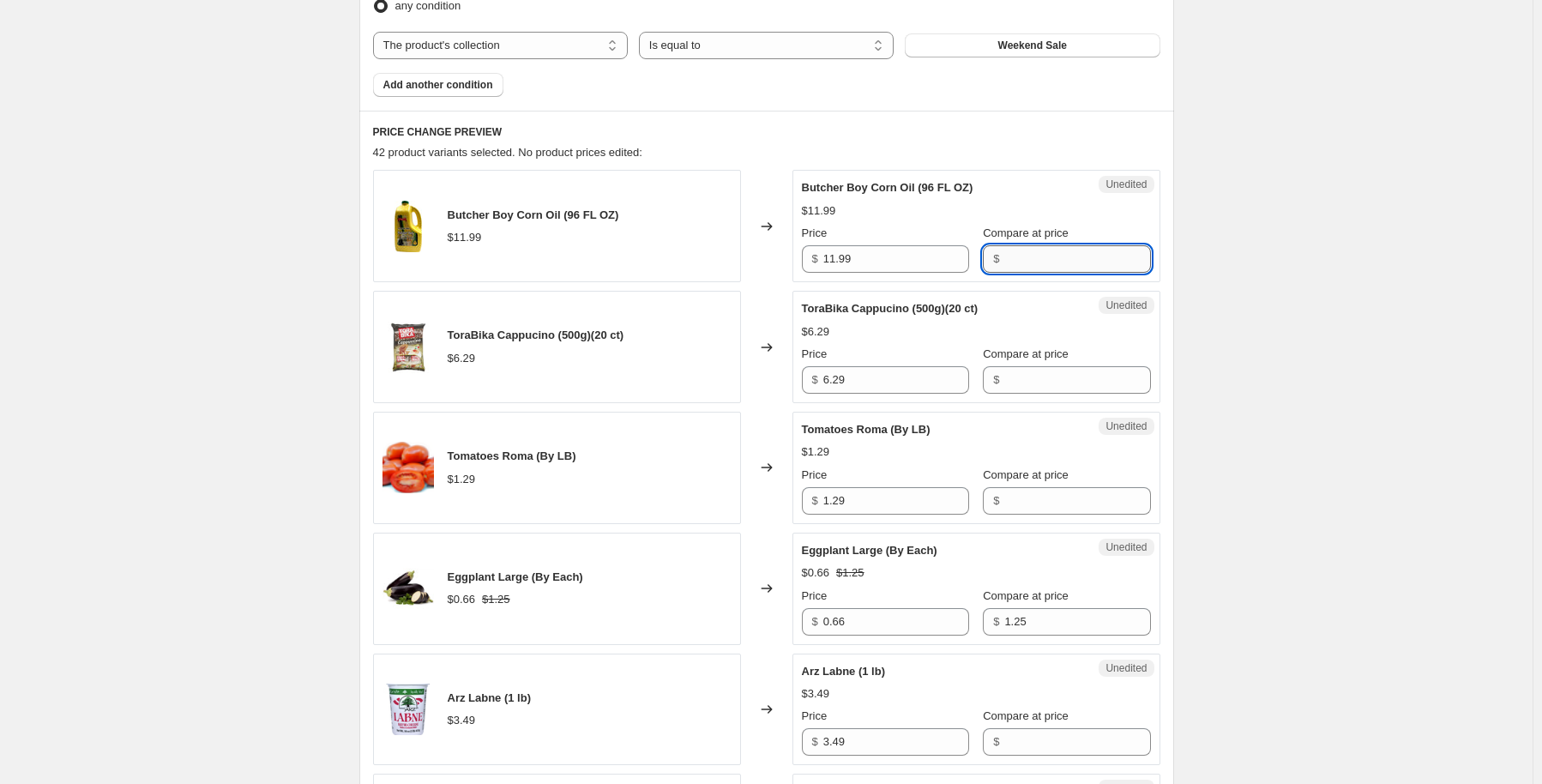
click at [1005, 265] on input "Compare at price" at bounding box center [1077, 259] width 146 height 27
type input "11.99"
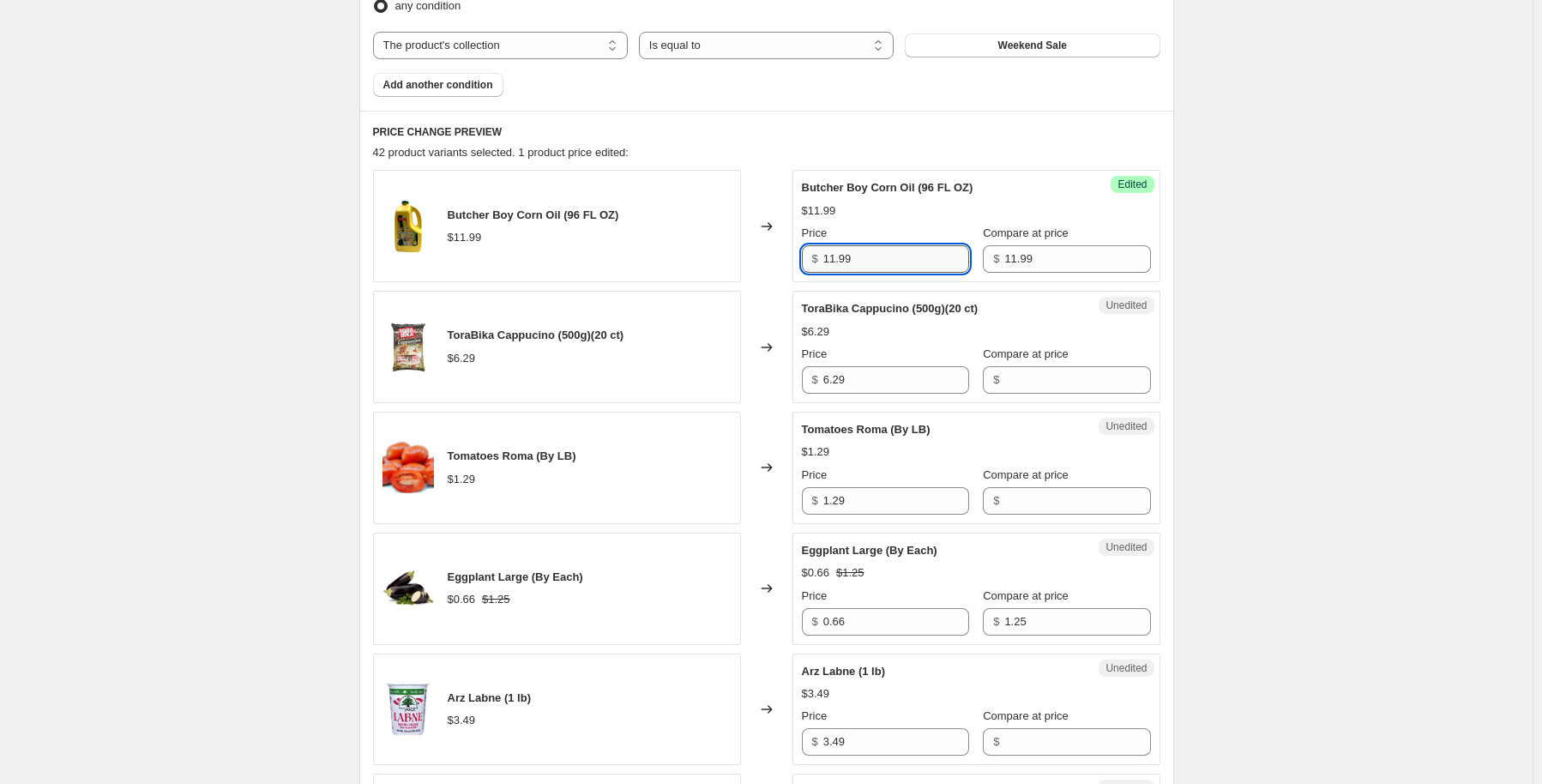
click at [851, 269] on input "11.99" at bounding box center [896, 259] width 146 height 27
type input "4.99"
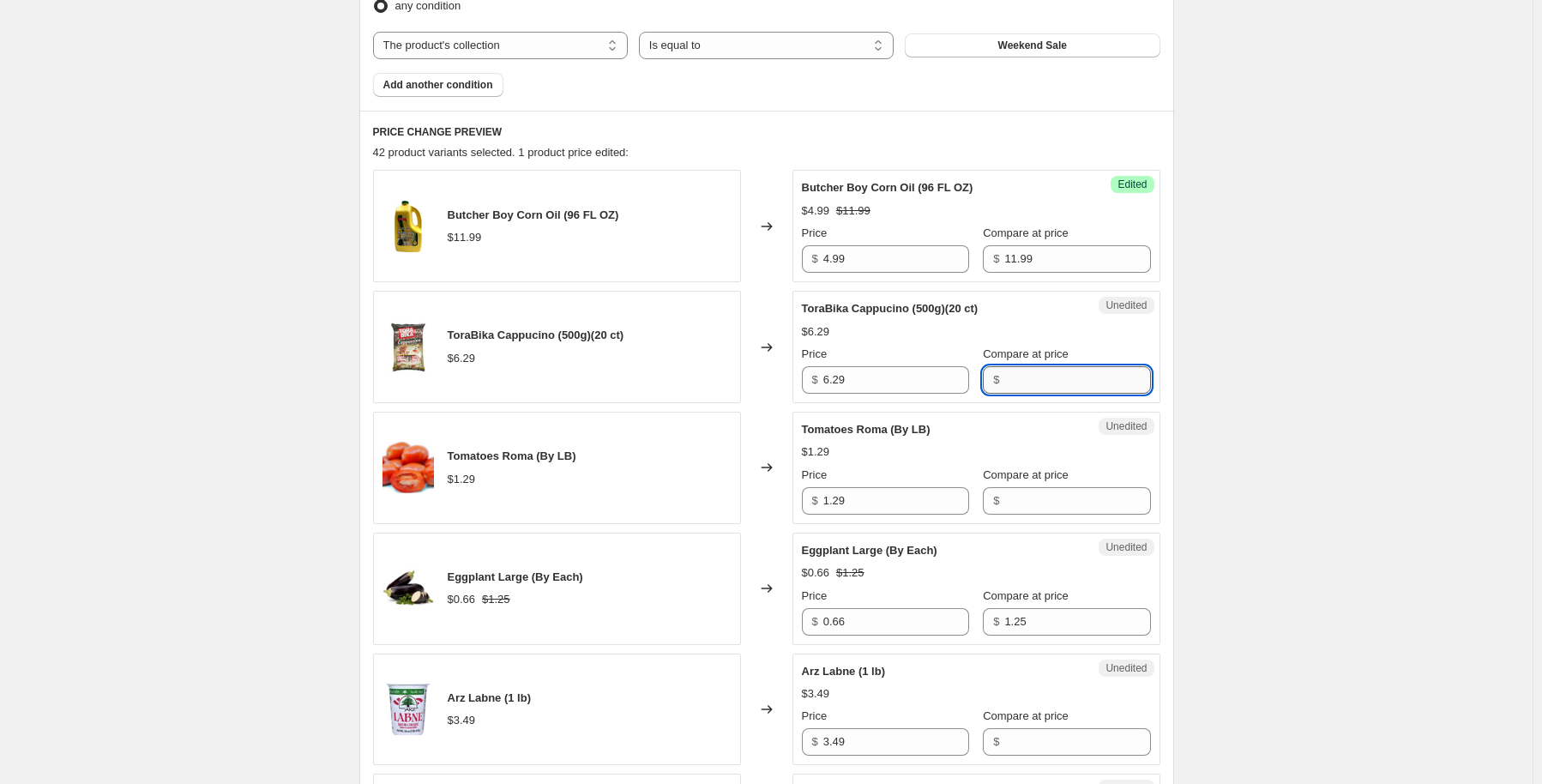
click at [1006, 381] on input "Compare at price" at bounding box center [1077, 380] width 146 height 27
type input "6.29"
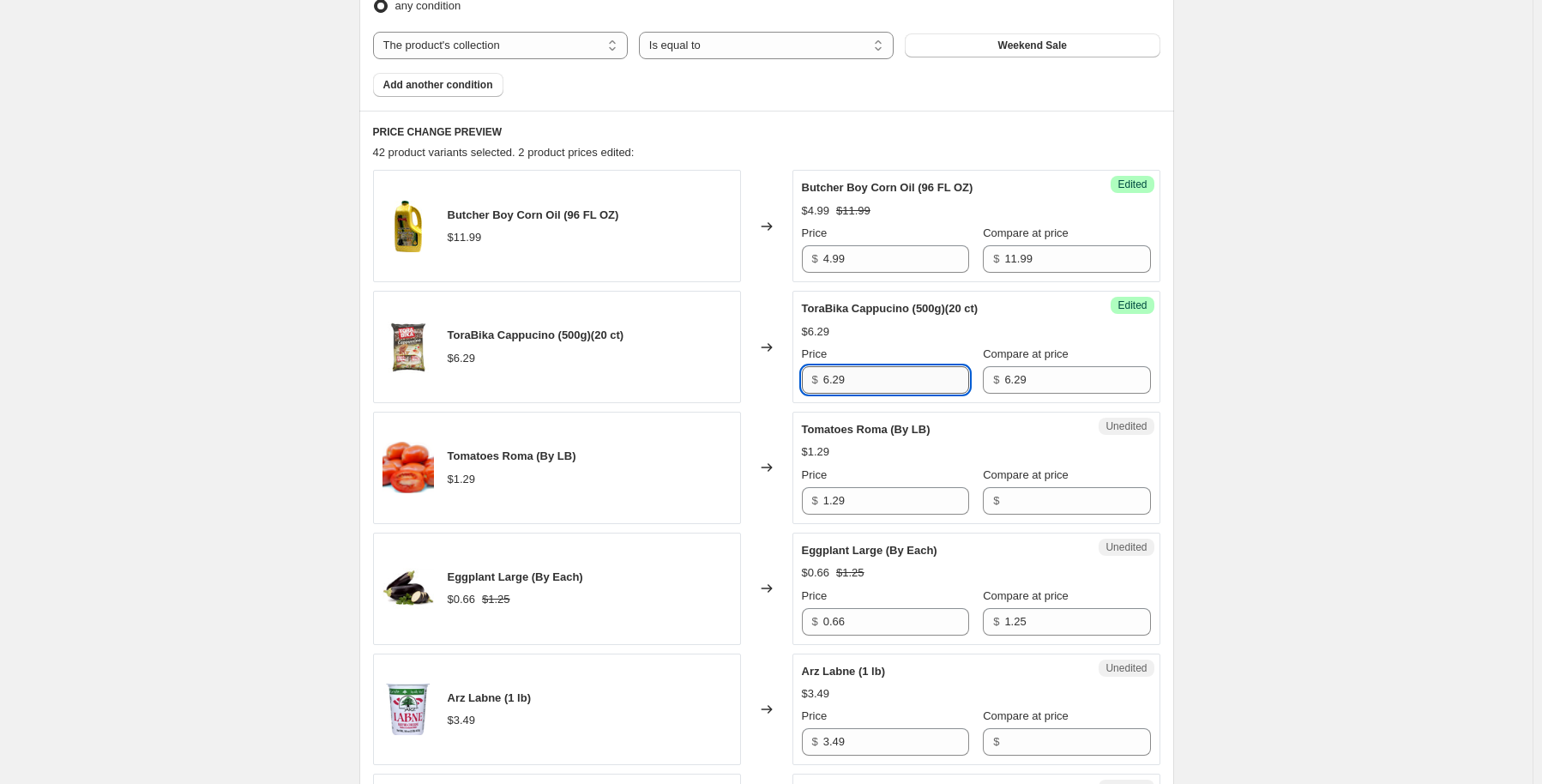
click at [933, 388] on input "6.29" at bounding box center [896, 380] width 146 height 27
type input "3.49"
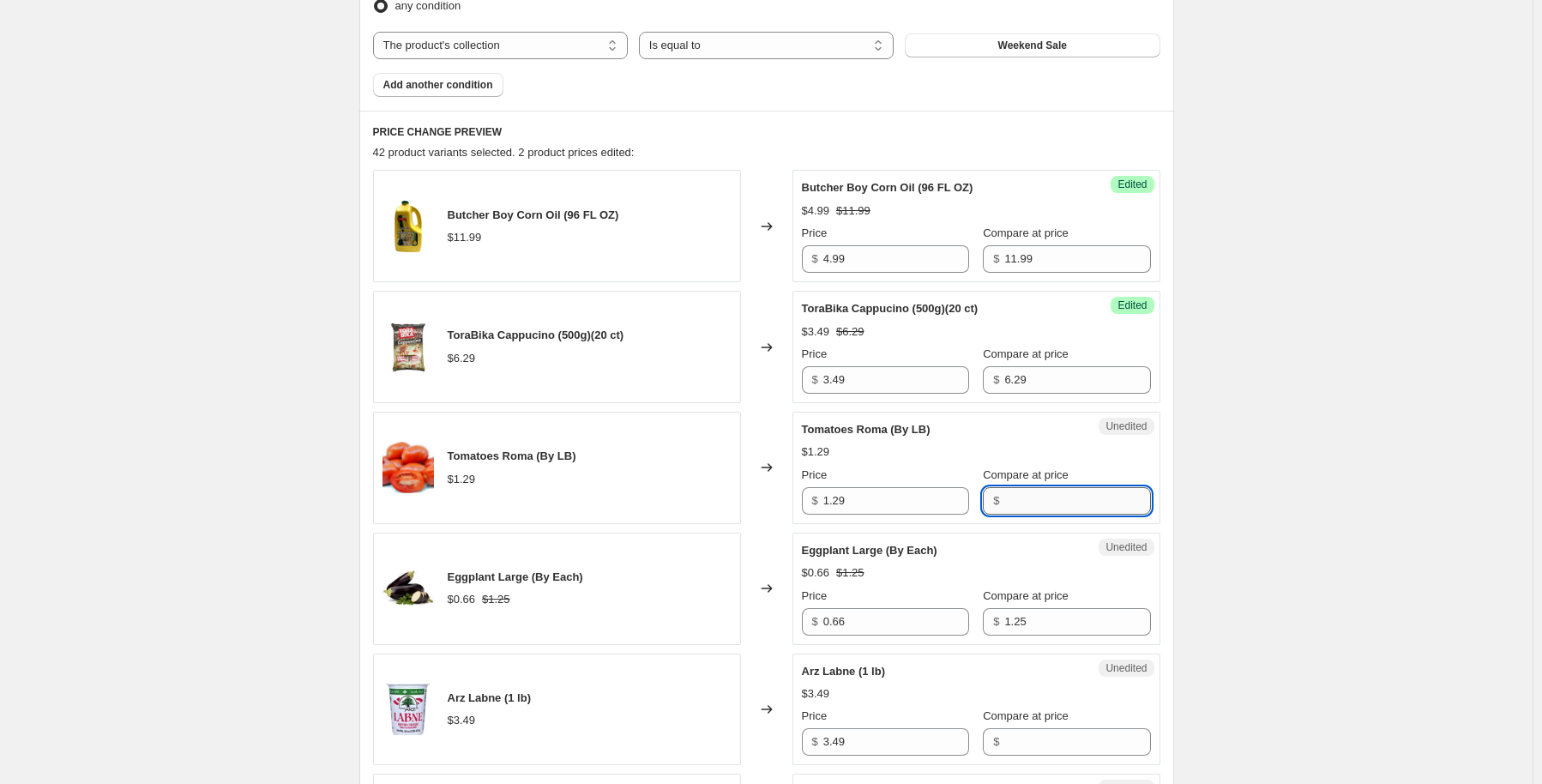
click at [1005, 500] on input "Compare at price" at bounding box center [1077, 501] width 146 height 27
type input "1.29"
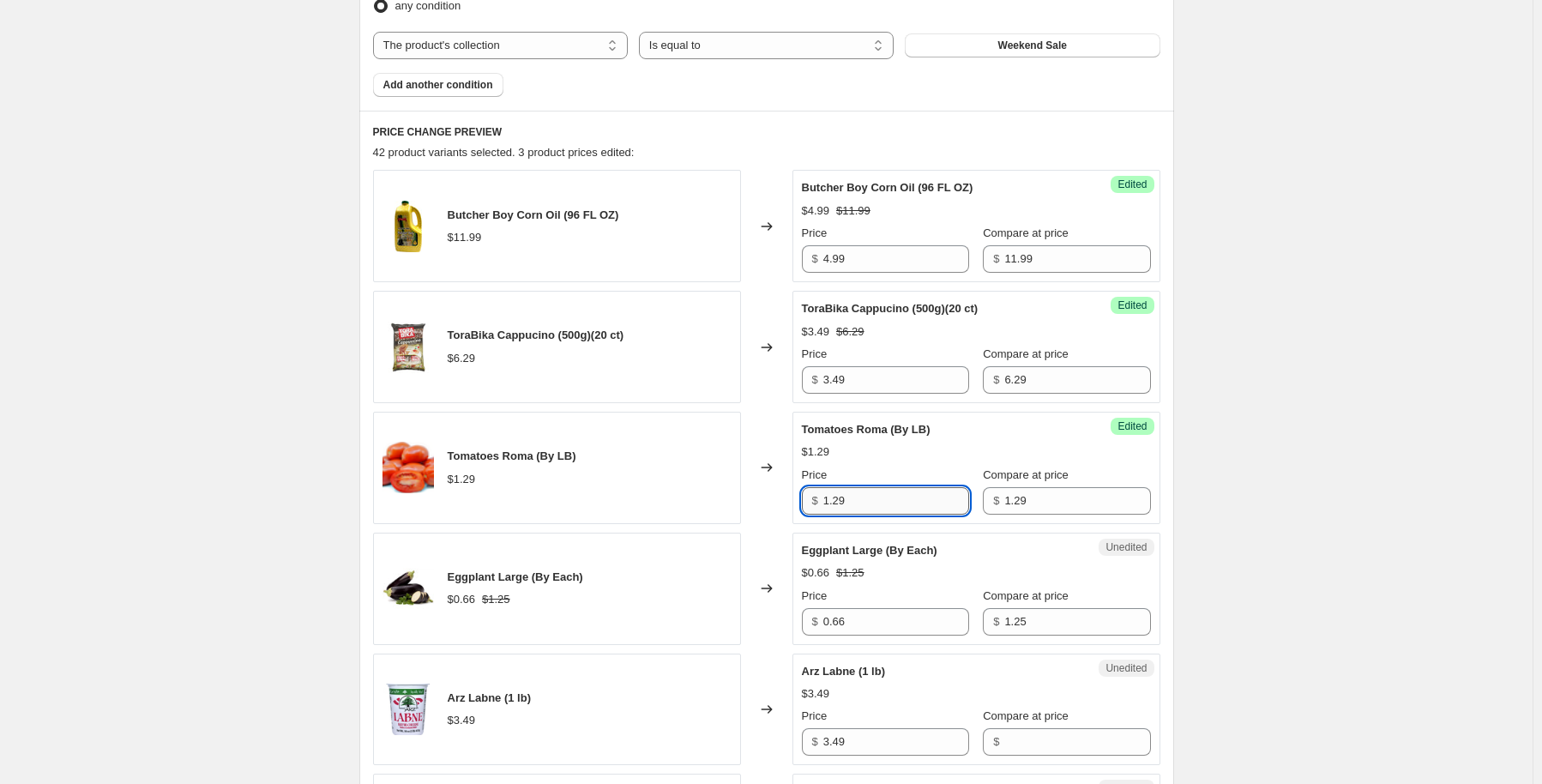
click at [865, 512] on input "1.29" at bounding box center [896, 501] width 146 height 27
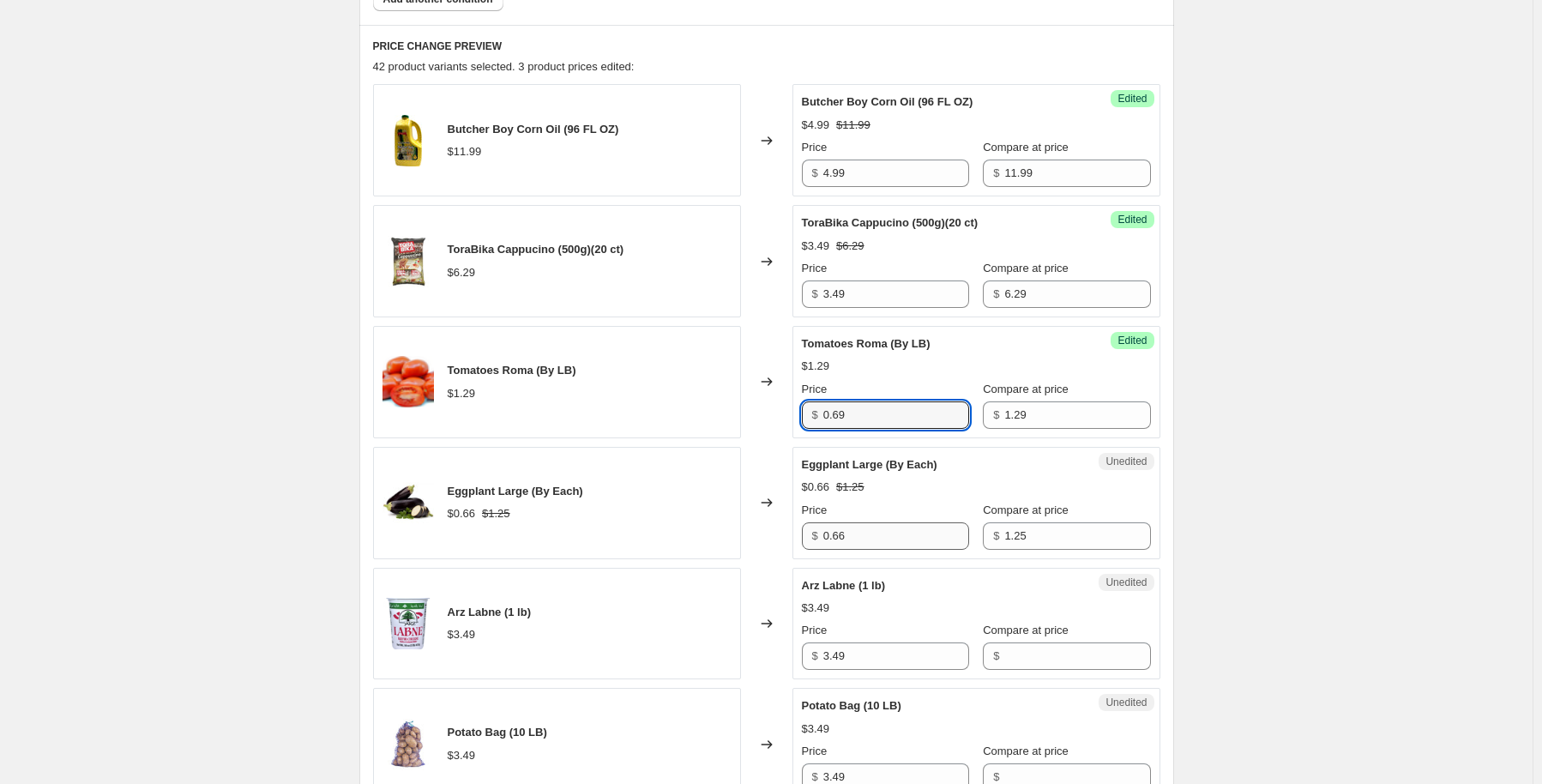
type input "0.69"
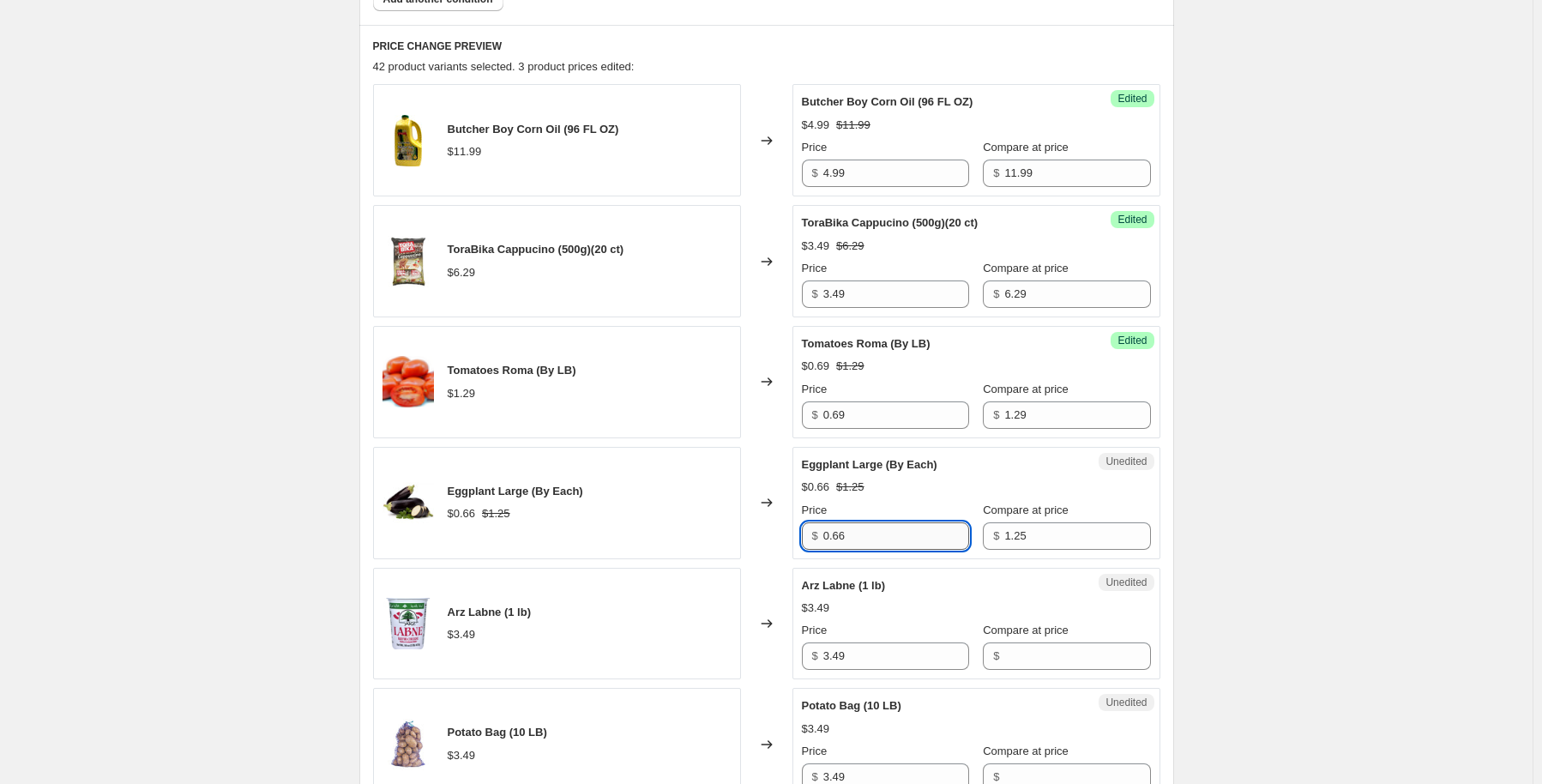
click at [879, 529] on input "0.66" at bounding box center [896, 536] width 146 height 27
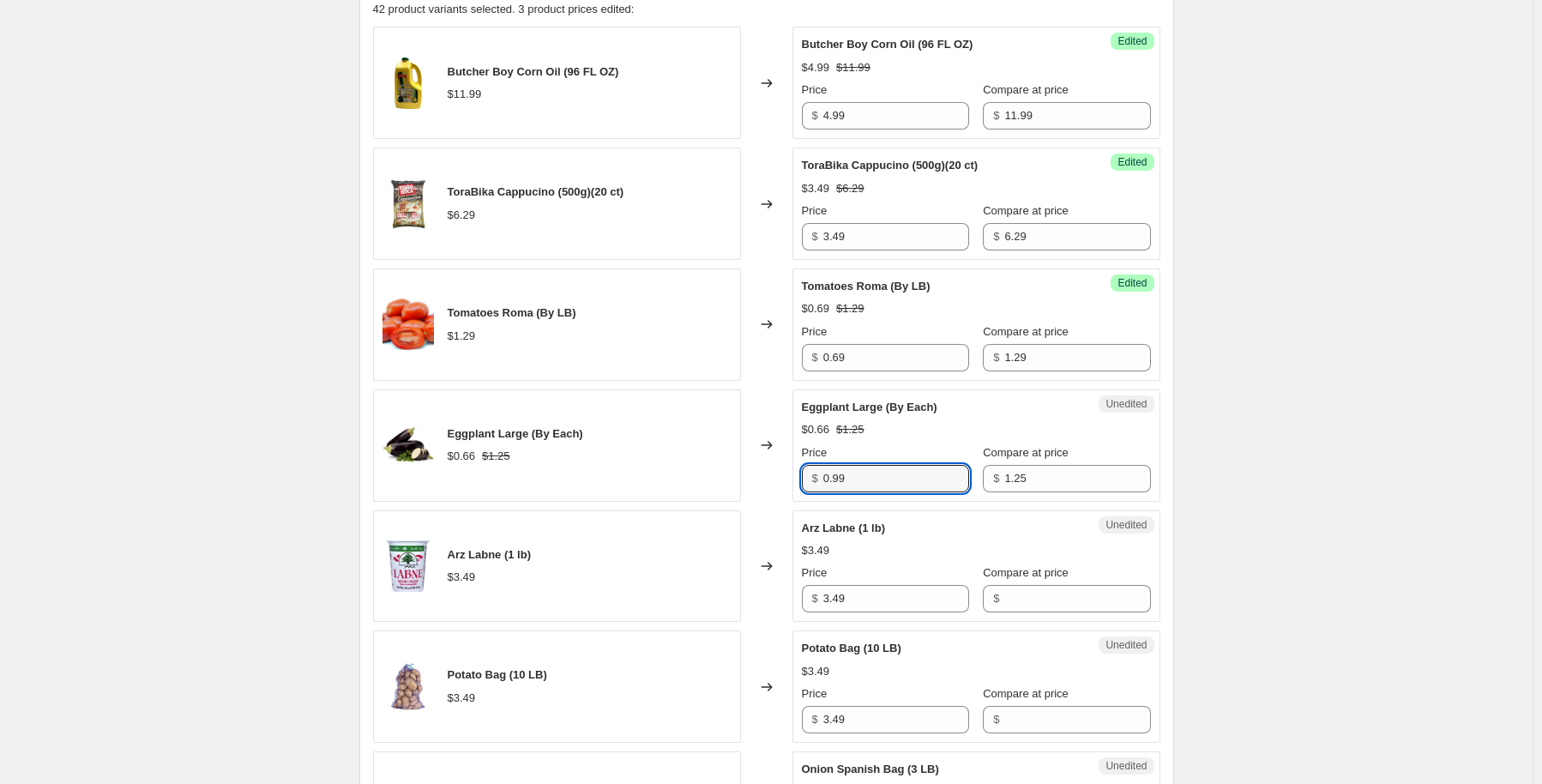
scroll to position [771, 0]
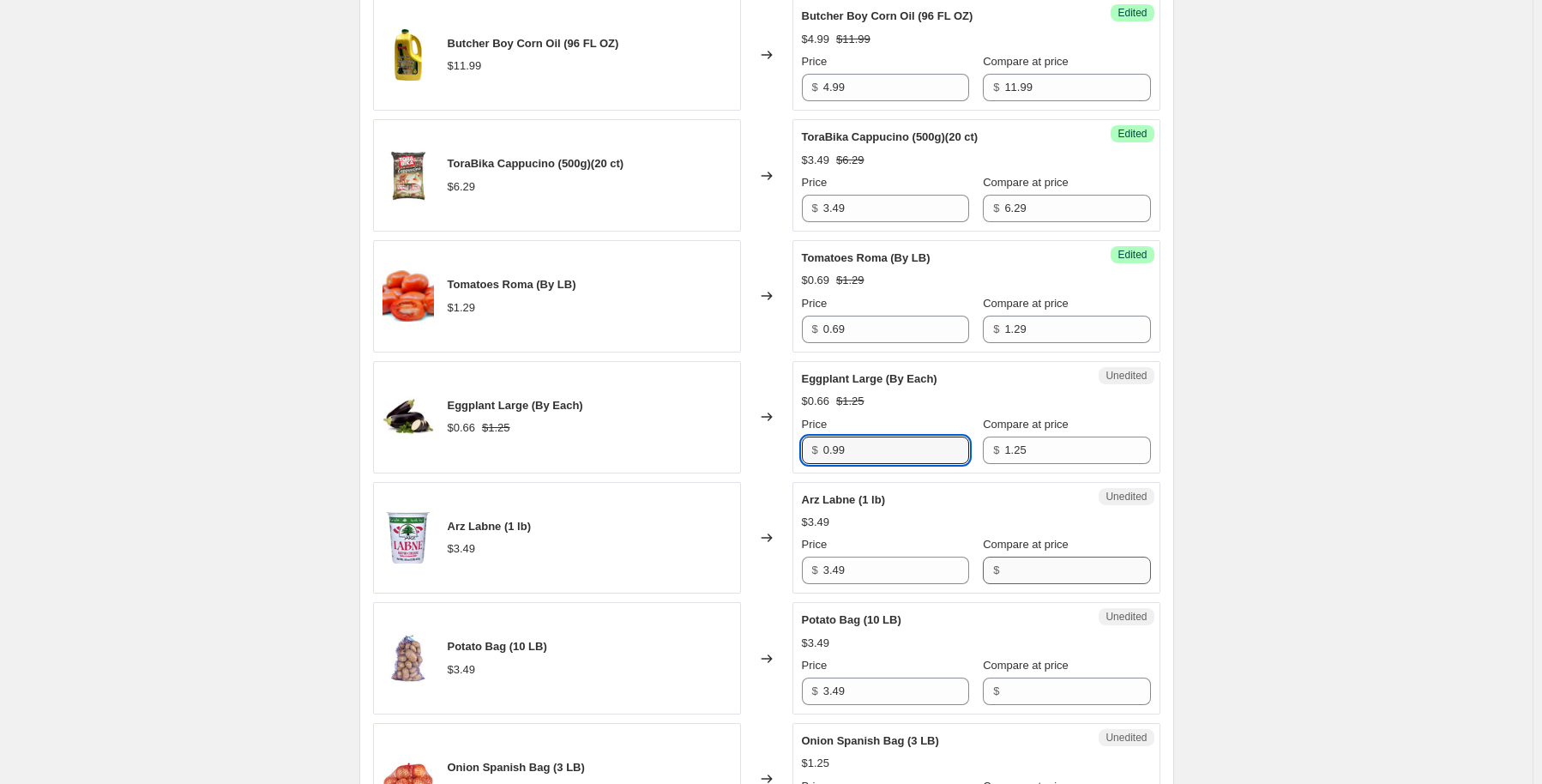
type input "0.99"
click at [1020, 576] on input "Compare at price" at bounding box center [1077, 570] width 146 height 27
type input "2"
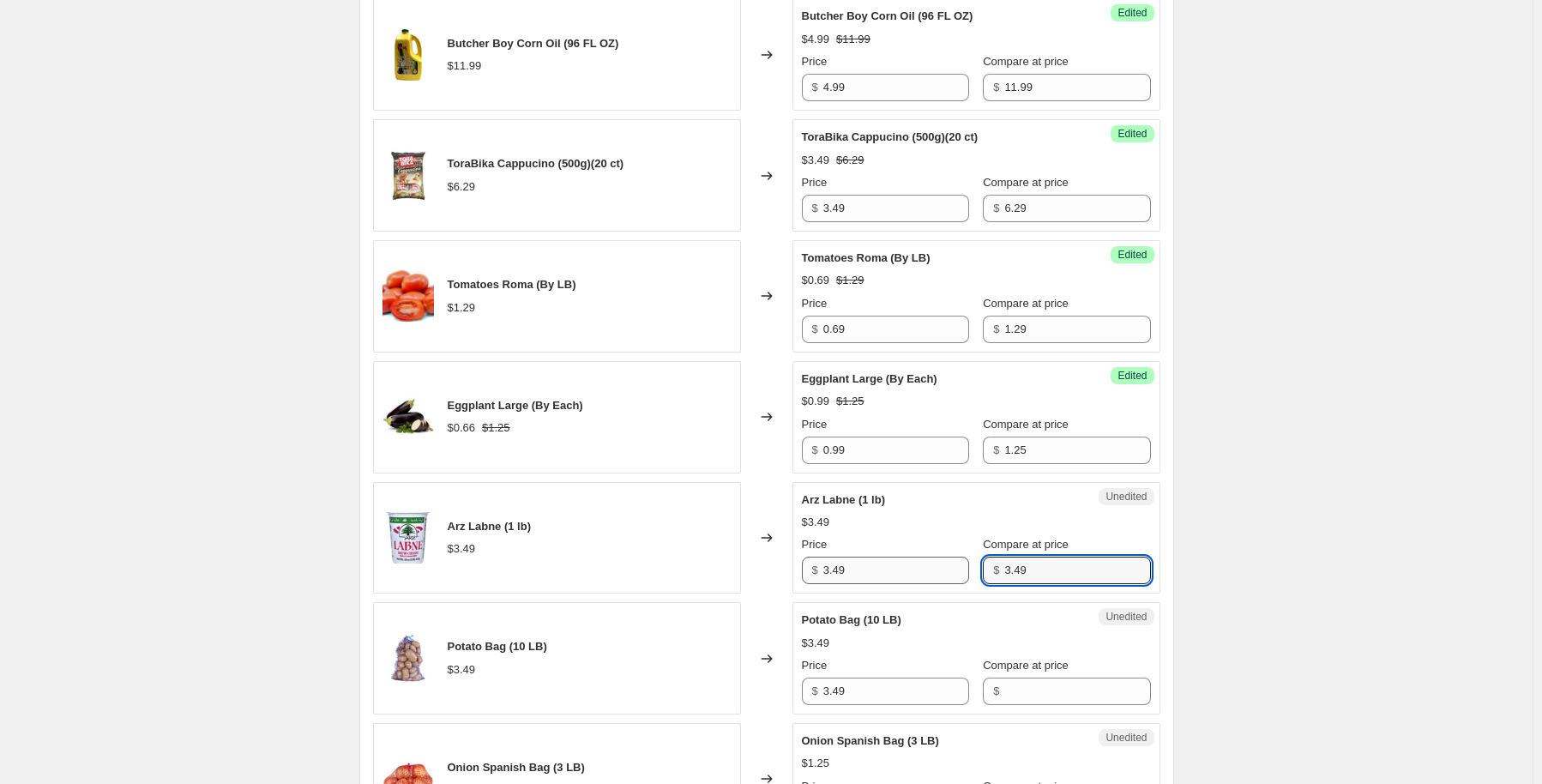
type input "3.49"
click at [909, 571] on input "3.49" at bounding box center [896, 570] width 146 height 27
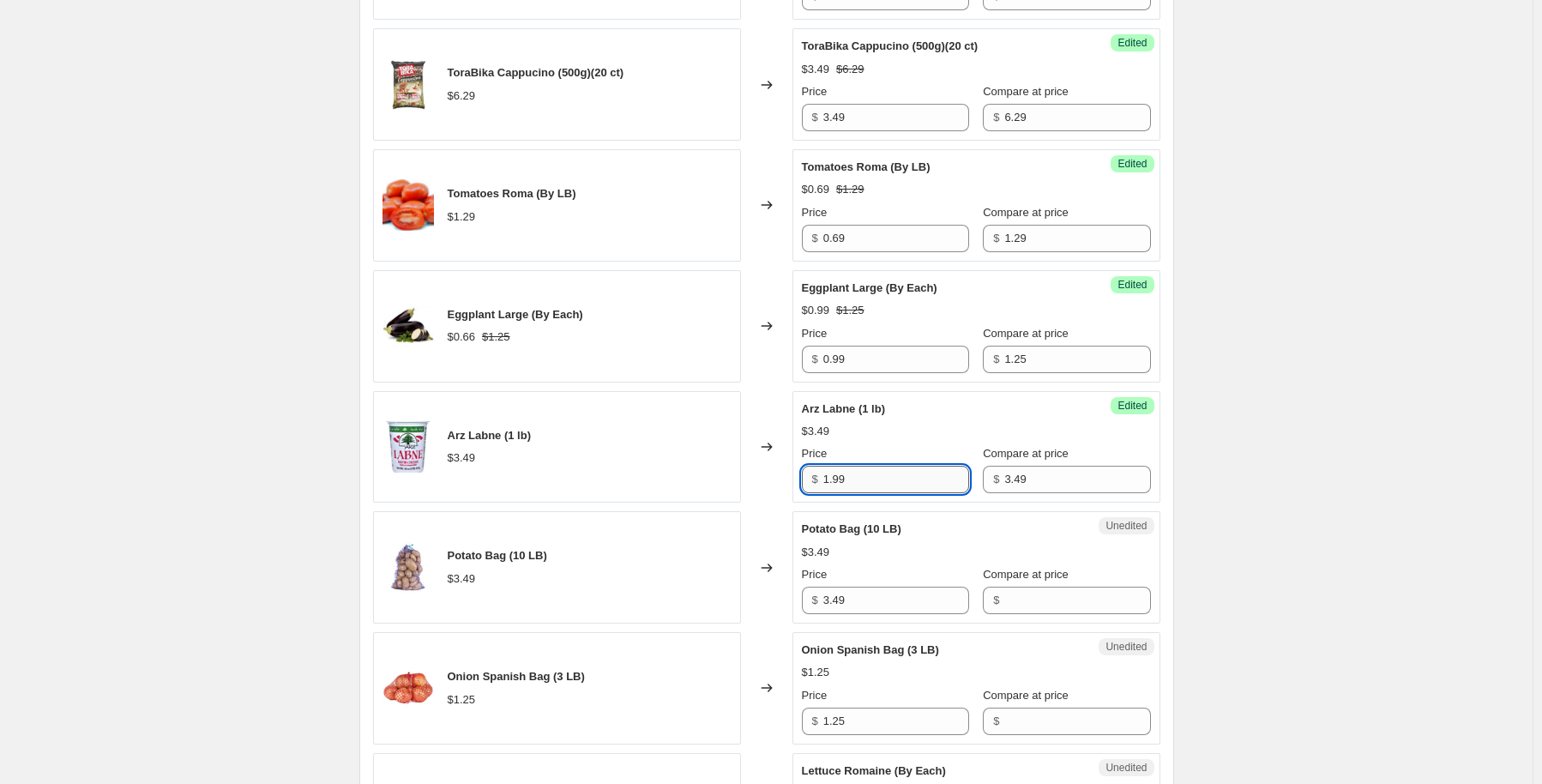
scroll to position [1029, 0]
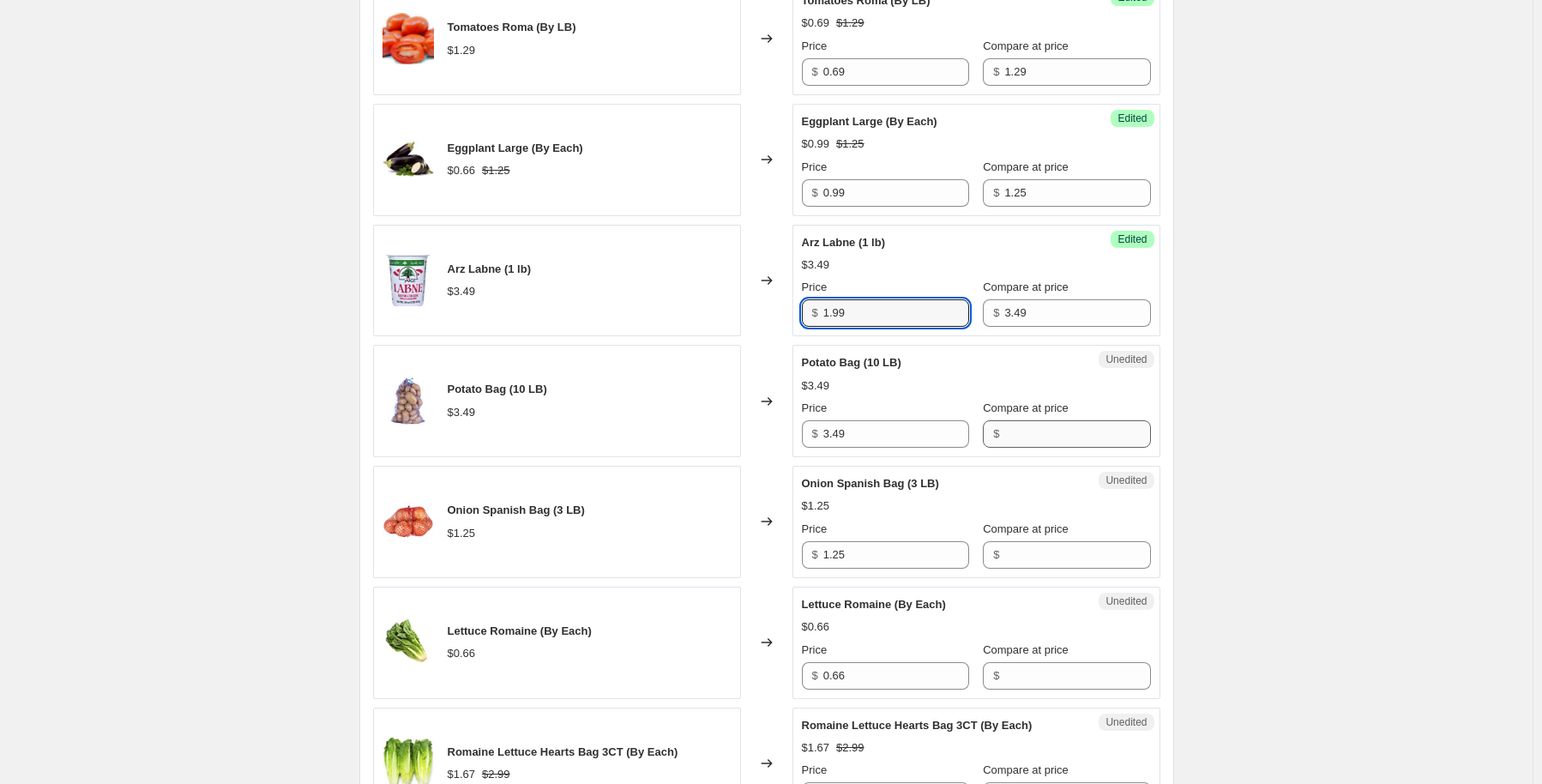
type input "1.99"
click at [1046, 428] on input "Compare at price" at bounding box center [1077, 434] width 146 height 27
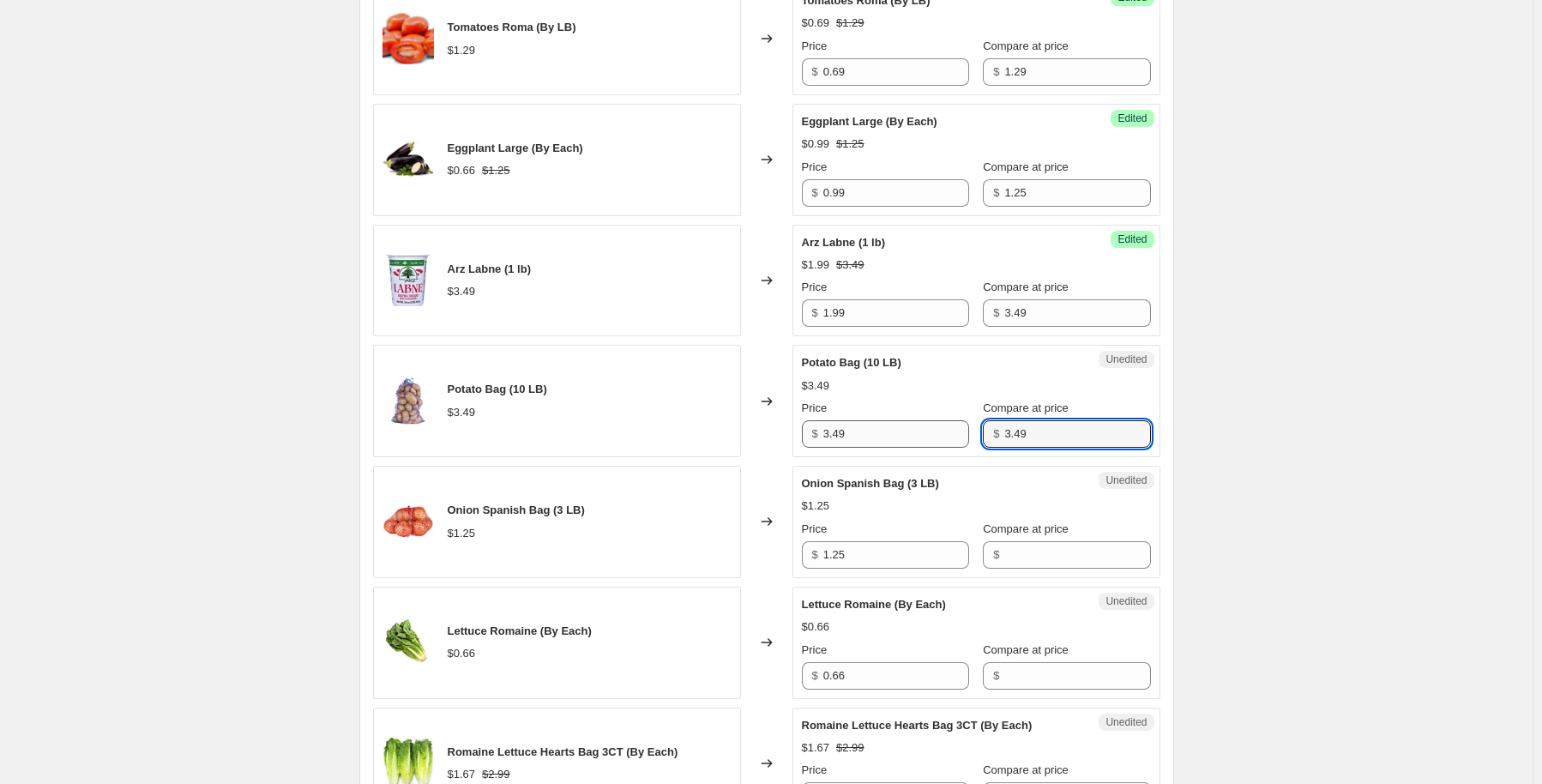
type input "3.49"
click at [886, 435] on input "3.49" at bounding box center [896, 434] width 146 height 27
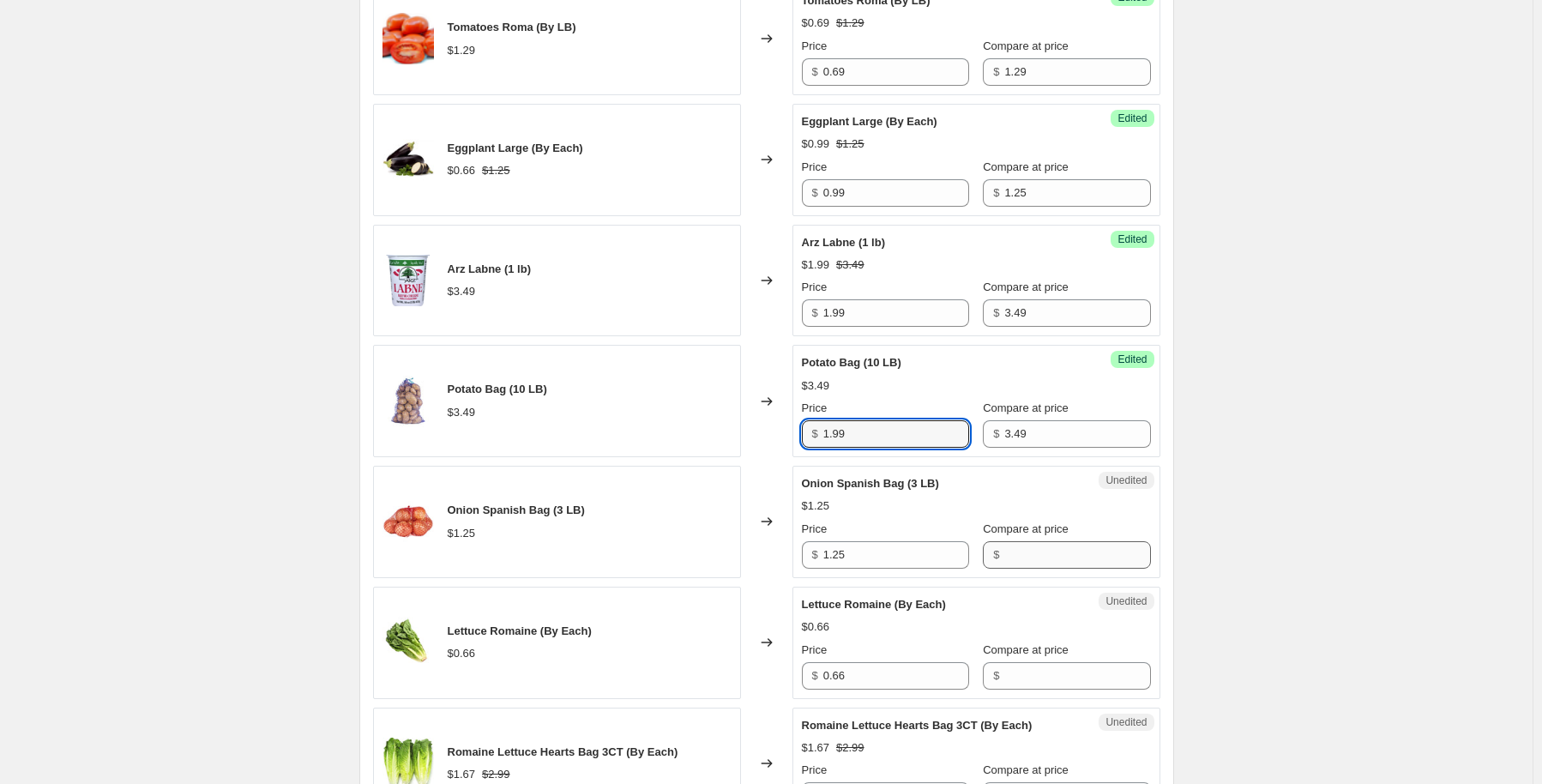
type input "1.99"
click at [1029, 547] on input "Compare at price" at bounding box center [1077, 555] width 146 height 27
type input "1.25"
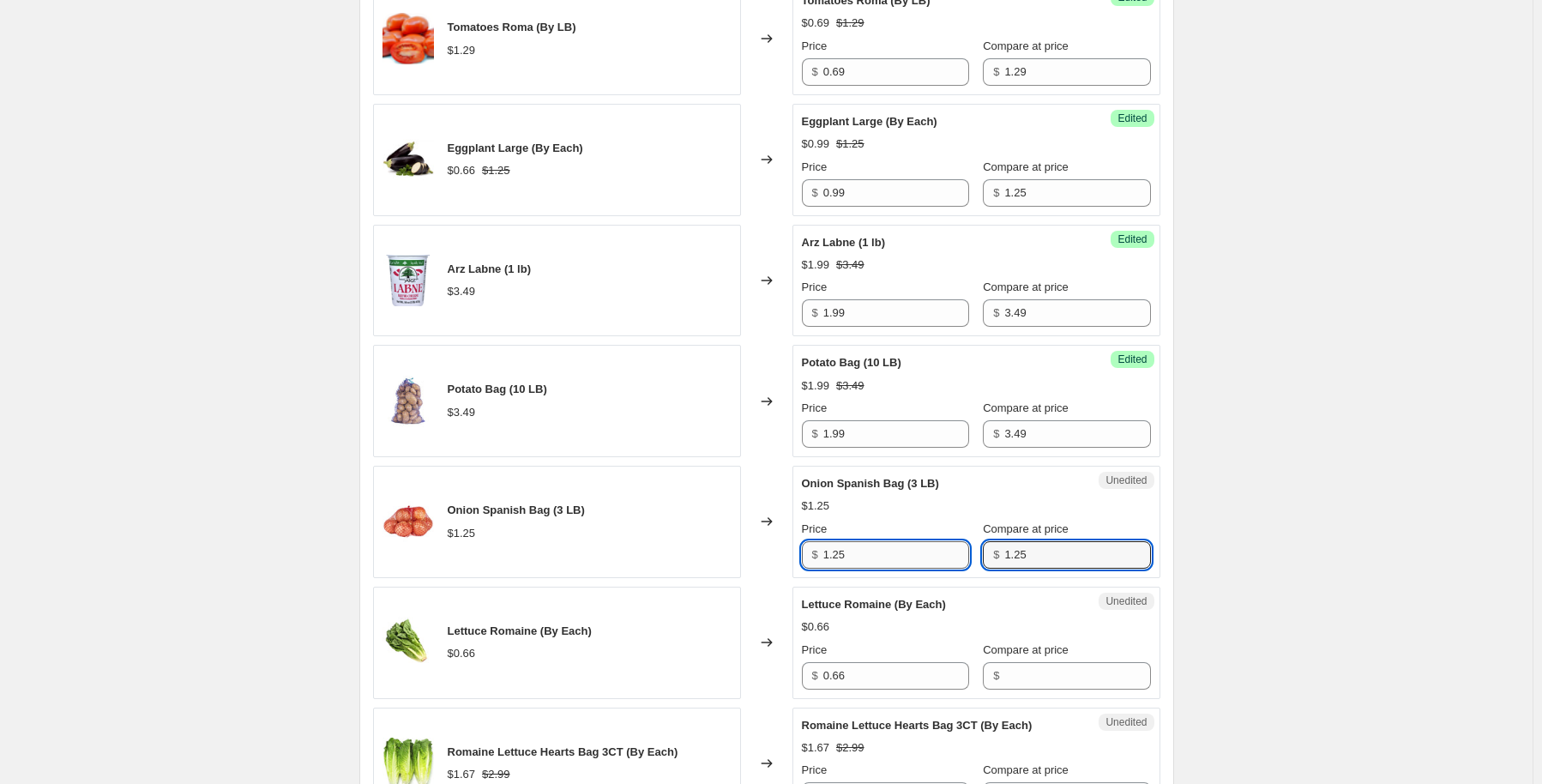
click at [909, 541] on input "1.25" at bounding box center [896, 555] width 146 height 27
click at [909, 542] on input "1.25" at bounding box center [896, 555] width 146 height 27
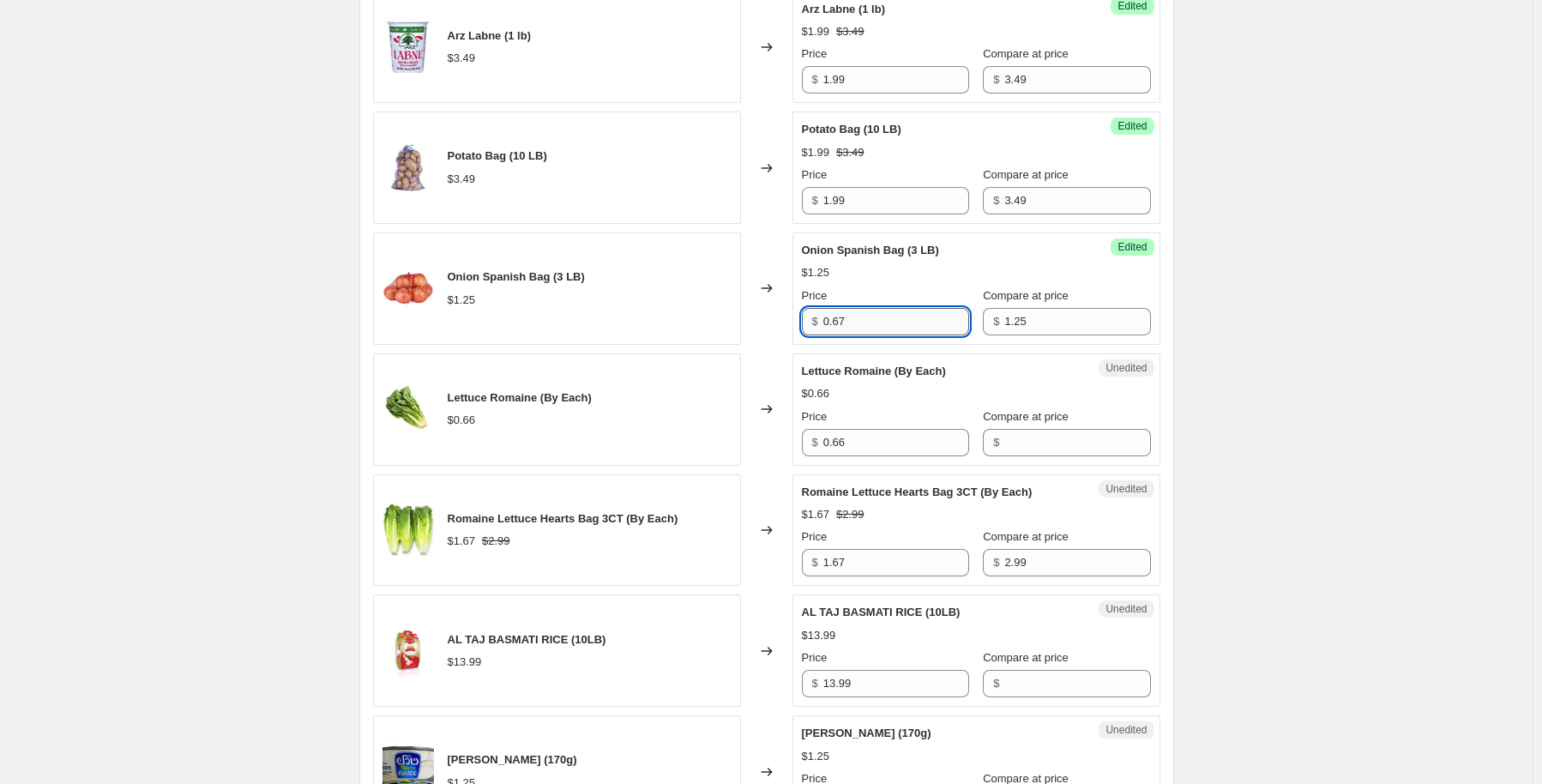
scroll to position [1286, 0]
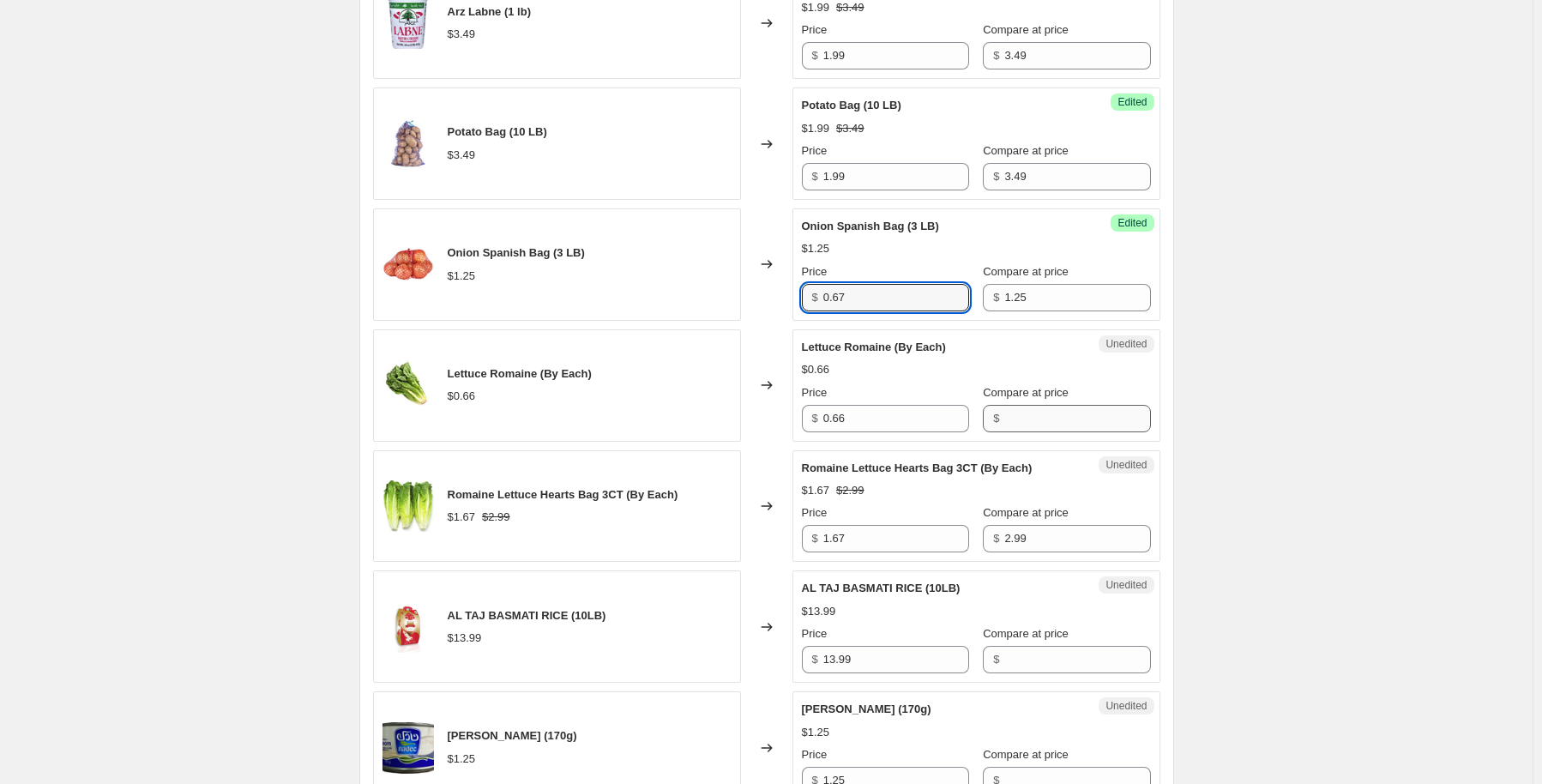
type input "0.67"
click at [1029, 416] on input "Compare at price" at bounding box center [1077, 418] width 146 height 27
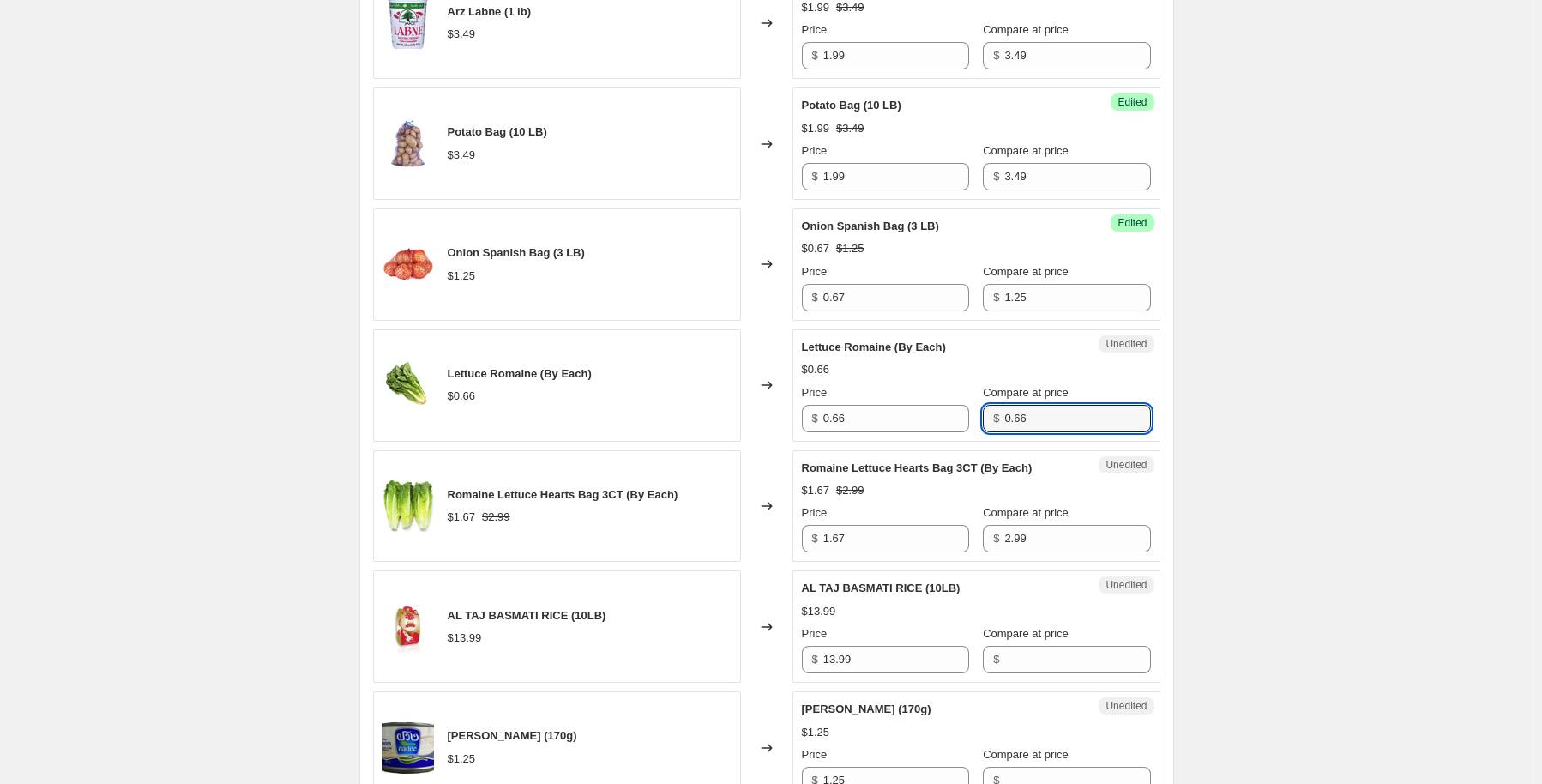
type input "0.66"
click at [957, 415] on div "Price $ 0.66 Compare at price $ 0.66" at bounding box center [976, 408] width 349 height 48
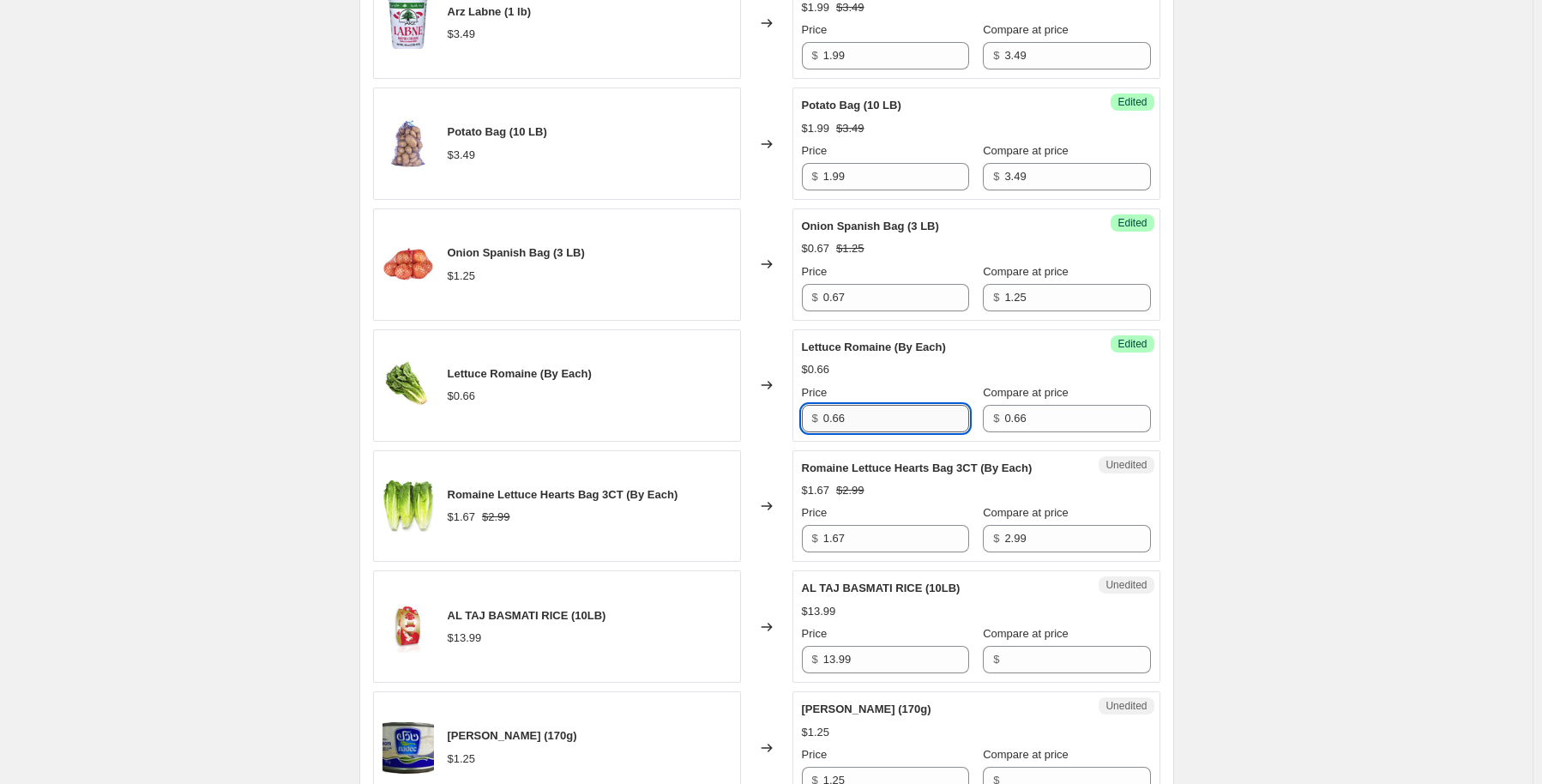
click at [861, 426] on input "0.66" at bounding box center [896, 418] width 146 height 27
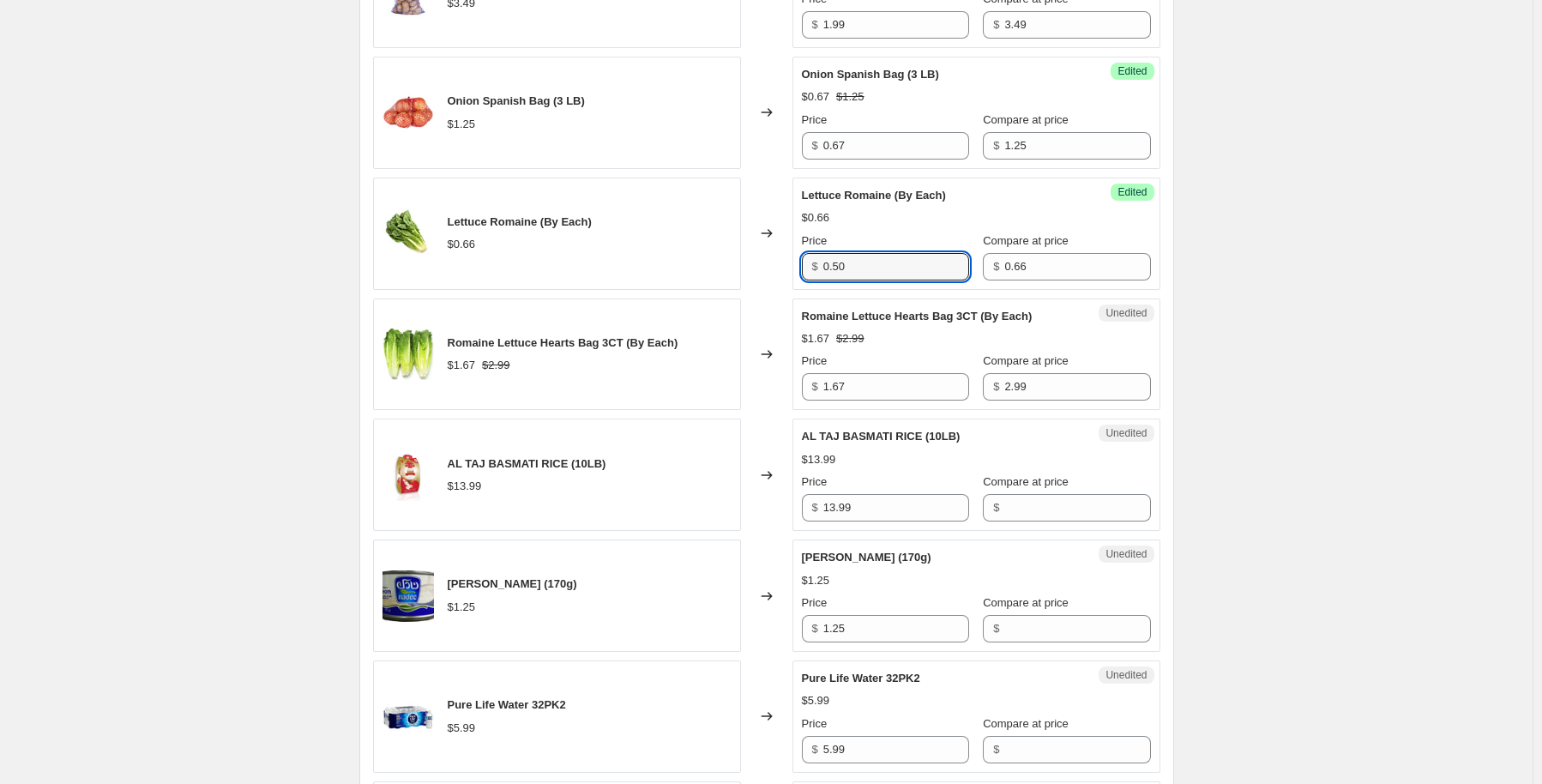
scroll to position [1457, 0]
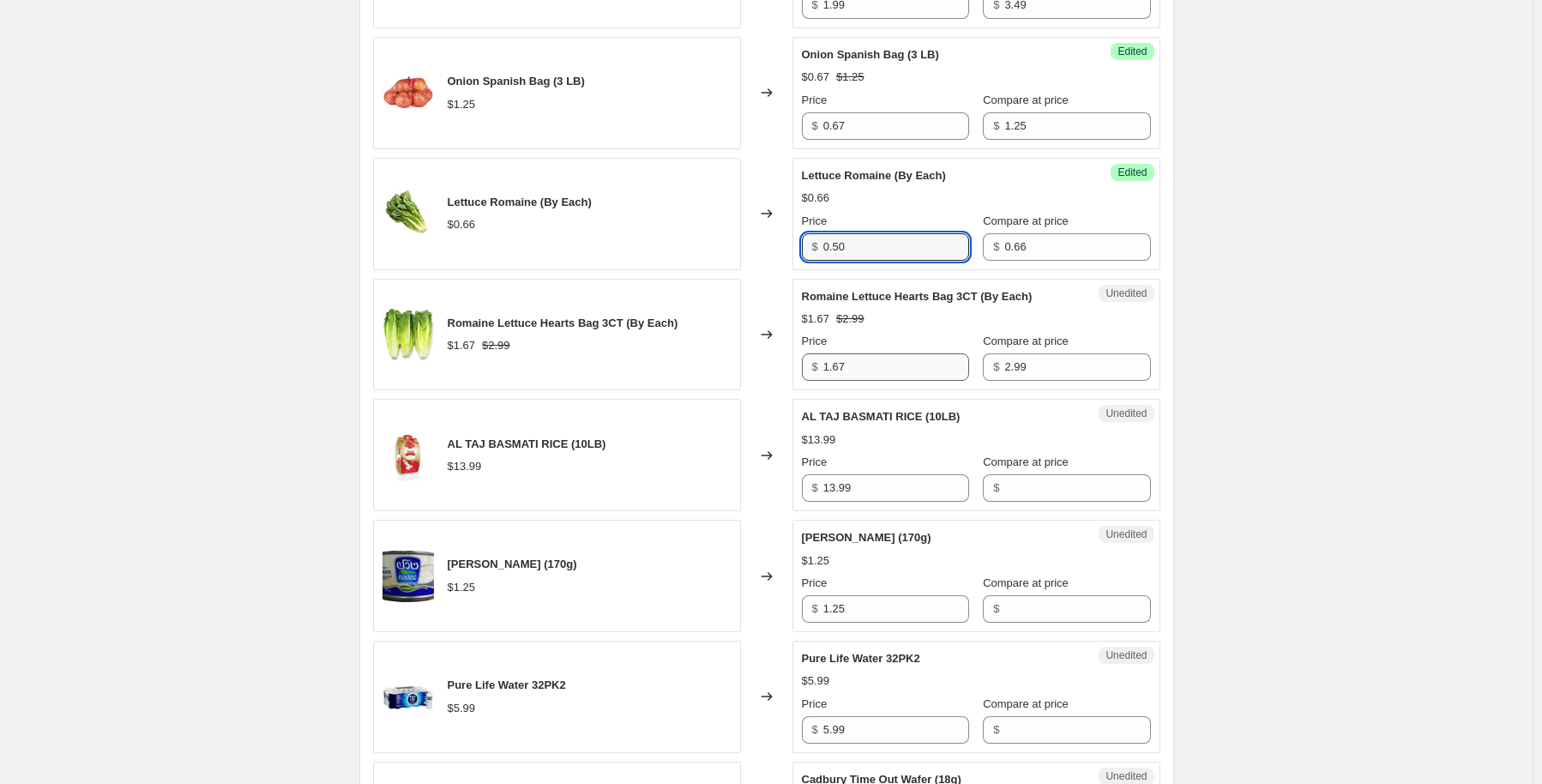
type input "0.50"
click at [878, 371] on input "1.67" at bounding box center [896, 367] width 146 height 27
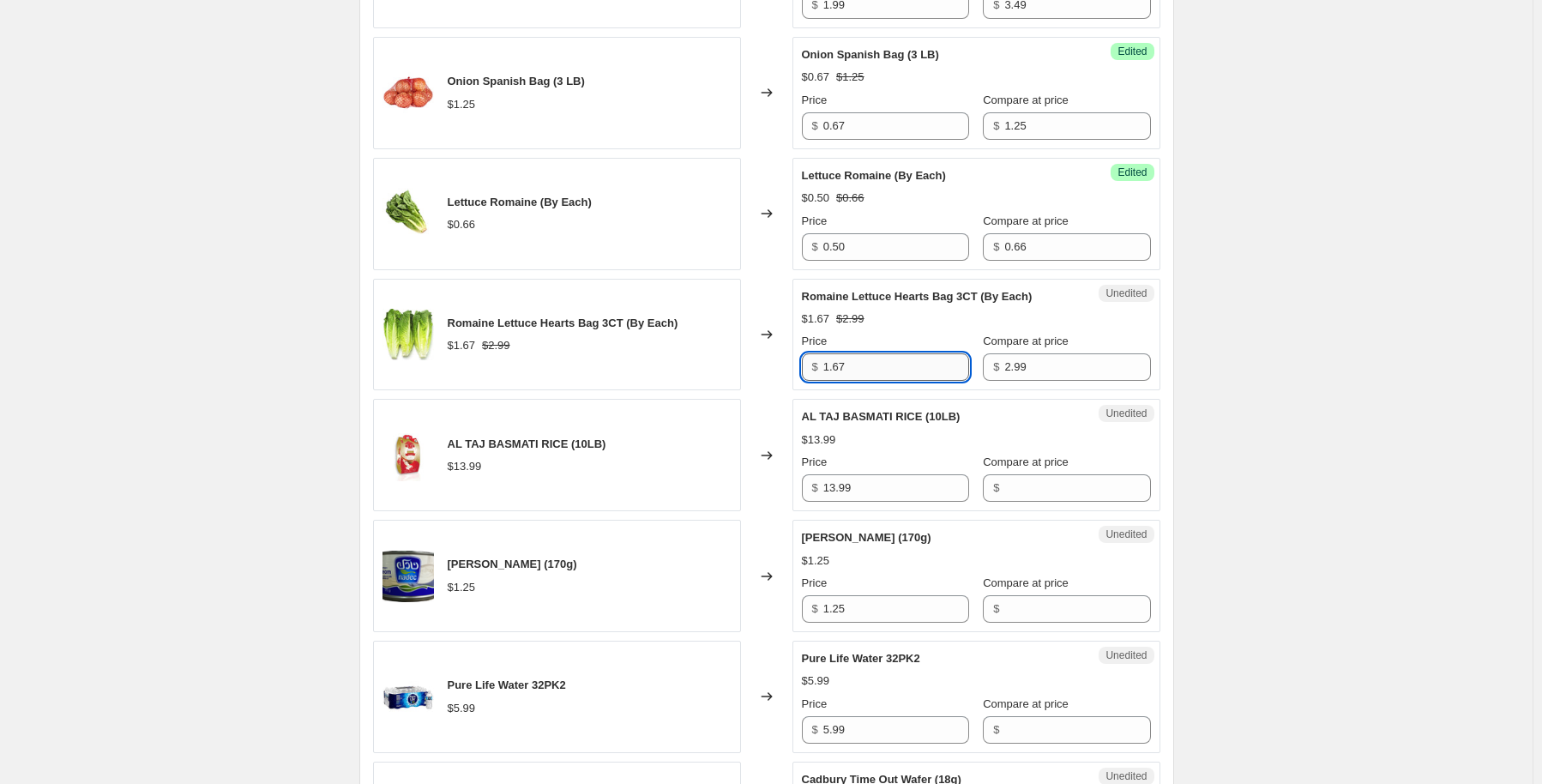
click at [878, 371] on input "1.67" at bounding box center [896, 367] width 146 height 27
type input "1.67"
click at [1005, 492] on input "Compare at price" at bounding box center [1077, 488] width 146 height 27
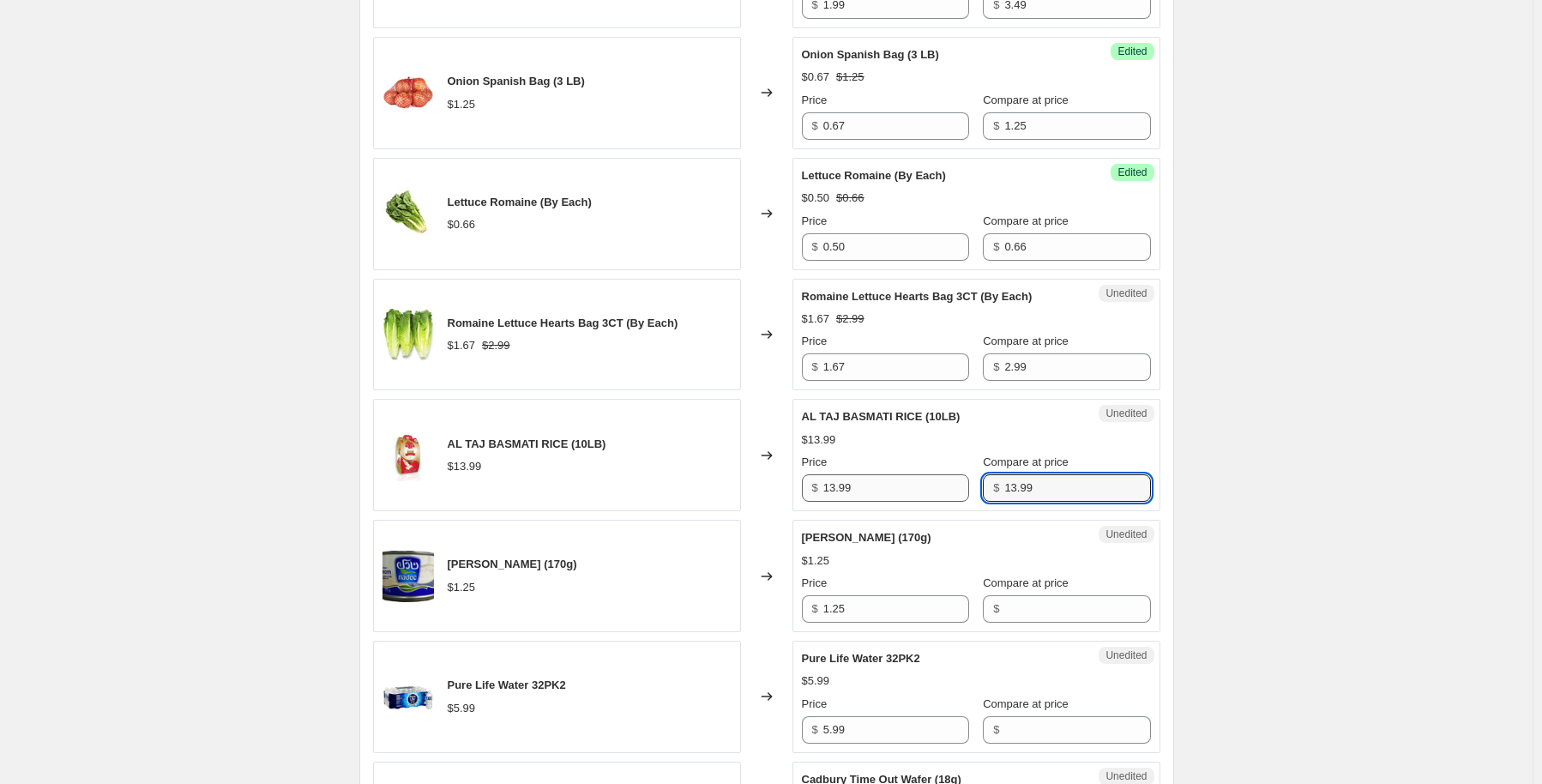
type input "13.99"
click at [936, 481] on input "13.99" at bounding box center [896, 488] width 146 height 27
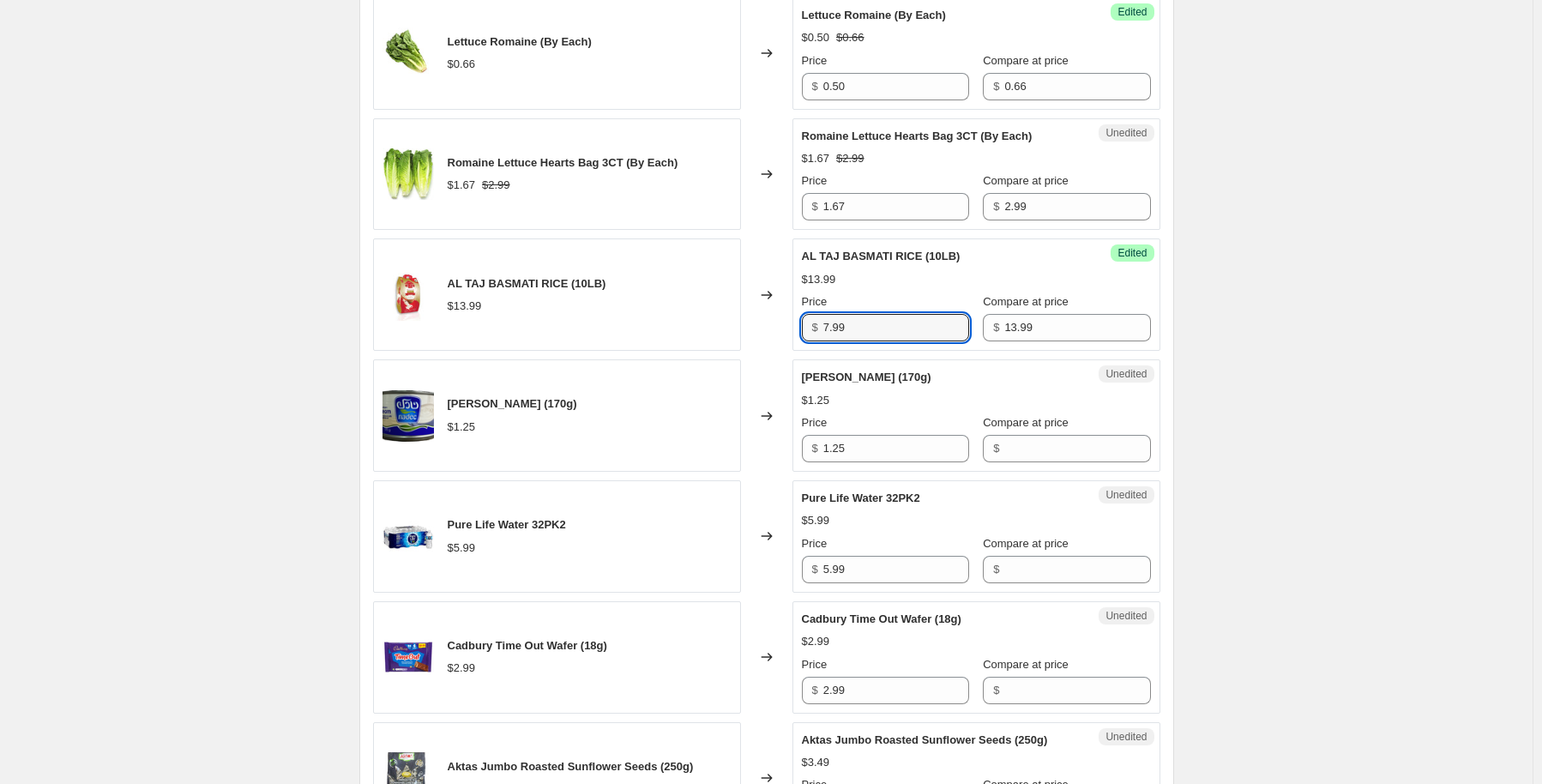
scroll to position [1629, 0]
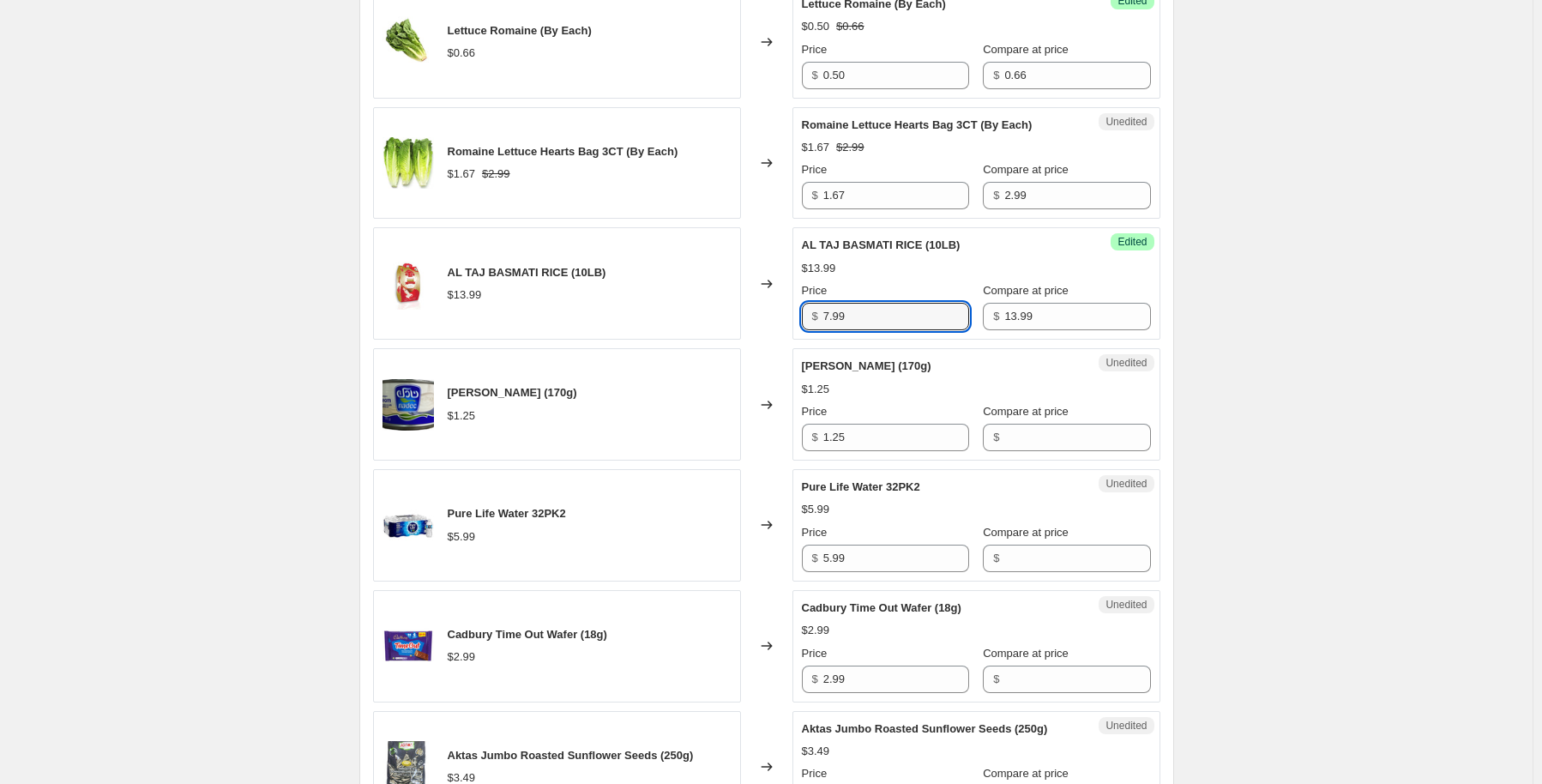
type input "7.99"
click at [1043, 423] on input "Compare at price" at bounding box center [1077, 437] width 146 height 27
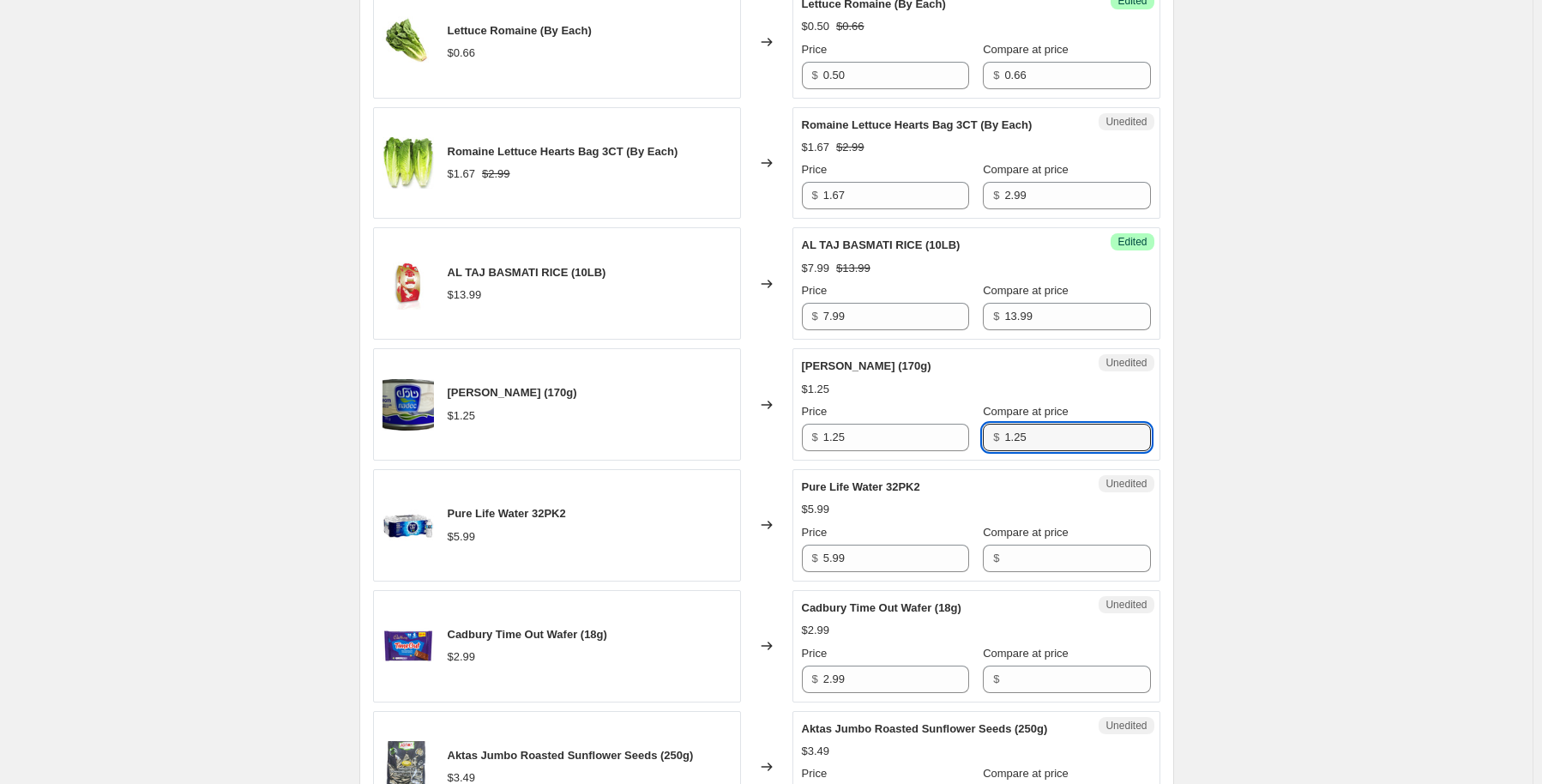
type input "1.25"
click at [881, 448] on div "Unedited [PERSON_NAME] (170g) $1.25 Price $ 1.25 Compare at price $ 1.25" at bounding box center [975, 404] width 368 height 113
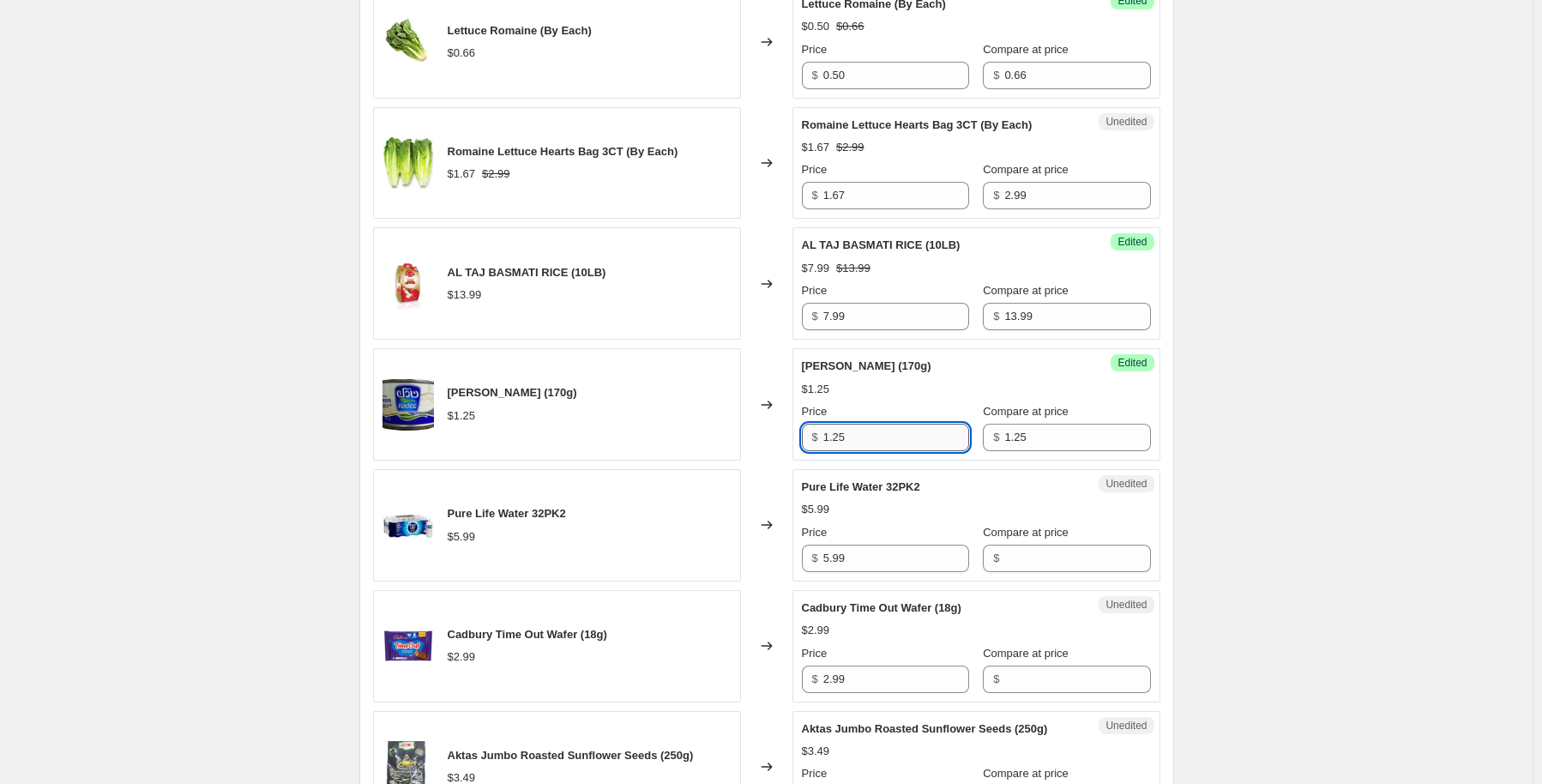
click at [878, 436] on input "1.25" at bounding box center [896, 437] width 146 height 27
click at [877, 436] on input "1.25" at bounding box center [896, 437] width 146 height 27
type input "0.99"
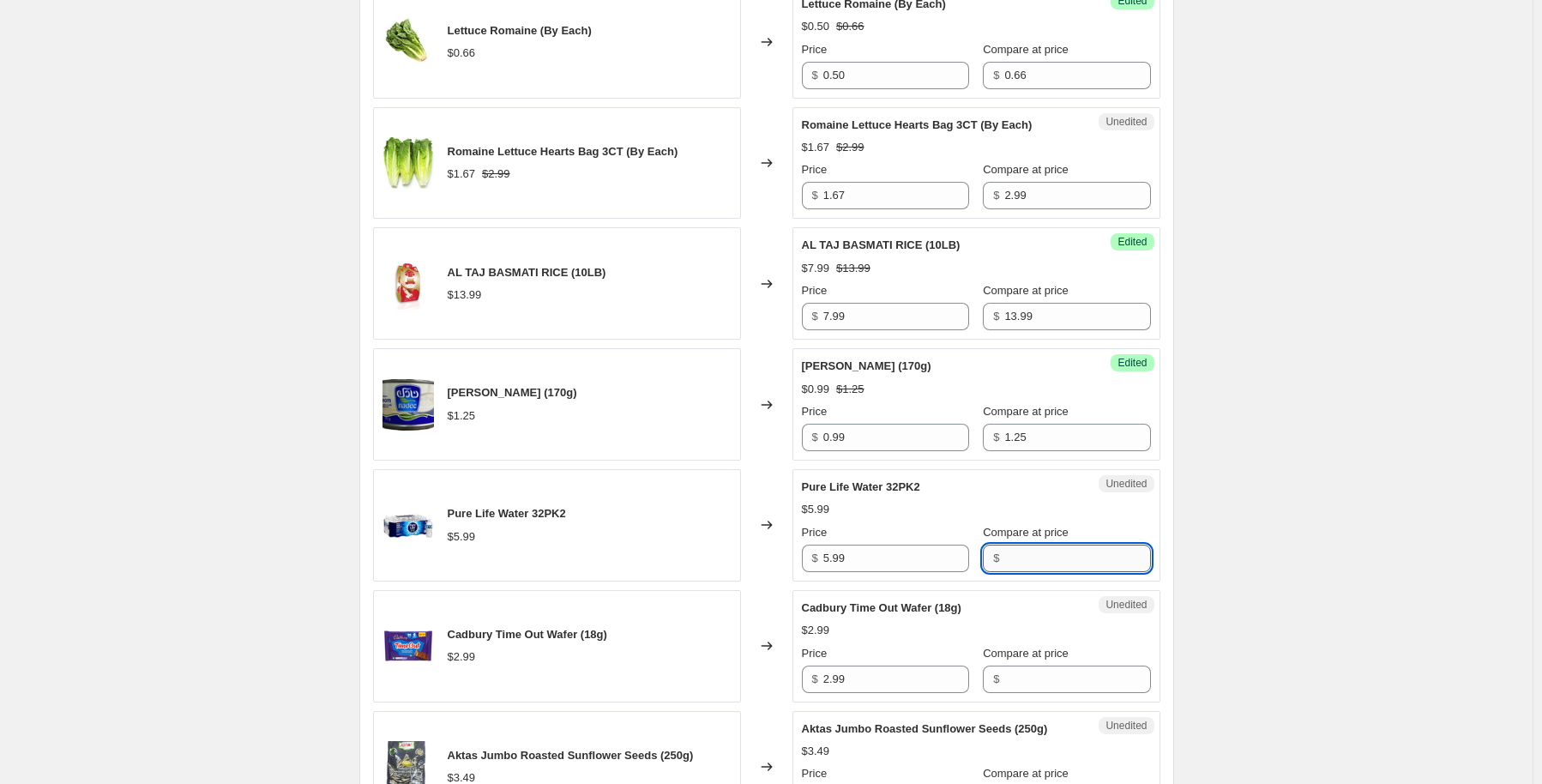
click at [1005, 545] on input "Compare at price" at bounding box center [1077, 559] width 146 height 27
type input "5.99"
drag, startPoint x: 888, startPoint y: 570, endPoint x: 881, endPoint y: 564, distance: 9.2
click at [882, 566] on div "Success Edited Pure Life Water 32PK2 $5.99 Price $ 5.99 Compare at price $ 5.99" at bounding box center [975, 525] width 368 height 113
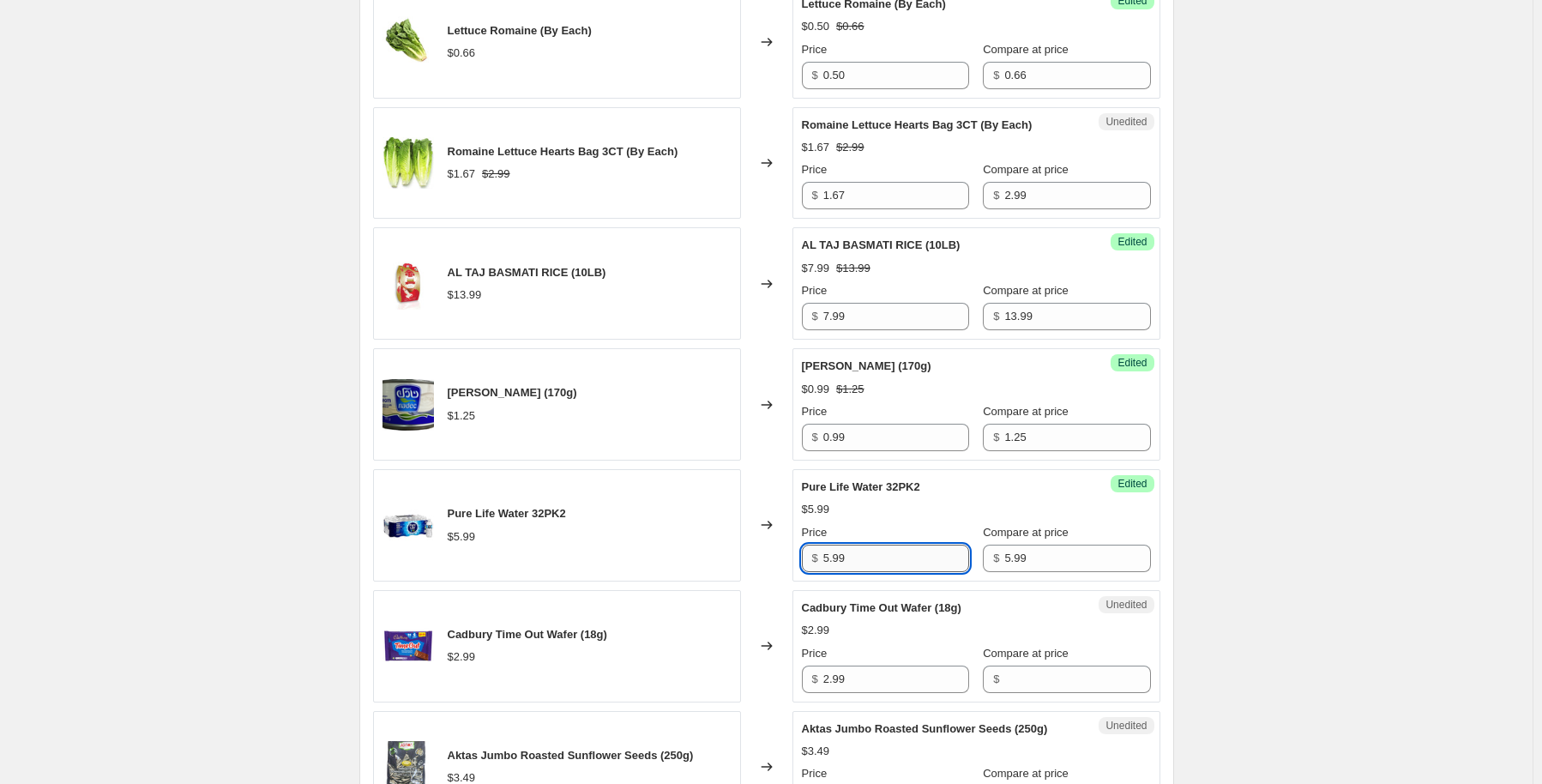
click at [881, 564] on input "5.99" at bounding box center [896, 559] width 146 height 27
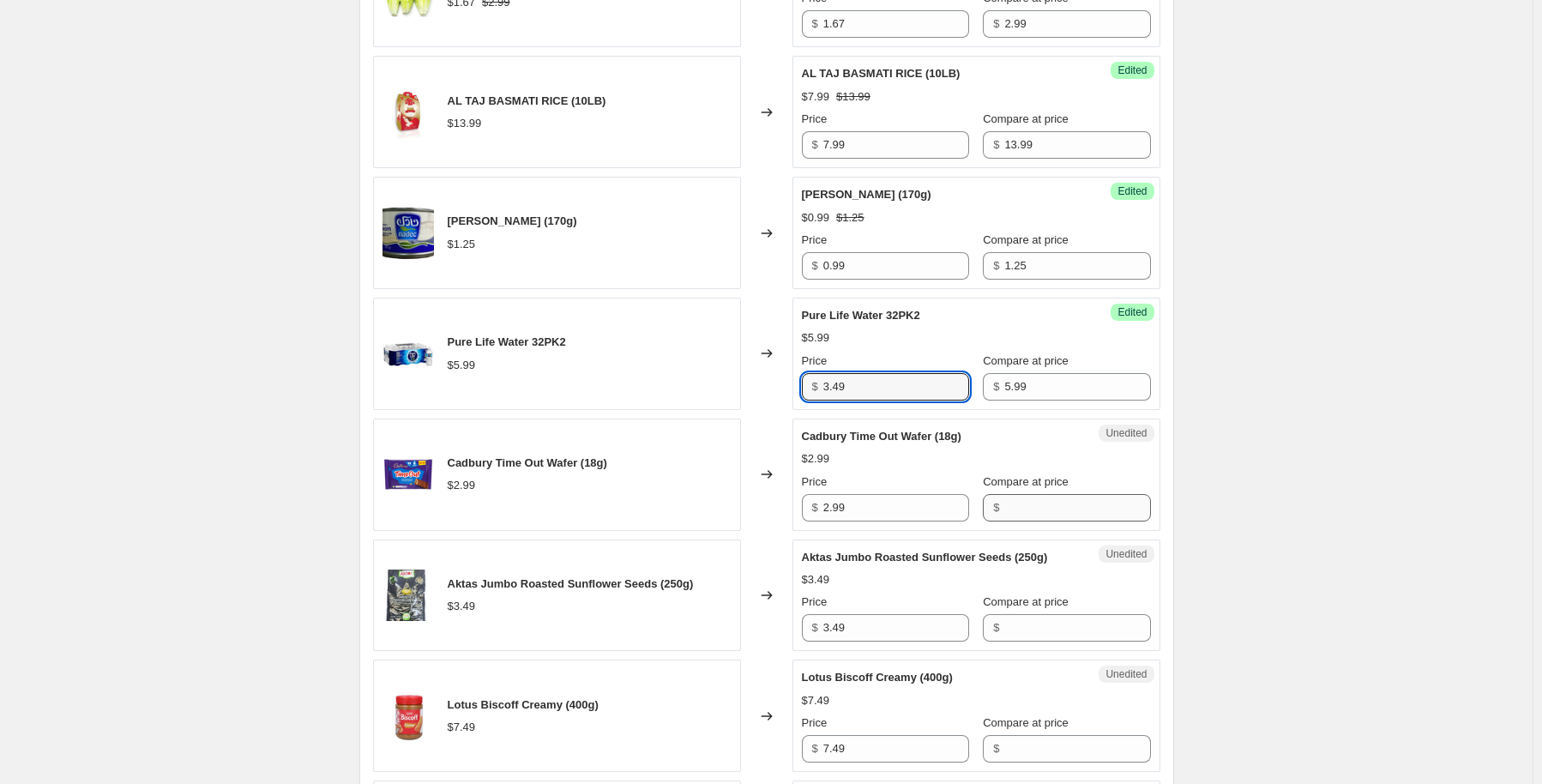
type input "3.49"
click at [1029, 511] on input "Compare at price" at bounding box center [1077, 508] width 146 height 27
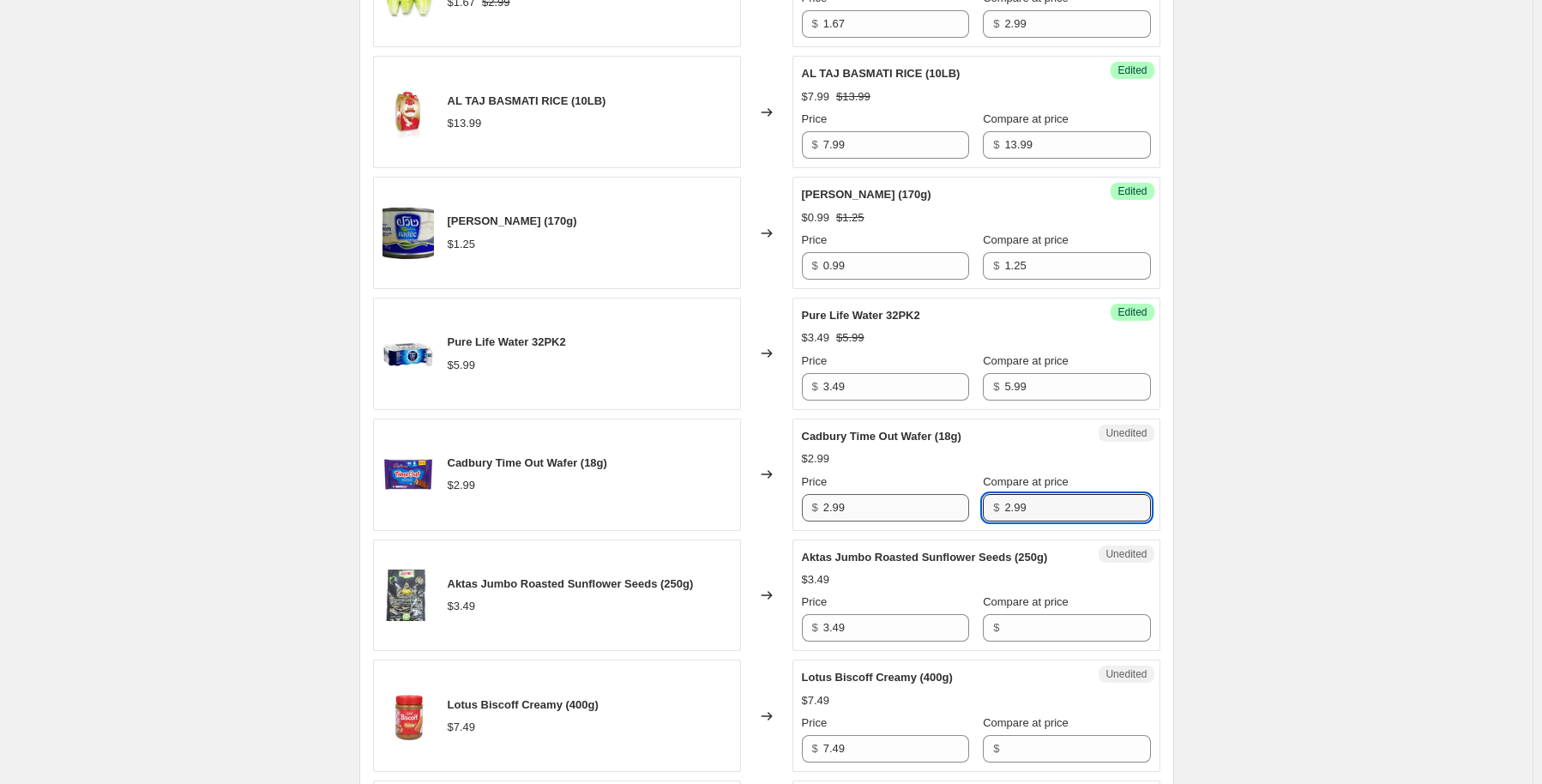
type input "2.99"
click at [929, 504] on input "2.99" at bounding box center [896, 508] width 146 height 27
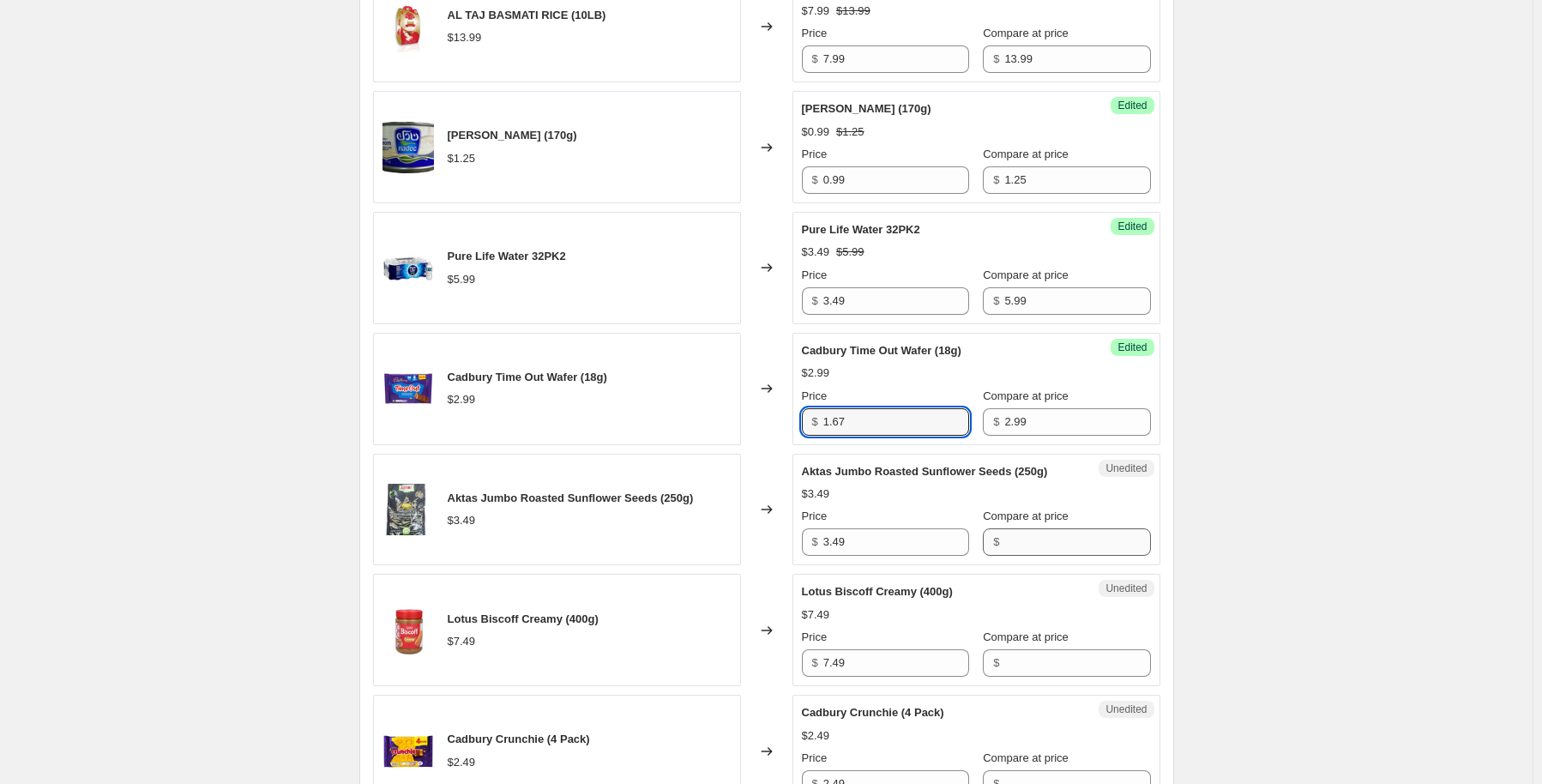
type input "1.67"
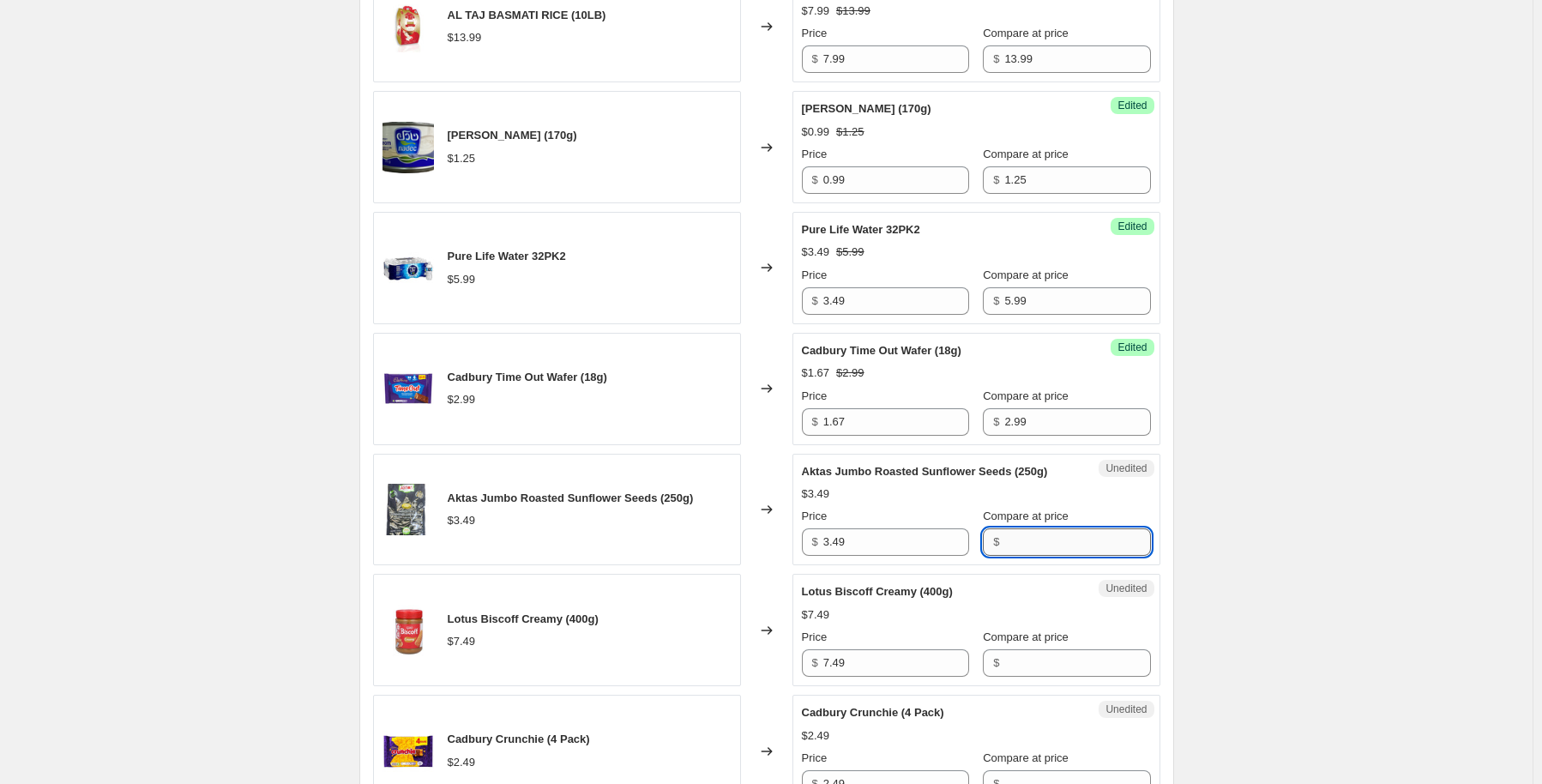
click at [1019, 529] on input "Compare at price" at bounding box center [1077, 542] width 146 height 27
type input "3.49"
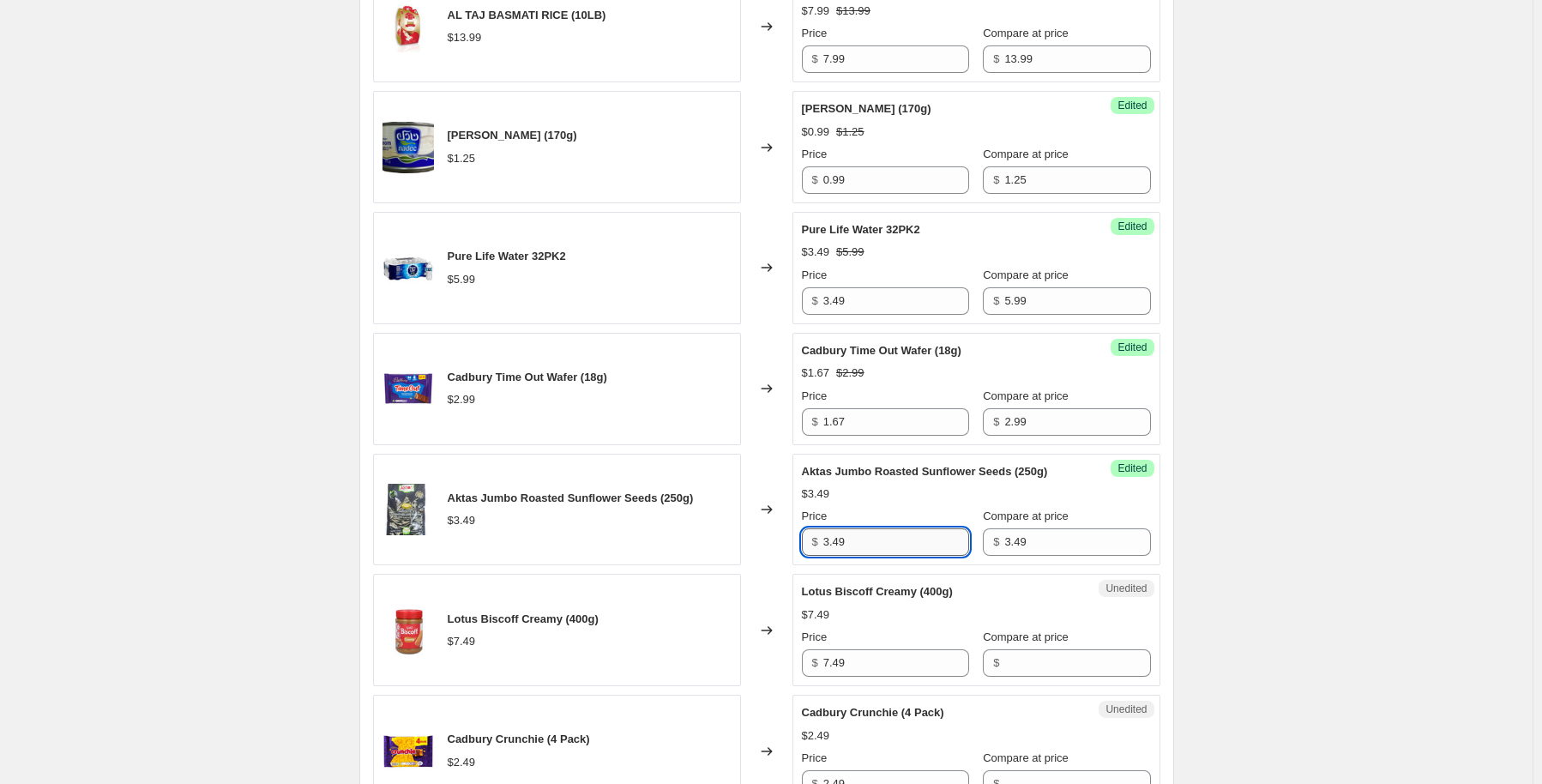
click at [868, 531] on input "3.49" at bounding box center [896, 542] width 146 height 27
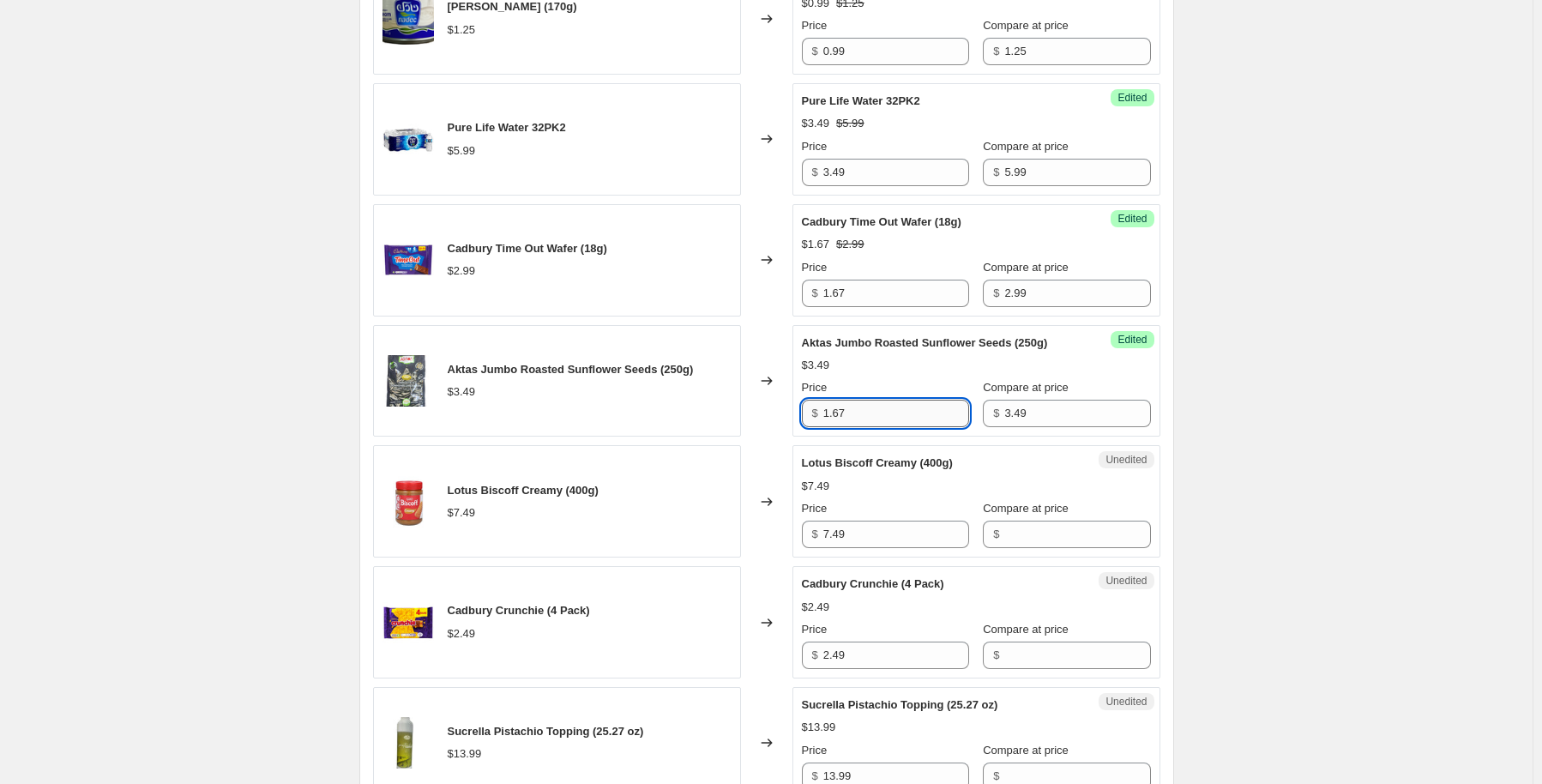
scroll to position [2143, 0]
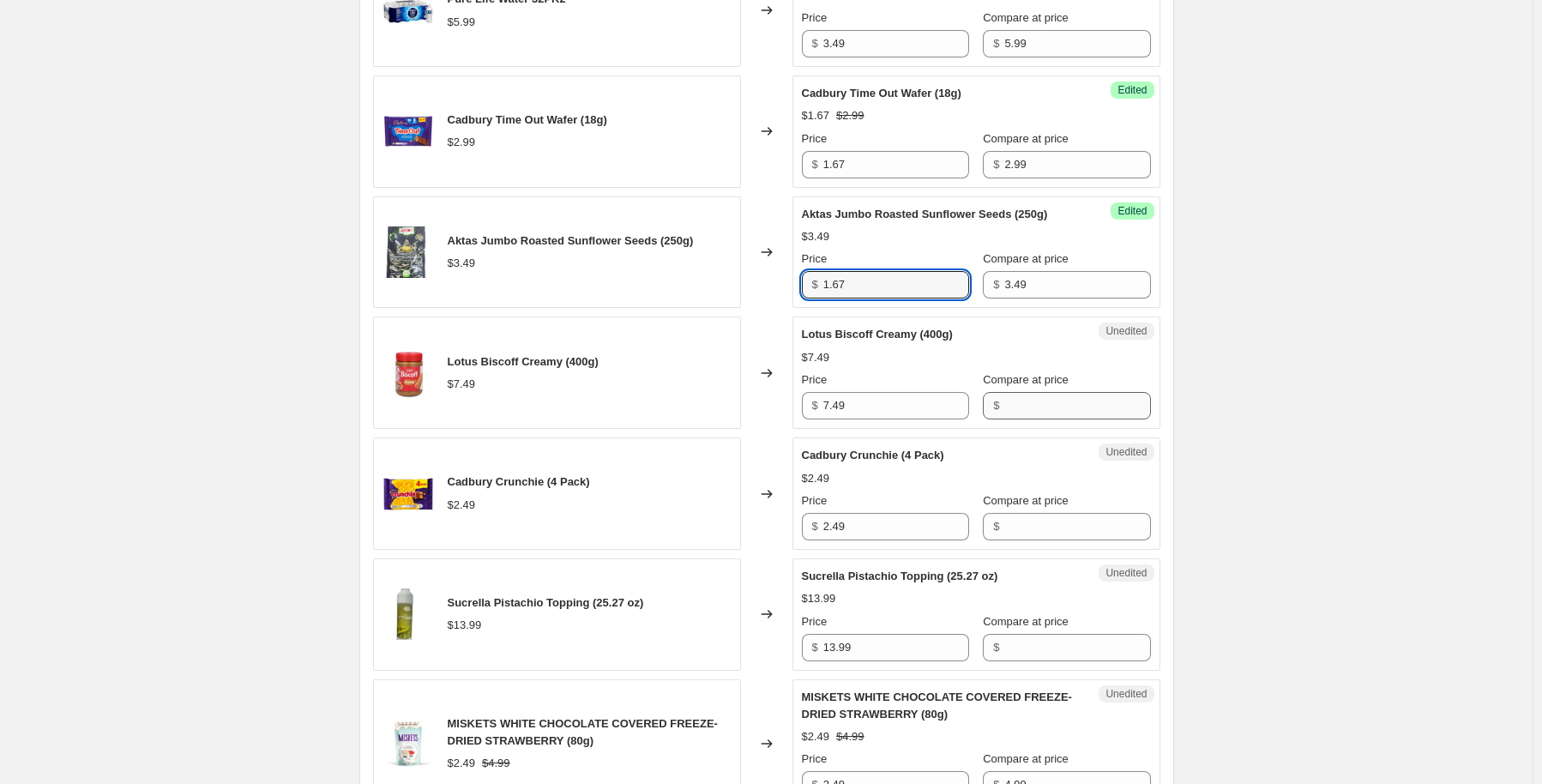
type input "1.67"
click at [1026, 409] on input "Compare at price" at bounding box center [1077, 406] width 146 height 27
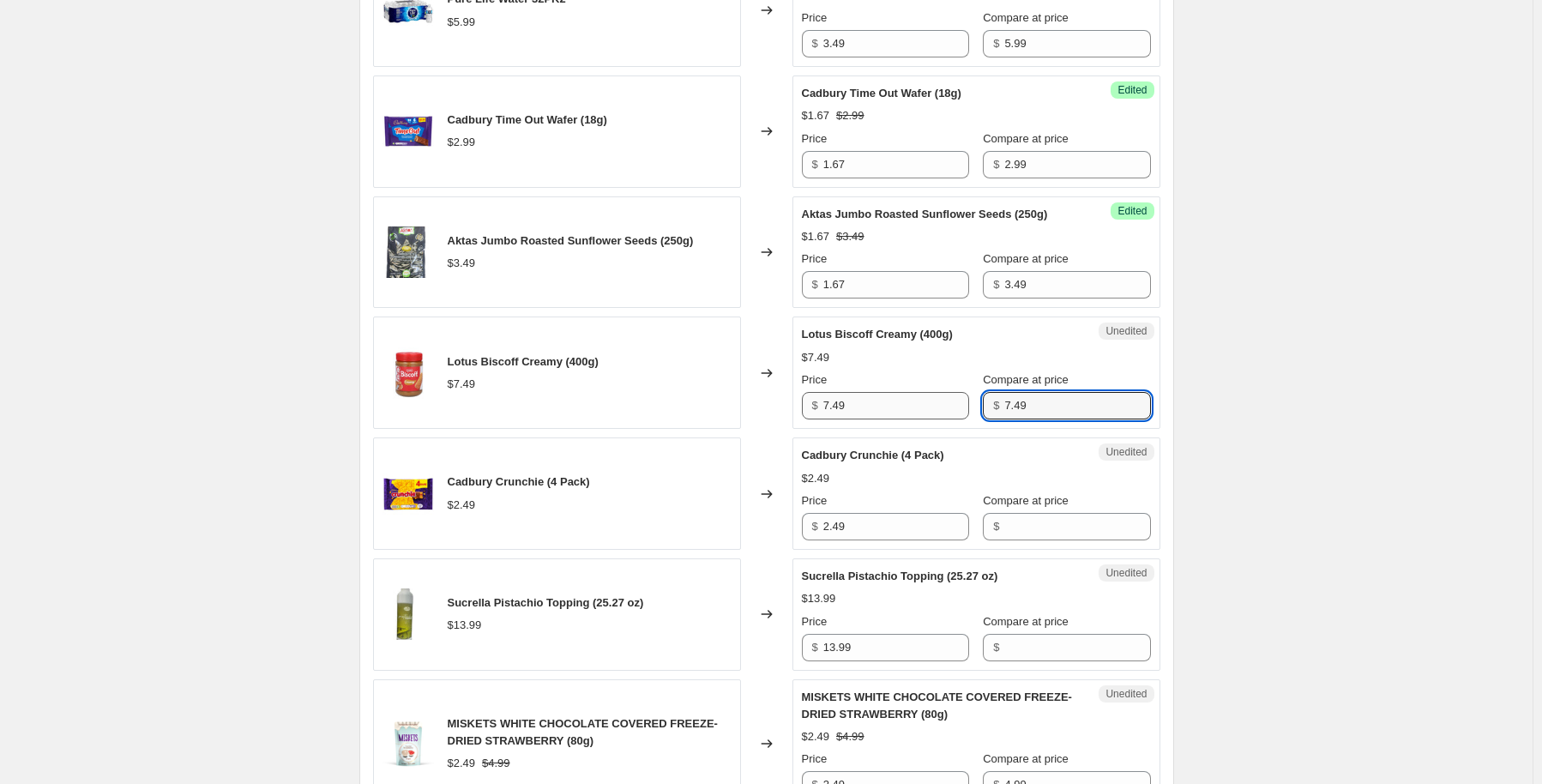
type input "7.49"
click at [892, 402] on input "7.49" at bounding box center [896, 406] width 146 height 27
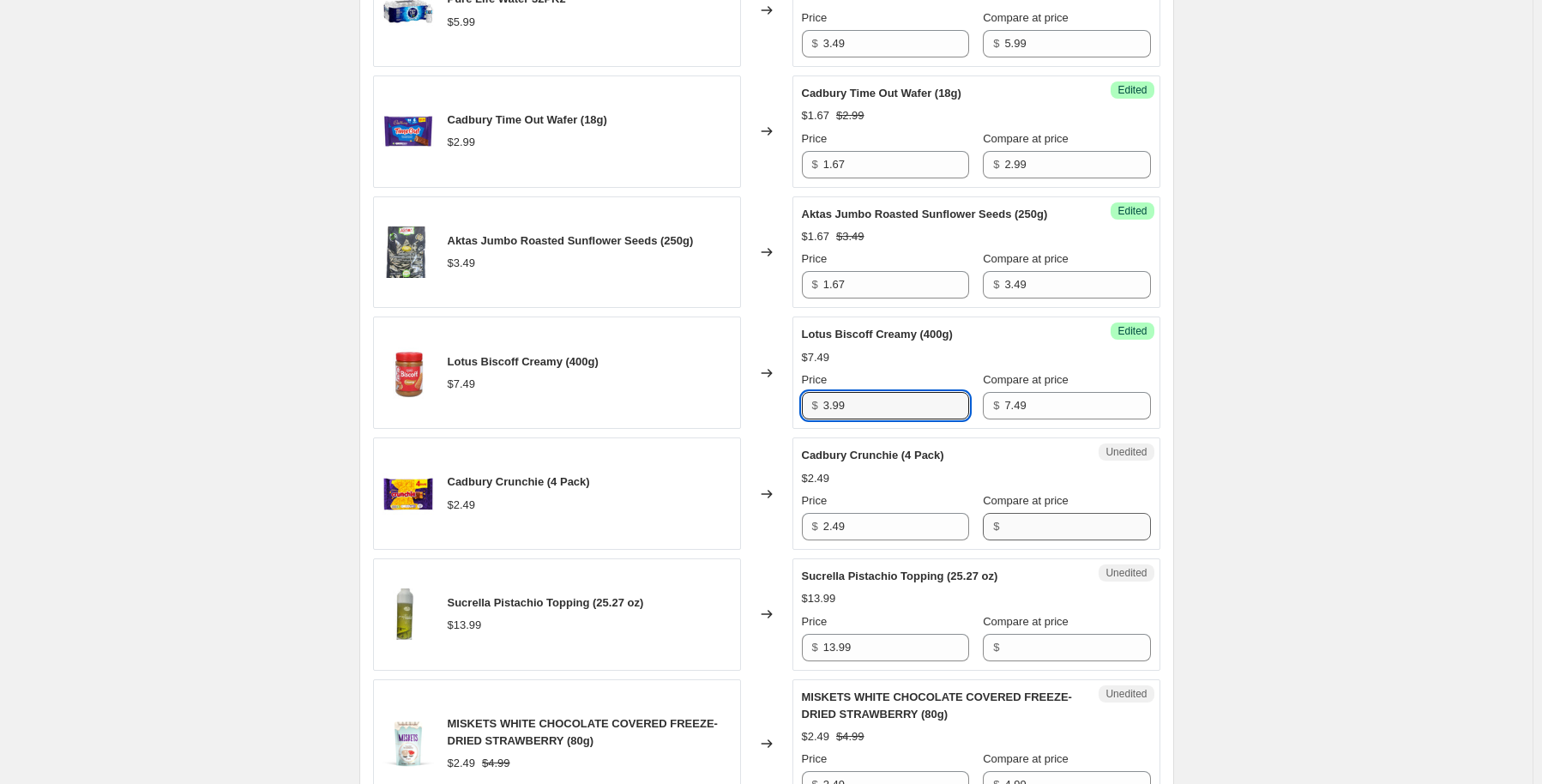
type input "3.99"
click at [1012, 518] on input "Compare at price" at bounding box center [1077, 526] width 146 height 27
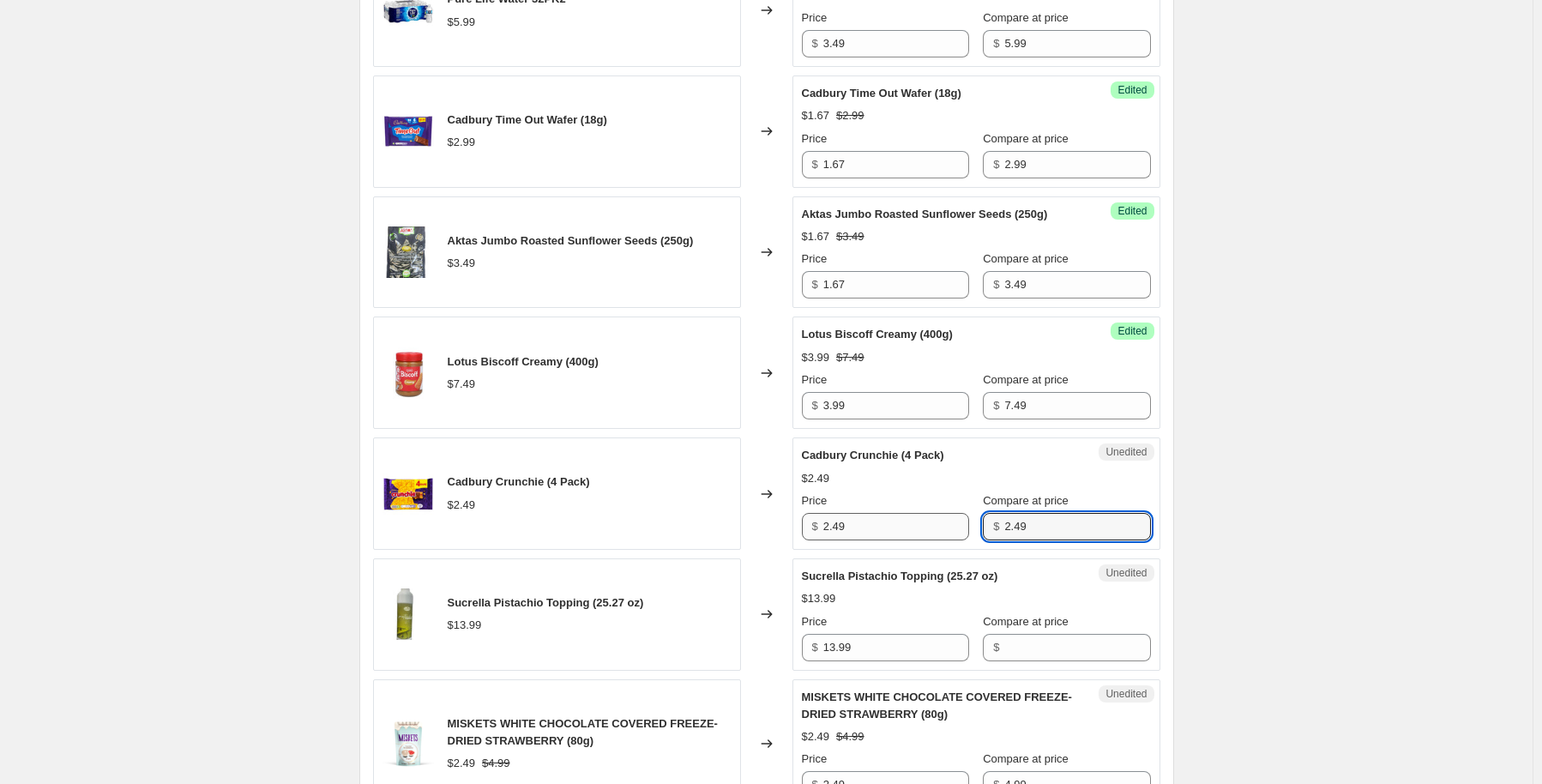
type input "2.49"
click at [867, 519] on input "2.49" at bounding box center [896, 526] width 146 height 27
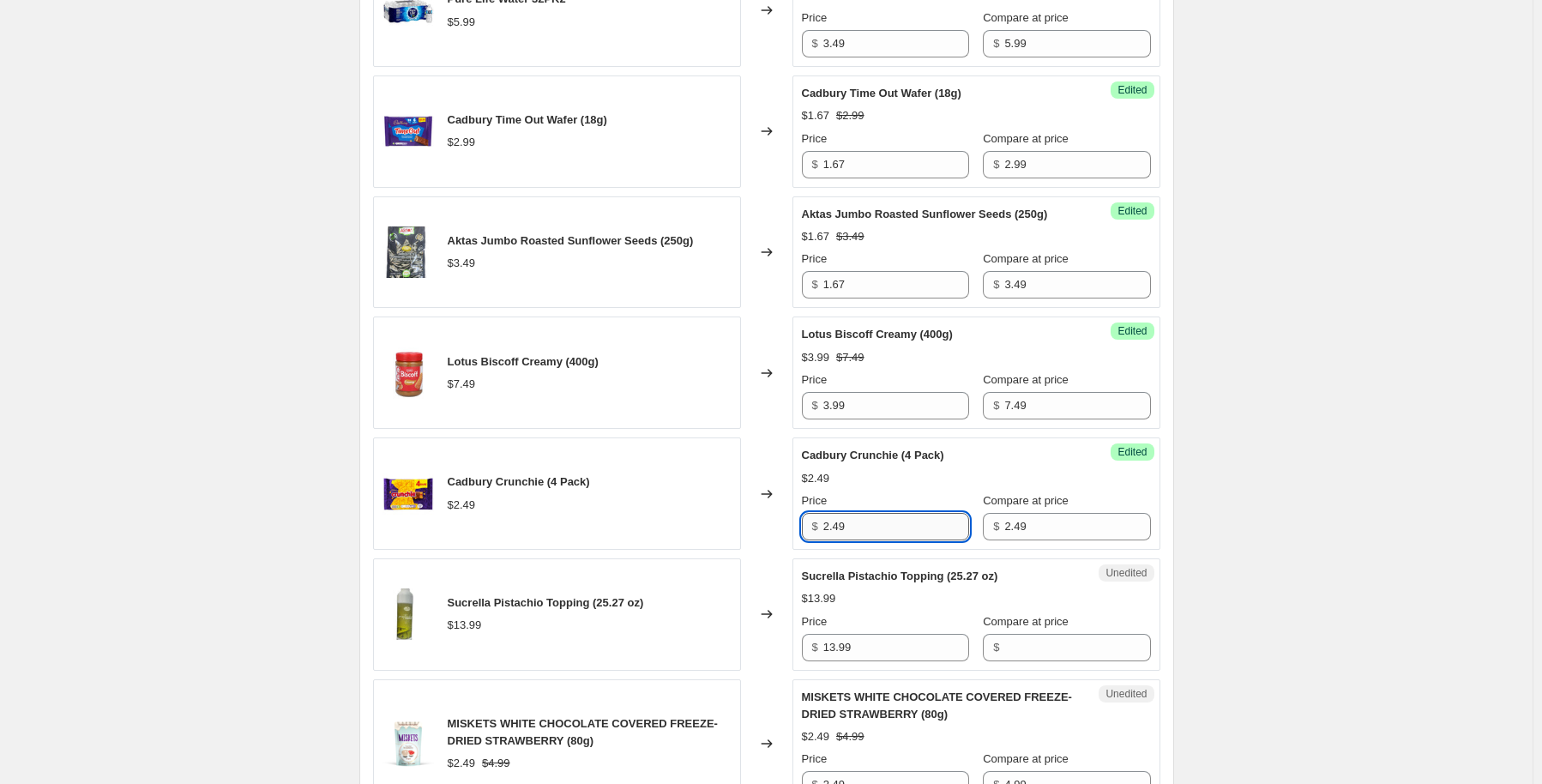
drag, startPoint x: 867, startPoint y: 519, endPoint x: 858, endPoint y: 514, distance: 10.3
click at [865, 517] on input "2.49" at bounding box center [896, 526] width 146 height 27
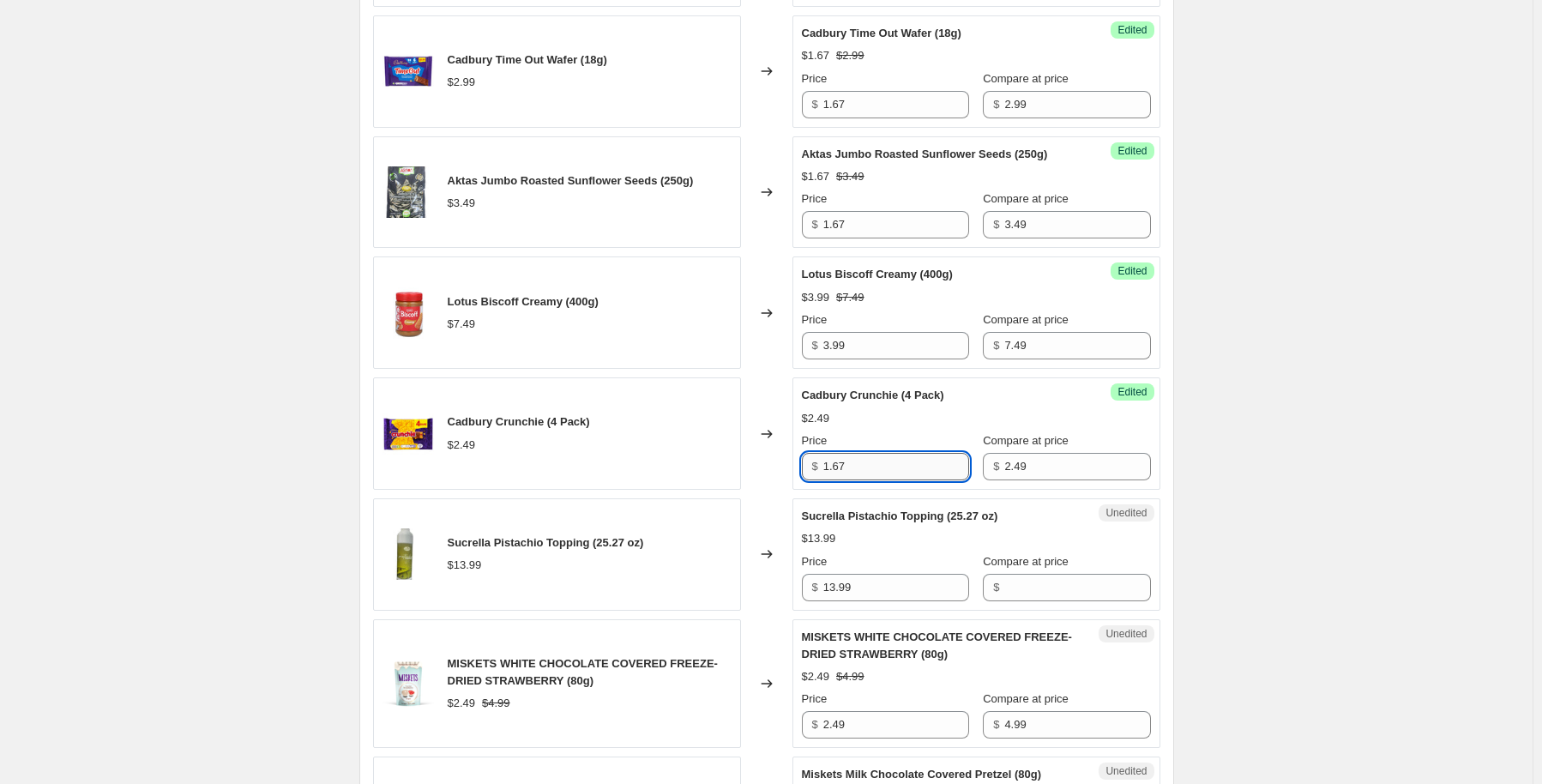
scroll to position [2230, 0]
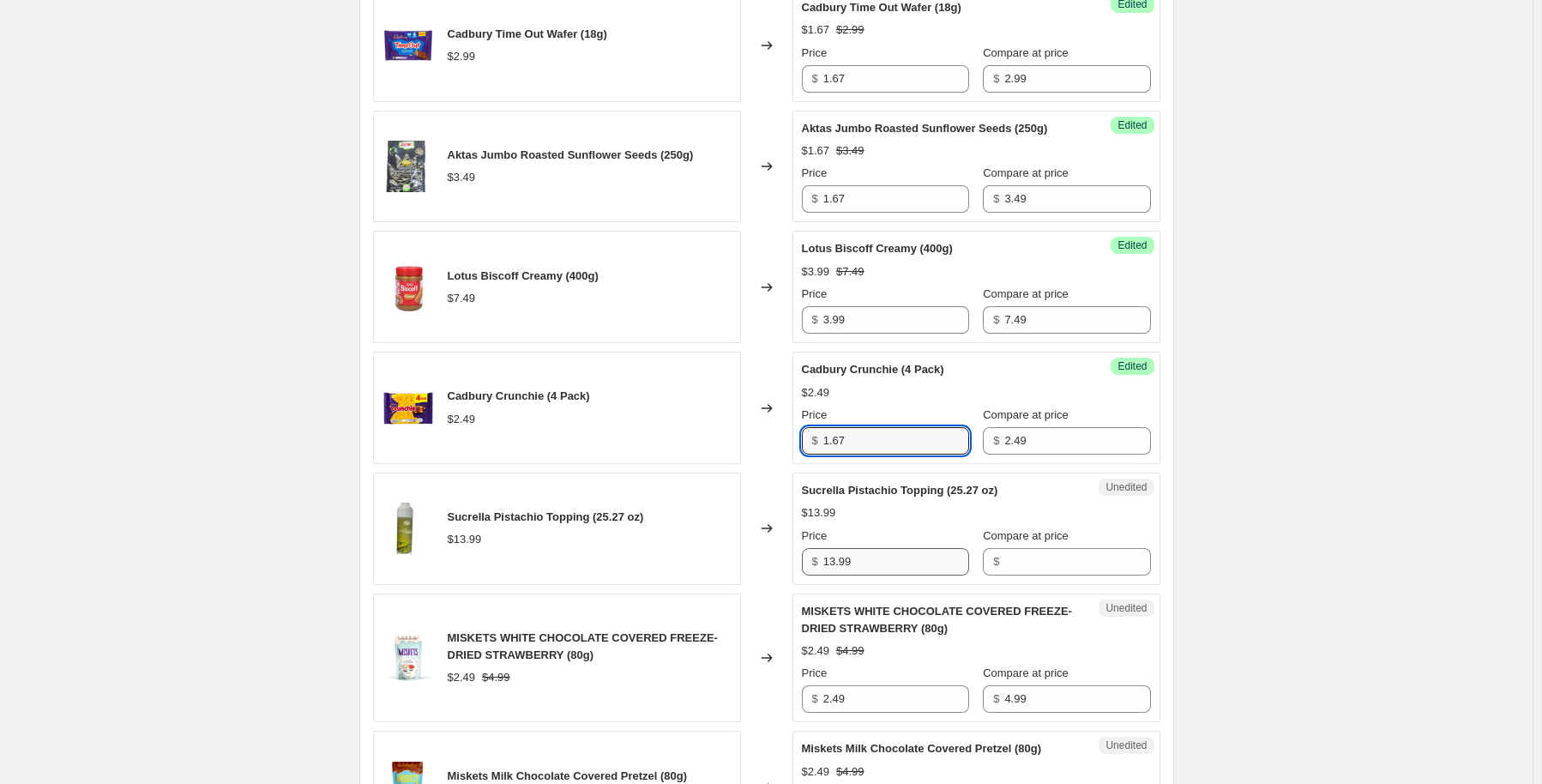
type input "1.67"
click at [878, 565] on input "13.99" at bounding box center [896, 562] width 146 height 27
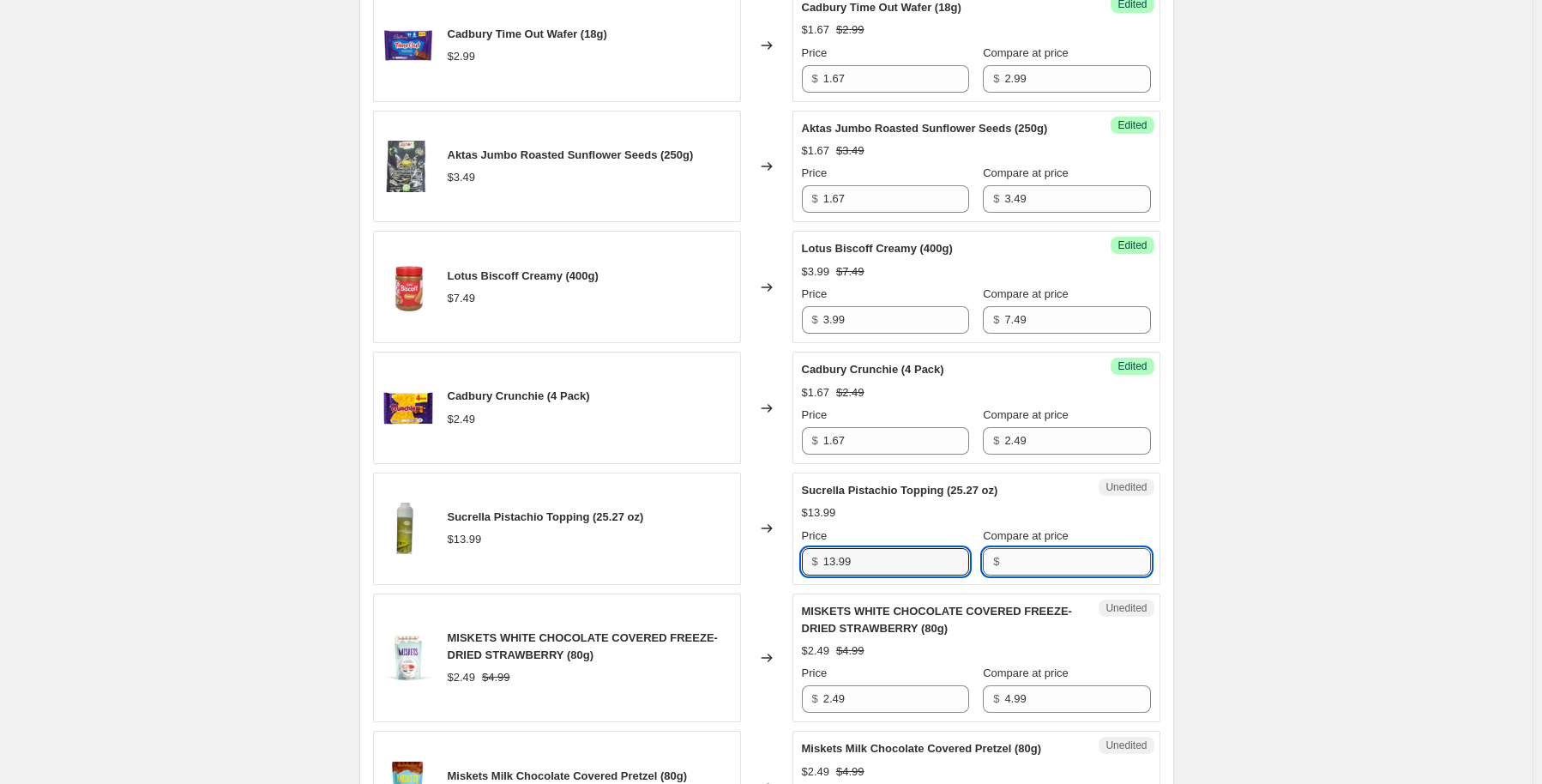
click at [1012, 556] on input "Compare at price" at bounding box center [1077, 562] width 146 height 27
type input "13.99"
click at [938, 557] on input "13.99" at bounding box center [896, 562] width 146 height 27
click at [936, 557] on input "13.99" at bounding box center [896, 562] width 146 height 27
click at [917, 550] on input "13.99" at bounding box center [896, 562] width 146 height 27
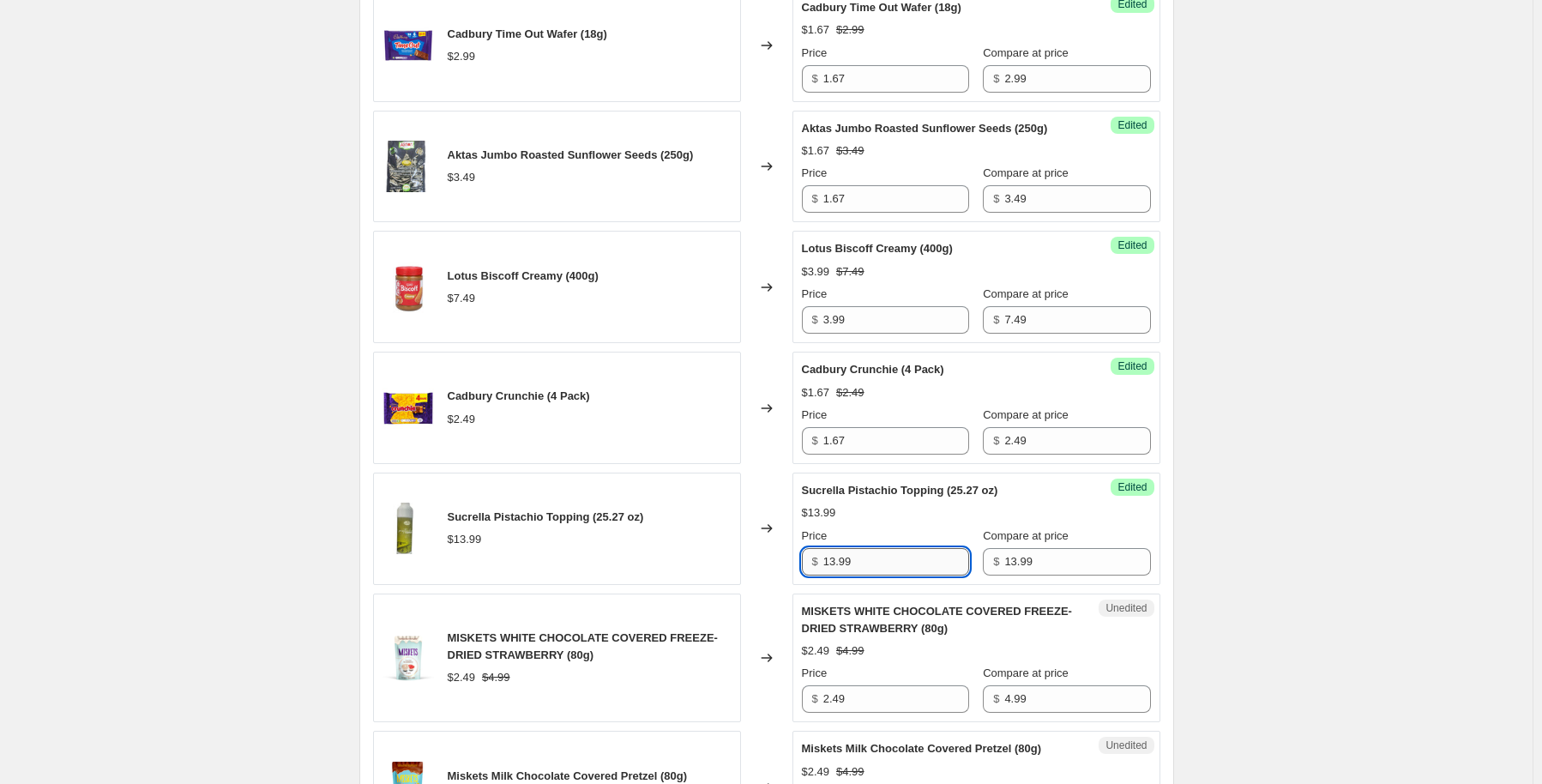
click at [917, 550] on input "13.99" at bounding box center [896, 562] width 146 height 27
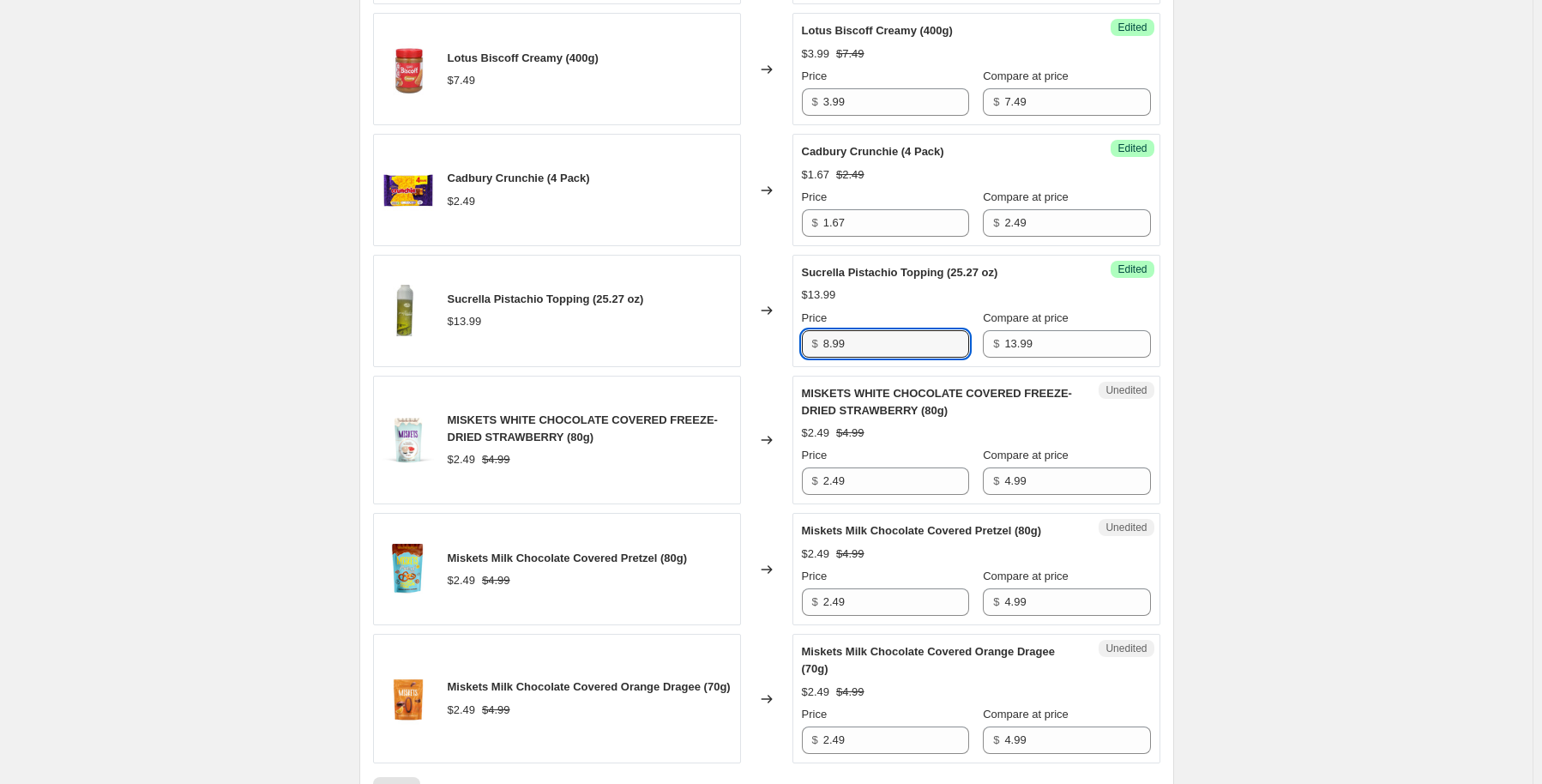
scroll to position [2486, 0]
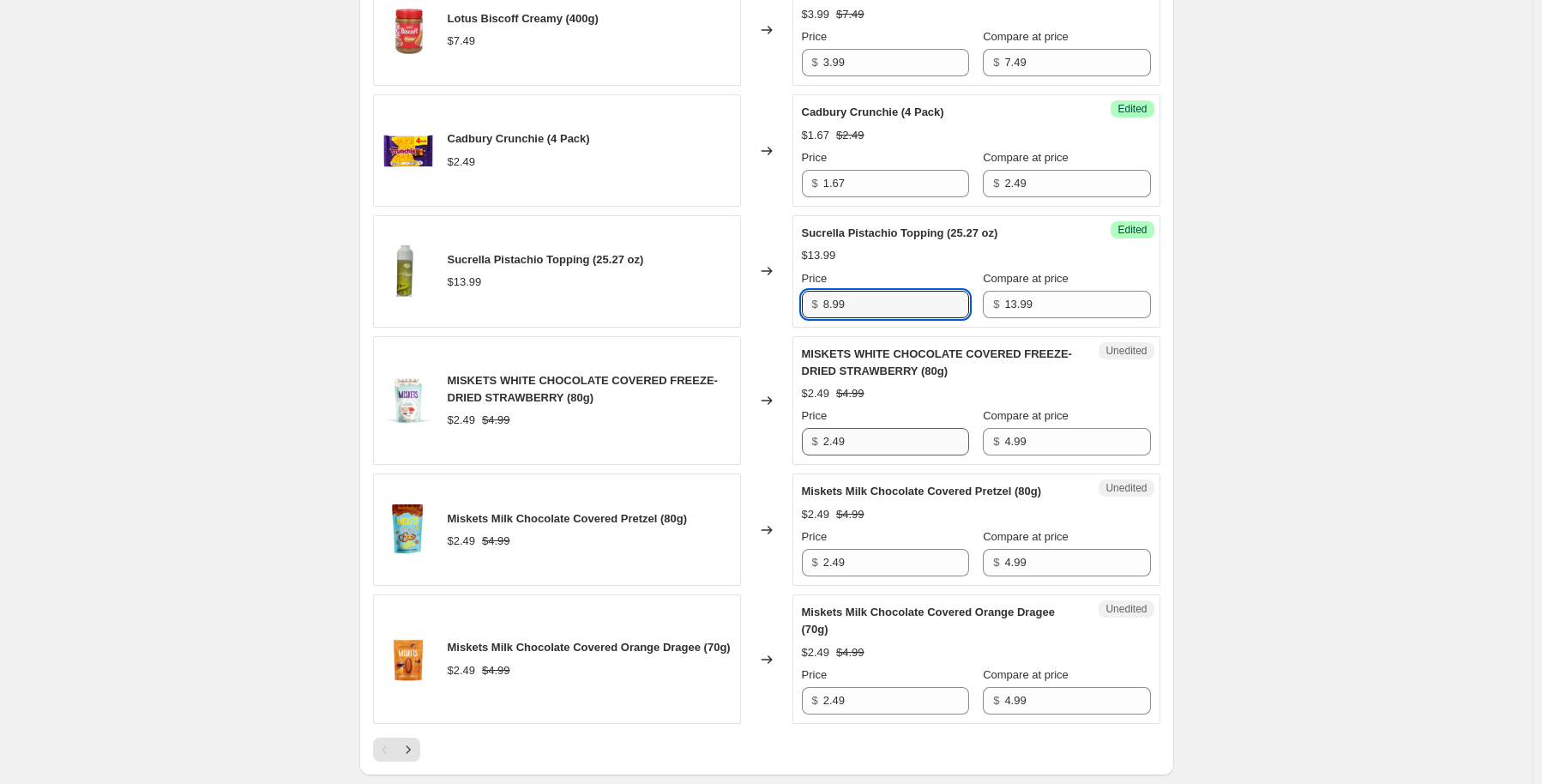
type input "8.99"
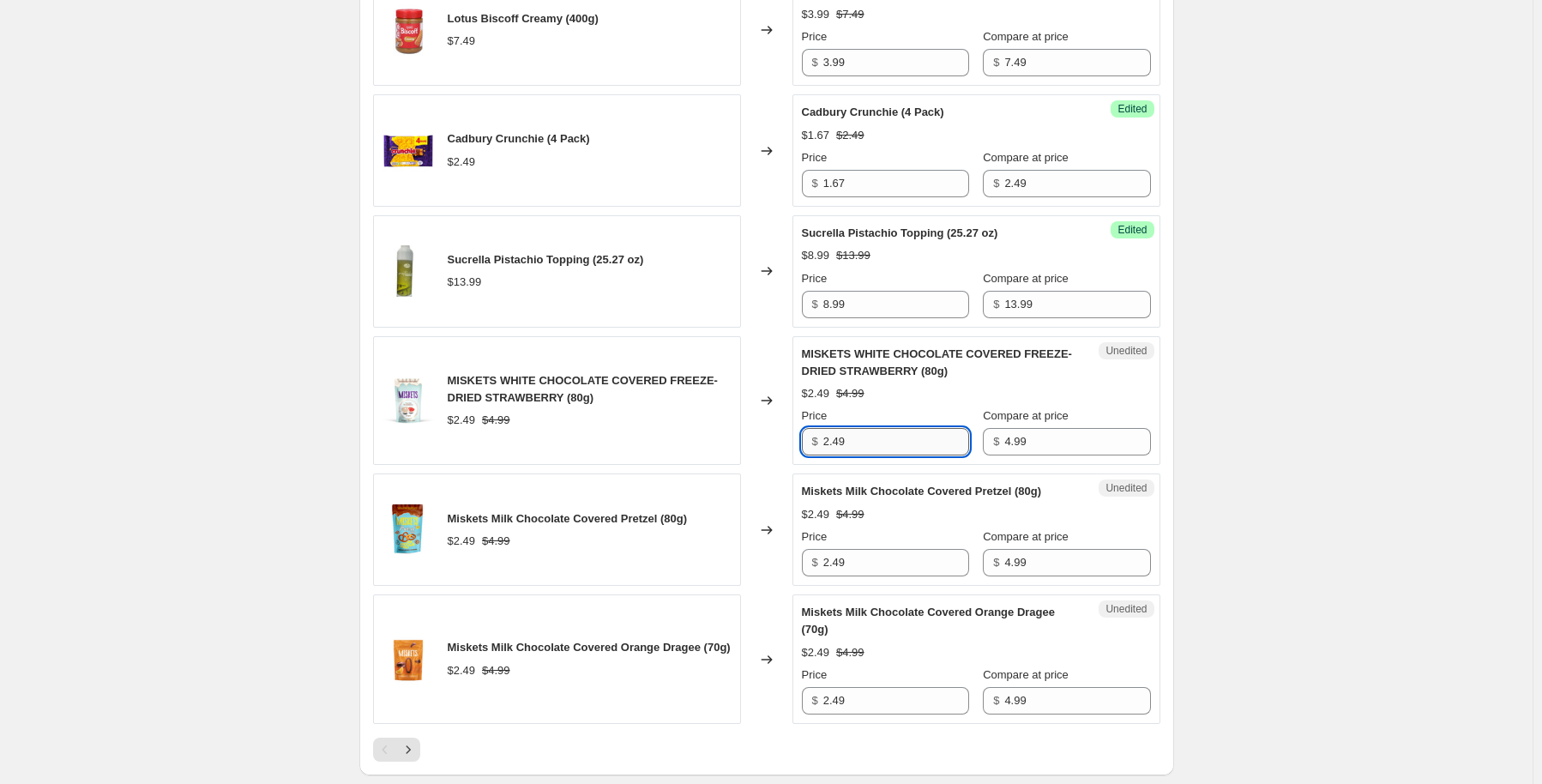
click at [854, 443] on input "2.49" at bounding box center [896, 442] width 146 height 27
type input "1.99"
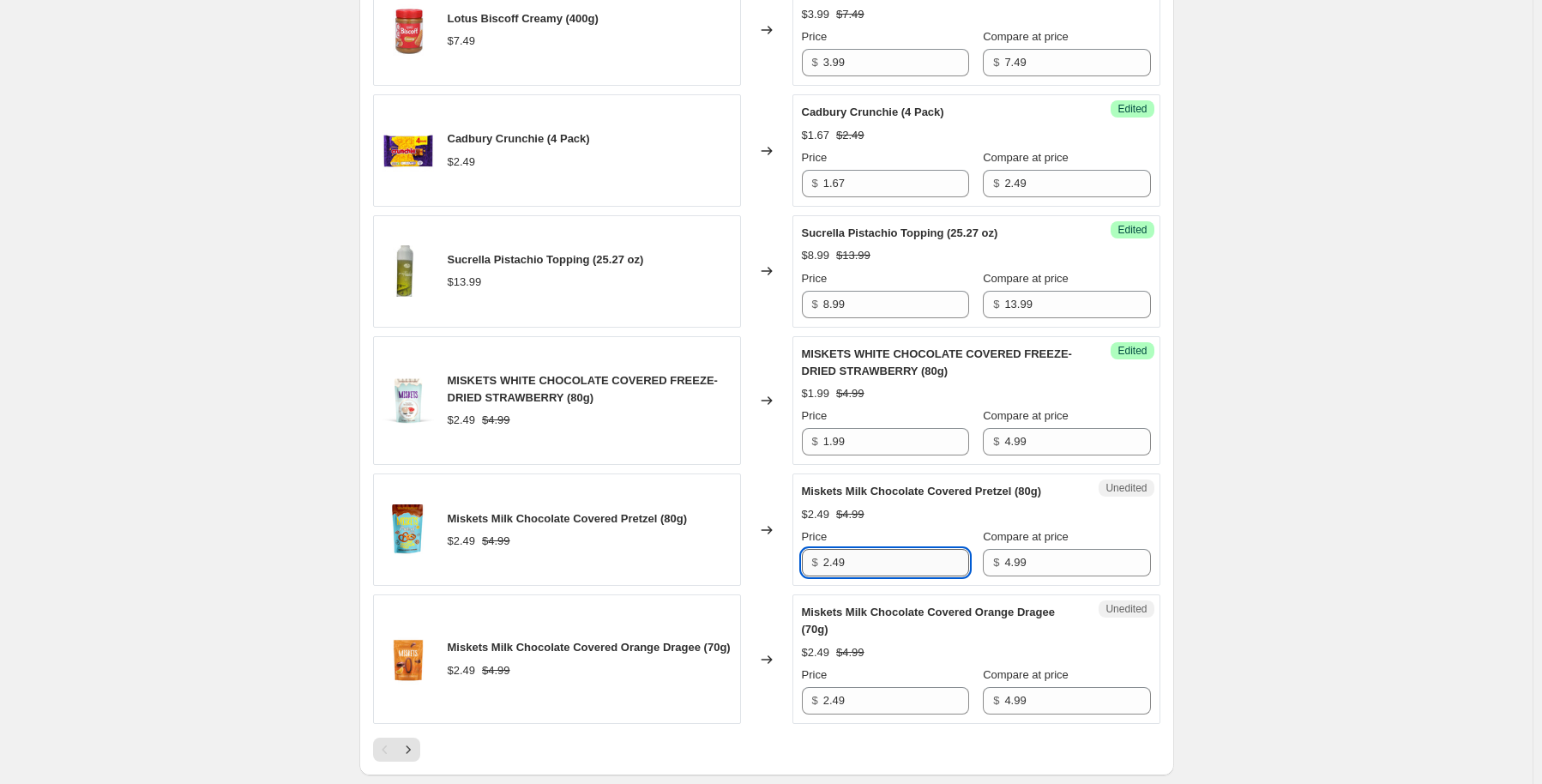
click at [860, 553] on input "2.49" at bounding box center [896, 563] width 146 height 27
drag, startPoint x: 860, startPoint y: 553, endPoint x: 826, endPoint y: 514, distance: 51.7
click at [851, 549] on input "2.49" at bounding box center [896, 563] width 146 height 27
type input "1.99"
click at [847, 687] on input "2.49" at bounding box center [896, 701] width 146 height 27
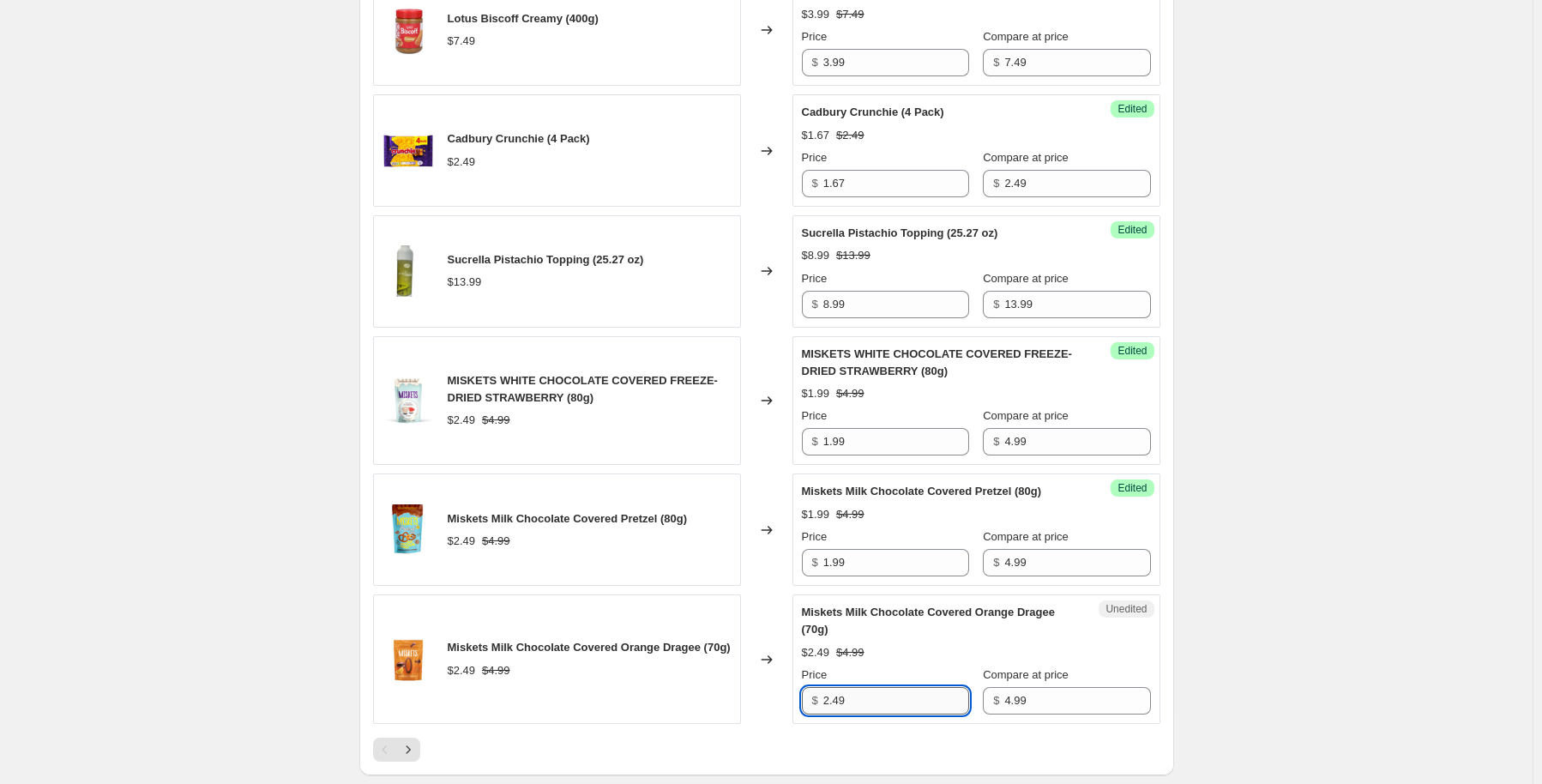
click at [847, 687] on input "2.49" at bounding box center [896, 701] width 146 height 27
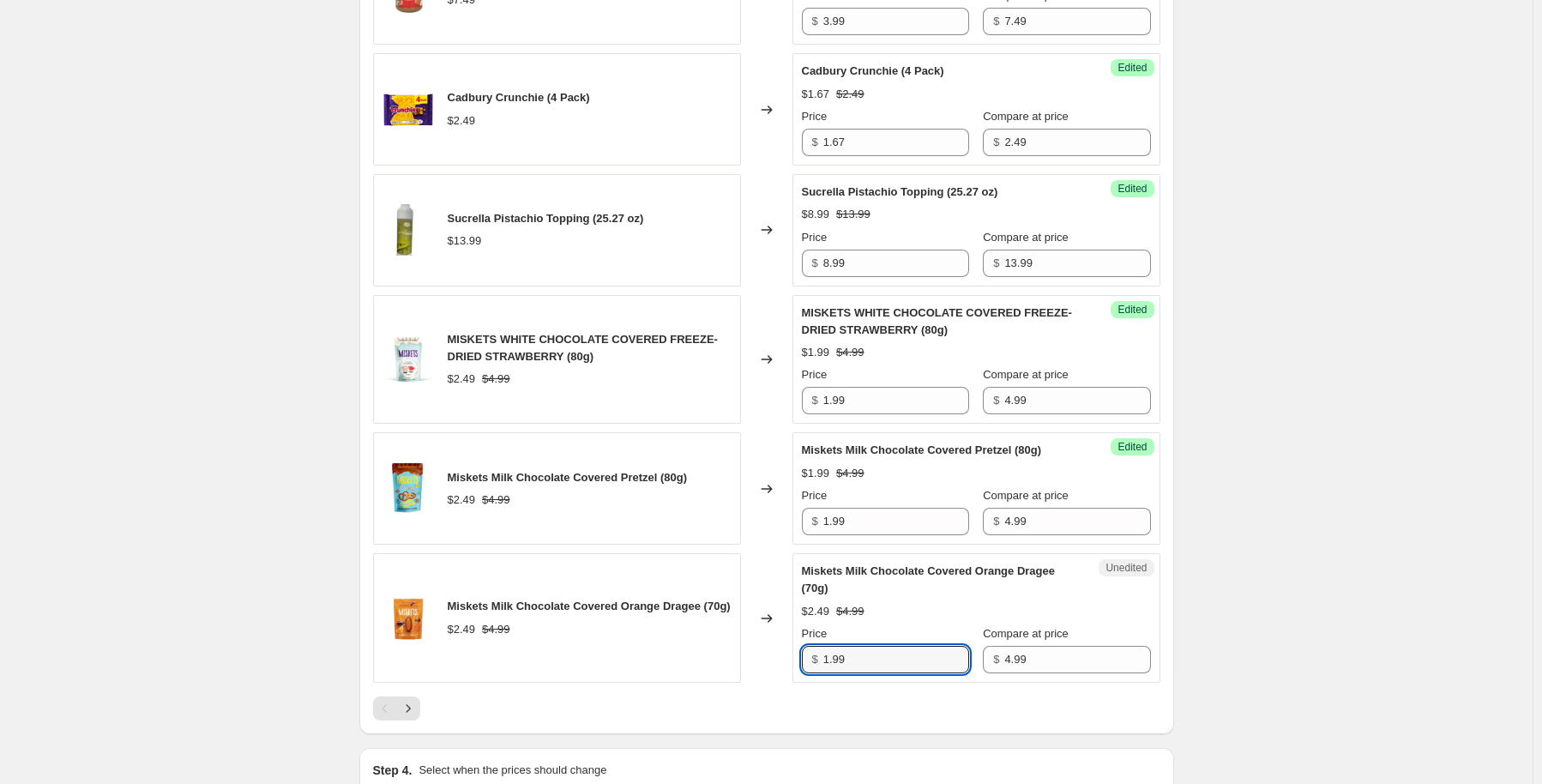
scroll to position [2658, 0]
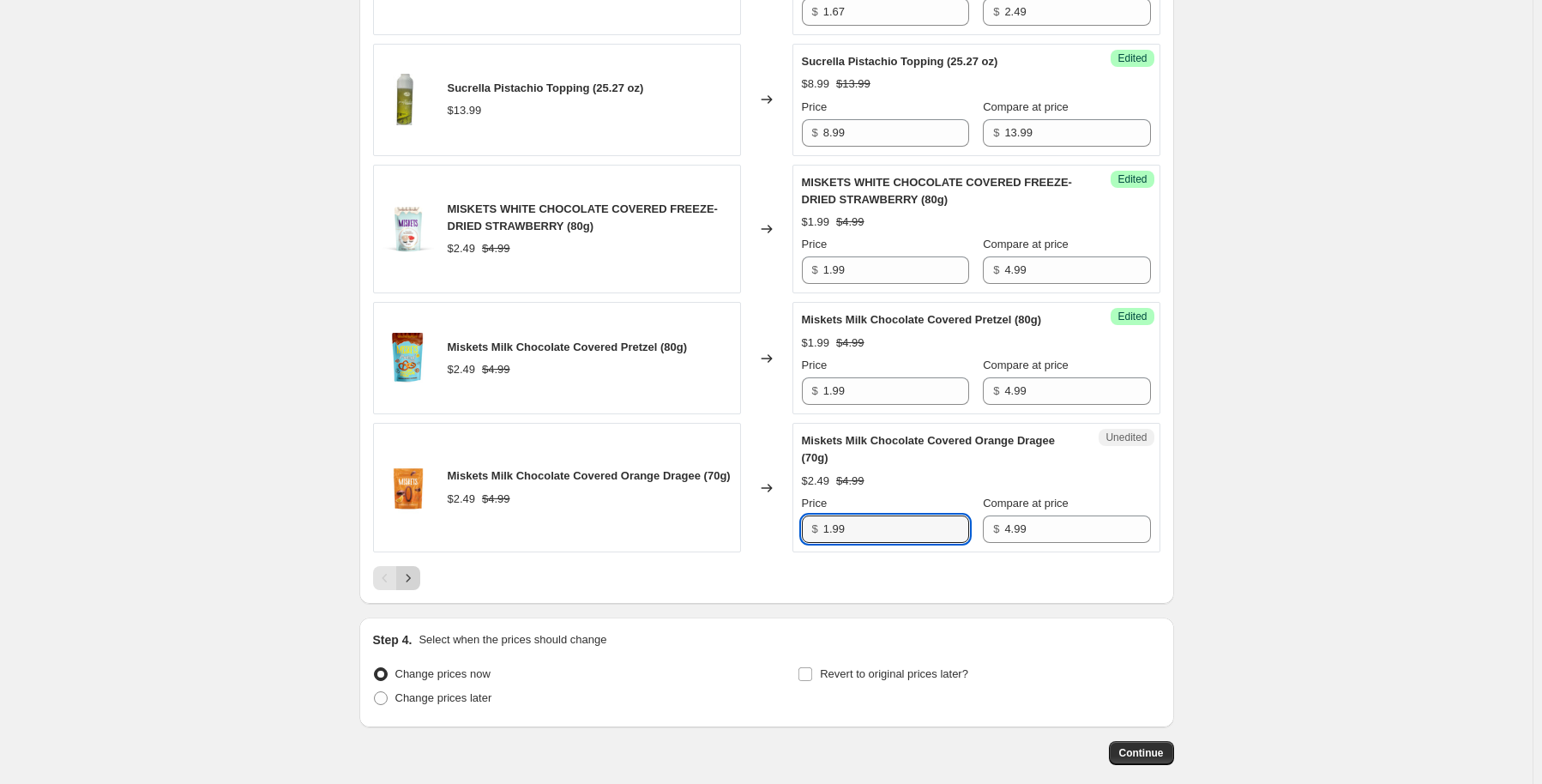
type input "1.99"
click at [403, 577] on icon "Next" at bounding box center [408, 577] width 17 height 17
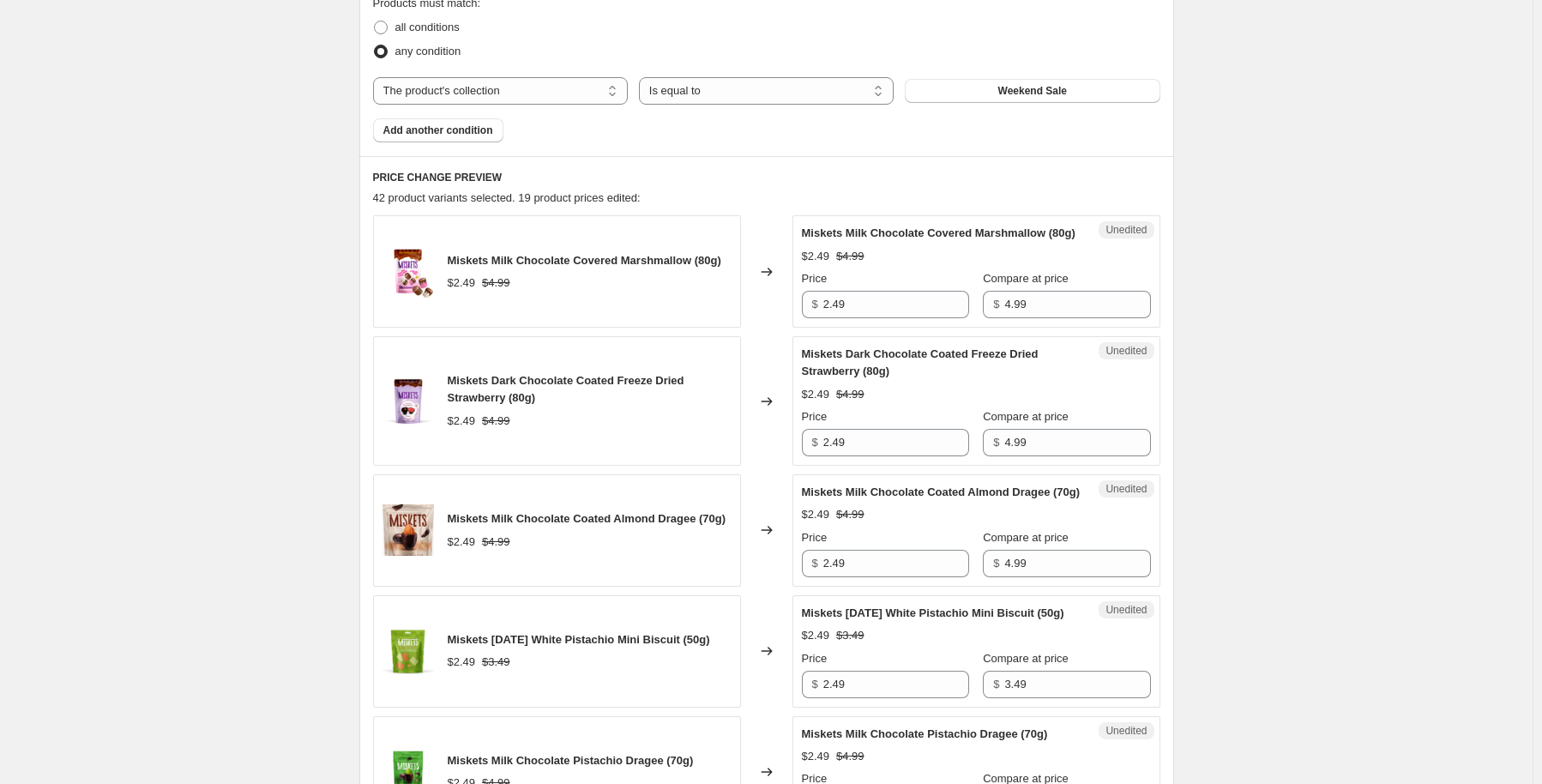
scroll to position [600, 0]
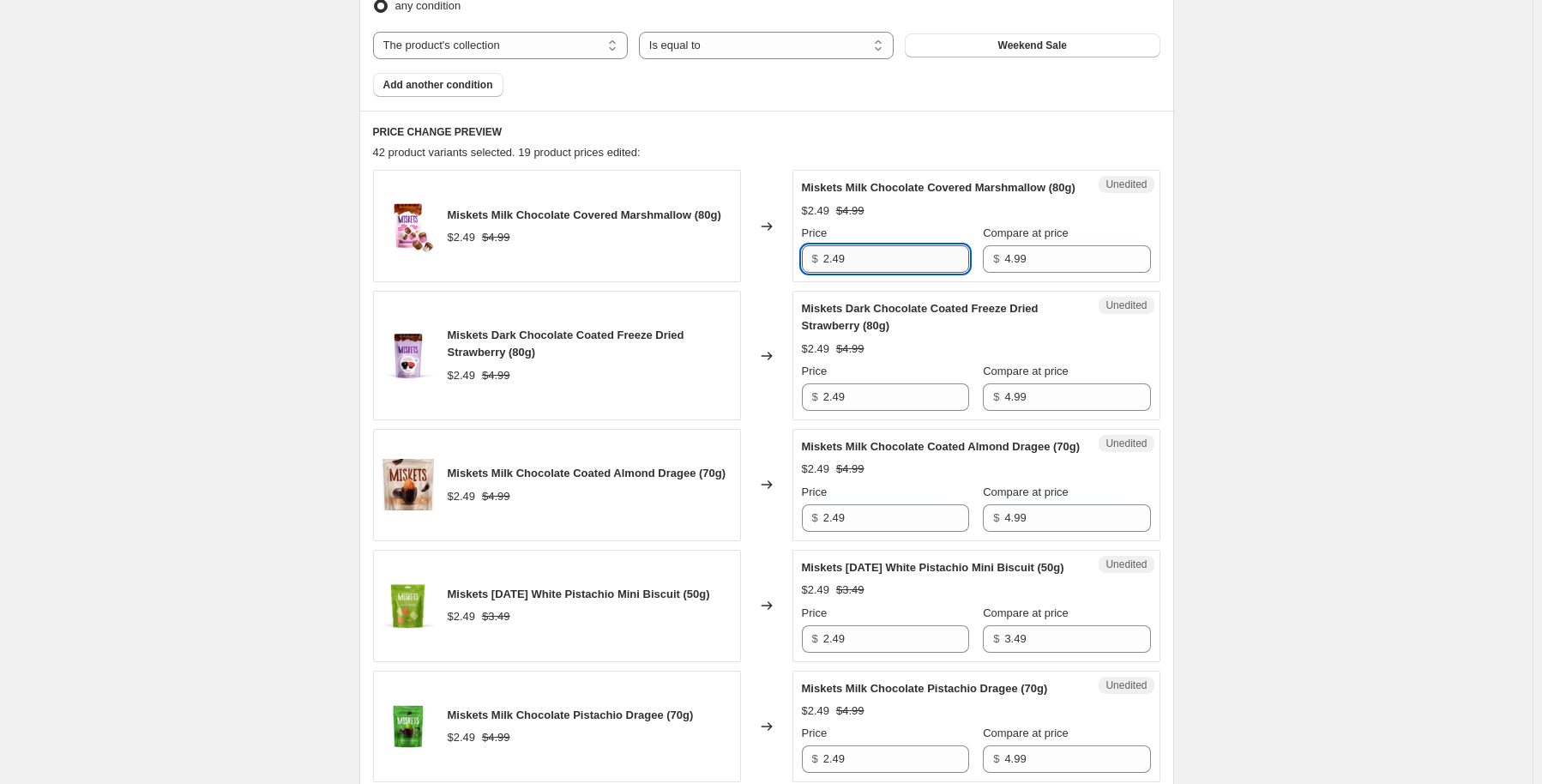
click at [852, 272] on input "2.49" at bounding box center [896, 259] width 146 height 27
type input "1.99"
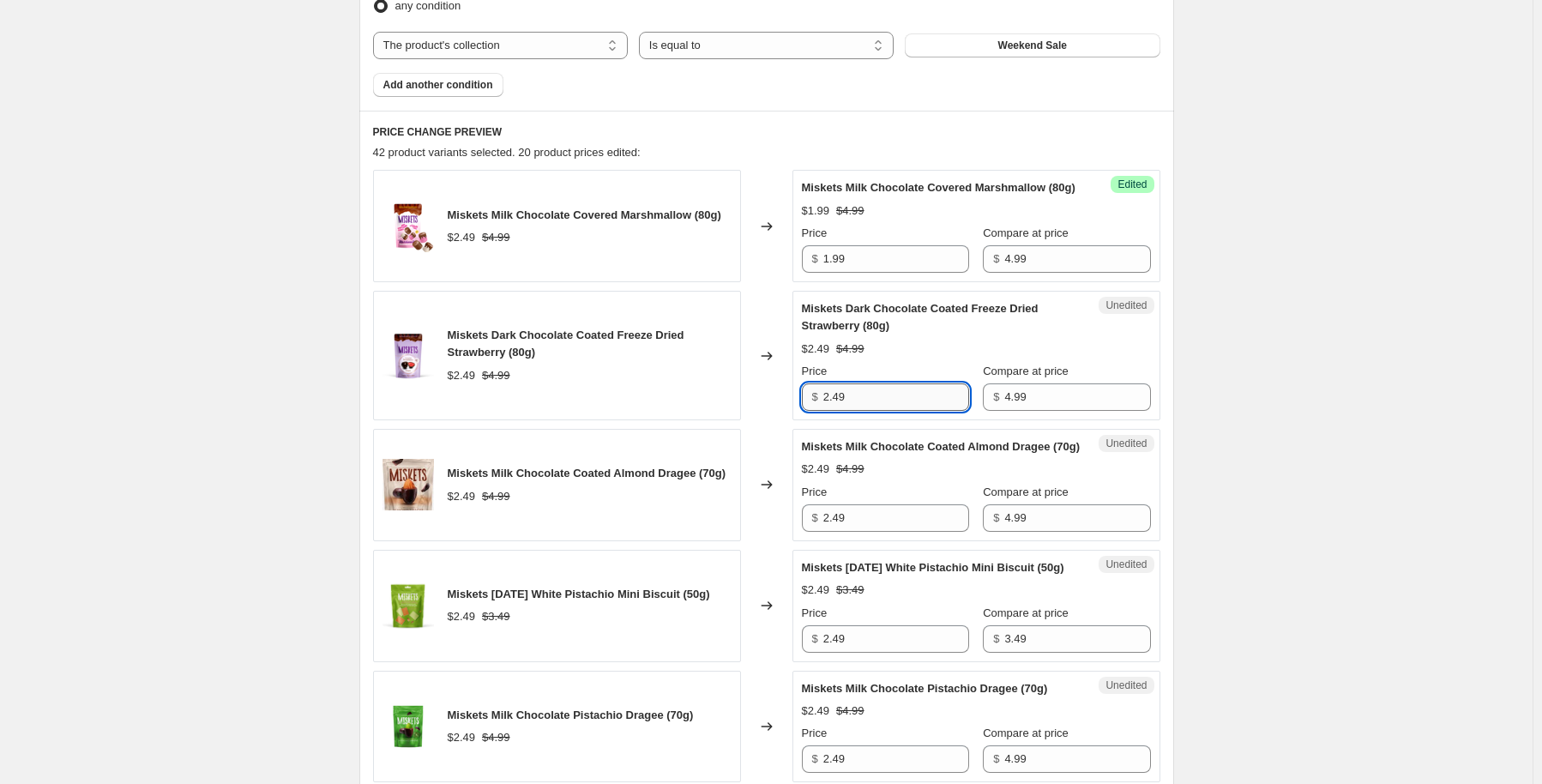
click at [871, 410] on input "2.49" at bounding box center [896, 397] width 146 height 27
type input "1.99"
click at [926, 531] on input "2.49" at bounding box center [896, 517] width 146 height 27
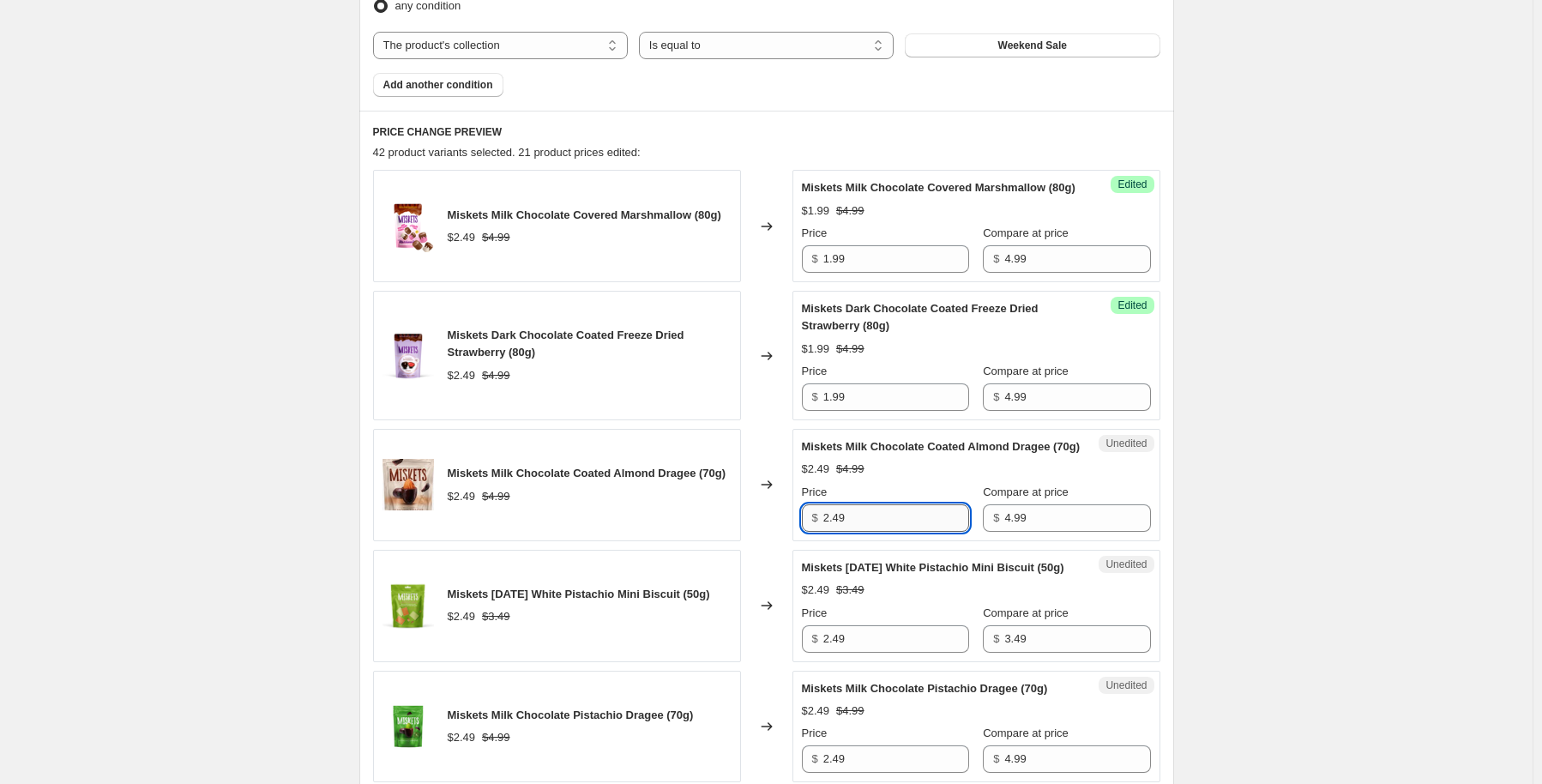
click at [926, 531] on input "2.49" at bounding box center [896, 517] width 146 height 27
type input "1.99"
click at [922, 653] on input "2.49" at bounding box center [896, 639] width 146 height 27
click at [921, 653] on input "2.49" at bounding box center [896, 639] width 146 height 27
click at [922, 653] on input "2.49" at bounding box center [896, 639] width 146 height 27
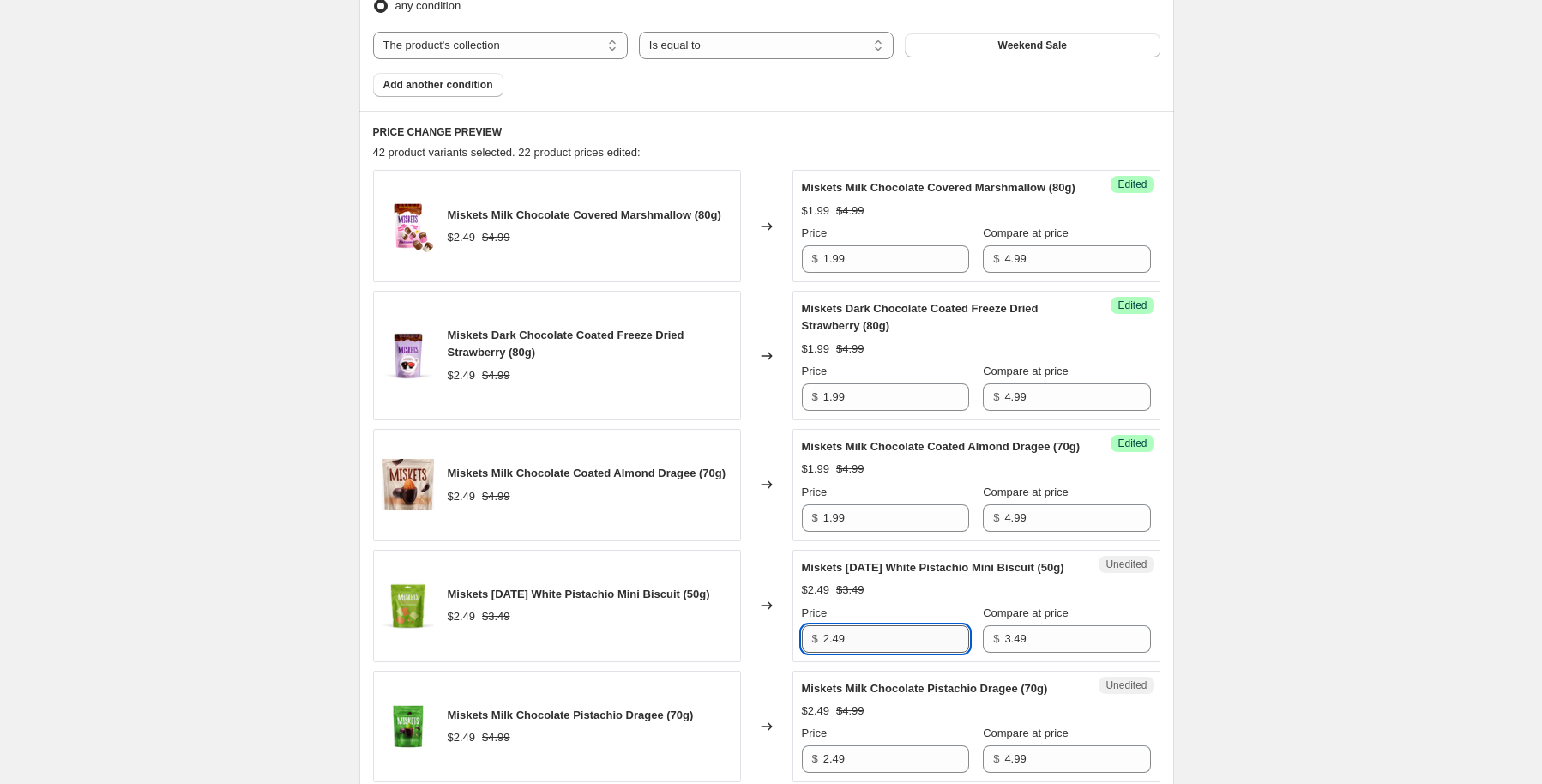
click at [922, 653] on input "2.49" at bounding box center [896, 639] width 146 height 27
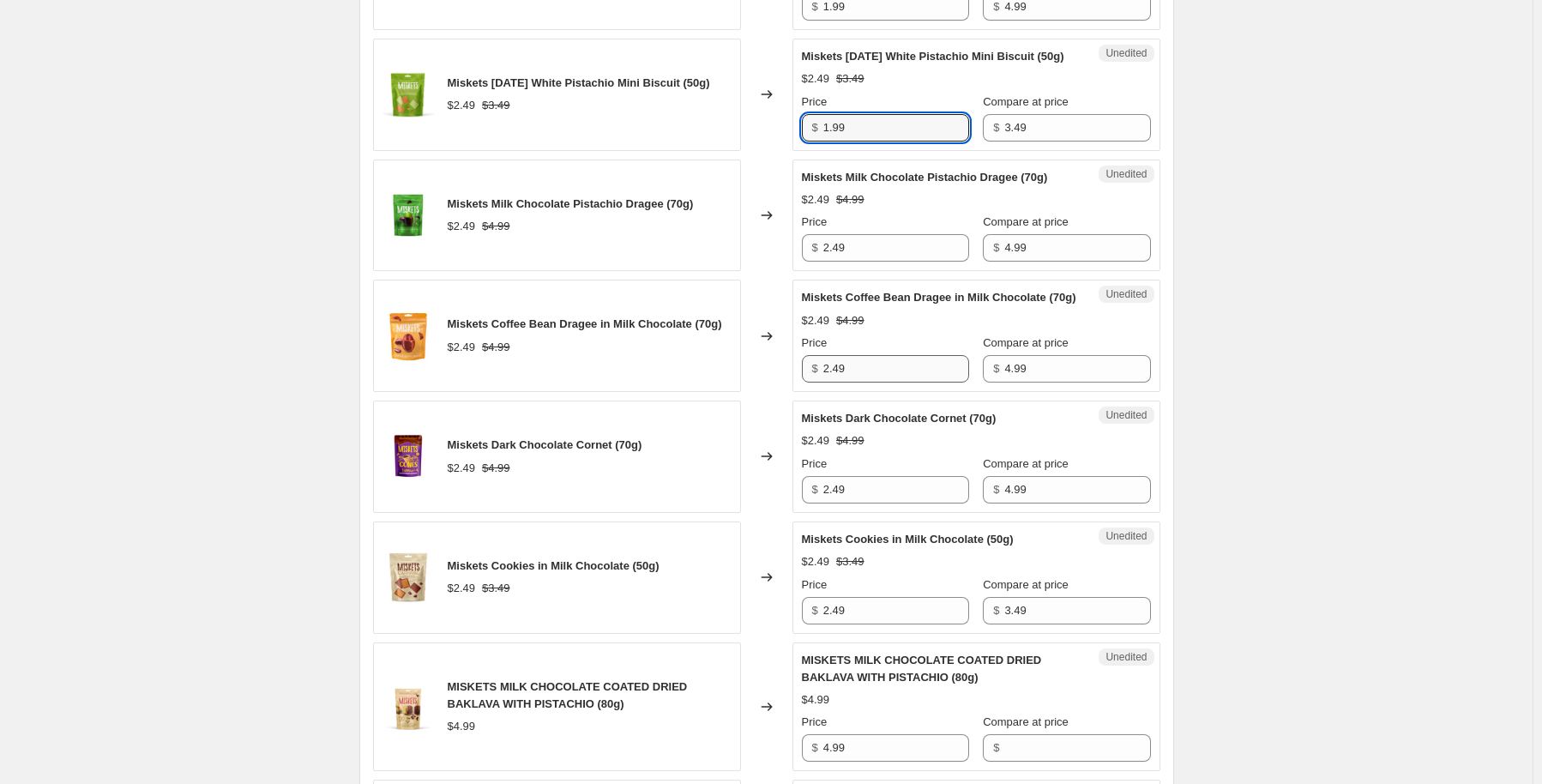
scroll to position [1200, 0]
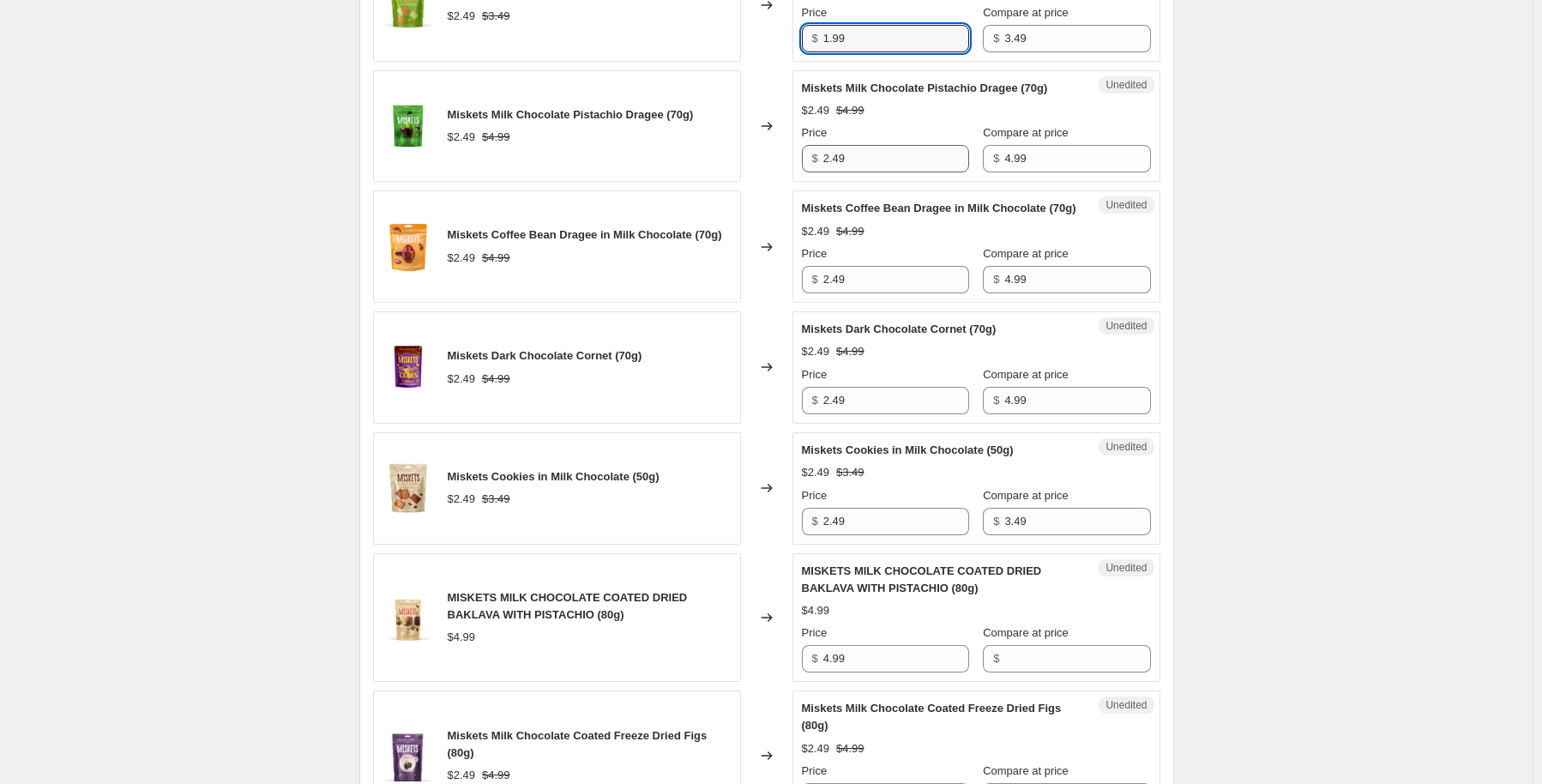
type input "1.99"
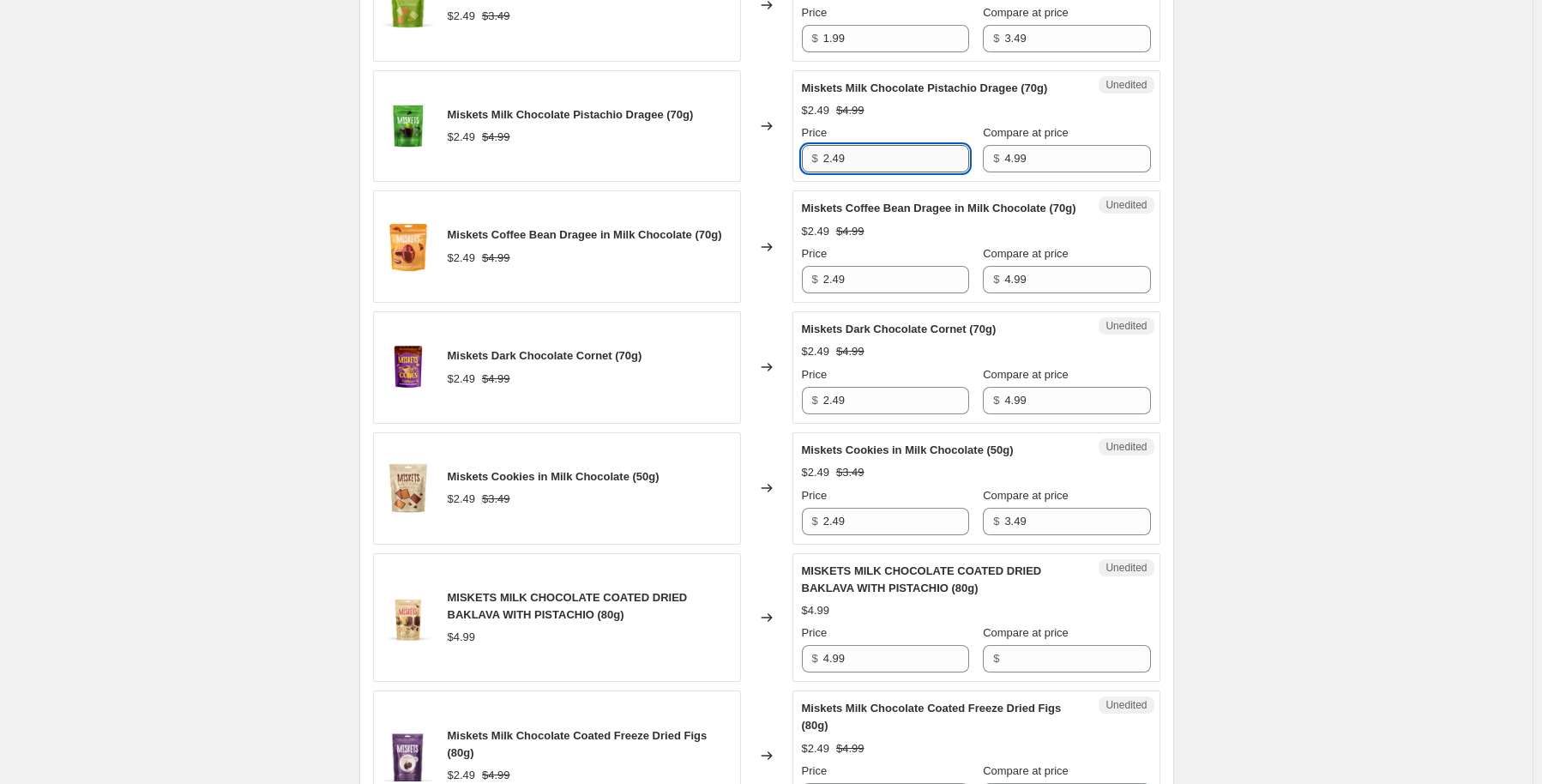
click at [885, 172] on input "2.49" at bounding box center [896, 159] width 146 height 27
click at [883, 172] on input "2.49" at bounding box center [896, 159] width 146 height 27
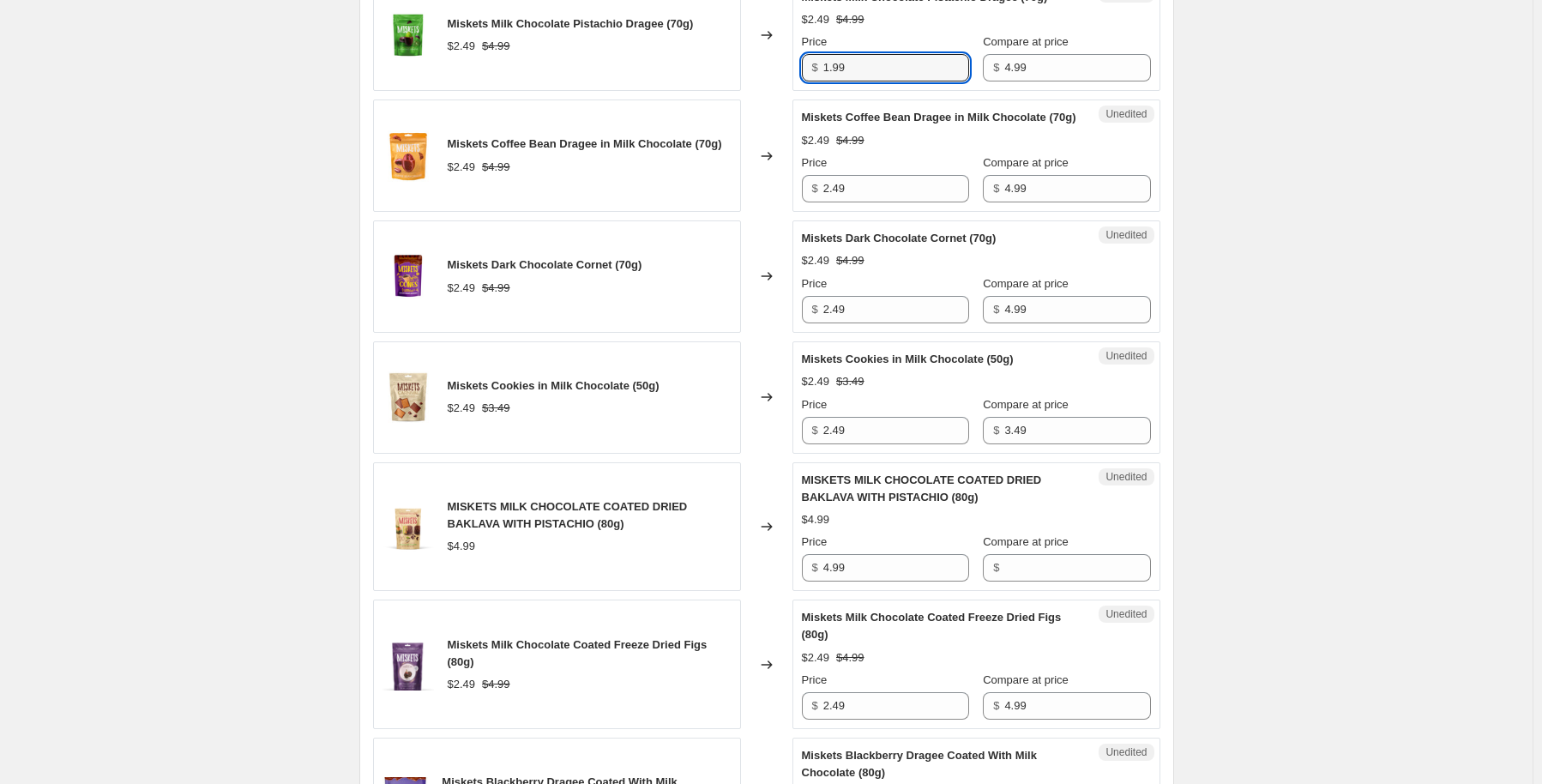
scroll to position [1372, 0]
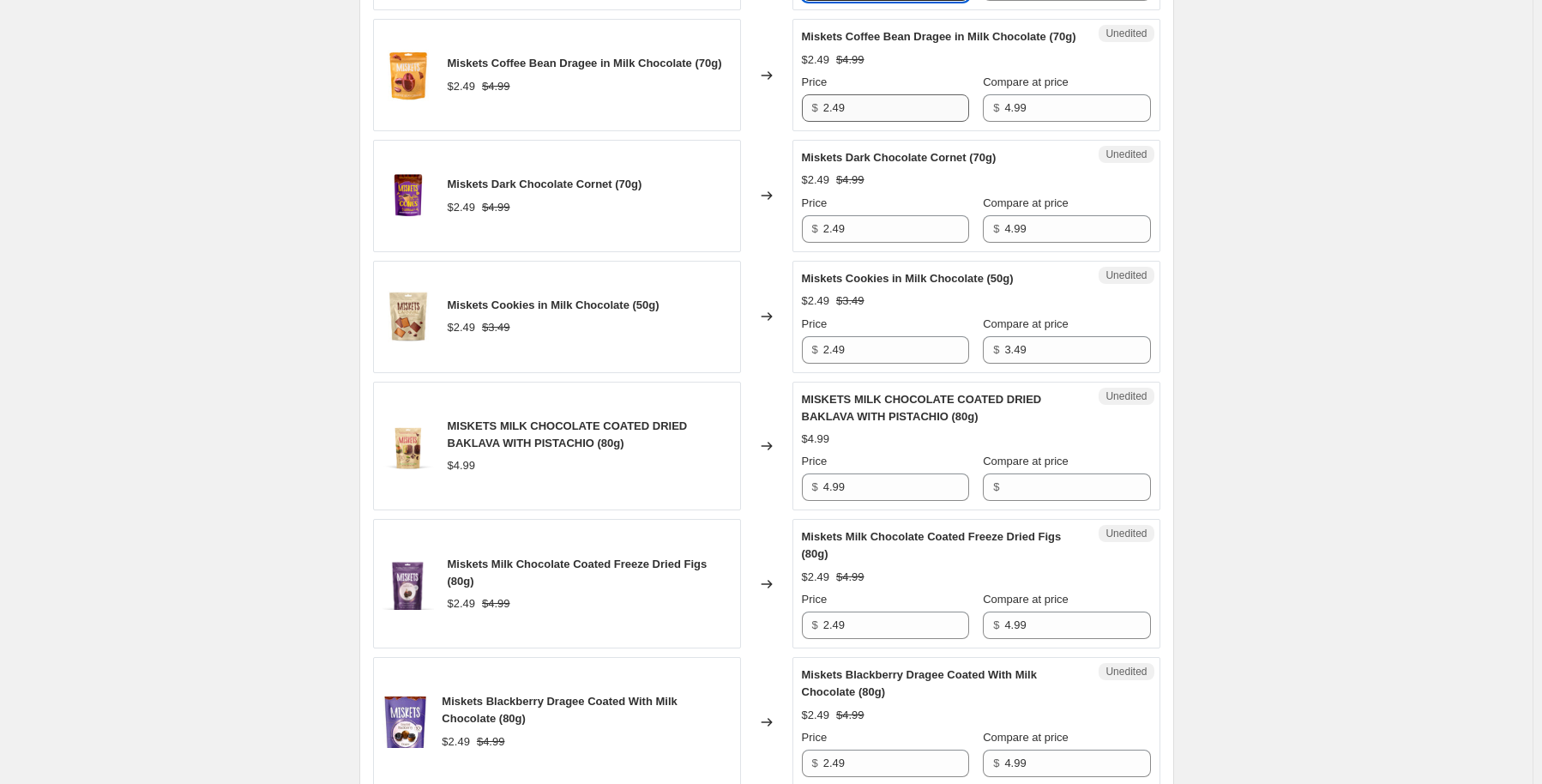
type input "1.99"
click at [861, 122] on input "2.49" at bounding box center [896, 108] width 146 height 27
type input "1.99"
click at [851, 243] on input "2.49" at bounding box center [896, 229] width 146 height 27
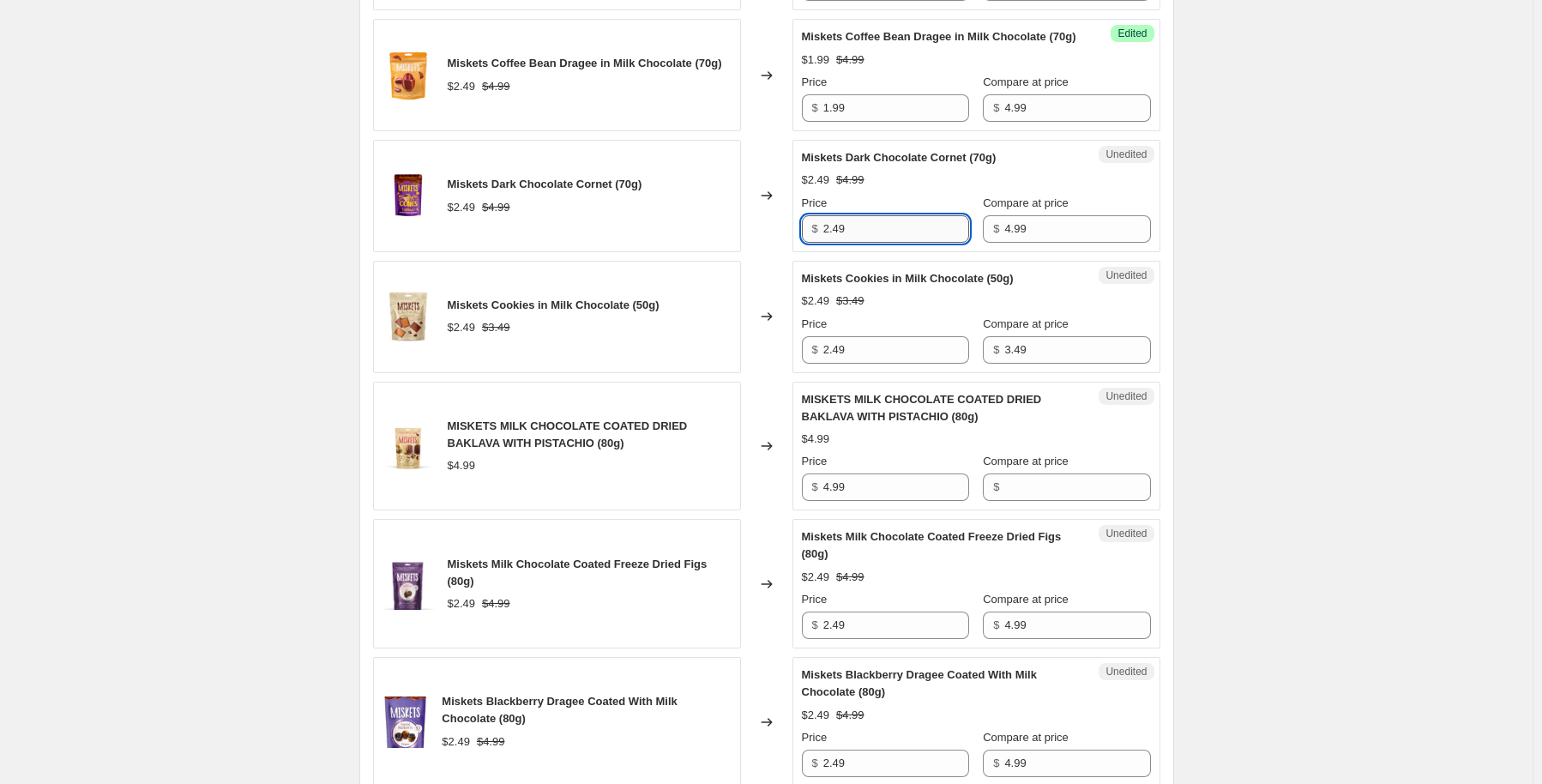
click at [851, 243] on input "2.49" at bounding box center [896, 229] width 146 height 27
type input "1.99"
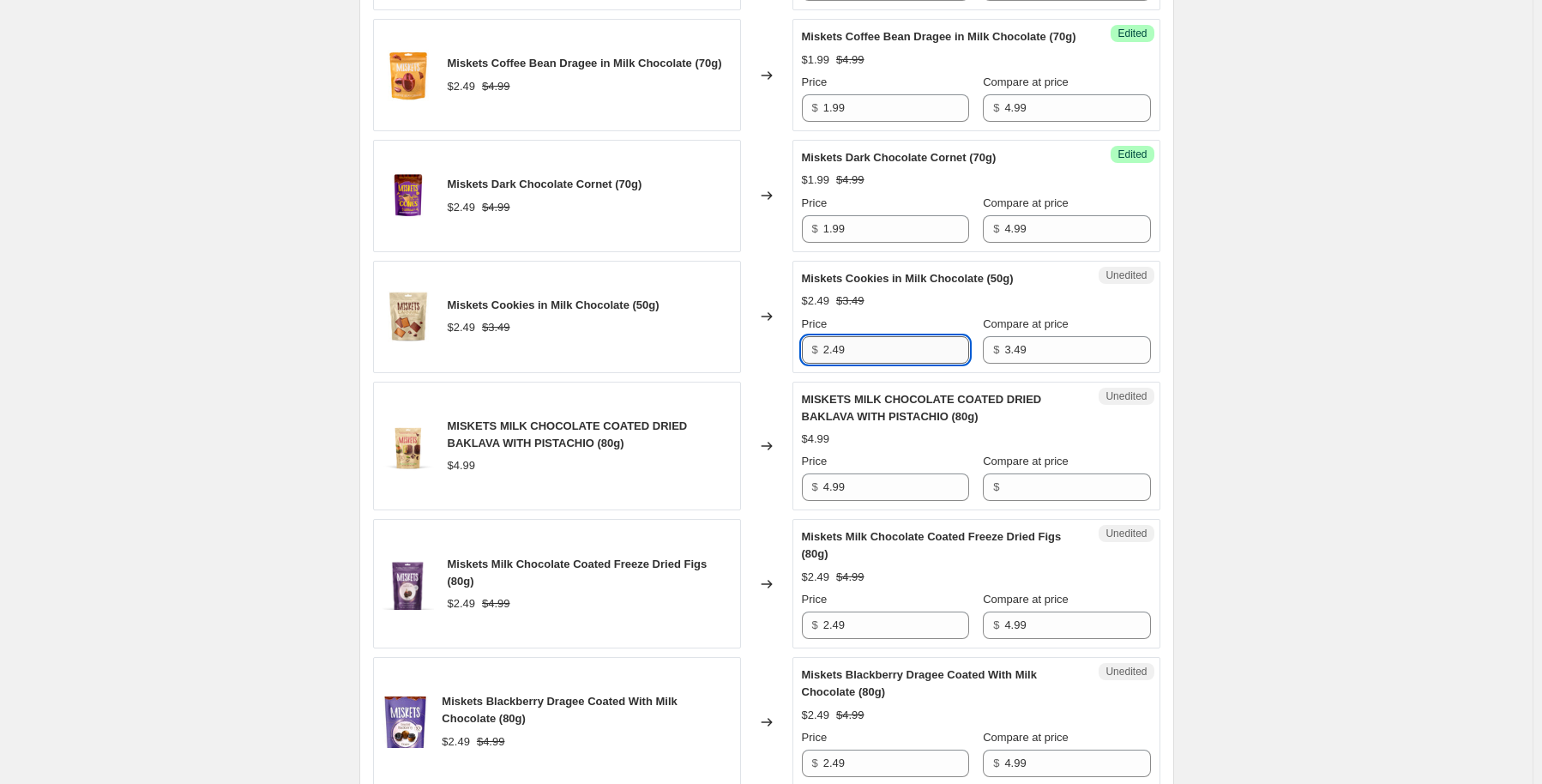
click at [856, 364] on input "2.49" at bounding box center [896, 350] width 146 height 27
type input "1.99"
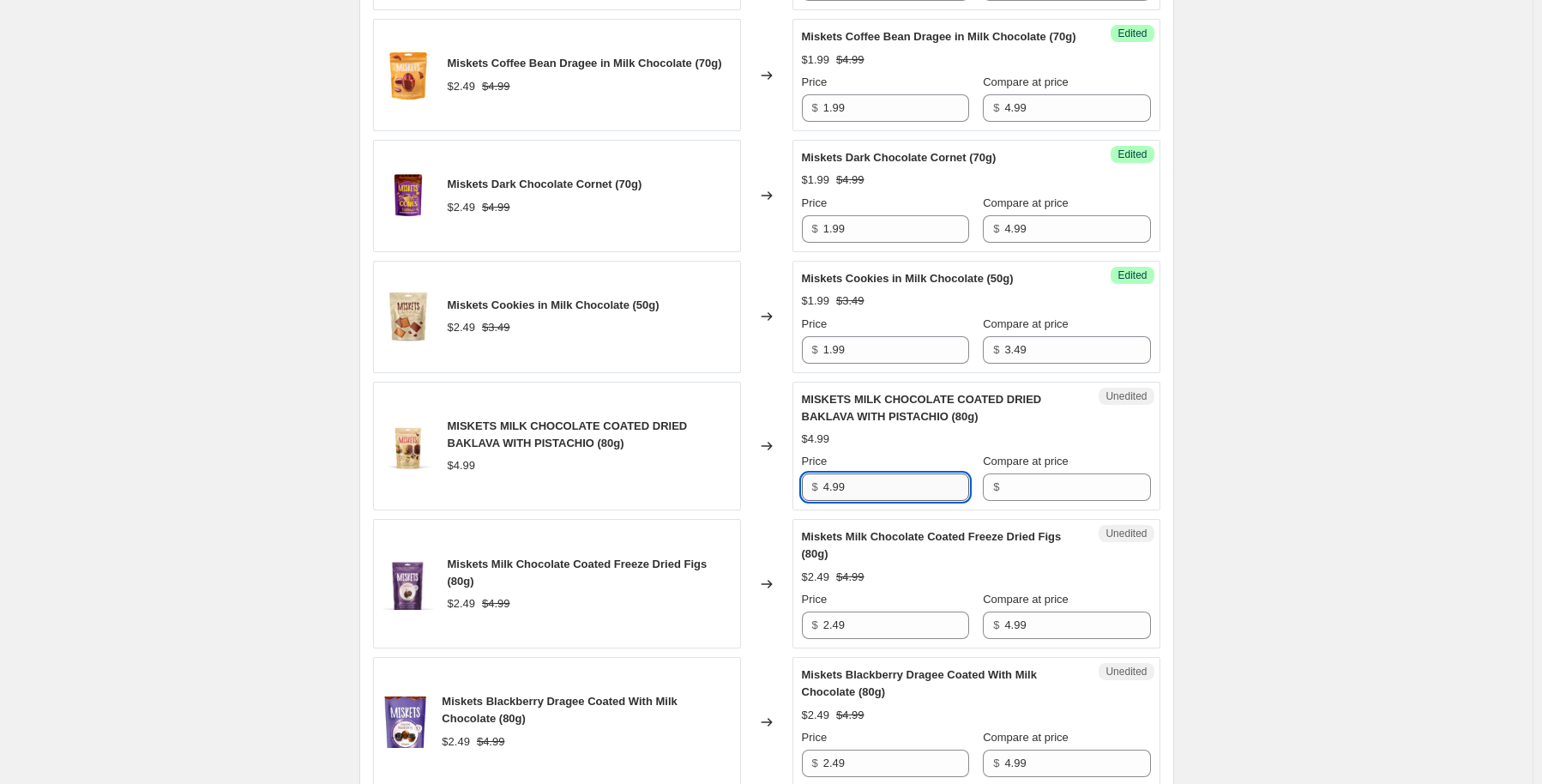
click at [870, 501] on input "4.99" at bounding box center [896, 487] width 146 height 27
click at [1060, 501] on input "Compare at price" at bounding box center [1077, 487] width 146 height 27
type input "3.49"
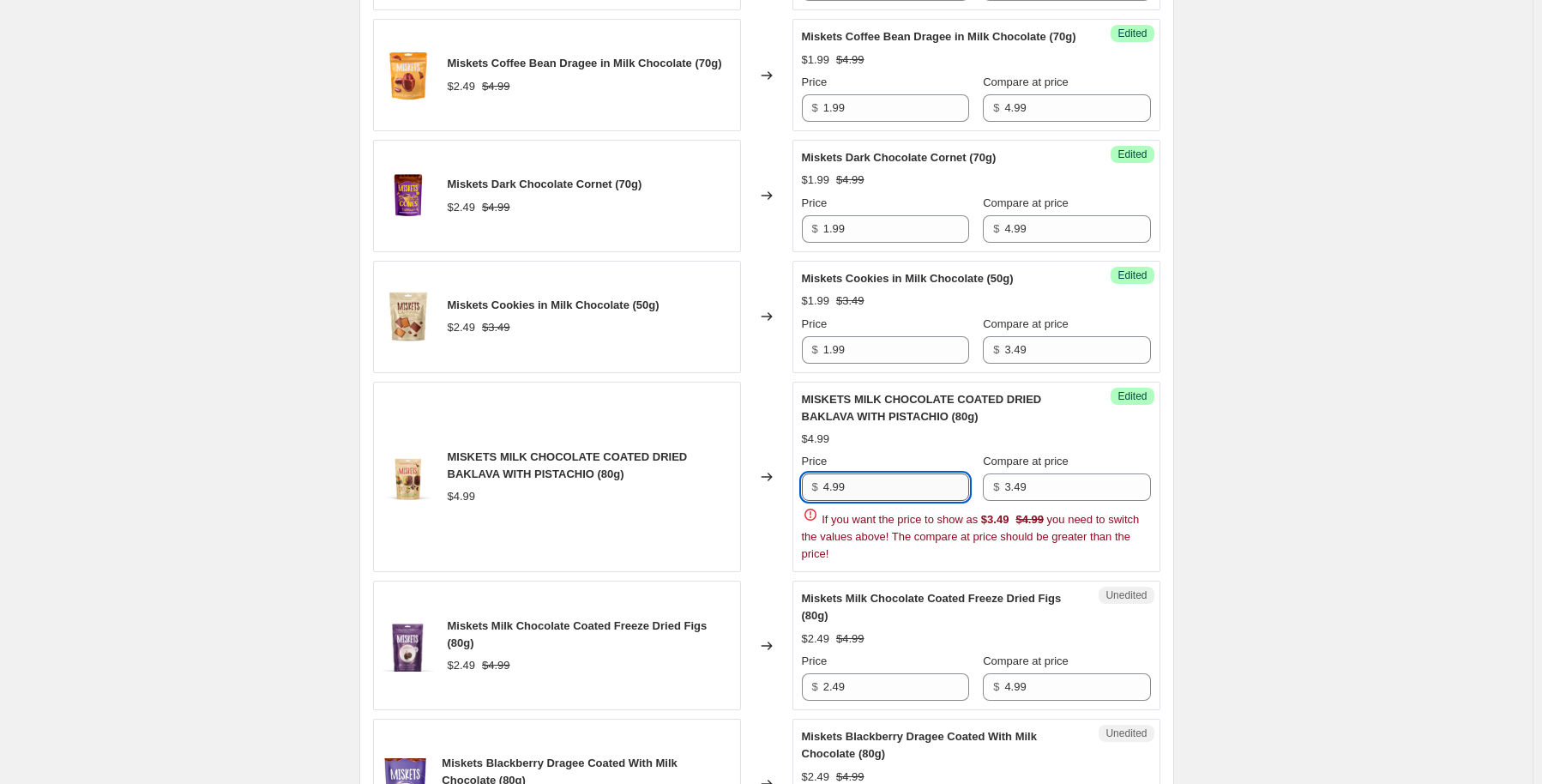
click at [913, 501] on input "4.99" at bounding box center [896, 487] width 146 height 27
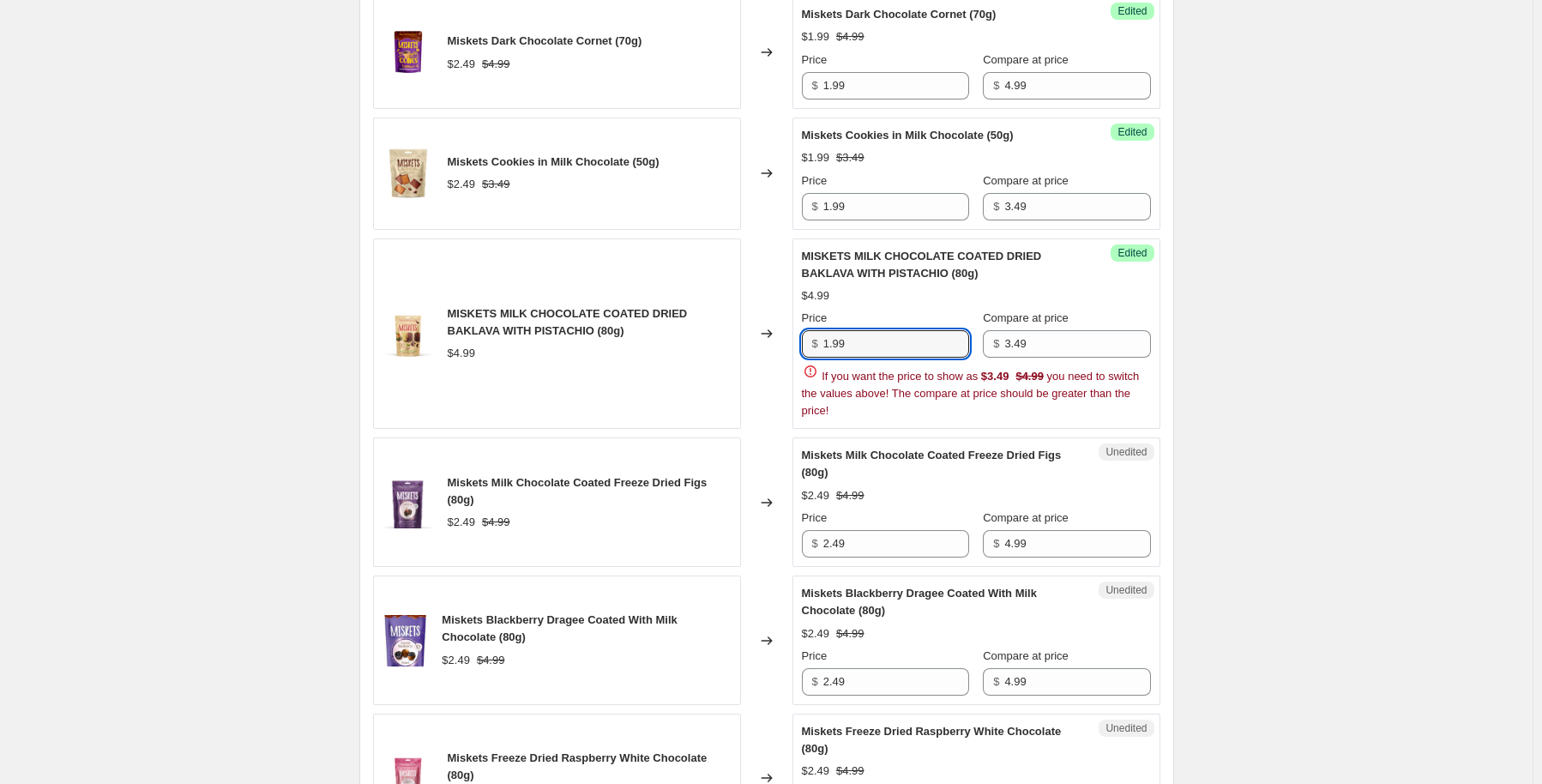
scroll to position [1544, 0]
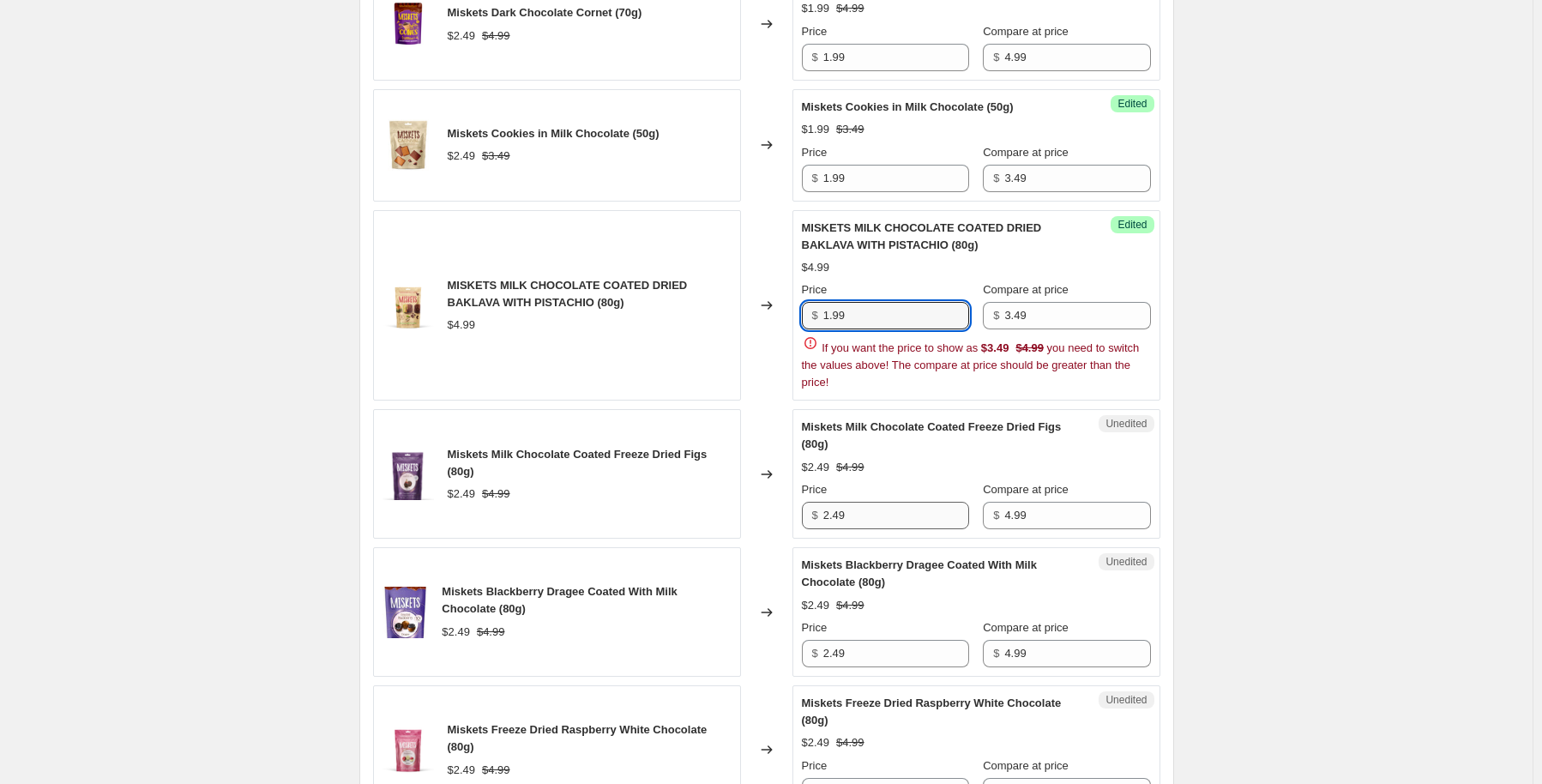
type input "1.99"
click at [874, 588] on div "Miskets Milk Chocolate Covered Marshmallow (80g) $2.49 $4.99 Changed to Success…" at bounding box center [767, 529] width 787 height 2605
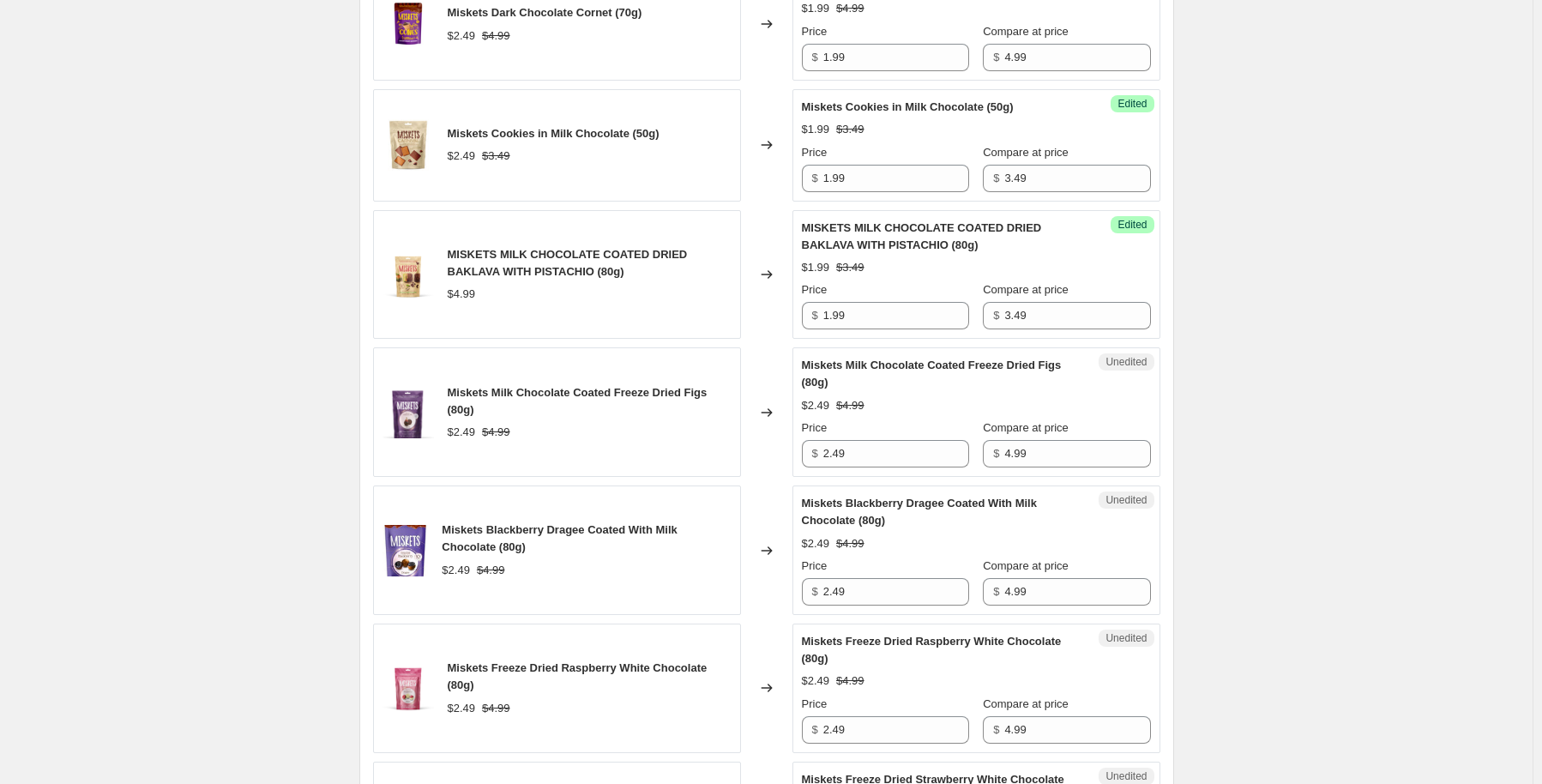
click at [874, 526] on span "Miskets Blackberry Dragee Coated With Milk Chocolate (80g)" at bounding box center [920, 512] width 235 height 30
click at [868, 467] on input "2.49" at bounding box center [896, 454] width 146 height 27
type input "1.99"
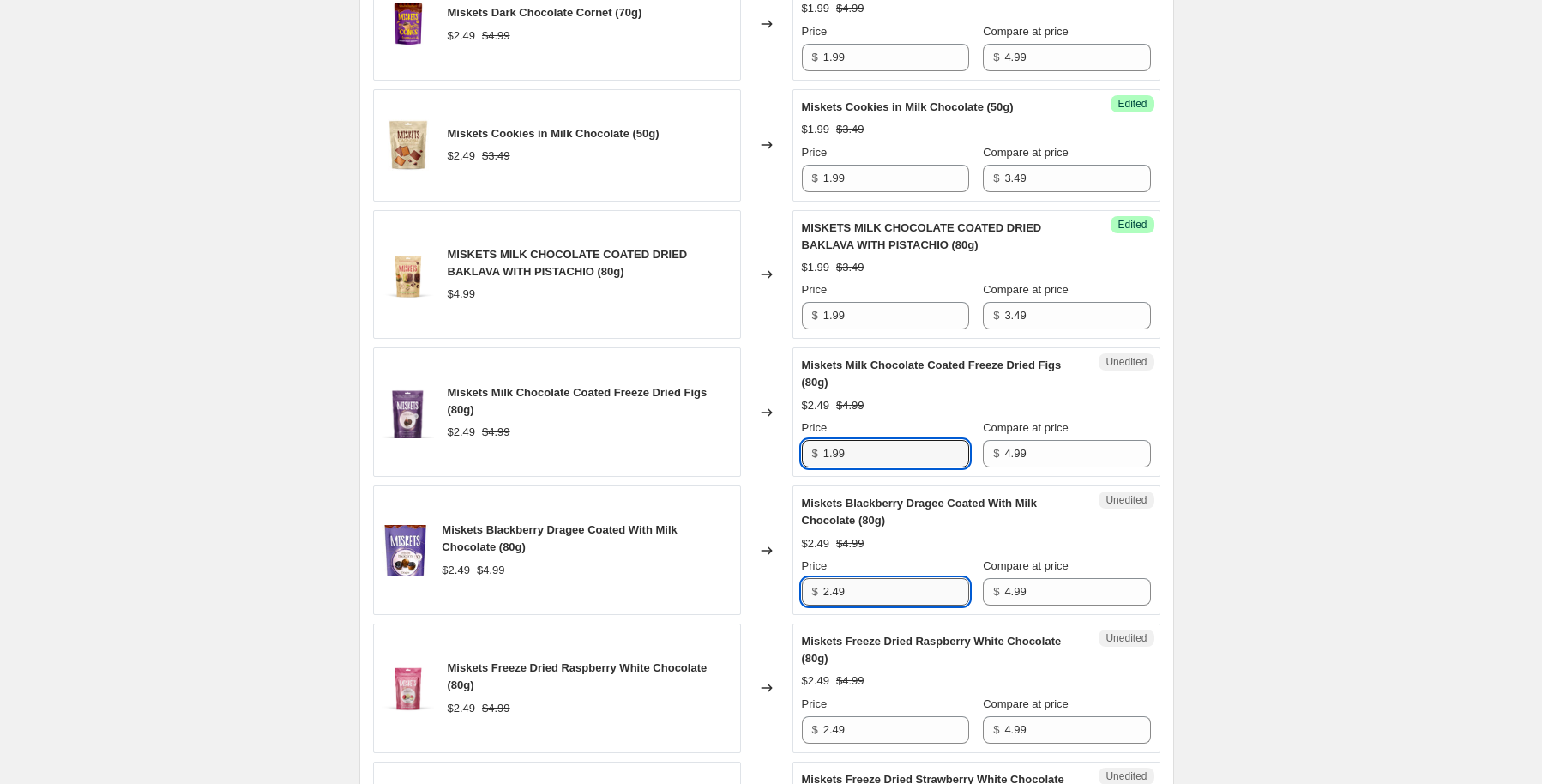
click at [878, 606] on input "2.49" at bounding box center [896, 592] width 146 height 27
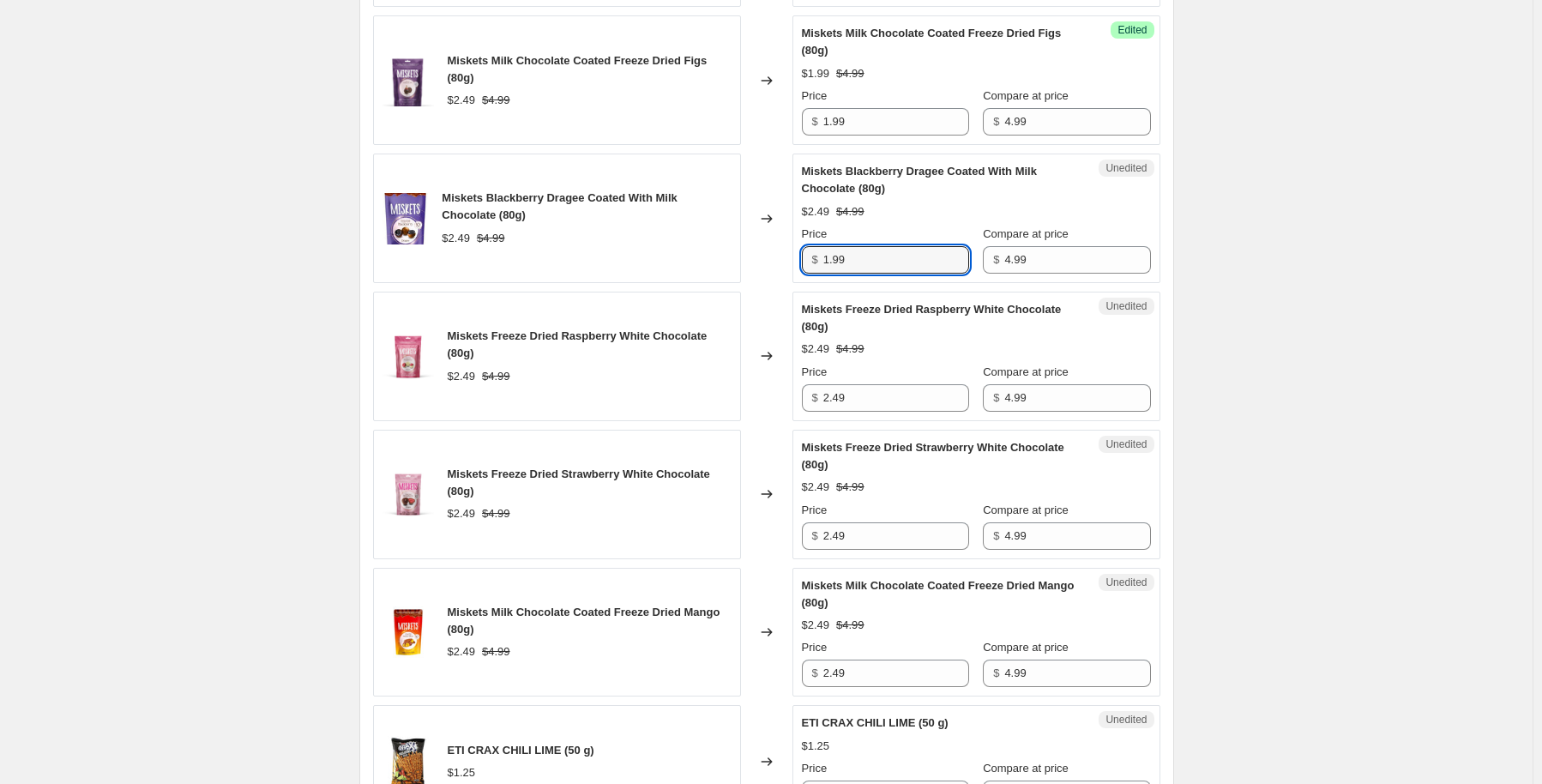
scroll to position [1886, 0]
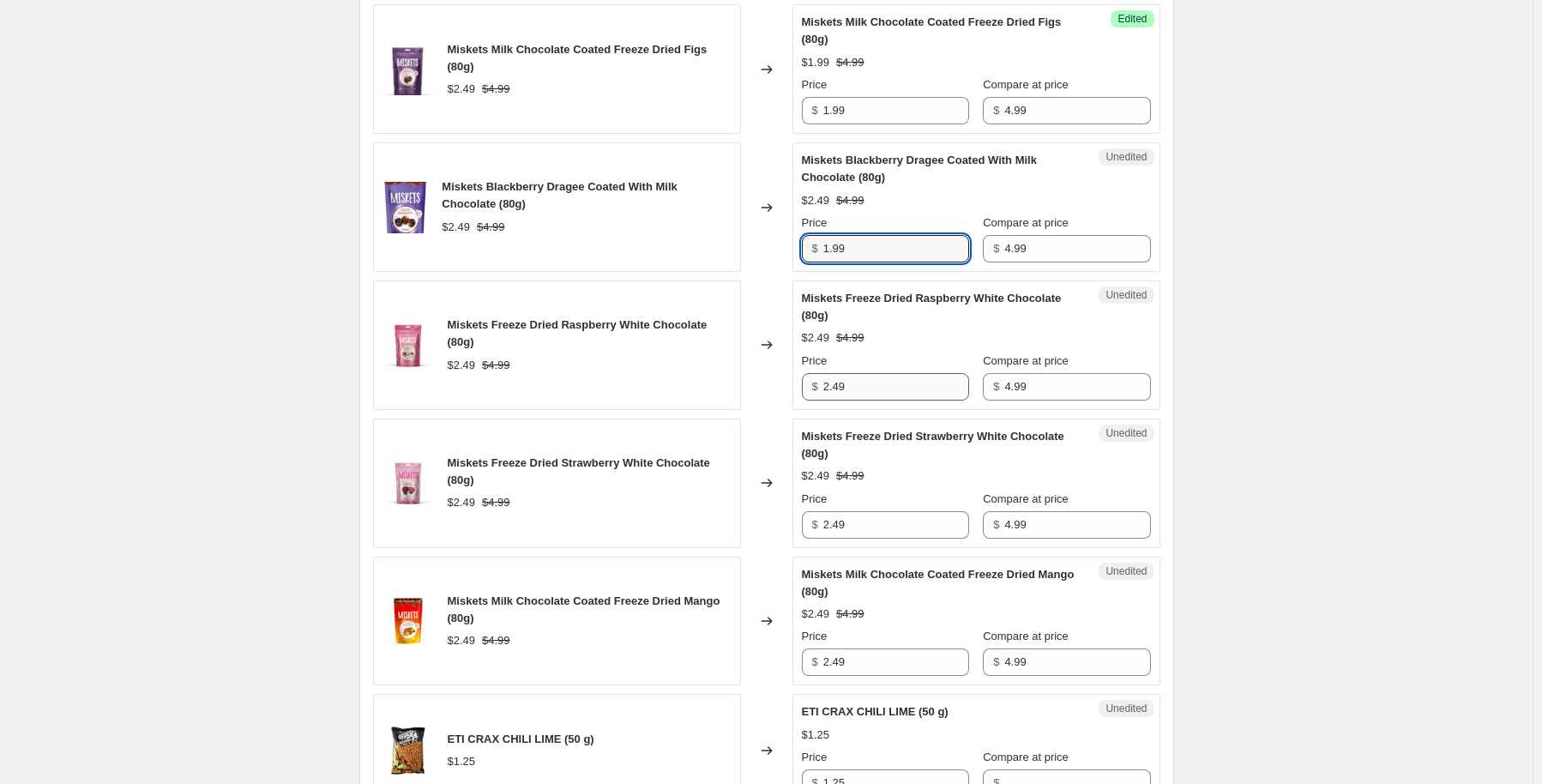
type input "1.99"
click at [867, 401] on input "2.49" at bounding box center [896, 387] width 146 height 27
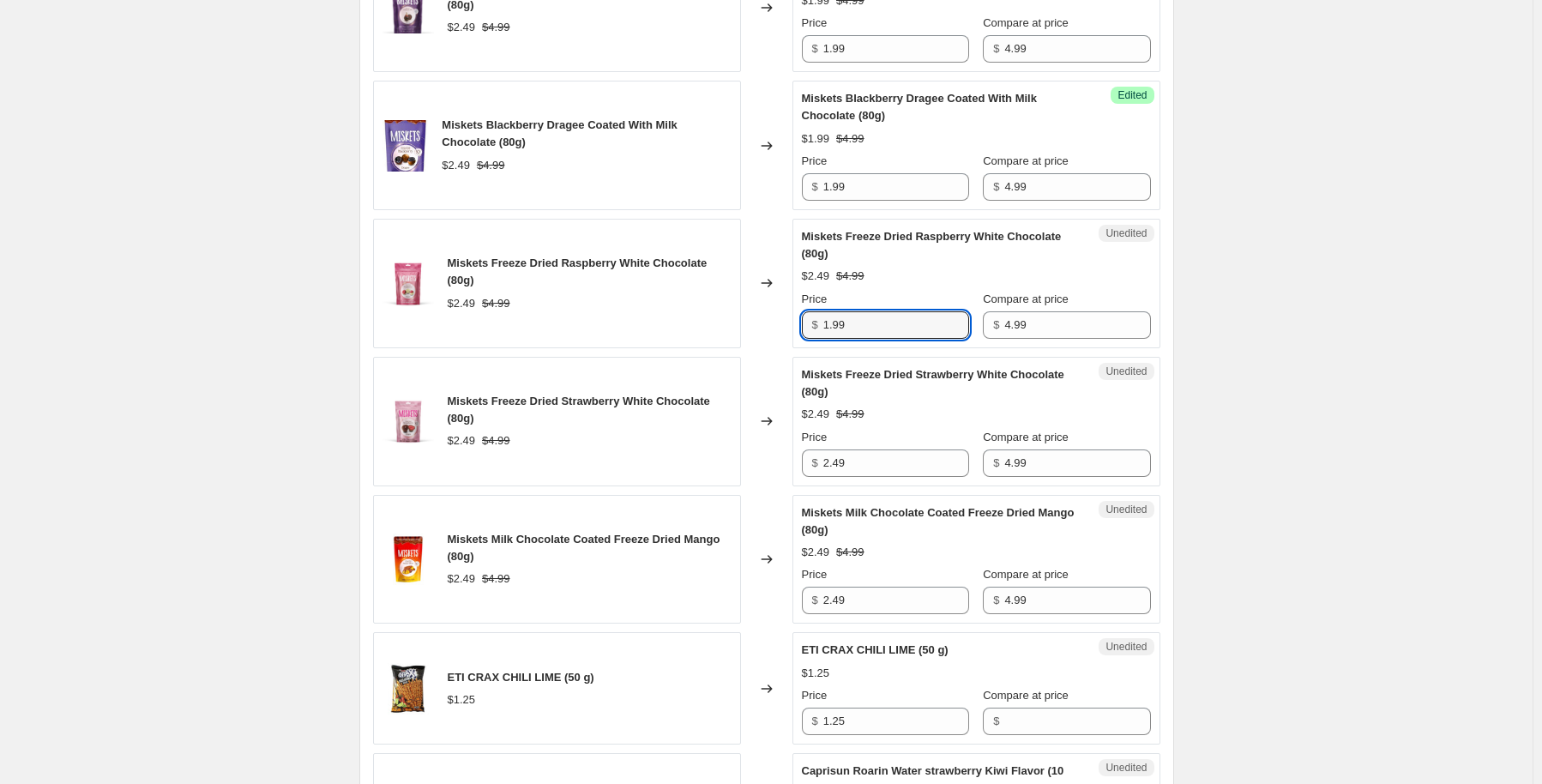
scroll to position [1972, 0]
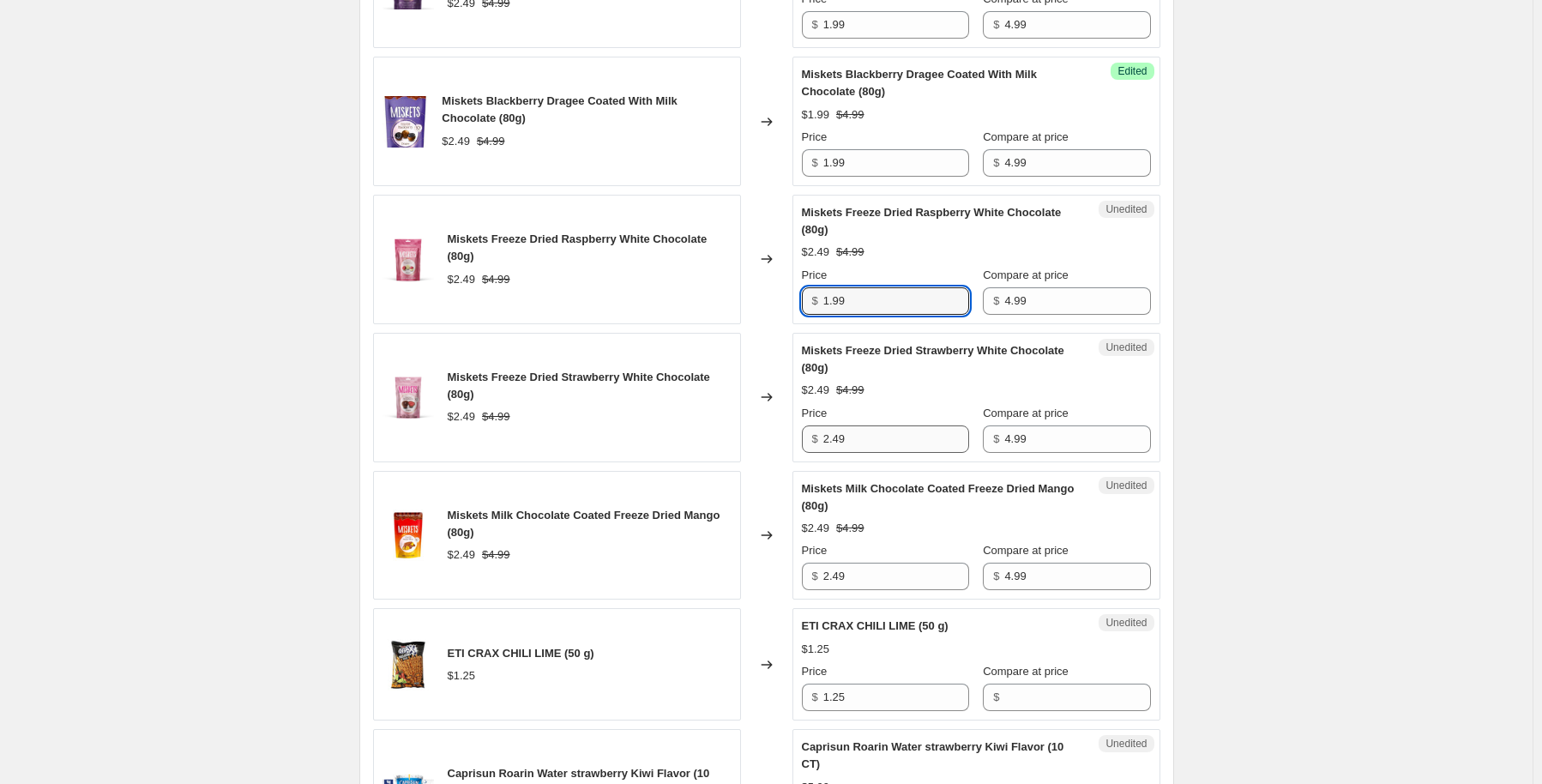
type input "1.99"
click at [877, 453] on input "2.49" at bounding box center [896, 439] width 146 height 27
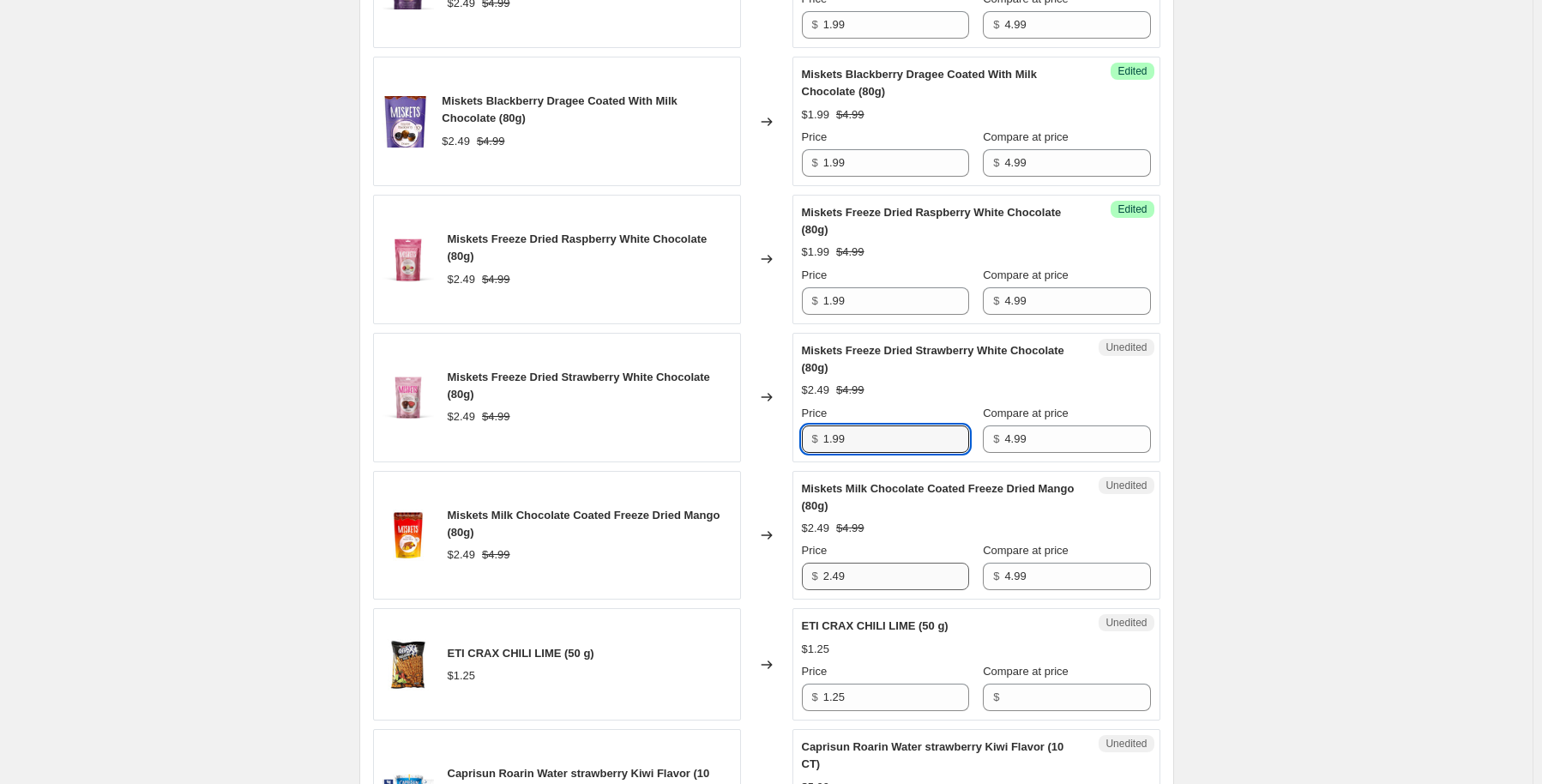
type input "1.99"
click at [879, 590] on input "2.49" at bounding box center [896, 576] width 146 height 27
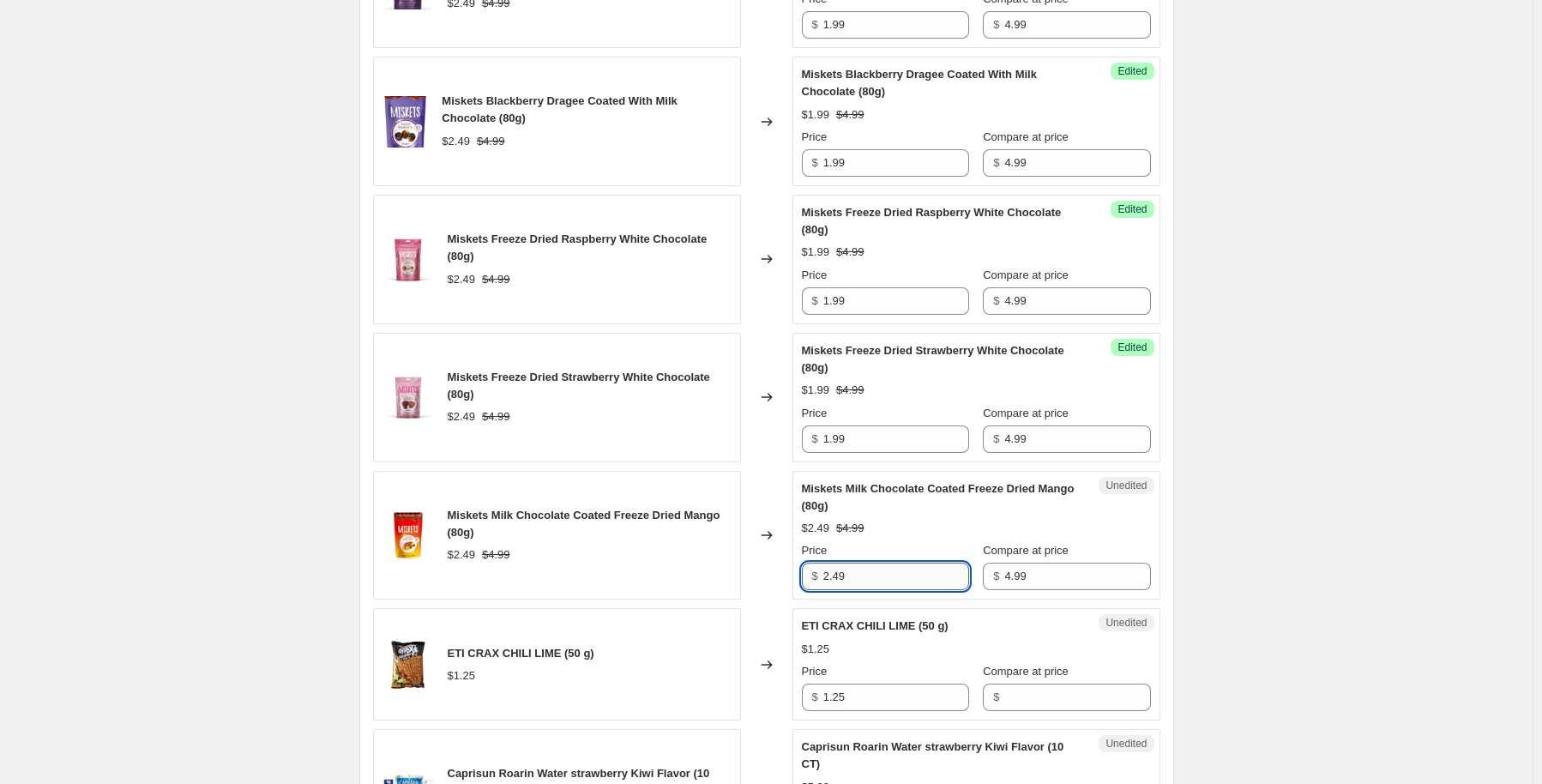
click at [879, 590] on input "2.49" at bounding box center [896, 576] width 146 height 27
click at [894, 590] on input "2.49" at bounding box center [896, 576] width 146 height 27
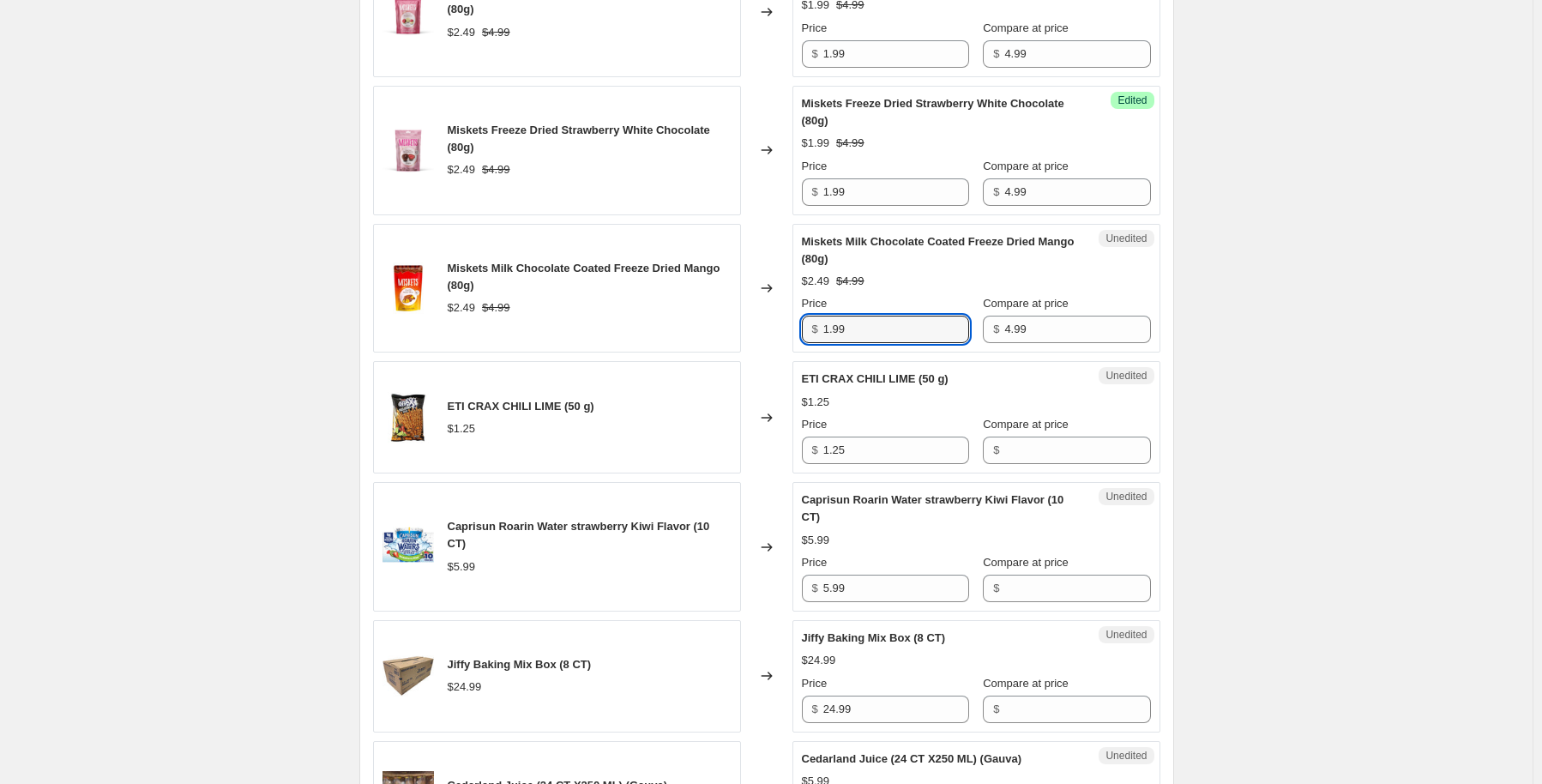
scroll to position [2315, 0]
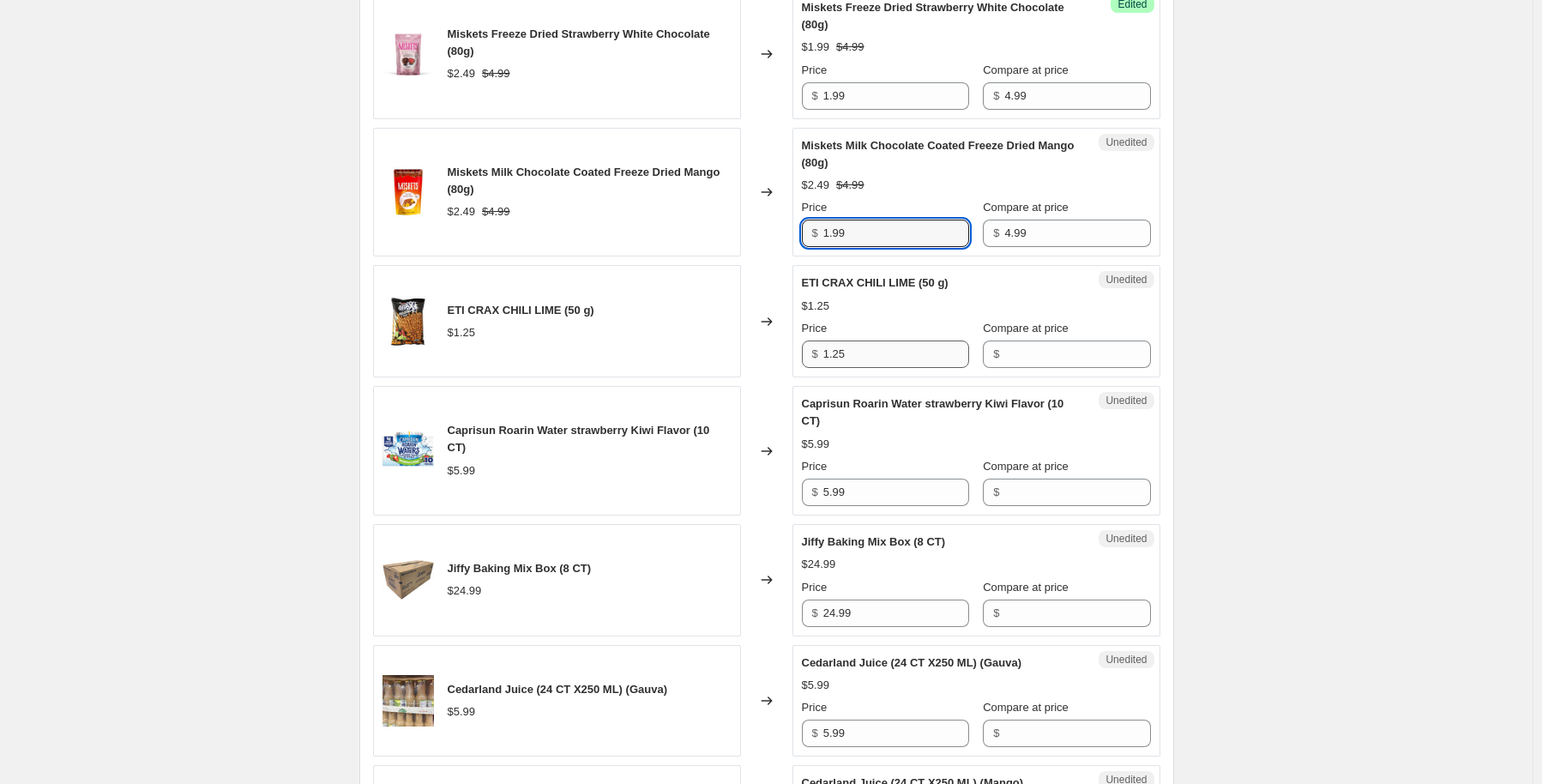
type input "1.99"
click at [868, 368] on input "1.25" at bounding box center [896, 354] width 146 height 27
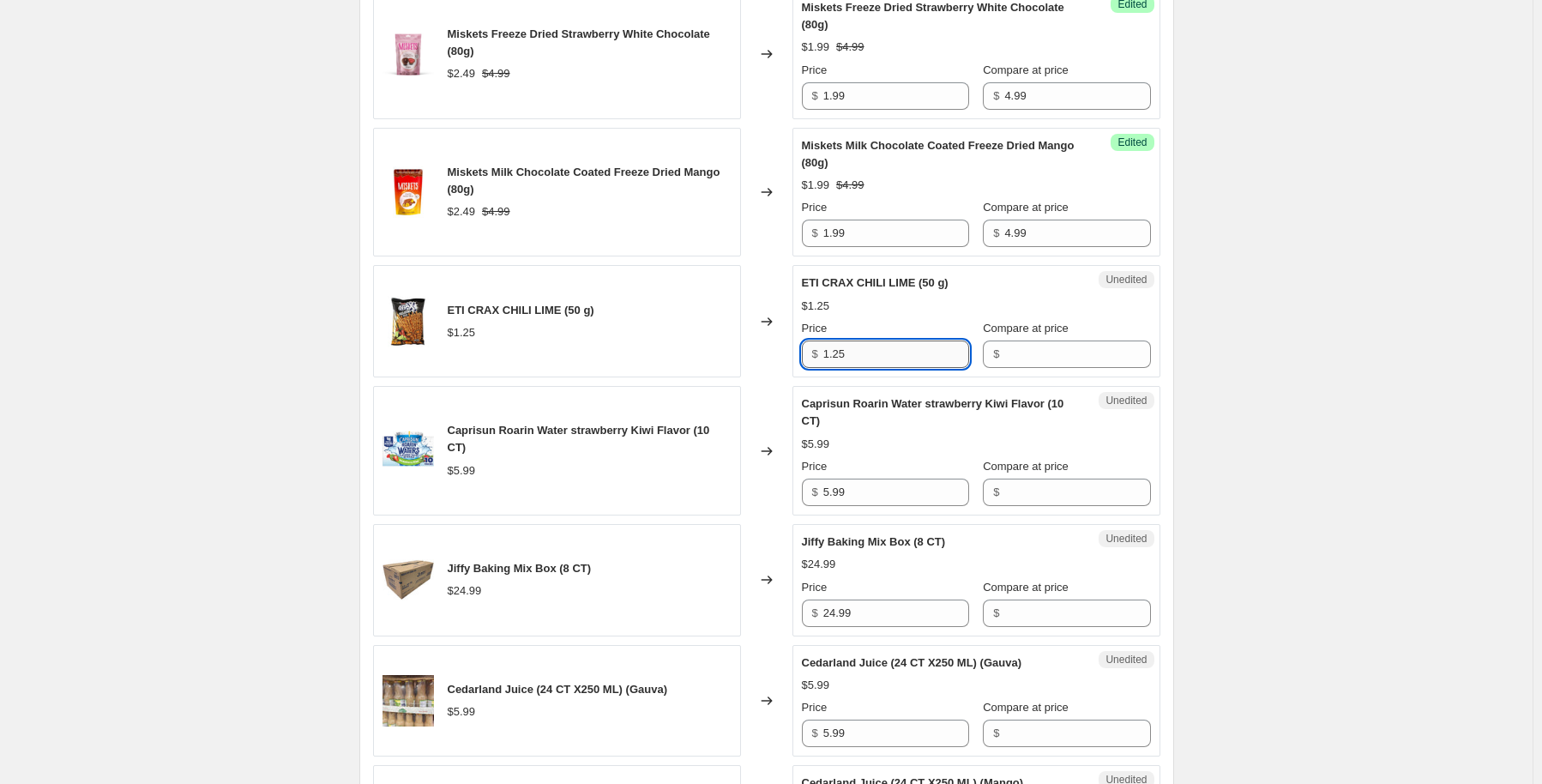
click at [868, 368] on input "1.25" at bounding box center [896, 354] width 146 height 27
type input "0.50"
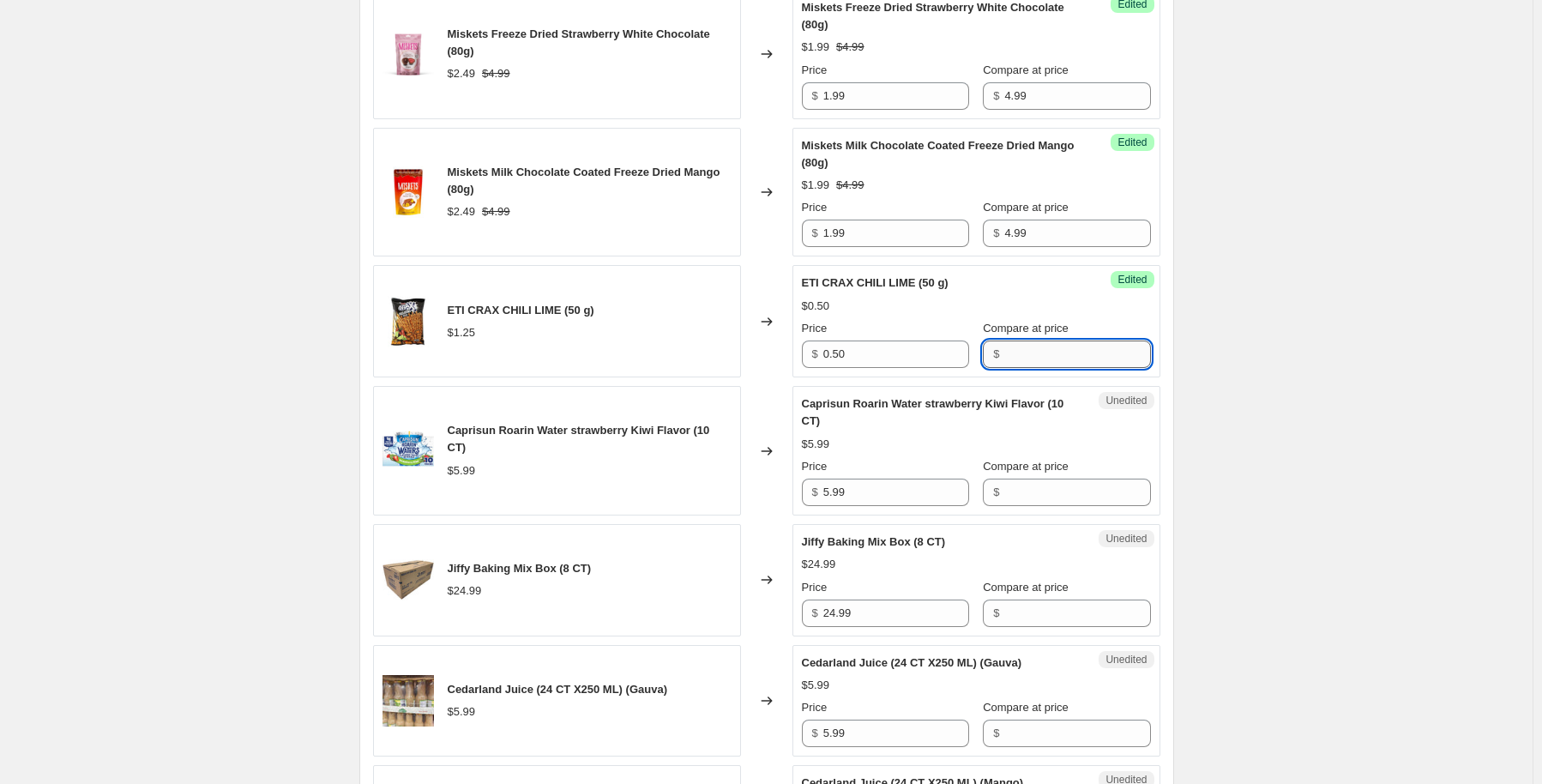
click at [1012, 368] on input "Compare at price" at bounding box center [1077, 354] width 146 height 27
type input "1.25"
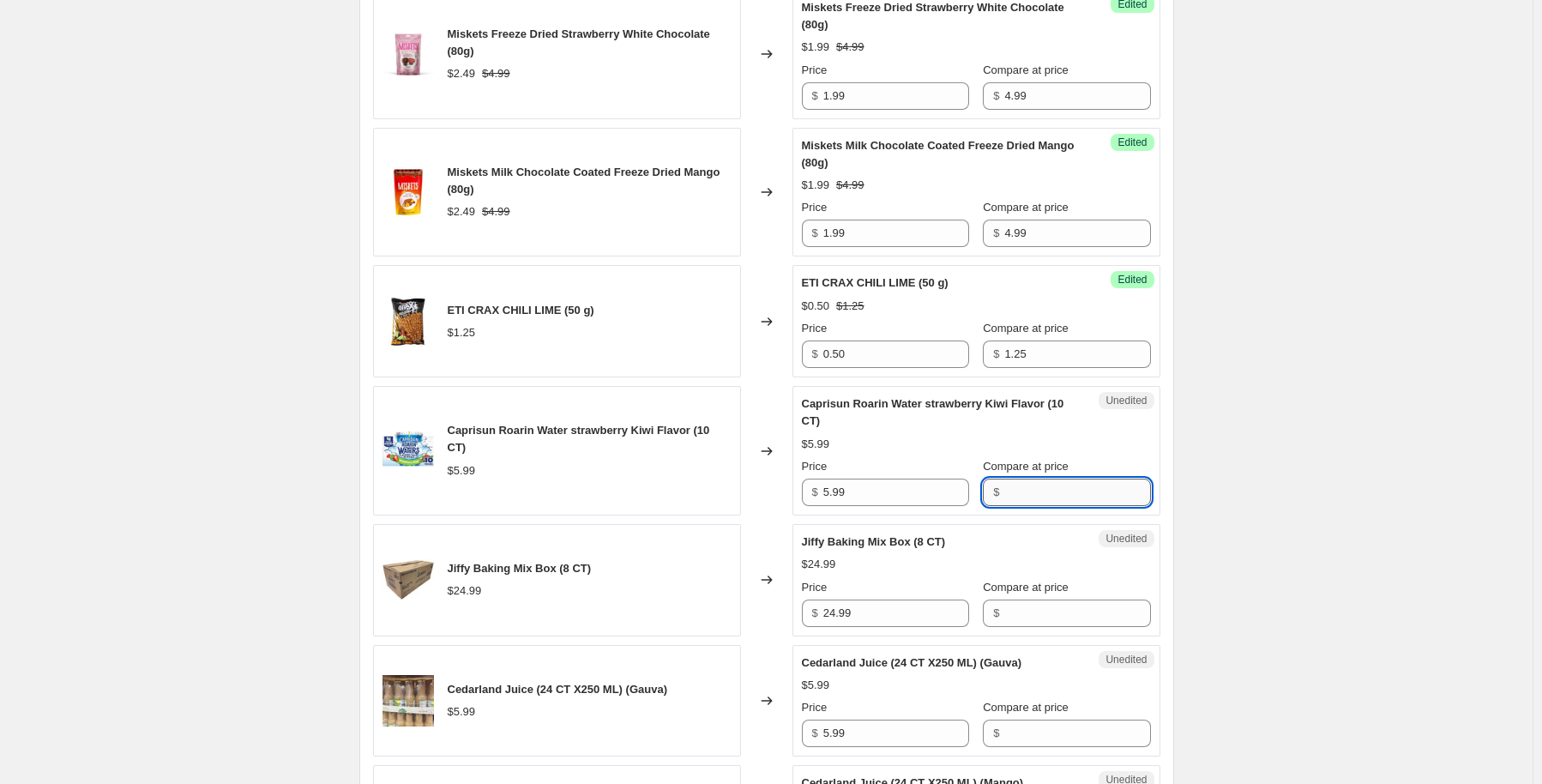
click at [1016, 506] on input "Compare at price" at bounding box center [1077, 492] width 146 height 27
type input "5.99"
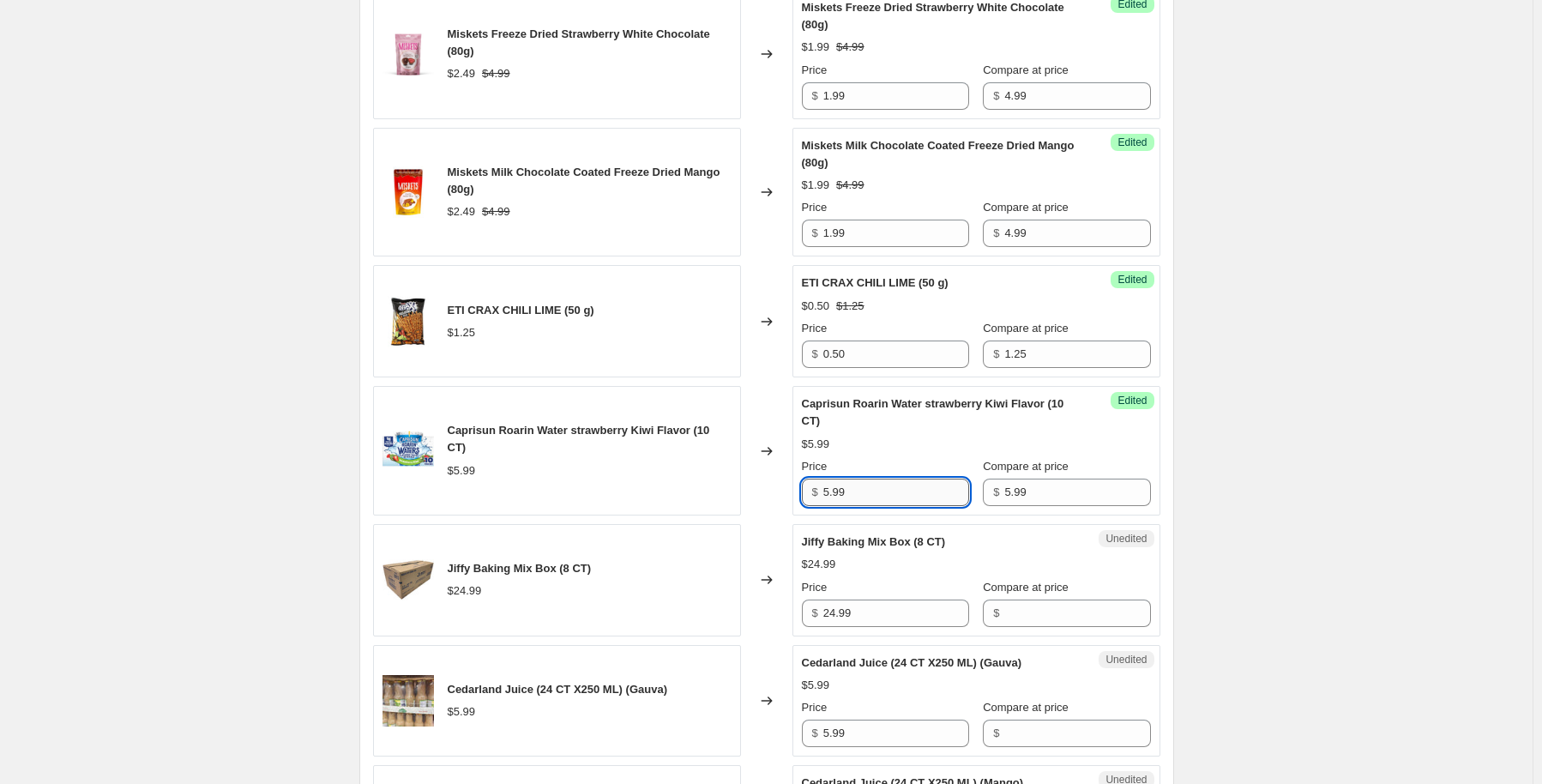
click at [917, 506] on input "5.99" at bounding box center [896, 492] width 146 height 27
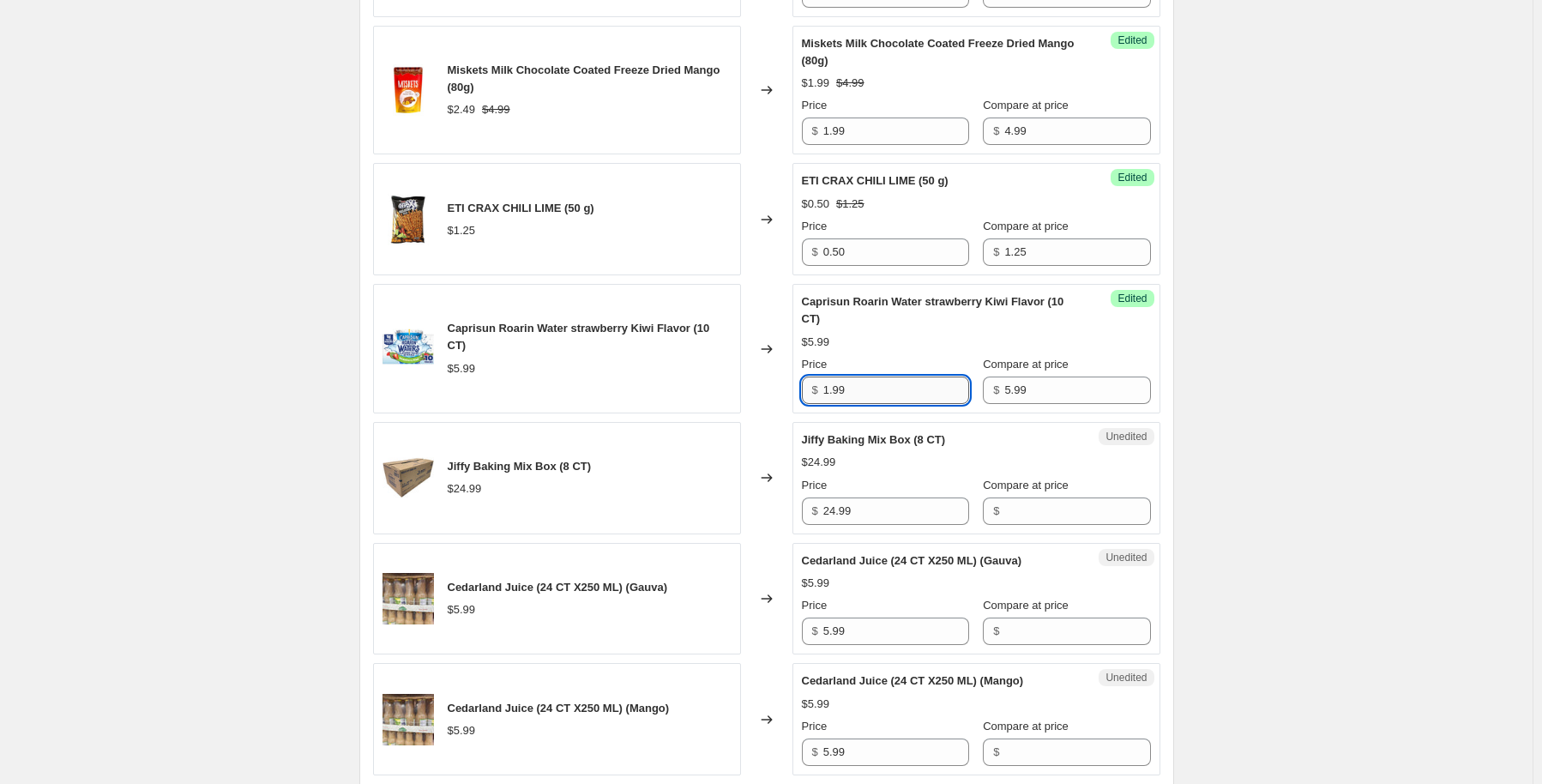
scroll to position [2486, 0]
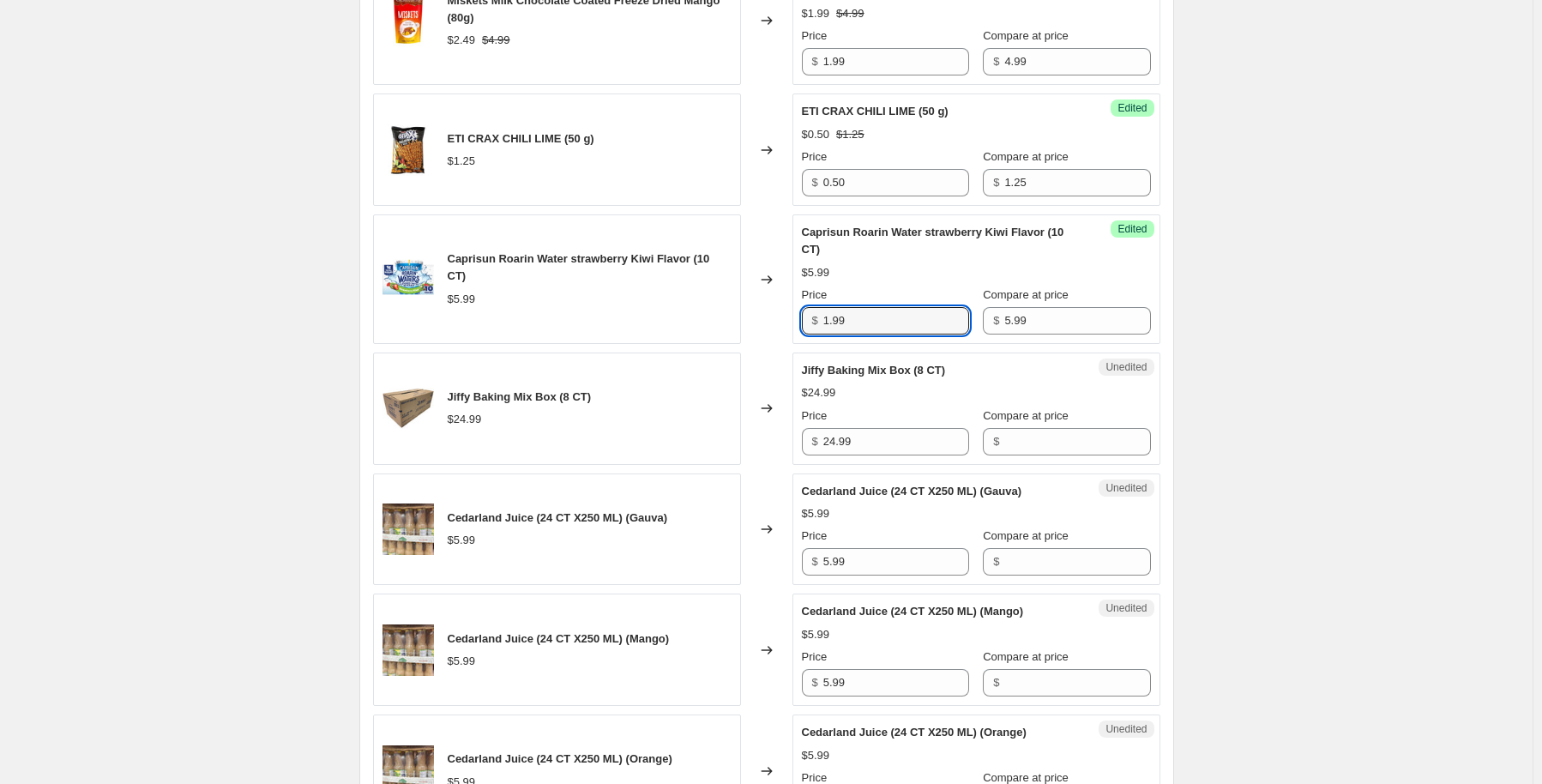
type input "1.99"
click at [993, 448] on span "$" at bounding box center [996, 441] width 6 height 13
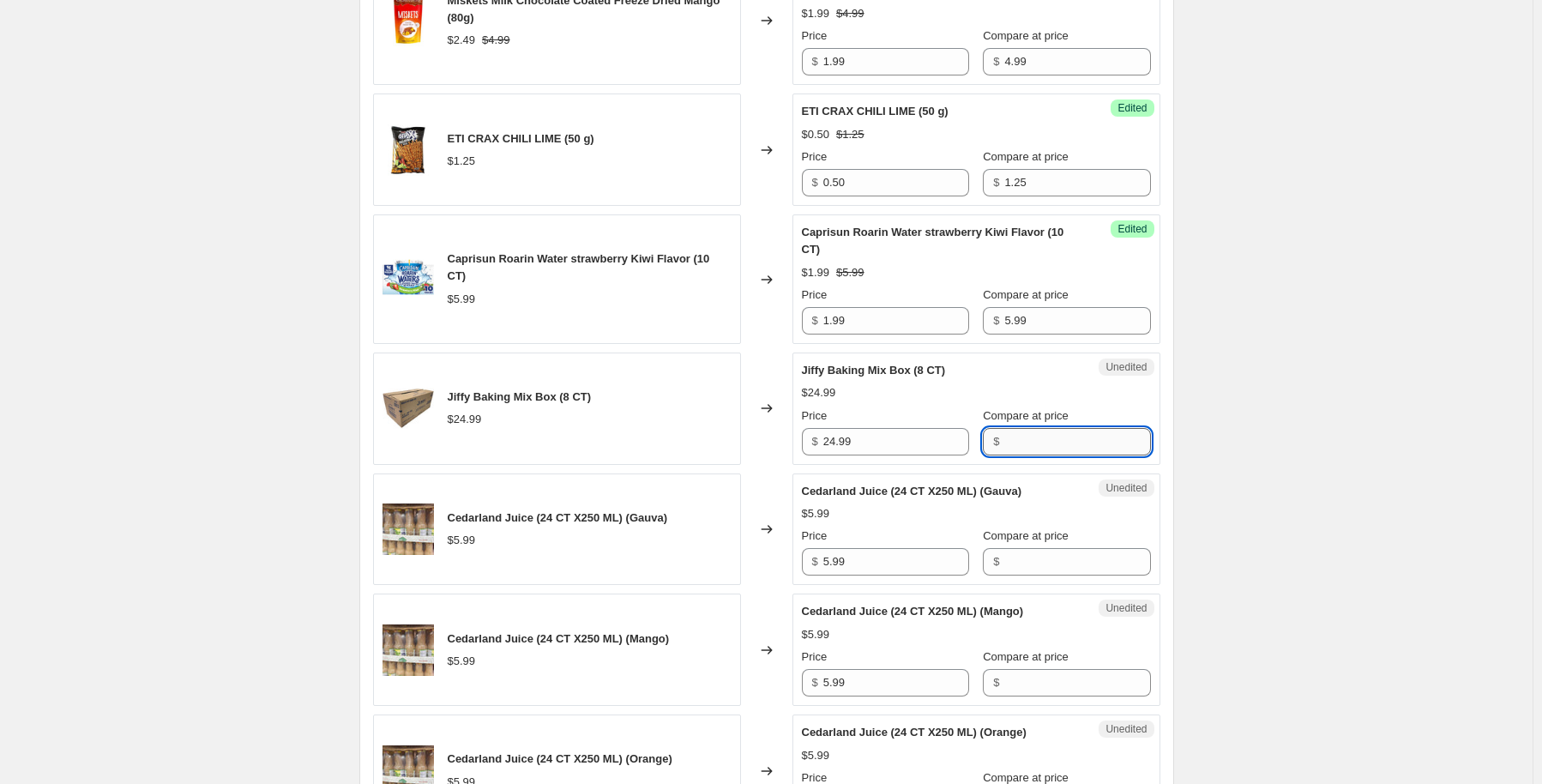
click at [1050, 456] on input "Compare at price" at bounding box center [1077, 442] width 146 height 27
type input "24.99"
click at [878, 456] on input "24.99" at bounding box center [896, 442] width 146 height 27
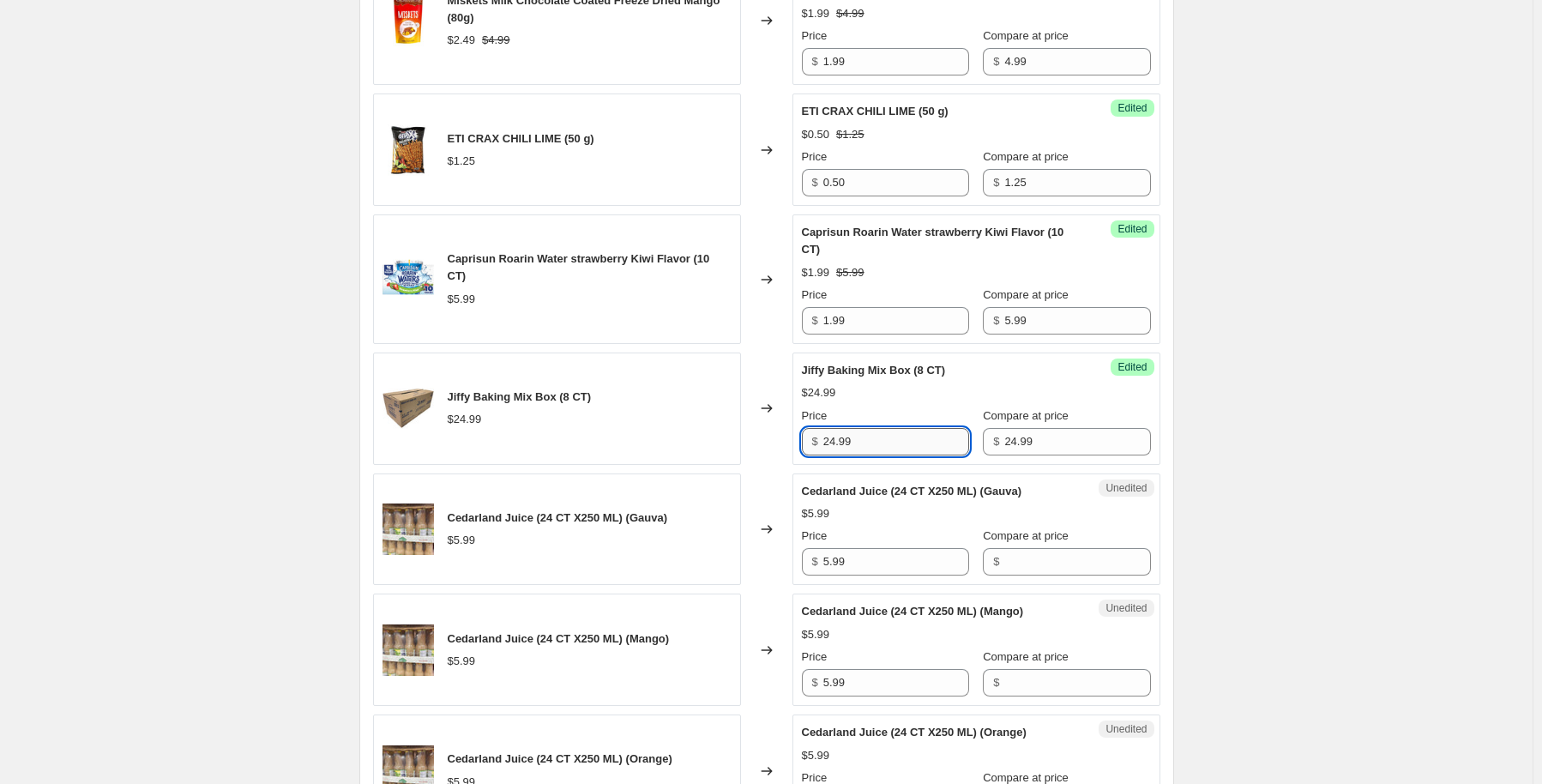
click at [878, 456] on input "24.99" at bounding box center [896, 442] width 146 height 27
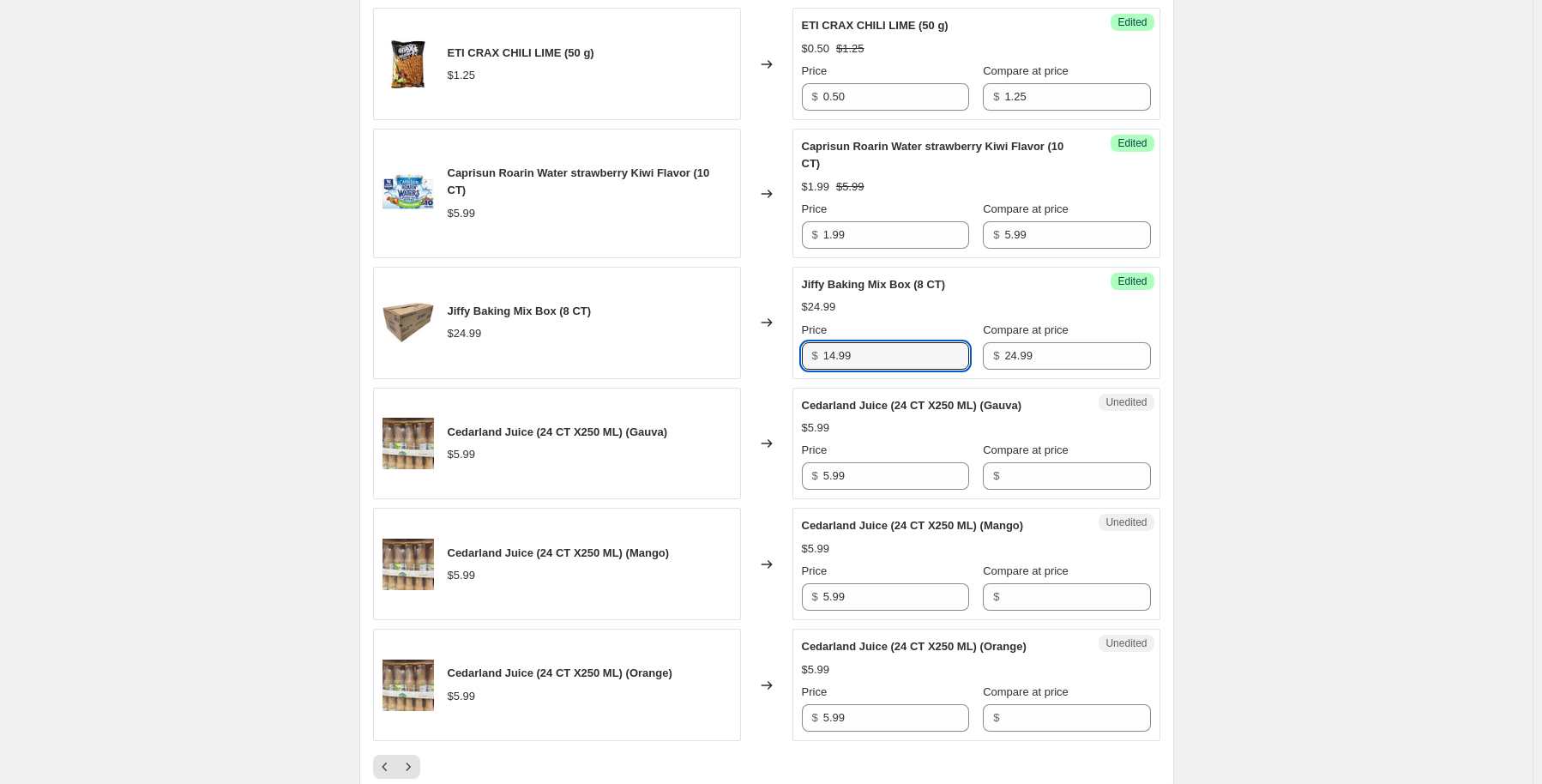
type input "14.99"
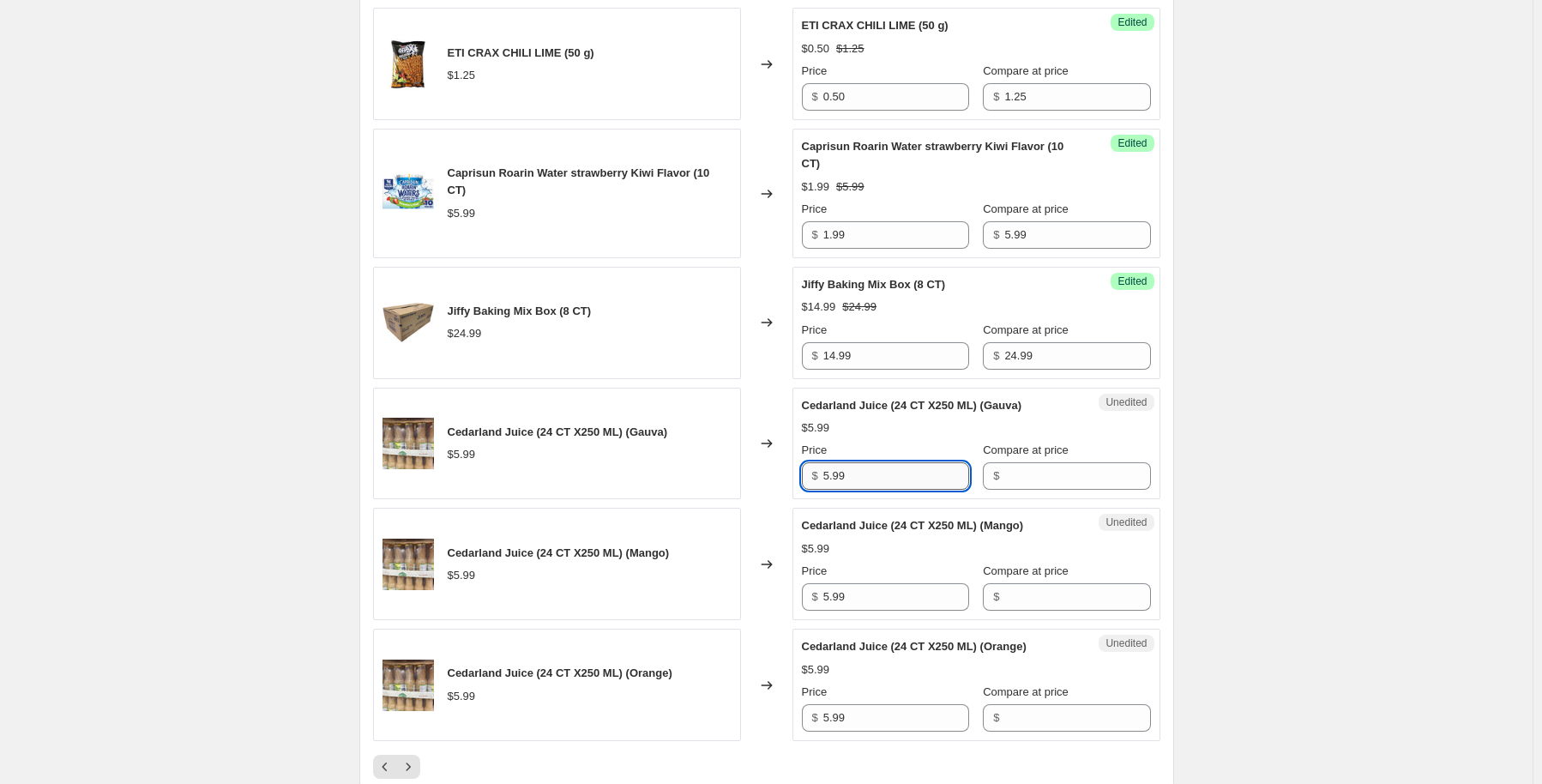
click at [906, 490] on input "5.99" at bounding box center [896, 476] width 146 height 27
type input "7.99"
click at [1032, 490] on input "Compare at price" at bounding box center [1077, 476] width 146 height 27
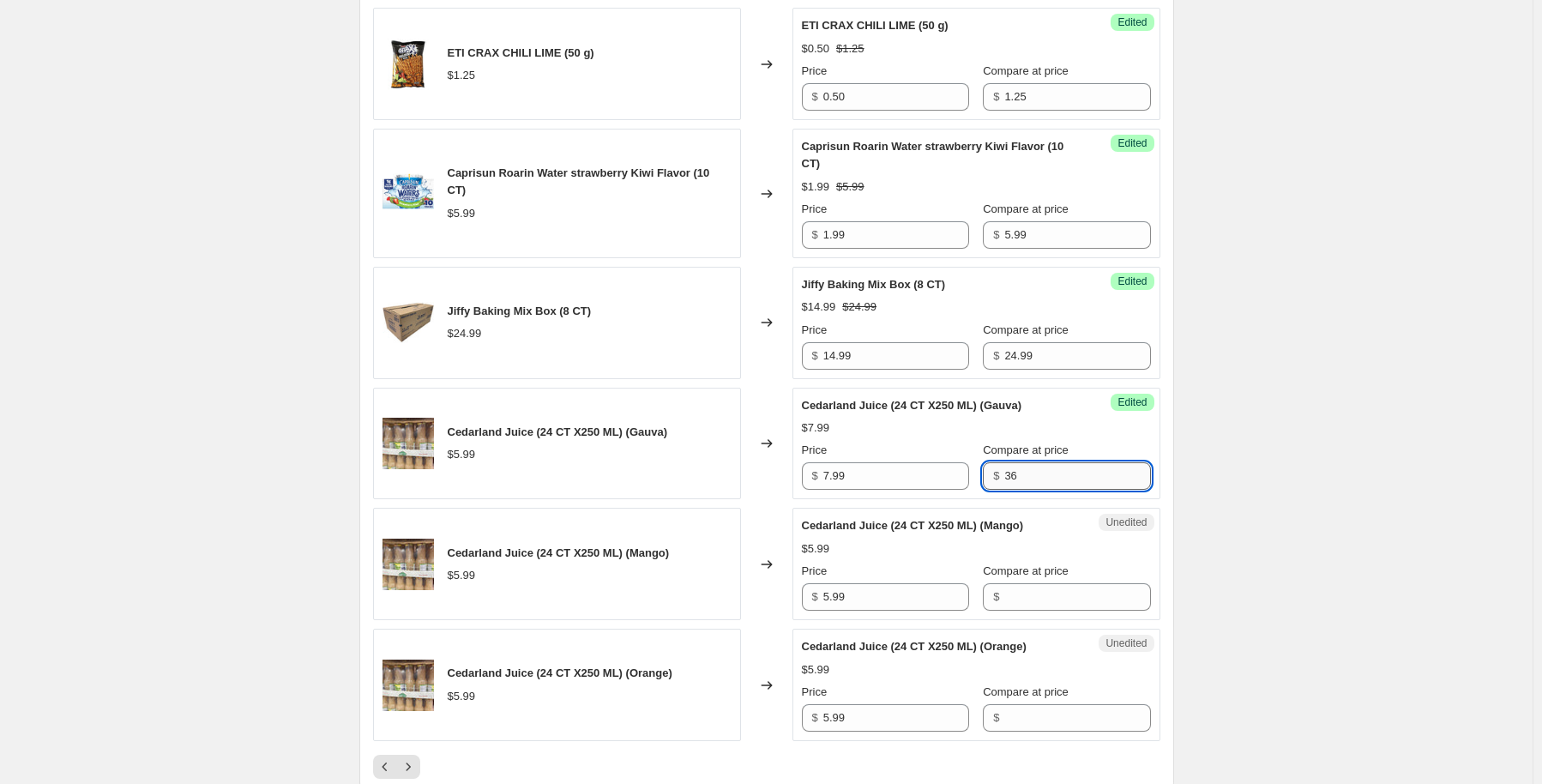
type input "3"
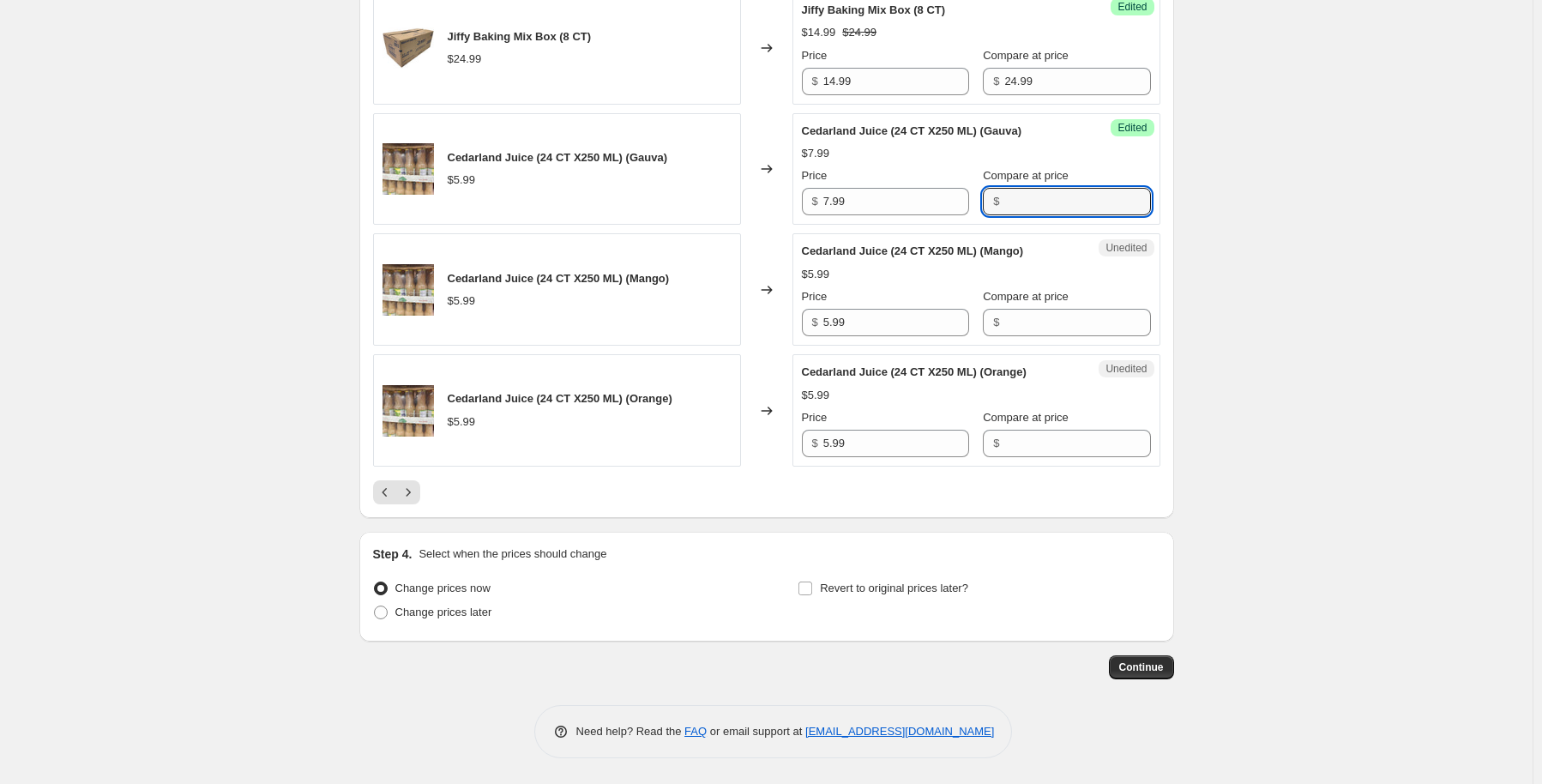
scroll to position [2909, 0]
type input "11.99"
click at [861, 323] on input "5.99" at bounding box center [896, 322] width 146 height 27
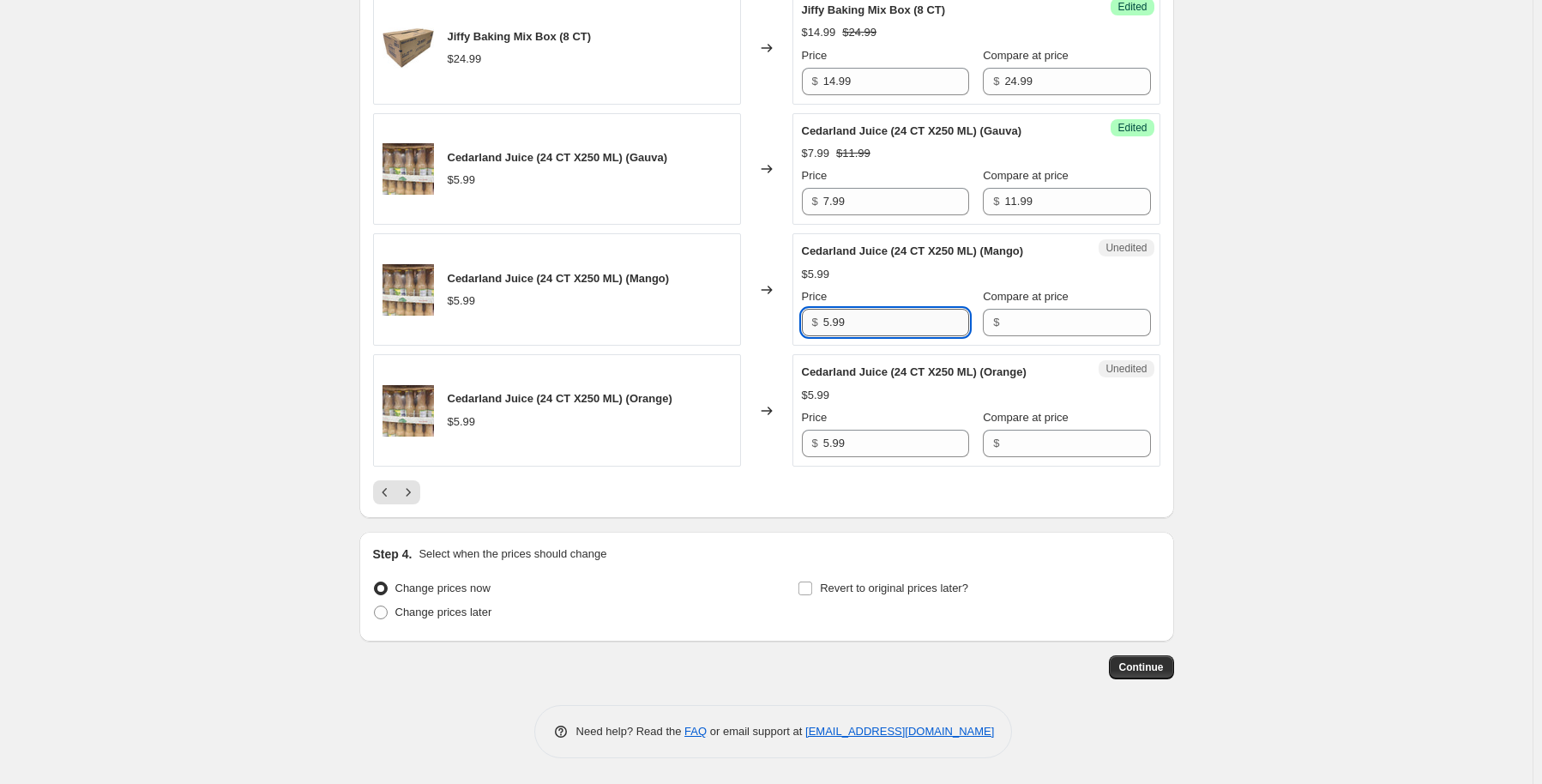
click at [861, 323] on input "5.99" at bounding box center [896, 322] width 146 height 27
type input "7.99"
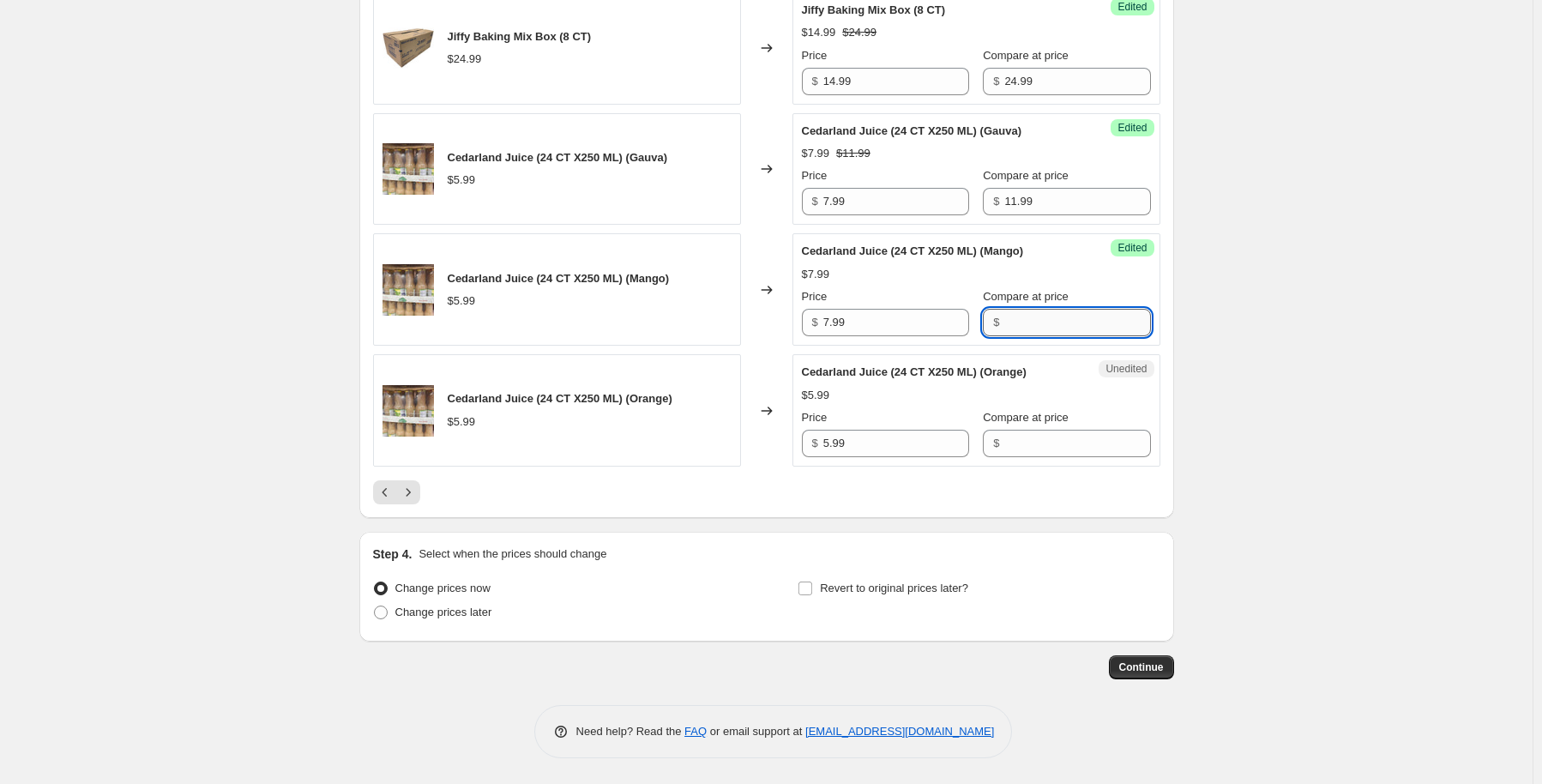
drag, startPoint x: 1023, startPoint y: 330, endPoint x: 1012, endPoint y: 322, distance: 13.6
click at [1021, 328] on input "Compare at price" at bounding box center [1077, 322] width 146 height 27
type input "11.99"
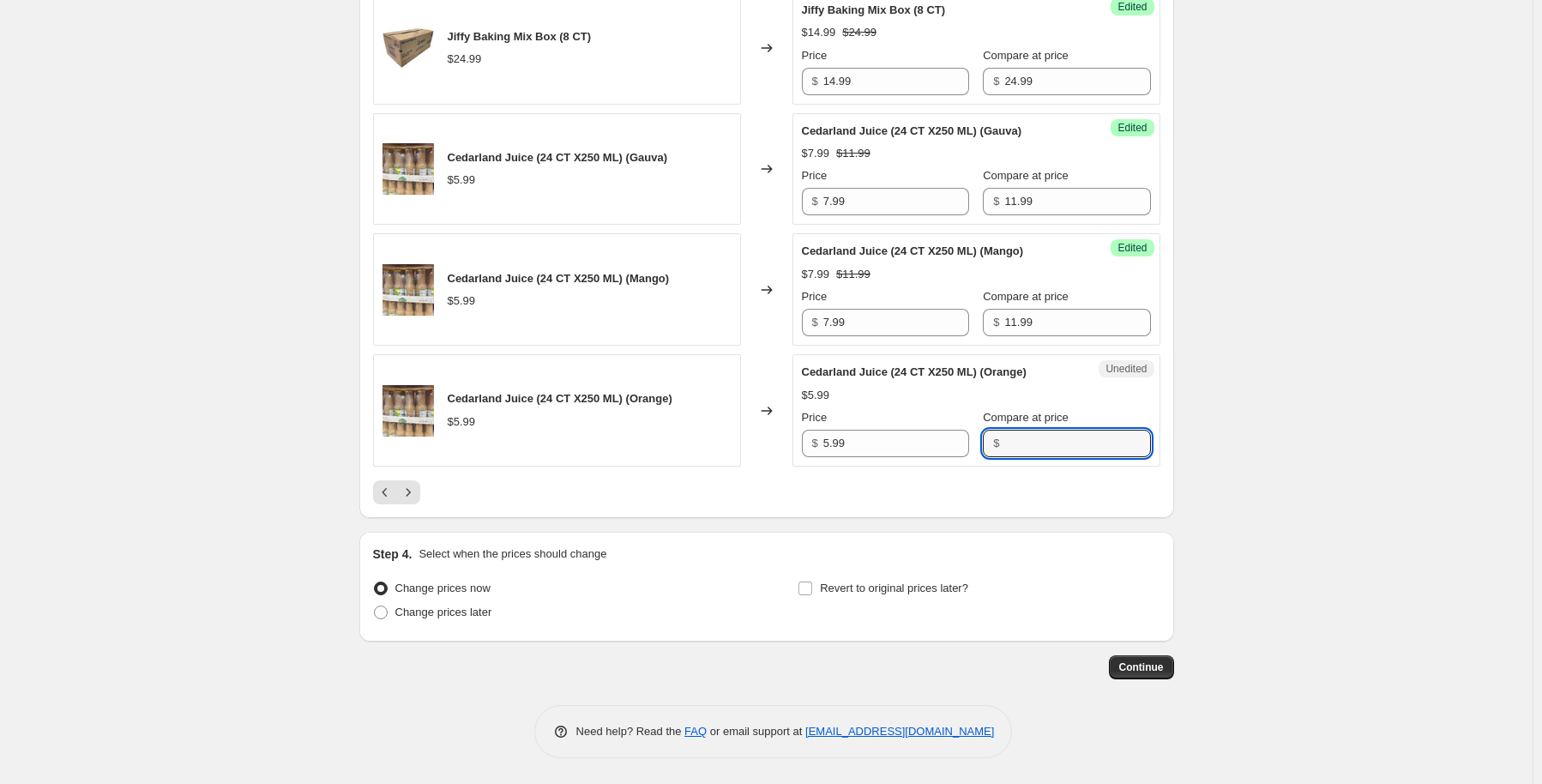
click at [1028, 429] on input "Compare at price" at bounding box center [1077, 443] width 146 height 27
type input "11.99"
click at [859, 443] on input "5.99" at bounding box center [896, 443] width 146 height 27
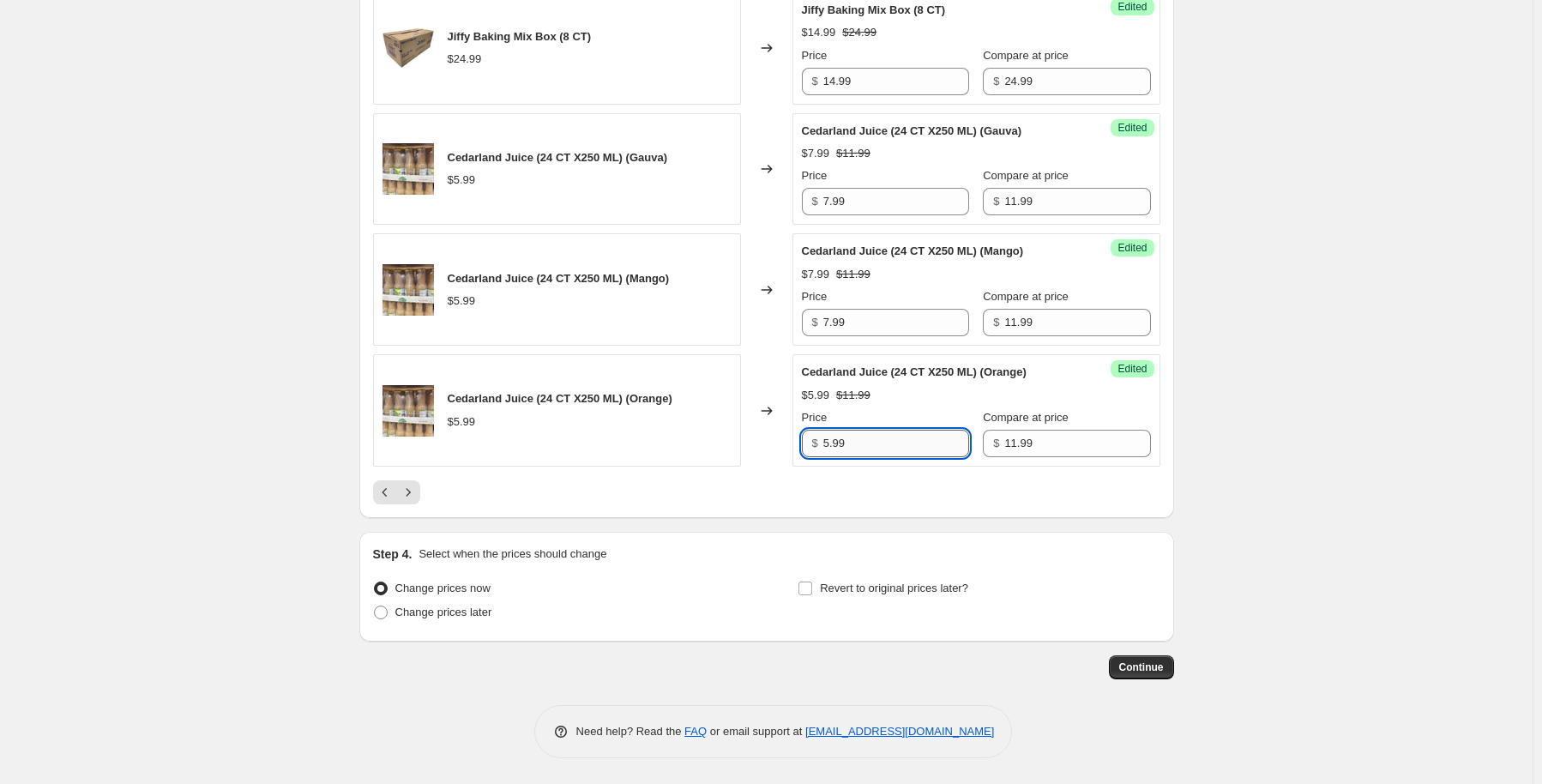
click at [859, 443] on input "5.99" at bounding box center [896, 443] width 146 height 27
type input "7.99"
click at [1032, 201] on input "11.99" at bounding box center [1077, 202] width 146 height 27
type input "14.49"
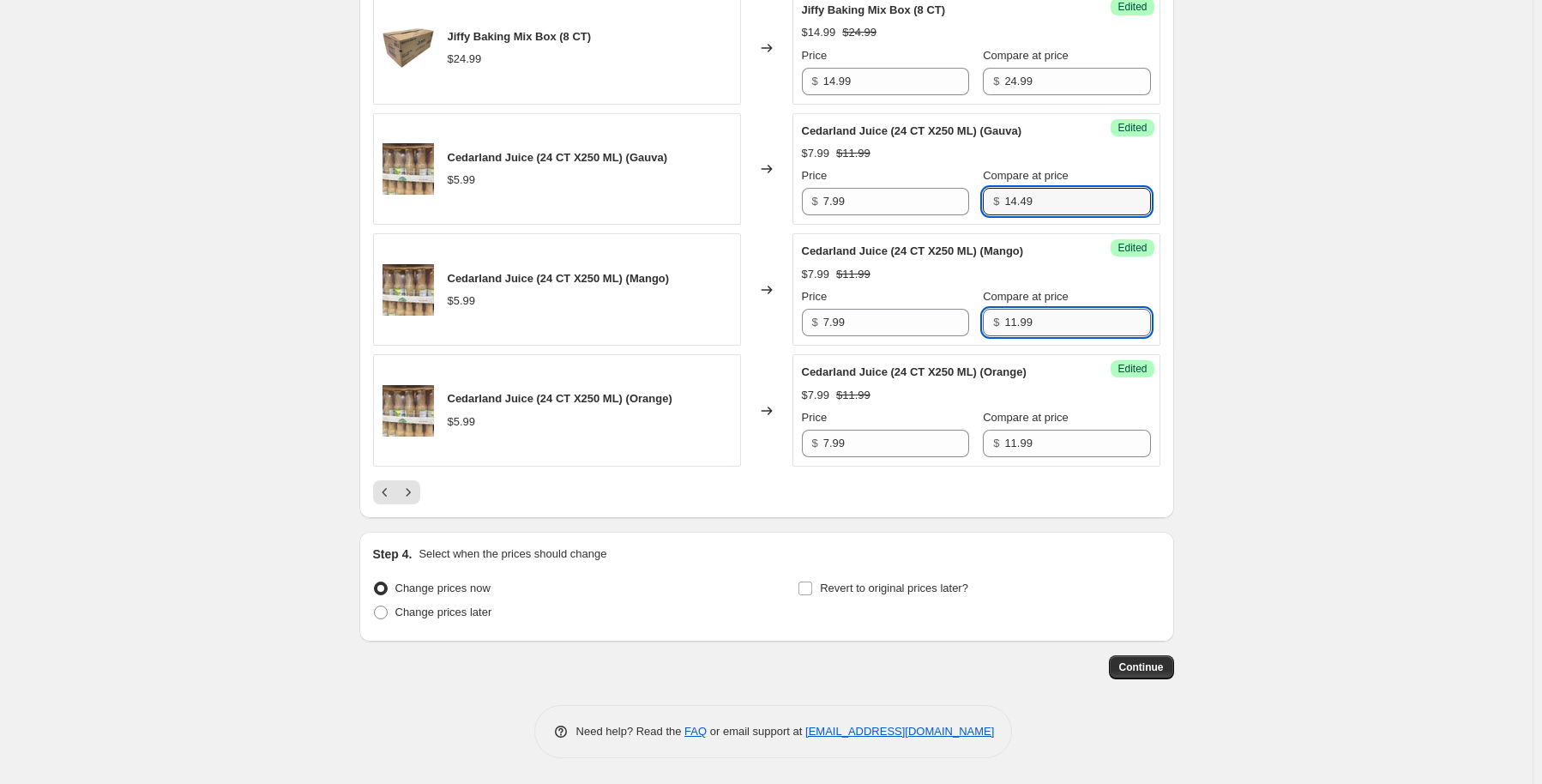
click at [1041, 322] on input "11.99" at bounding box center [1077, 322] width 146 height 27
type input "14.49"
click at [1061, 433] on input "11.99" at bounding box center [1077, 443] width 146 height 27
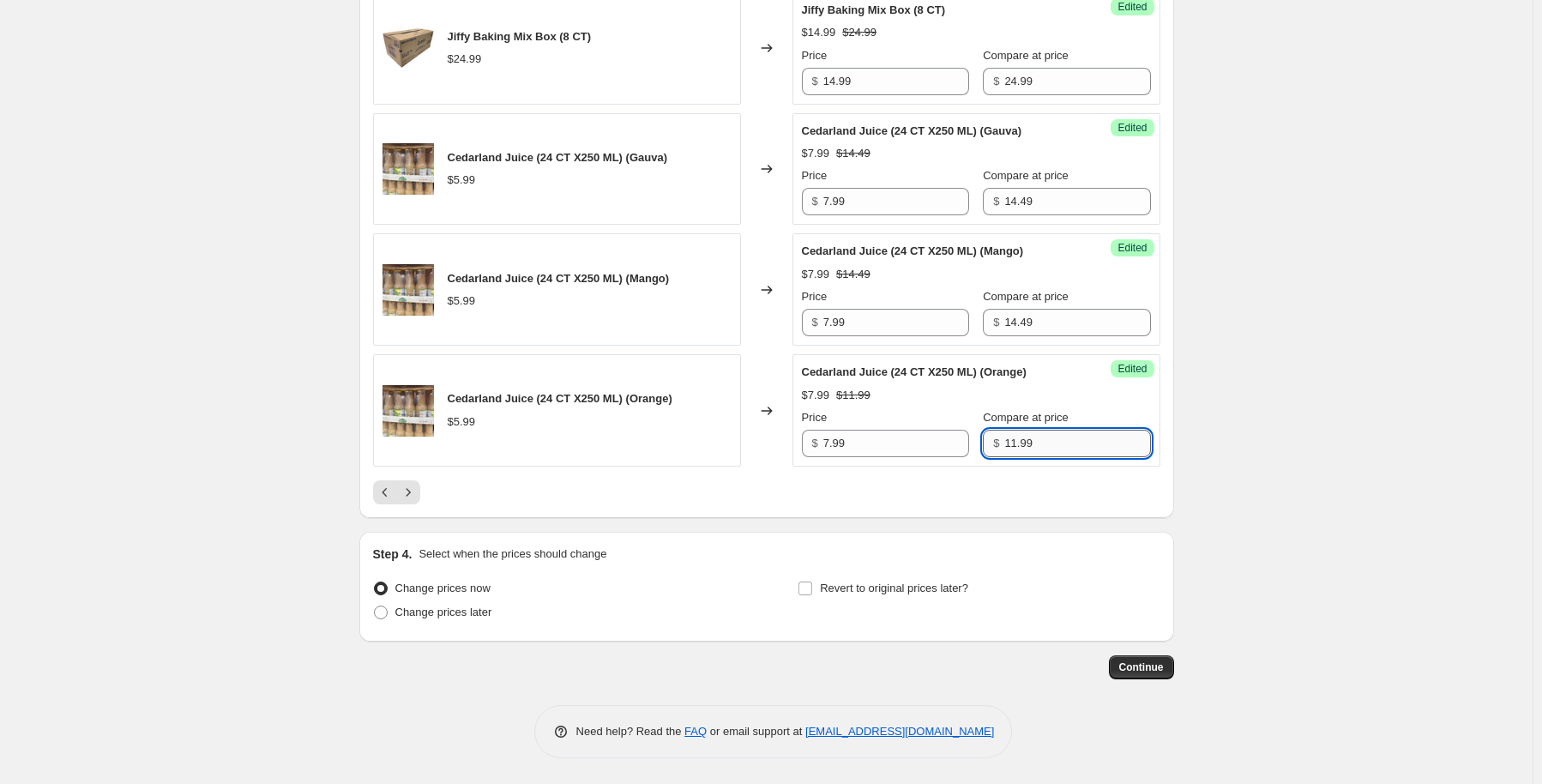
click at [1061, 433] on input "11.99" at bounding box center [1077, 443] width 146 height 27
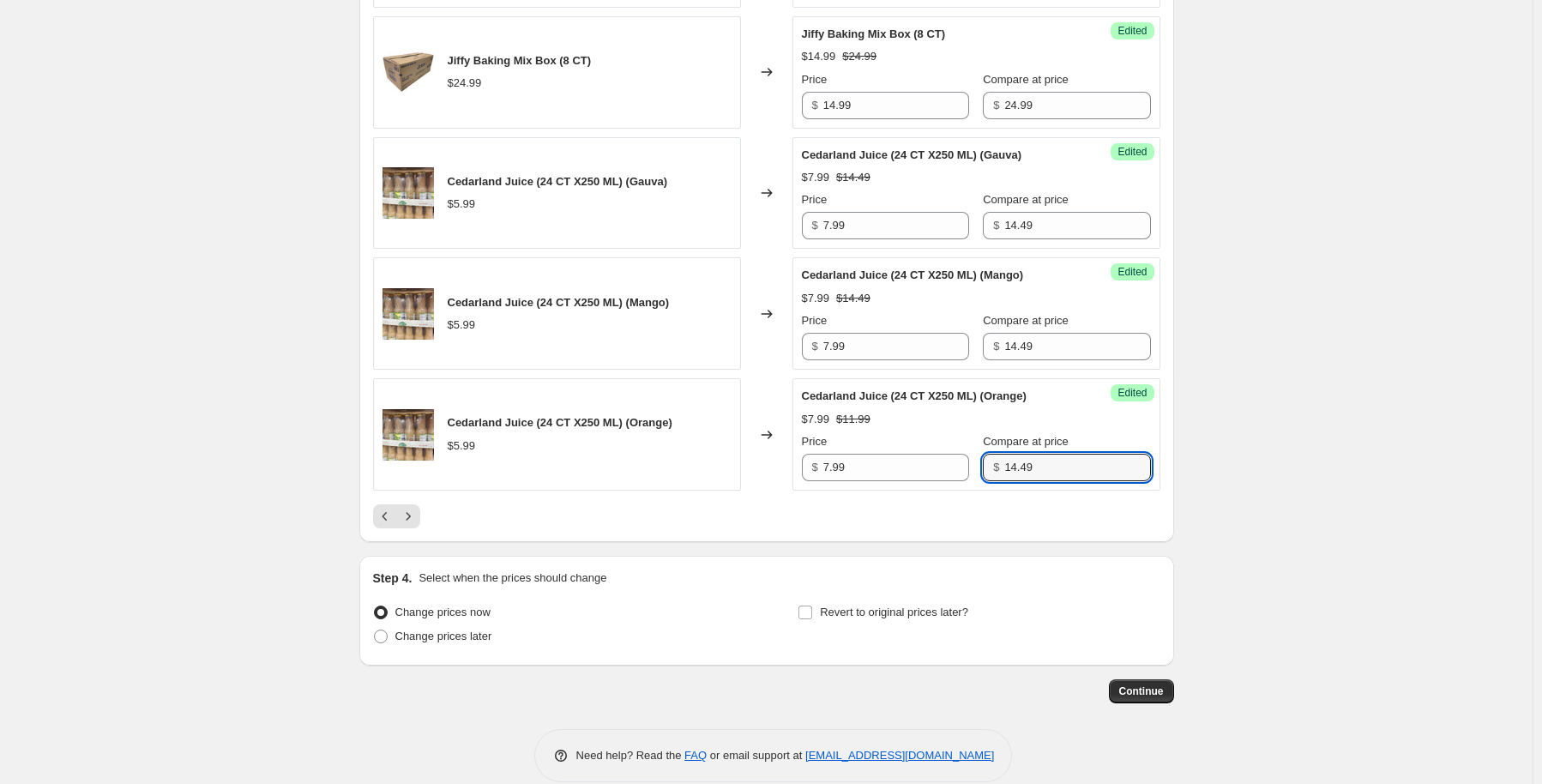
scroll to position [2737, 0]
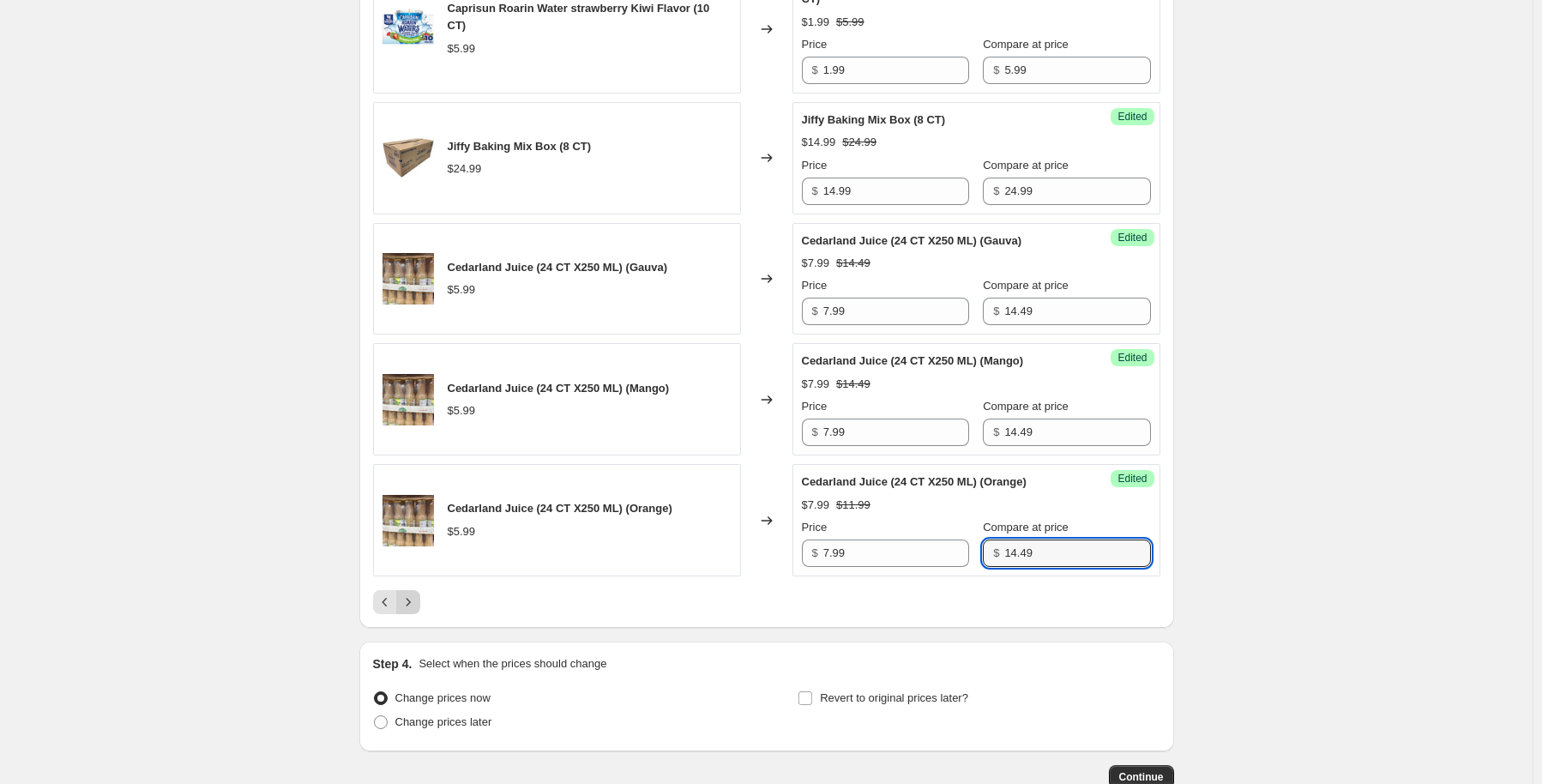
type input "14.49"
click at [413, 611] on icon "Next" at bounding box center [408, 601] width 17 height 17
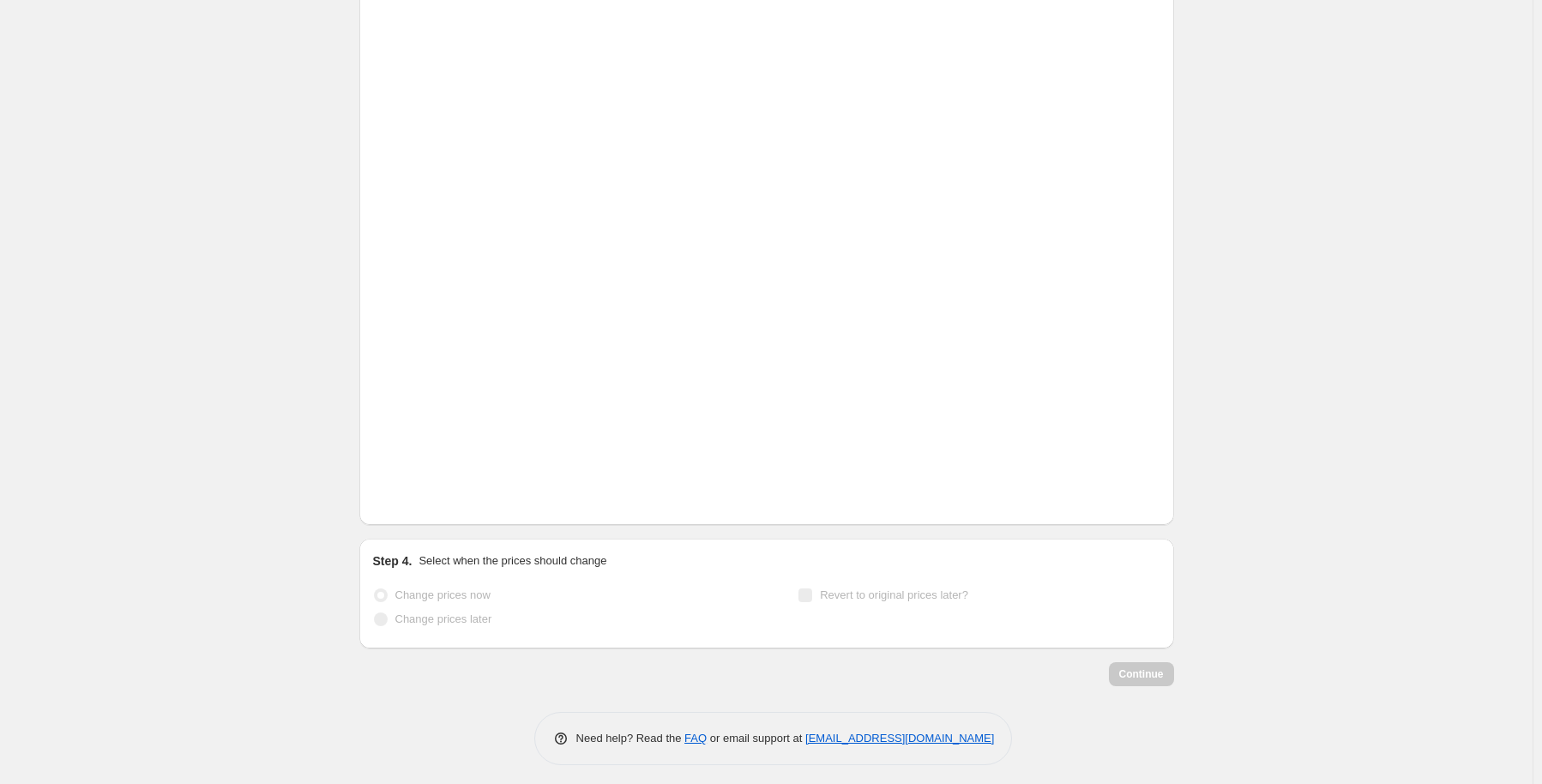
scroll to position [552, 0]
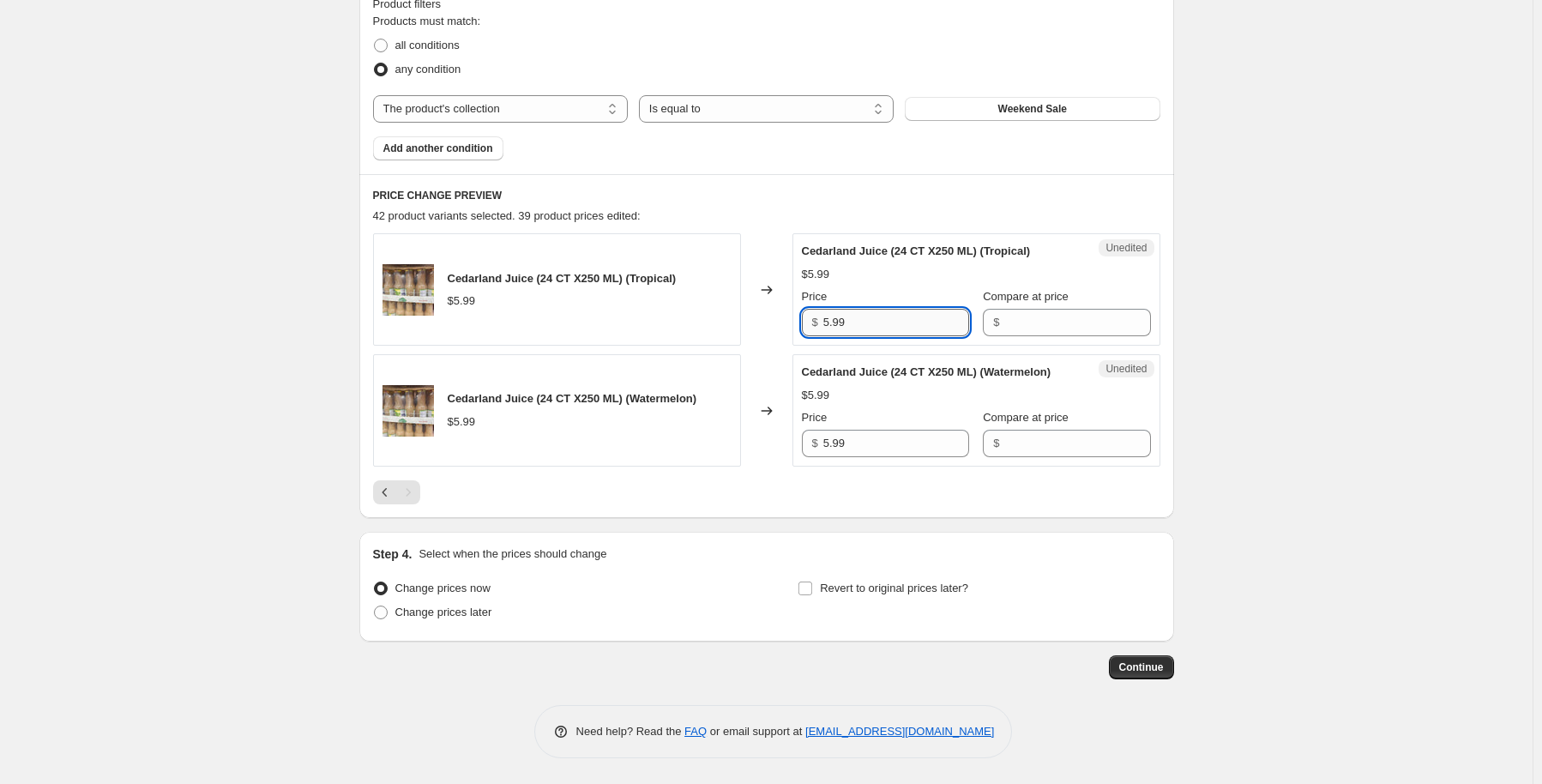
click at [855, 313] on input "5.99" at bounding box center [896, 322] width 146 height 27
type input "7.99"
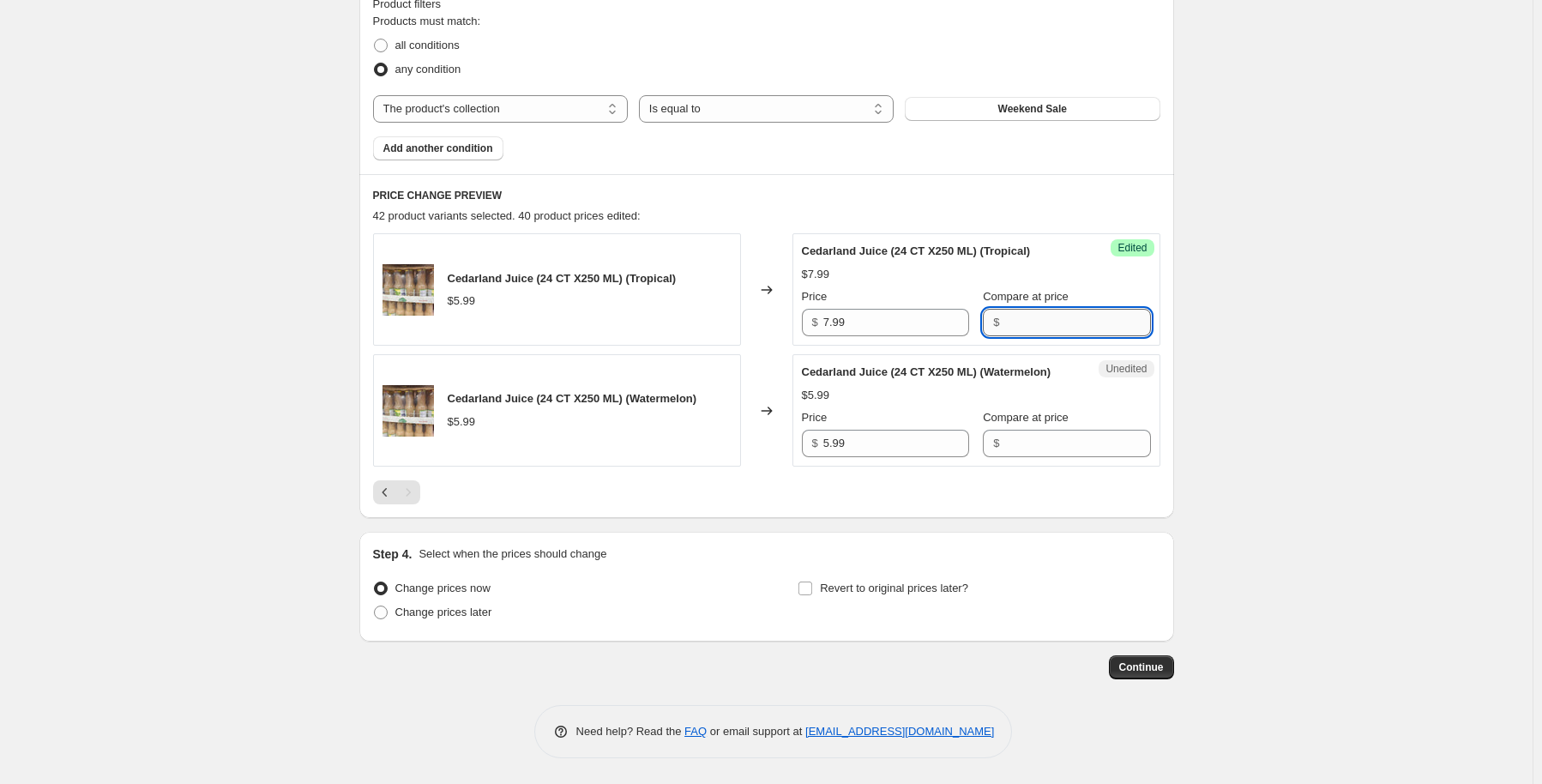
click at [1005, 309] on input "Compare at price" at bounding box center [1077, 322] width 146 height 27
type input "14.99"
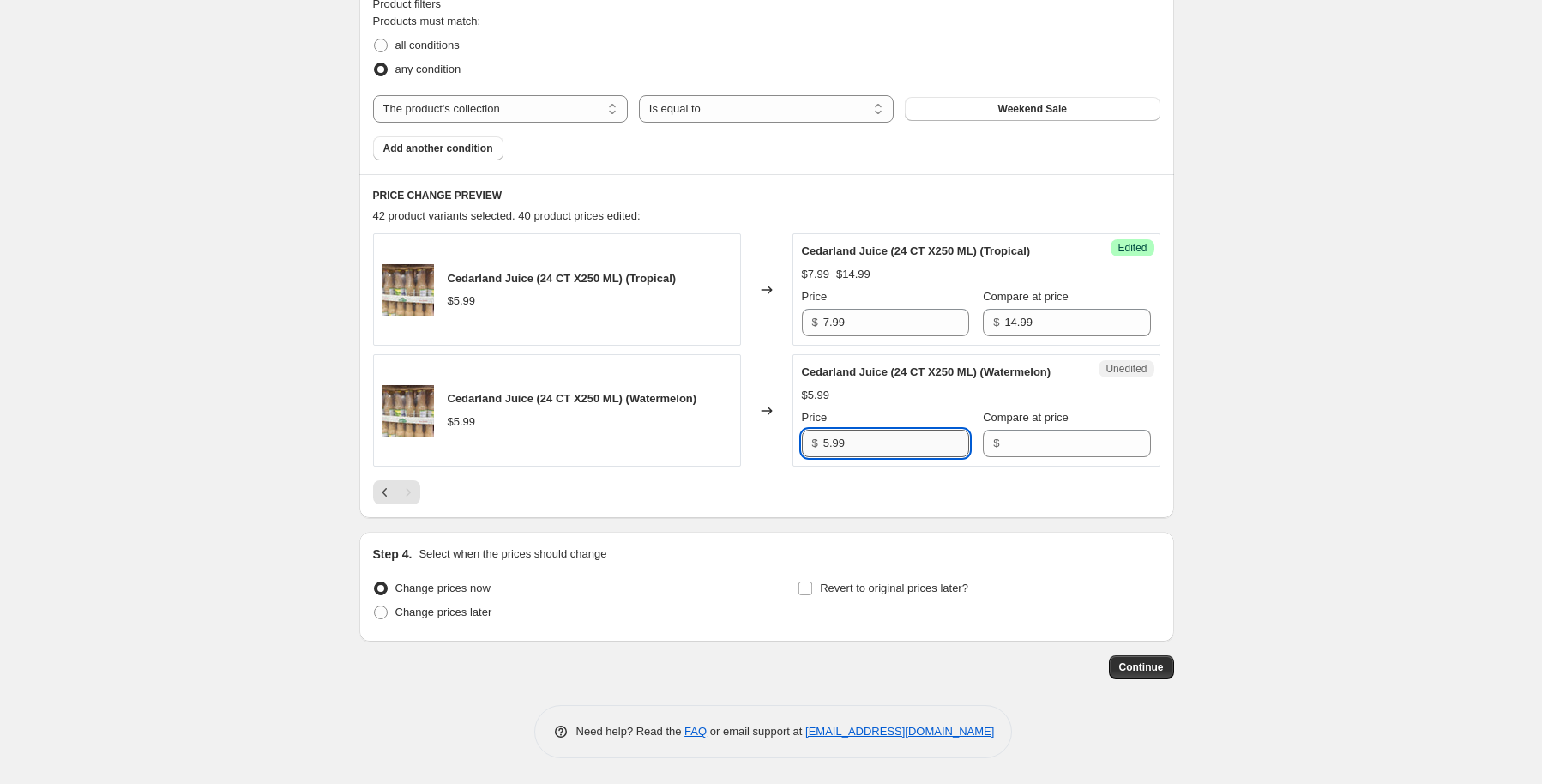
click at [893, 443] on input "5.99" at bounding box center [896, 443] width 146 height 27
click at [894, 446] on input "5.99" at bounding box center [896, 443] width 146 height 27
type input "7.99"
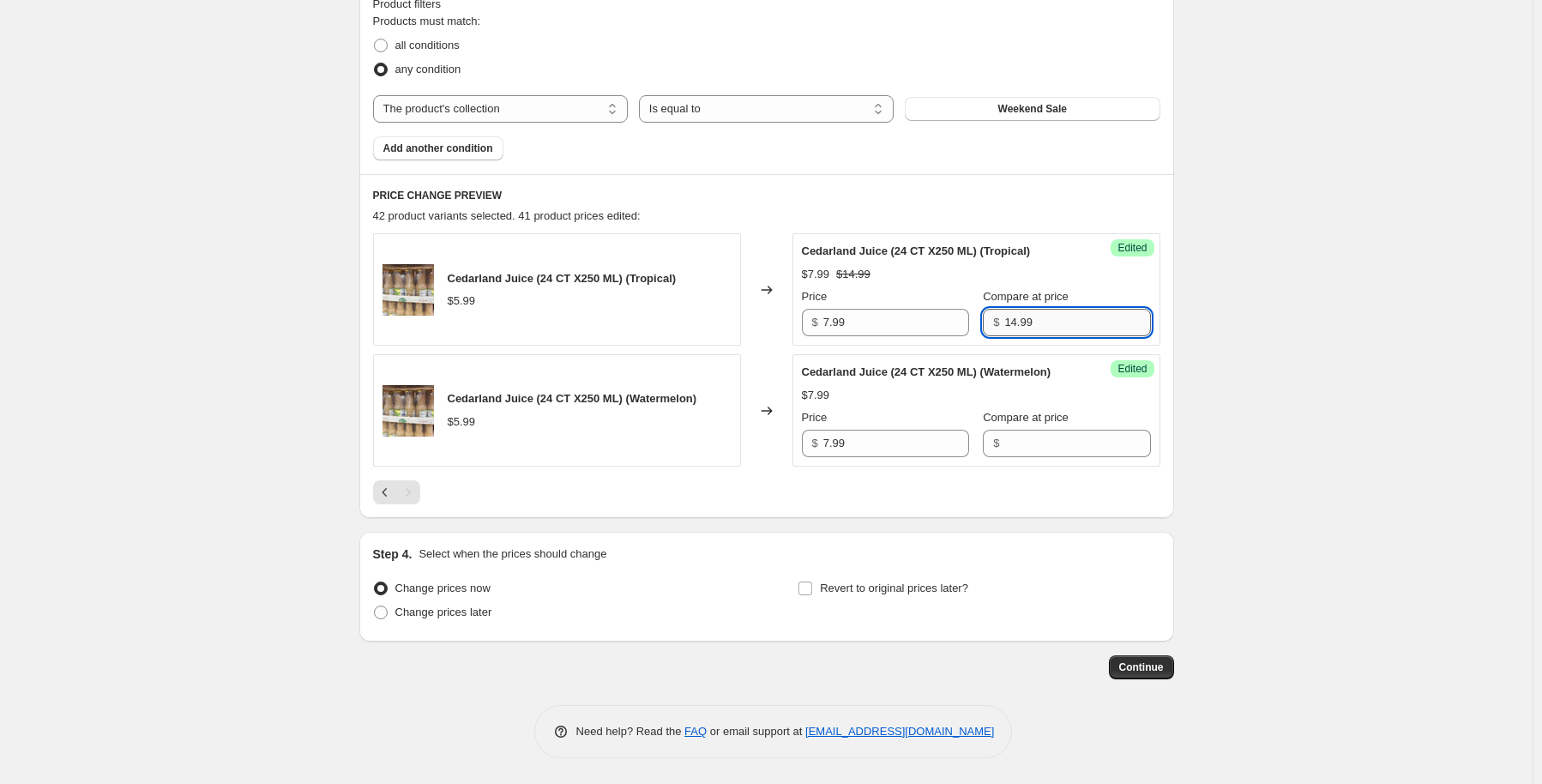
click at [1009, 309] on input "14.99" at bounding box center [1077, 322] width 146 height 27
click at [1015, 310] on input "14.99" at bounding box center [1077, 322] width 146 height 27
type input "14.49"
click at [1009, 447] on input "Compare at price" at bounding box center [1077, 443] width 146 height 27
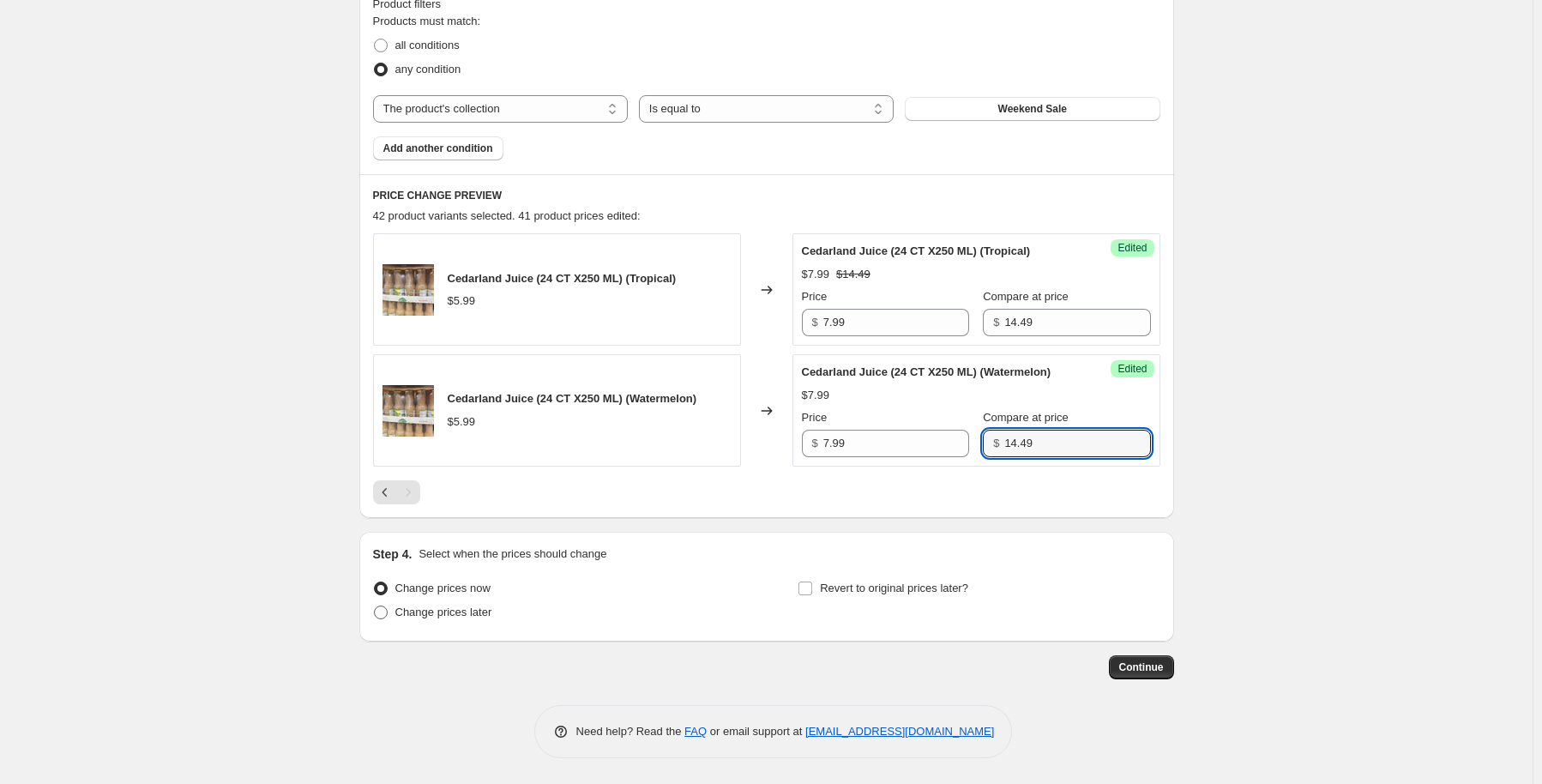
type input "14.49"
click at [407, 612] on span "Change prices later" at bounding box center [443, 612] width 97 height 13
click at [374, 607] on input "Change prices later" at bounding box center [373, 606] width 1 height 1
radio input "true"
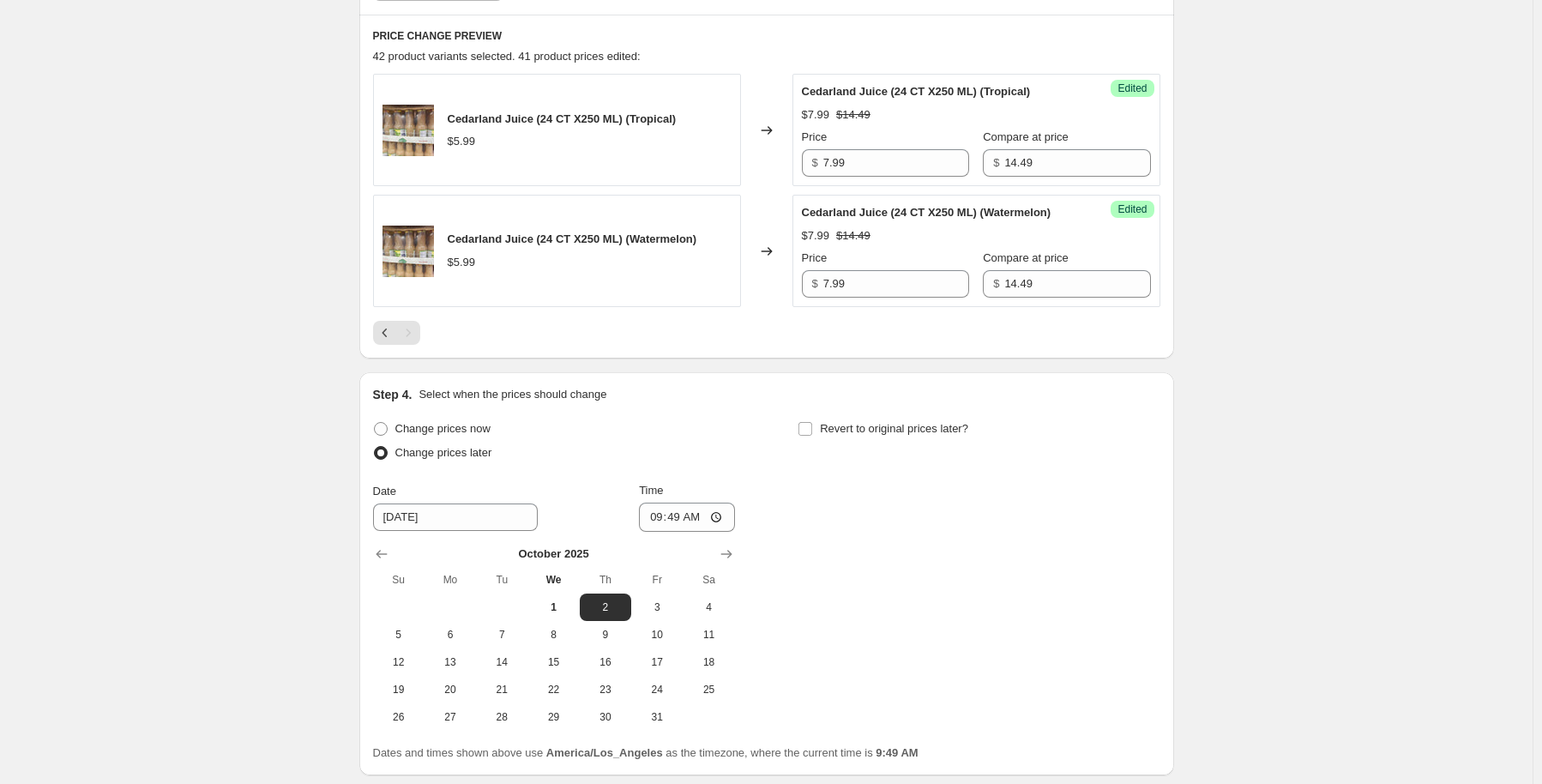
scroll to position [723, 0]
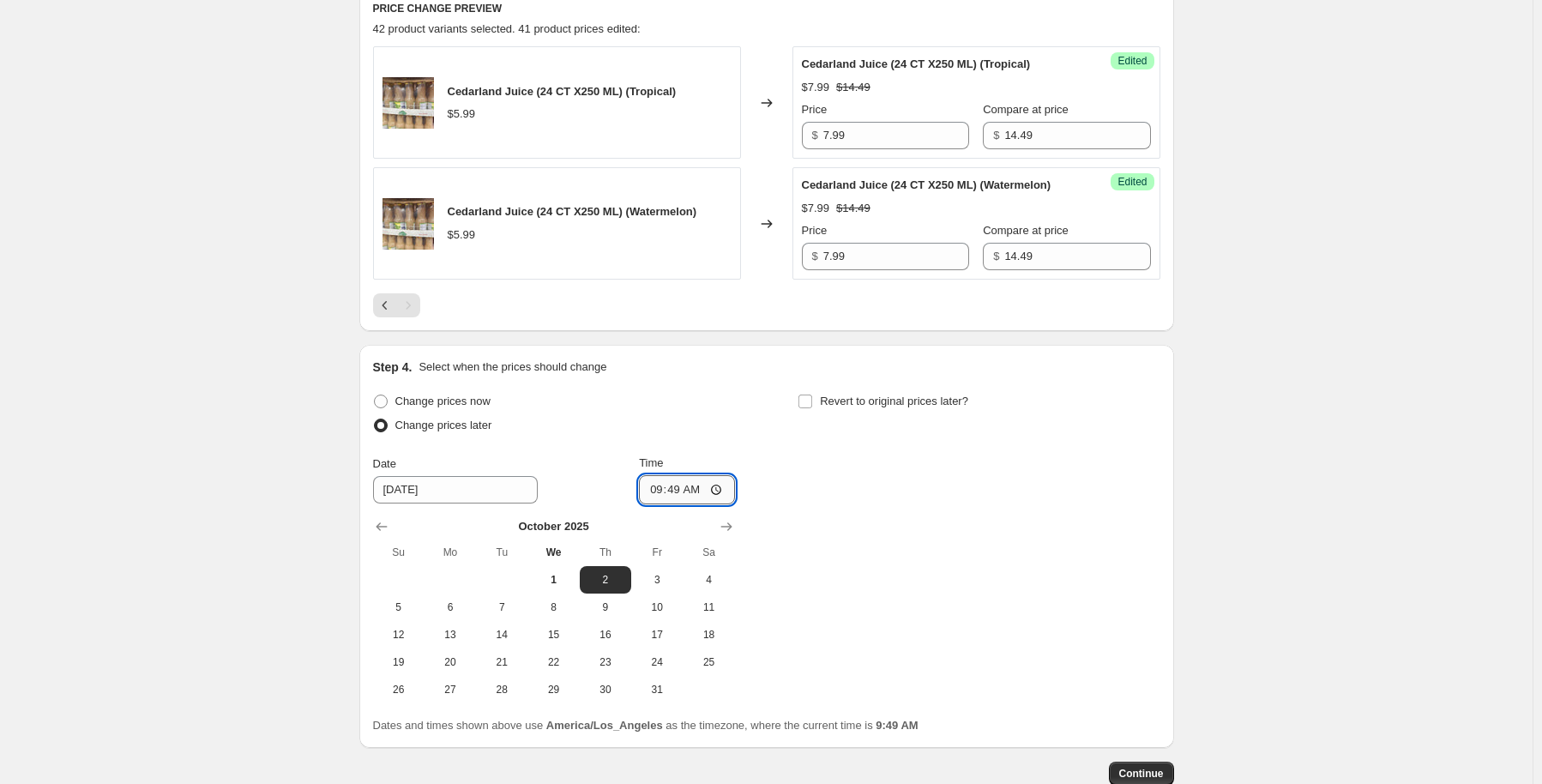
click at [672, 504] on input "09:49" at bounding box center [687, 490] width 96 height 29
click at [695, 504] on input "09:49" at bounding box center [687, 490] width 96 height 29
click at [720, 504] on input "09:49" at bounding box center [687, 490] width 96 height 29
type input "07:30"
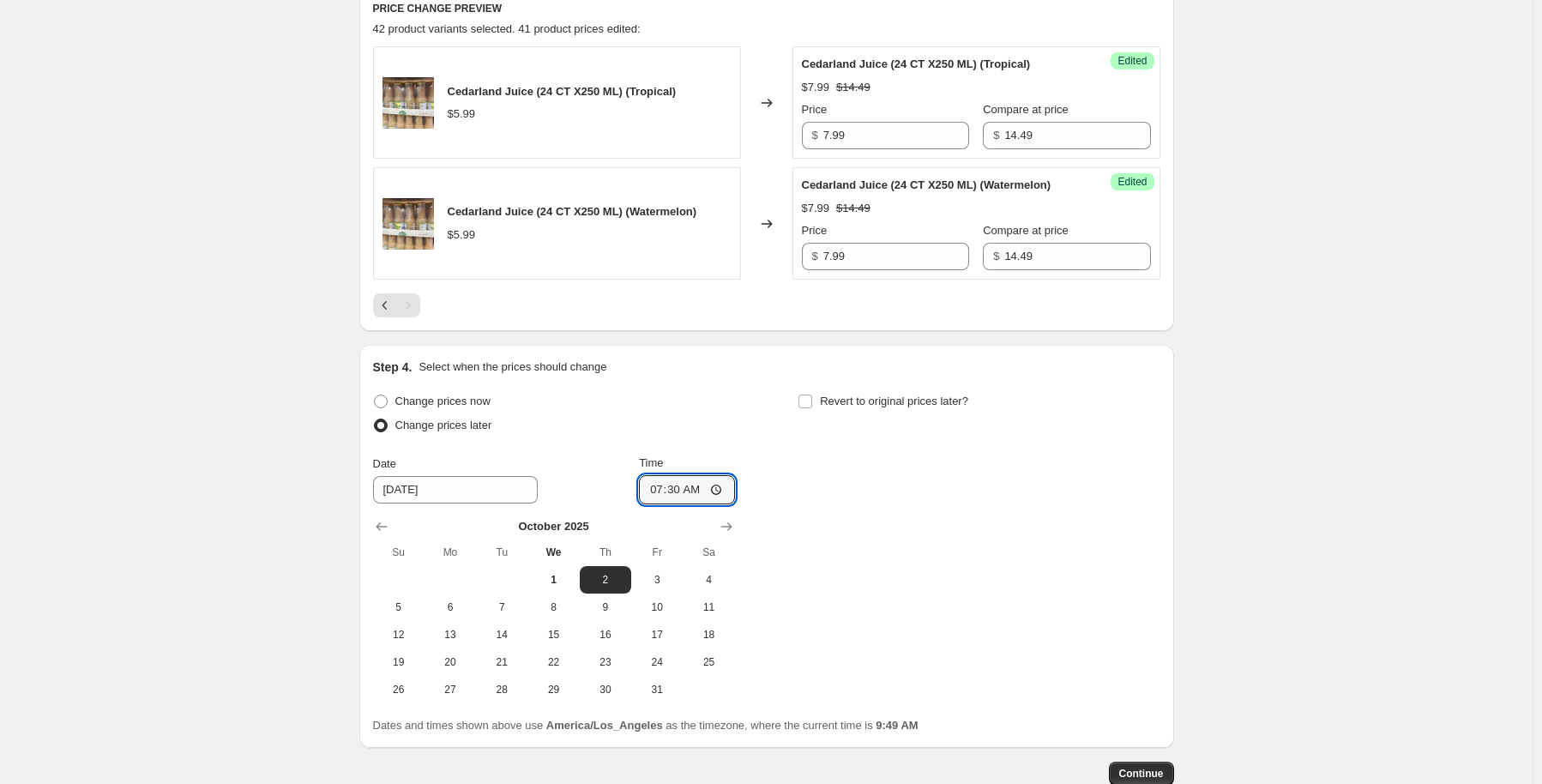
click at [826, 518] on div "Change prices now Change prices later Date [DATE] Time 07:[DATE] Mo Tu We Th Fr…" at bounding box center [767, 546] width 787 height 314
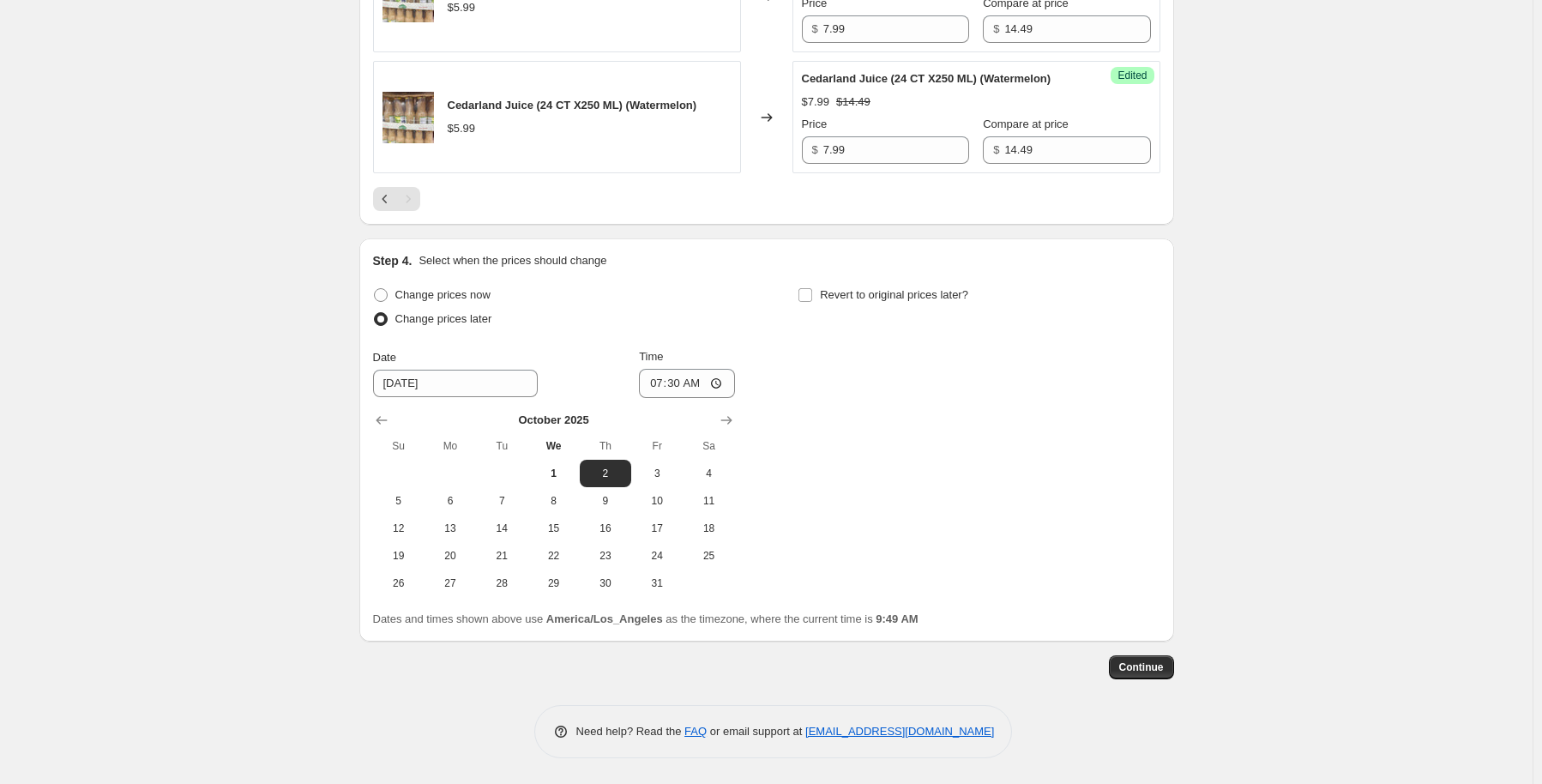
scroll to position [847, 0]
click at [1139, 666] on span "Continue" at bounding box center [1141, 667] width 44 height 14
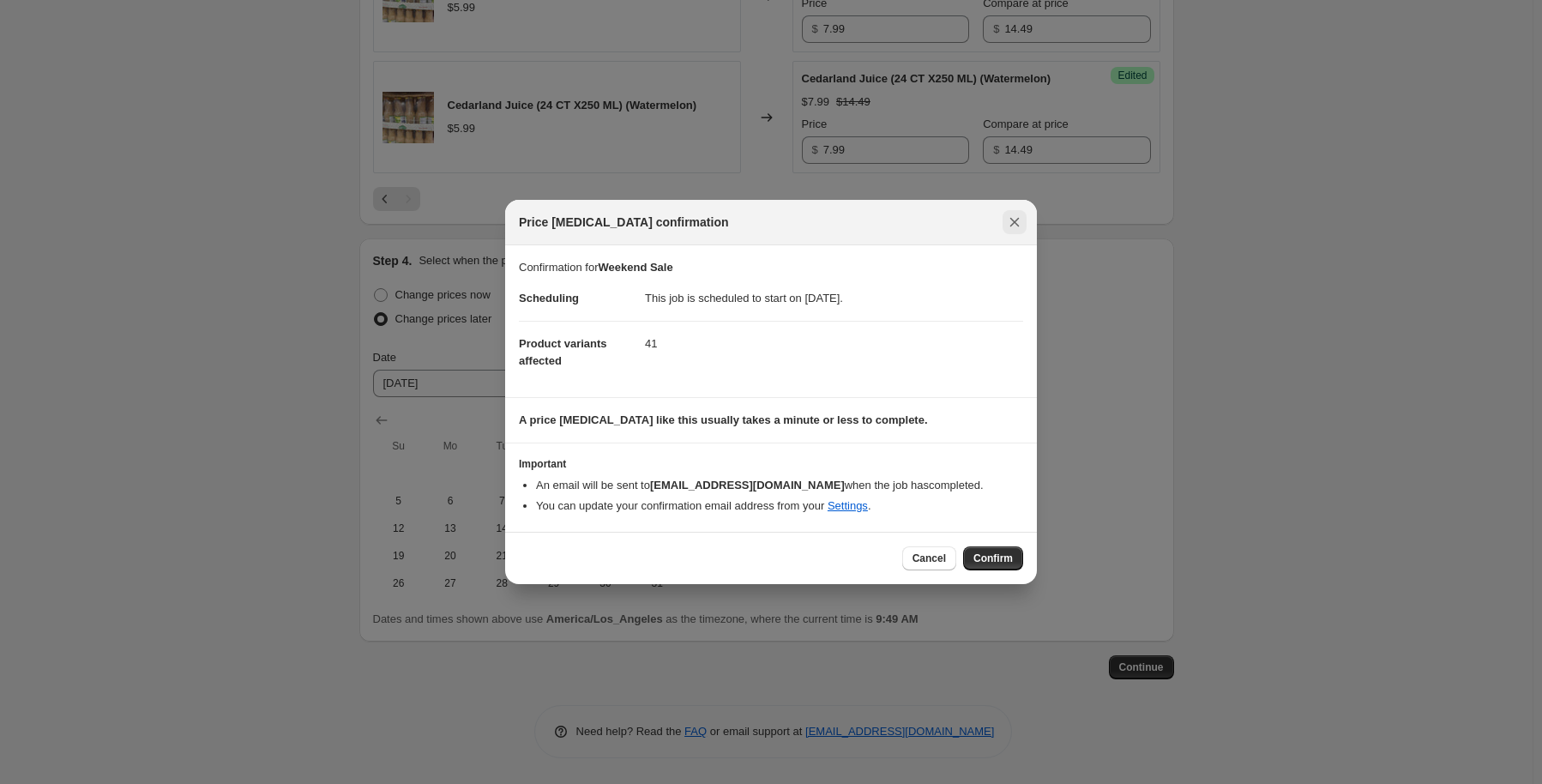
click at [1022, 214] on icon "Close" at bounding box center [1014, 221] width 17 height 17
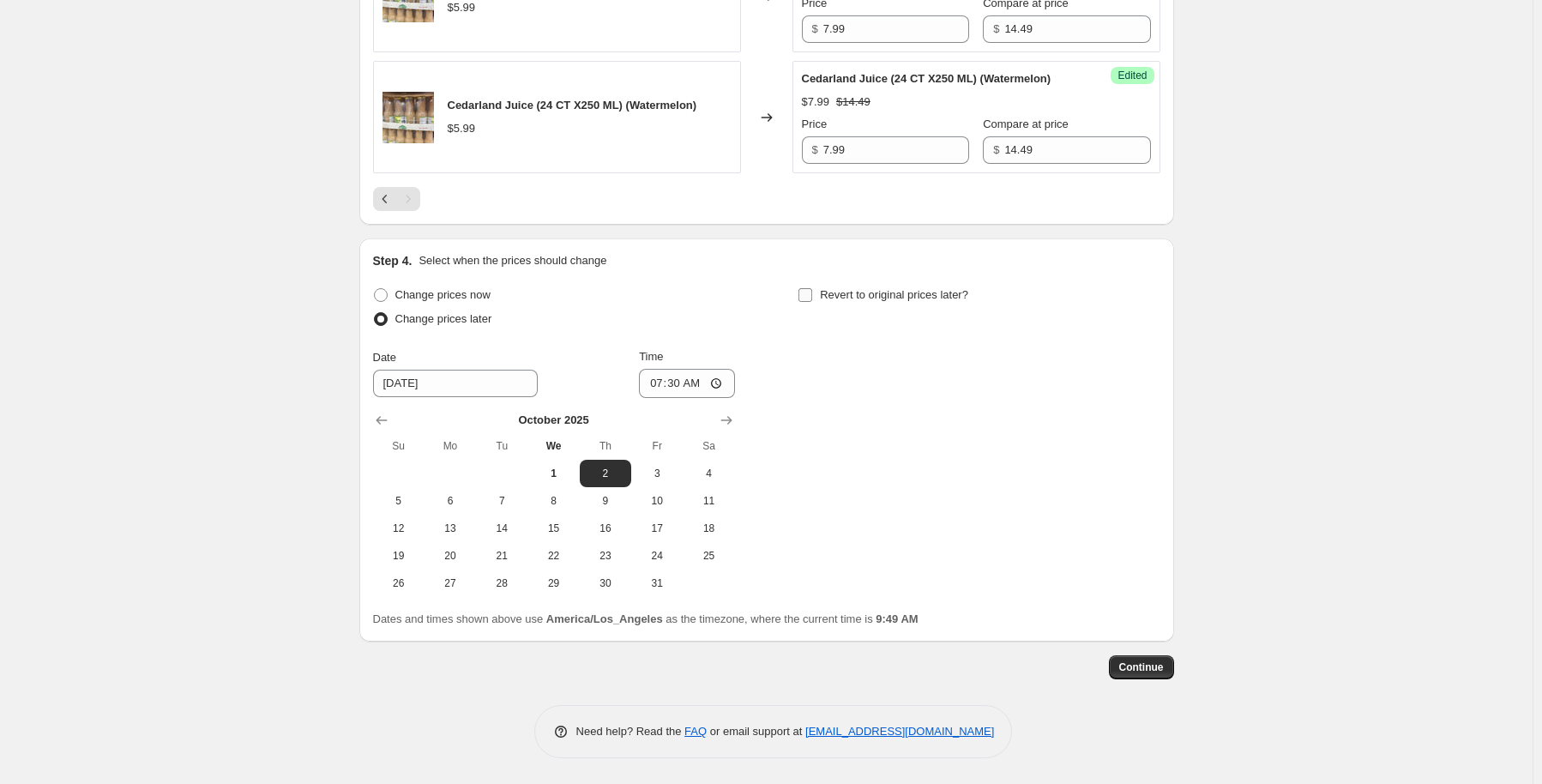
click at [820, 295] on label "Revert to original prices later?" at bounding box center [883, 295] width 171 height 24
click at [813, 295] on input "Revert to original prices later?" at bounding box center [806, 295] width 14 height 14
checkbox input "true"
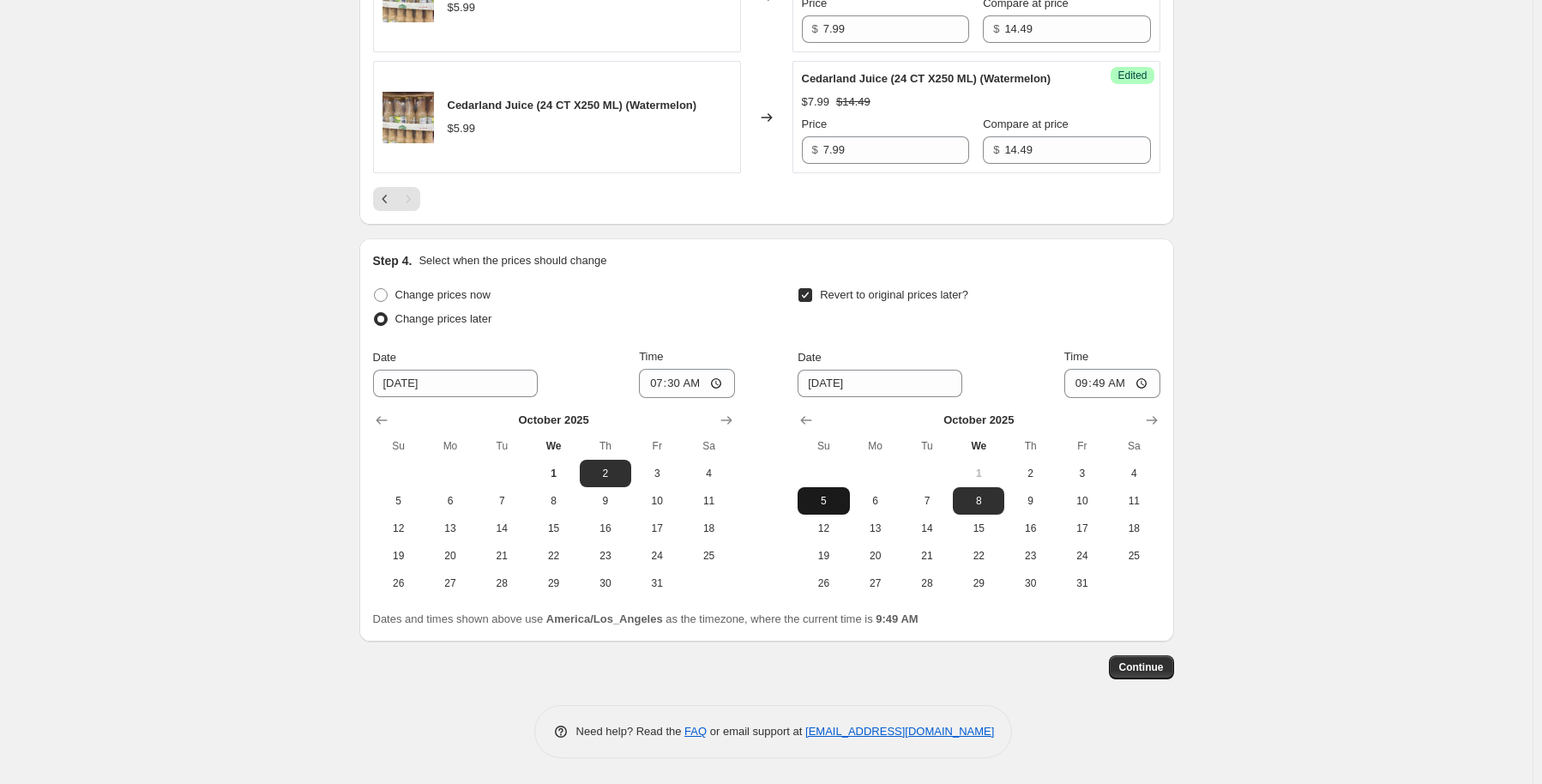
click at [830, 504] on span "5" at bounding box center [823, 501] width 37 height 14
type input "[DATE]"
click at [1139, 379] on input "09:49" at bounding box center [1113, 383] width 96 height 29
type input "07:49"
click at [881, 506] on span "6" at bounding box center [875, 501] width 37 height 14
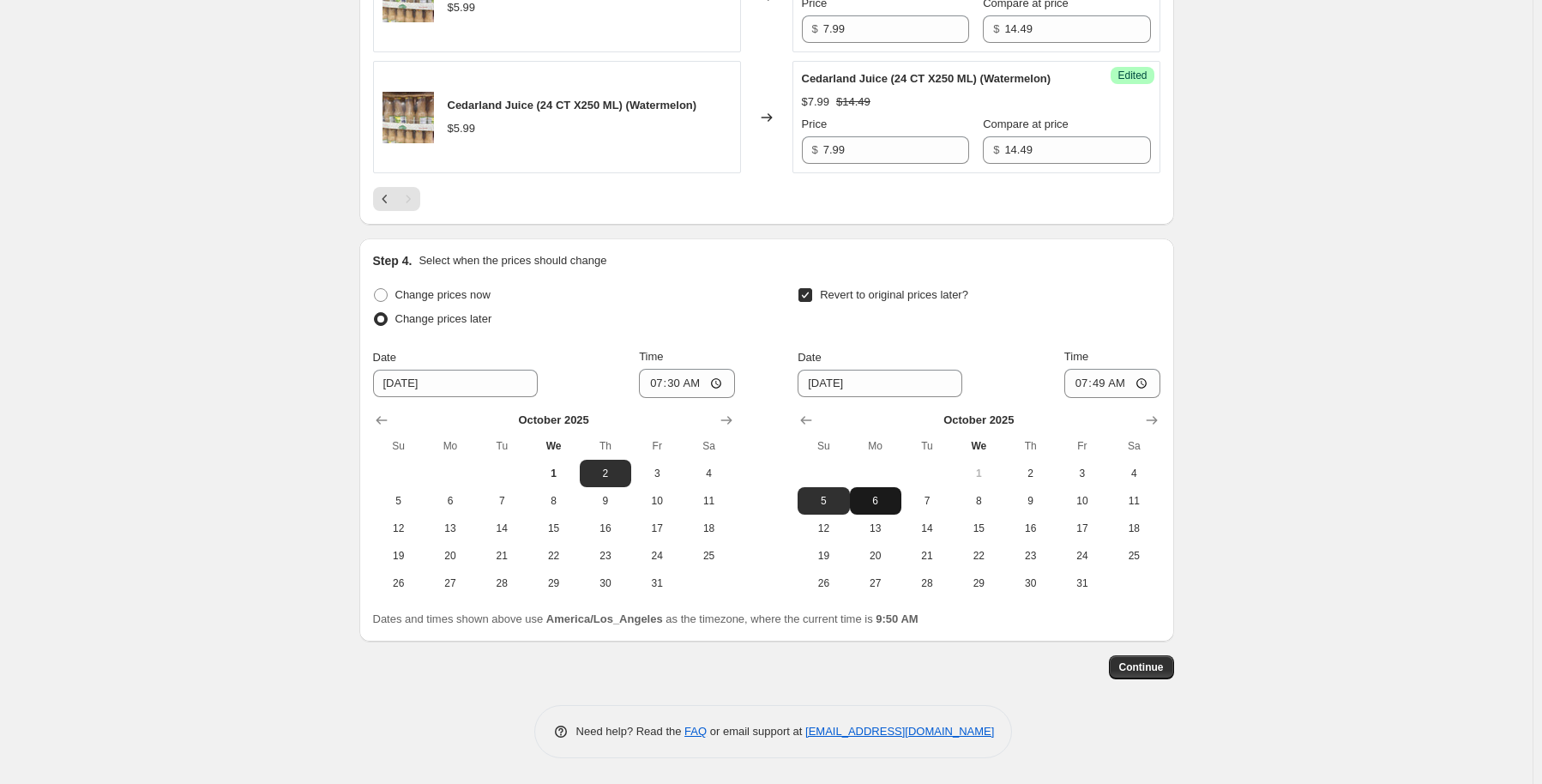
type input "[DATE]"
click at [1116, 367] on div "Time 07:49" at bounding box center [1113, 372] width 96 height 50
click at [1120, 382] on input "07:49" at bounding box center [1113, 383] width 96 height 29
click at [1107, 385] on input "07:49" at bounding box center [1113, 383] width 96 height 29
click at [1142, 374] on input "07:49" at bounding box center [1113, 383] width 96 height 29
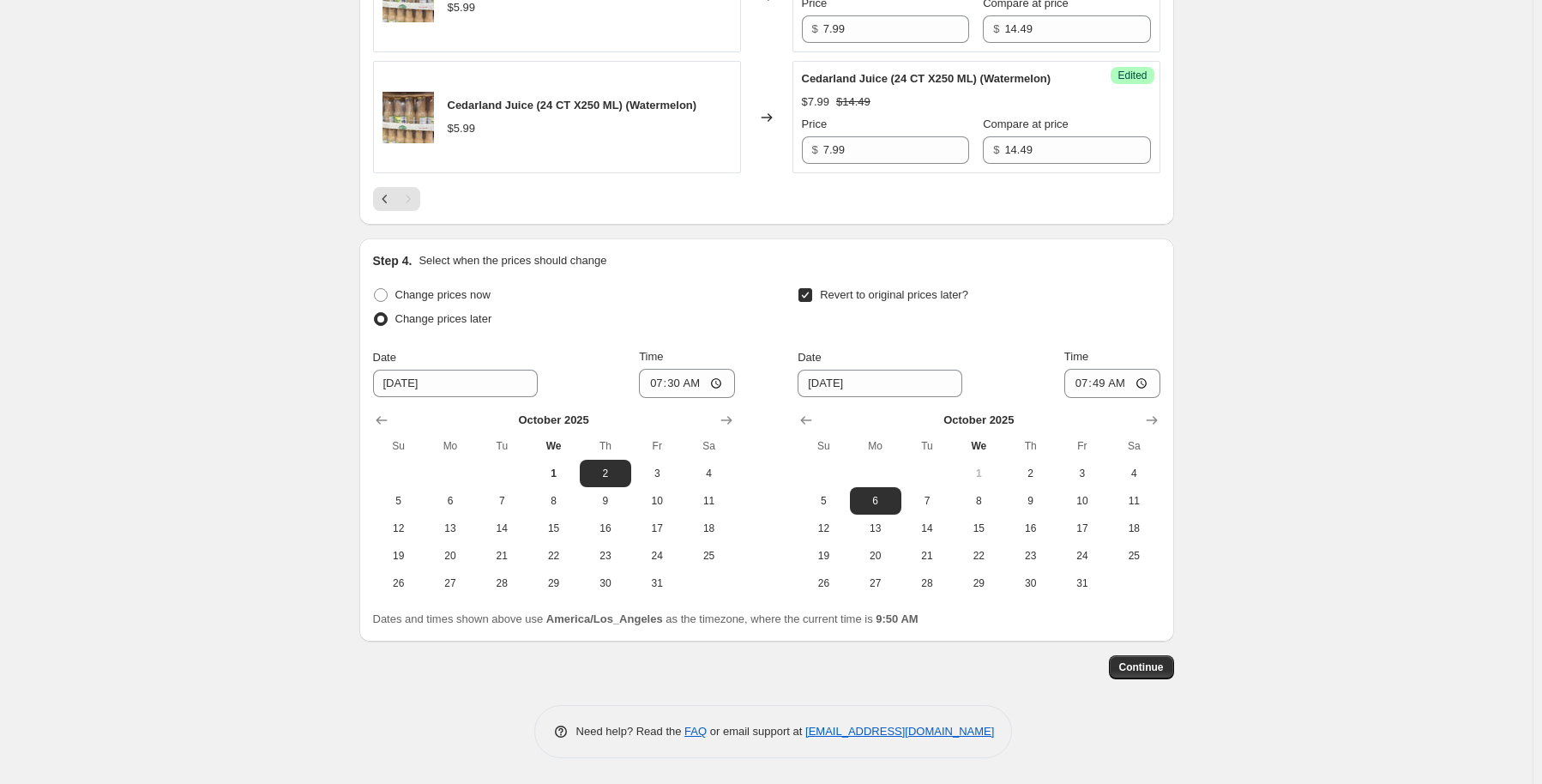
click at [1149, 384] on input "07:49" at bounding box center [1113, 383] width 96 height 29
type input "07:30"
drag, startPoint x: 1273, startPoint y: 406, endPoint x: 1278, endPoint y: 467, distance: 61.2
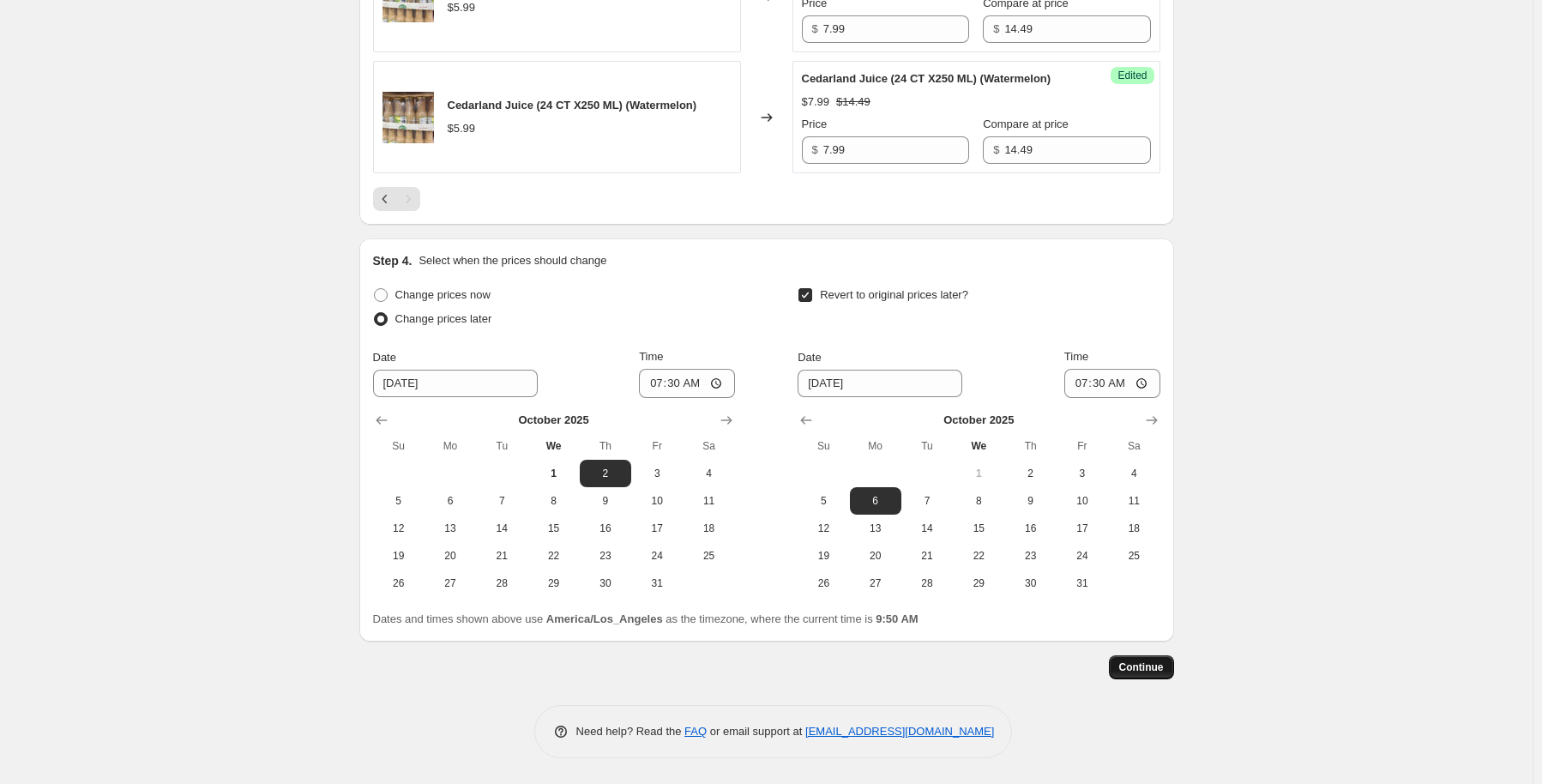
click at [1149, 668] on span "Continue" at bounding box center [1141, 667] width 44 height 14
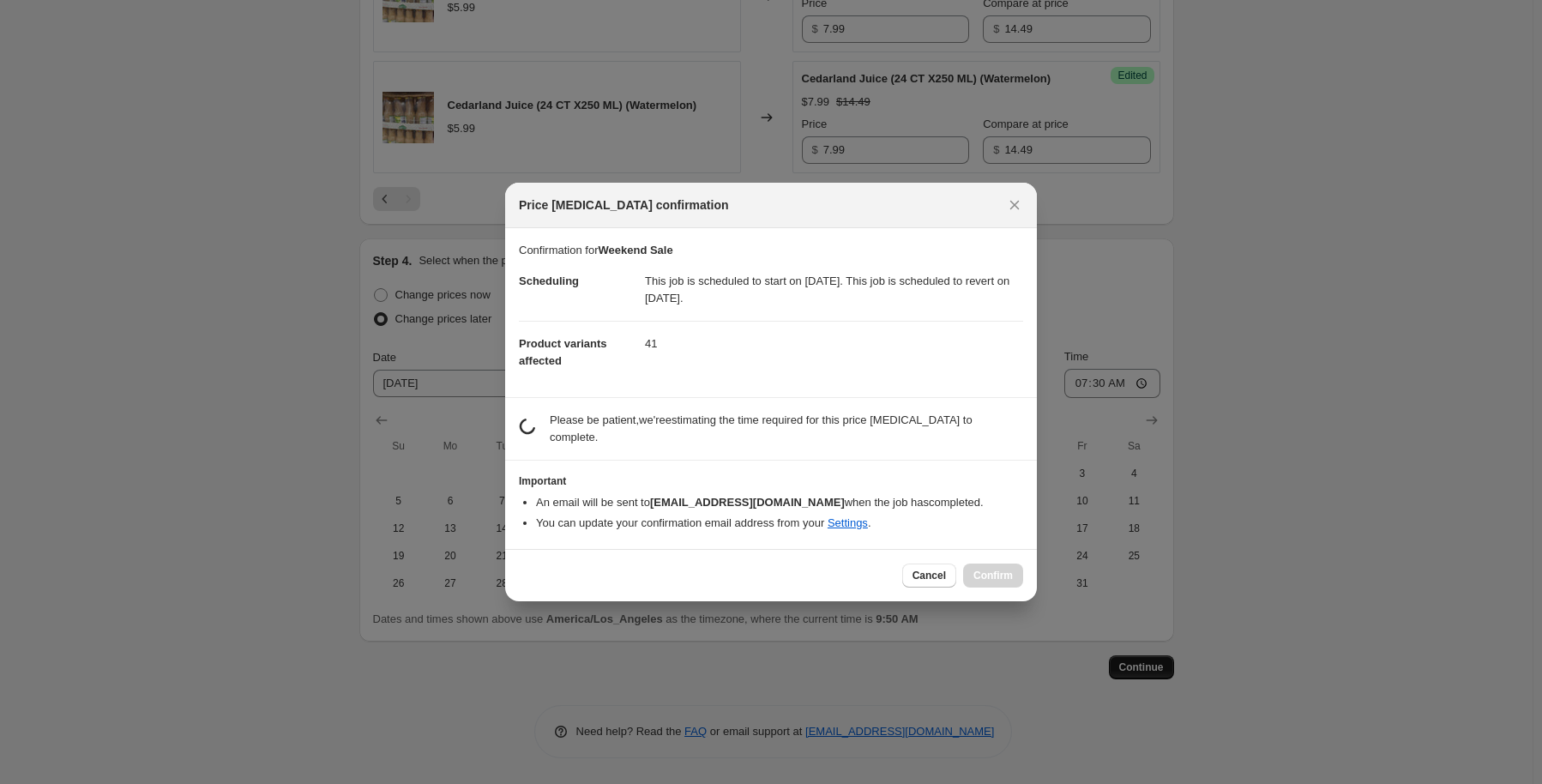
scroll to position [0, 0]
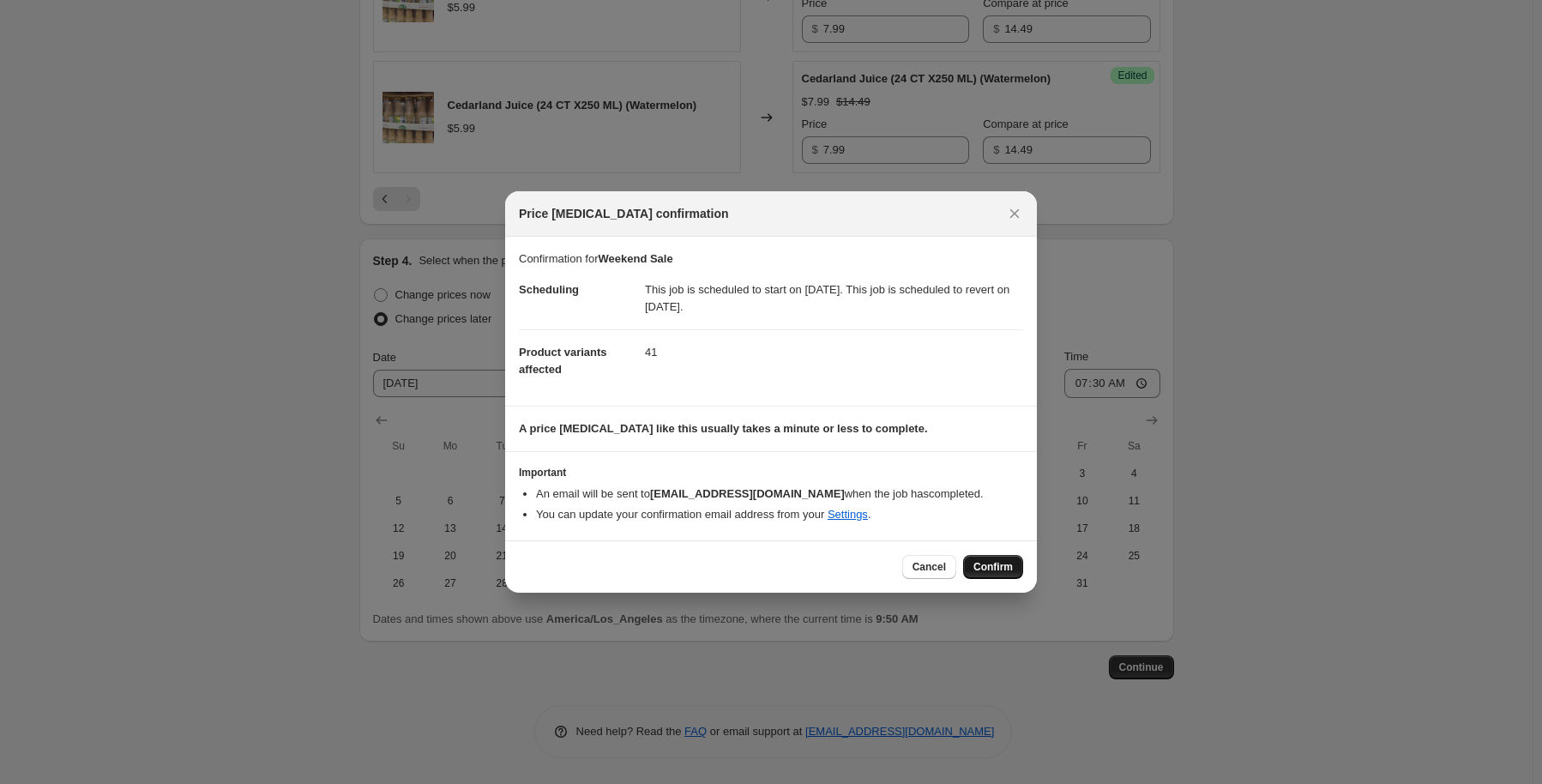
click at [996, 566] on span "Confirm" at bounding box center [993, 566] width 39 height 14
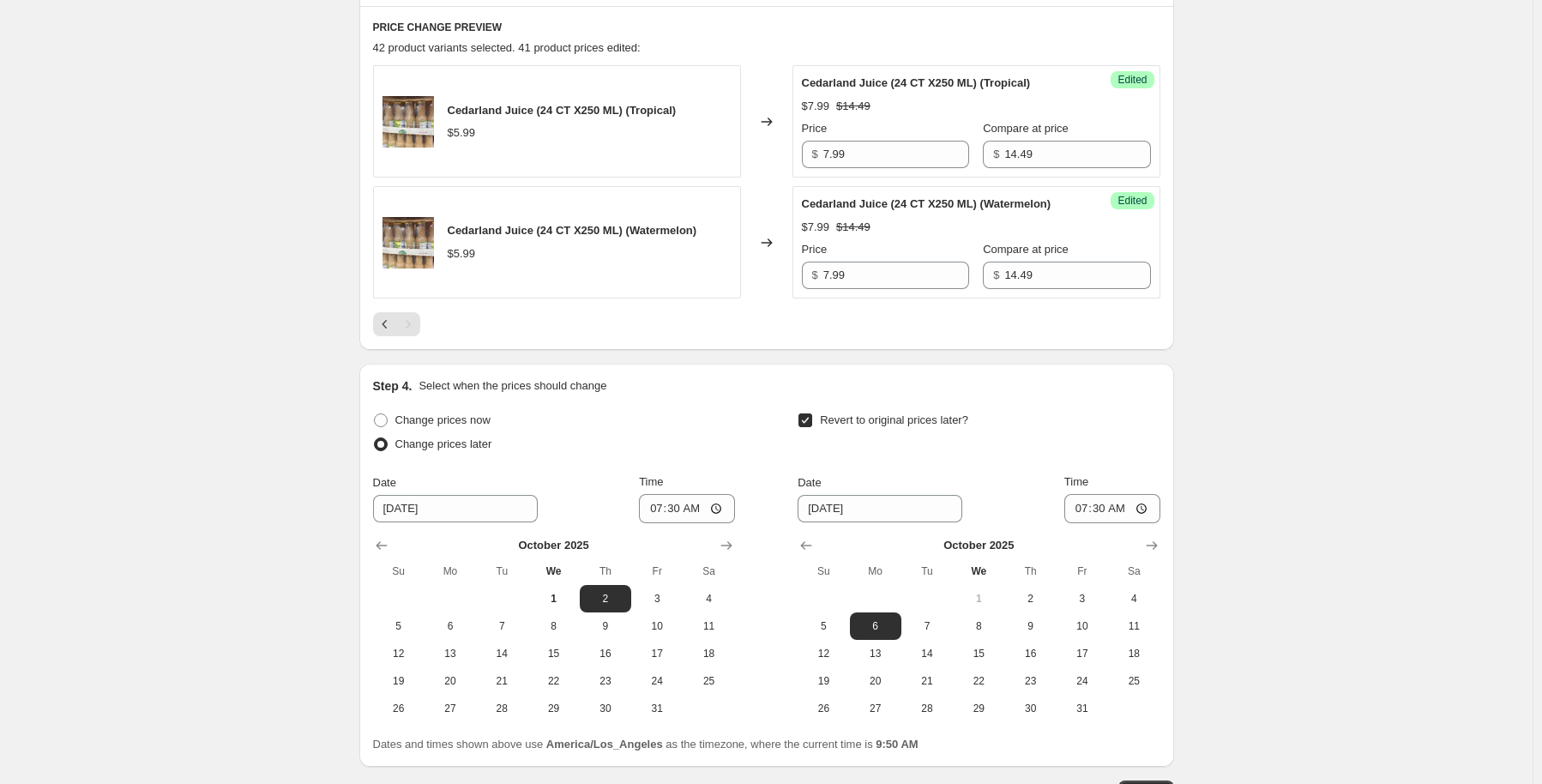
scroll to position [950, 0]
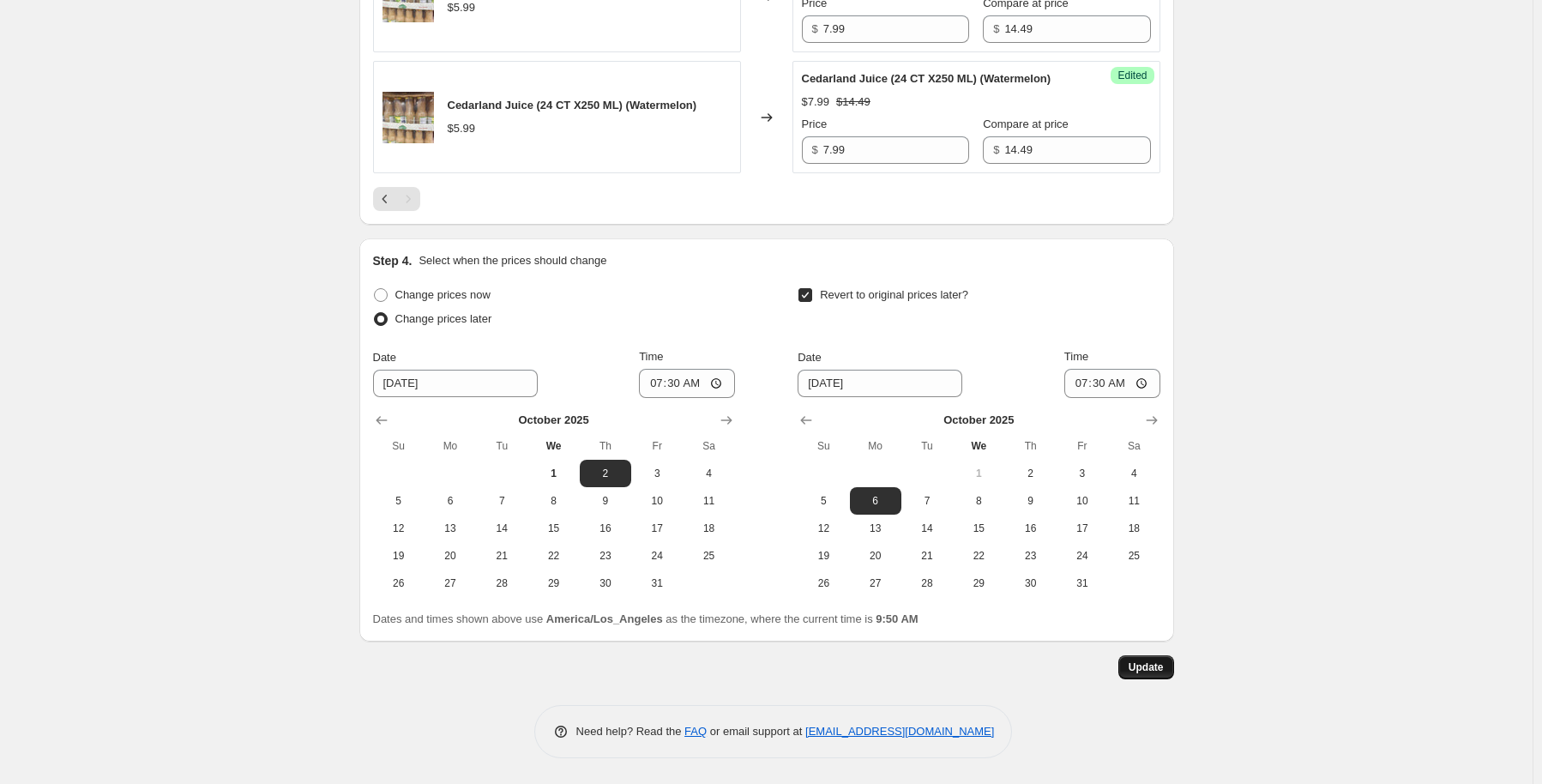
click at [1147, 665] on span "Update" at bounding box center [1146, 667] width 35 height 14
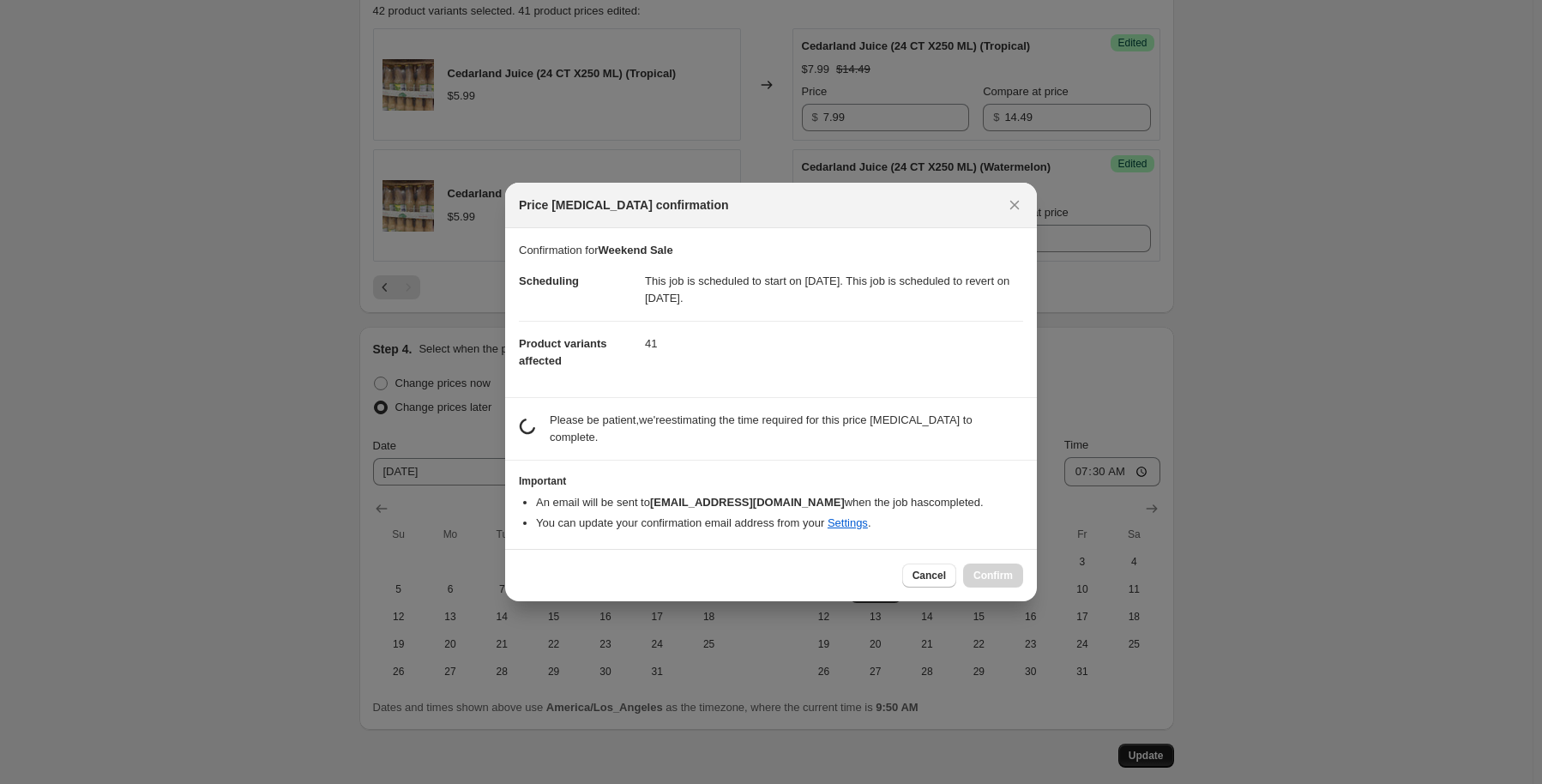
scroll to position [0, 0]
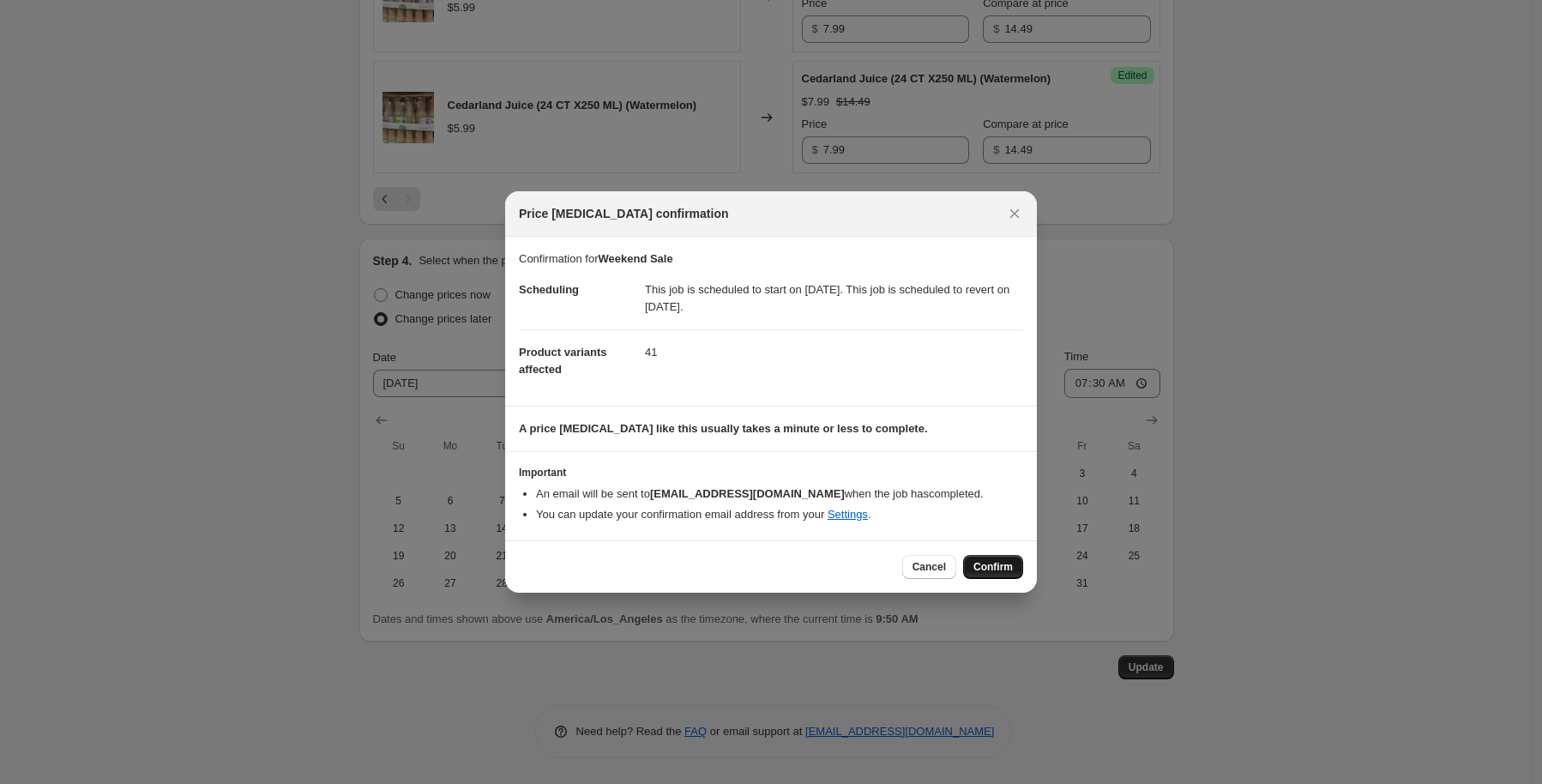
click at [994, 558] on button "Confirm" at bounding box center [993, 566] width 60 height 24
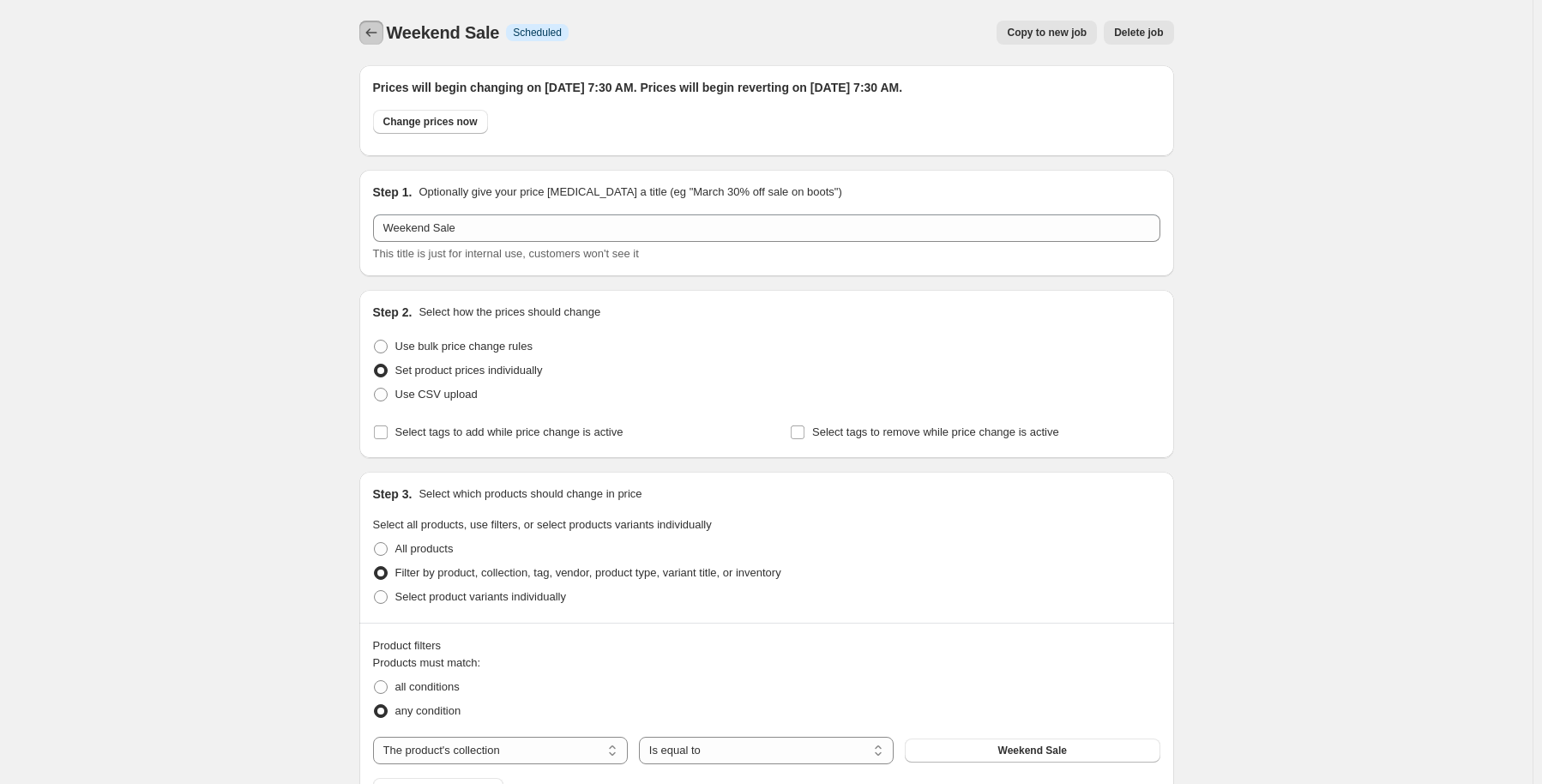
click at [368, 32] on icon "Price change jobs" at bounding box center [371, 31] width 17 height 17
